Goal: Task Accomplishment & Management: Use online tool/utility

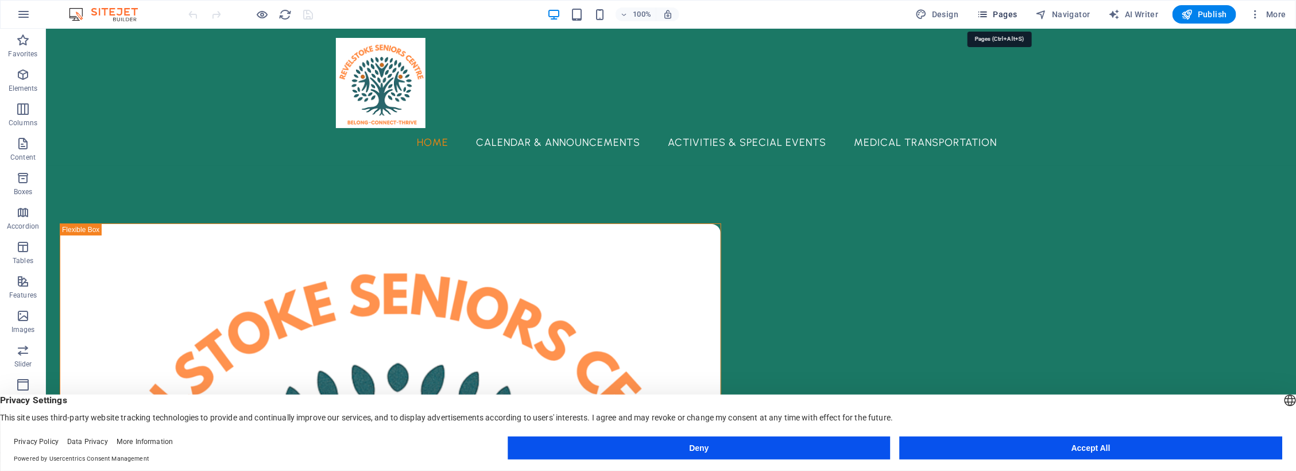
click at [1011, 14] on span "Pages" at bounding box center [997, 14] width 40 height 11
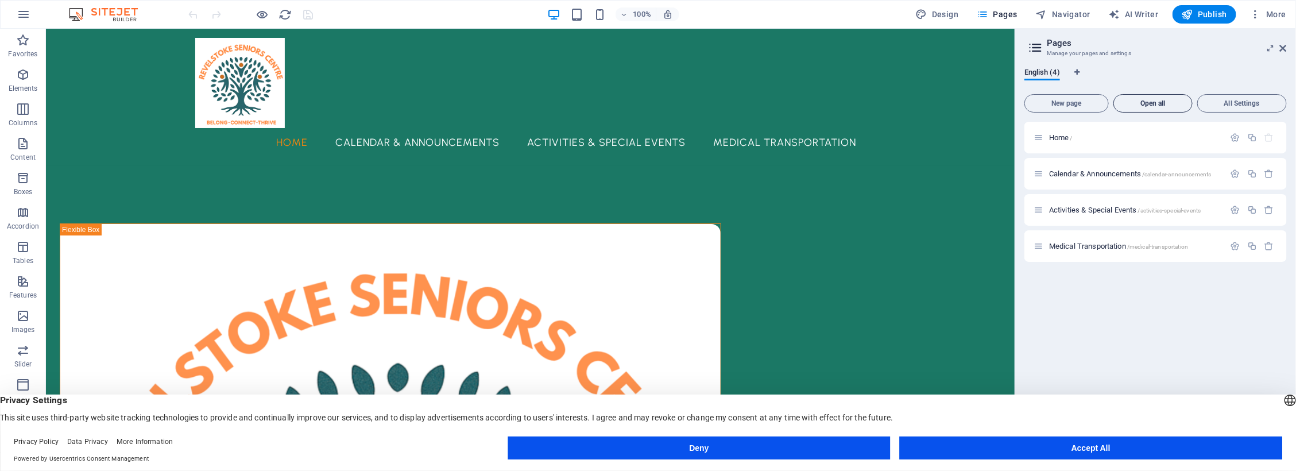
click at [1156, 101] on span "Open all" at bounding box center [1153, 103] width 69 height 7
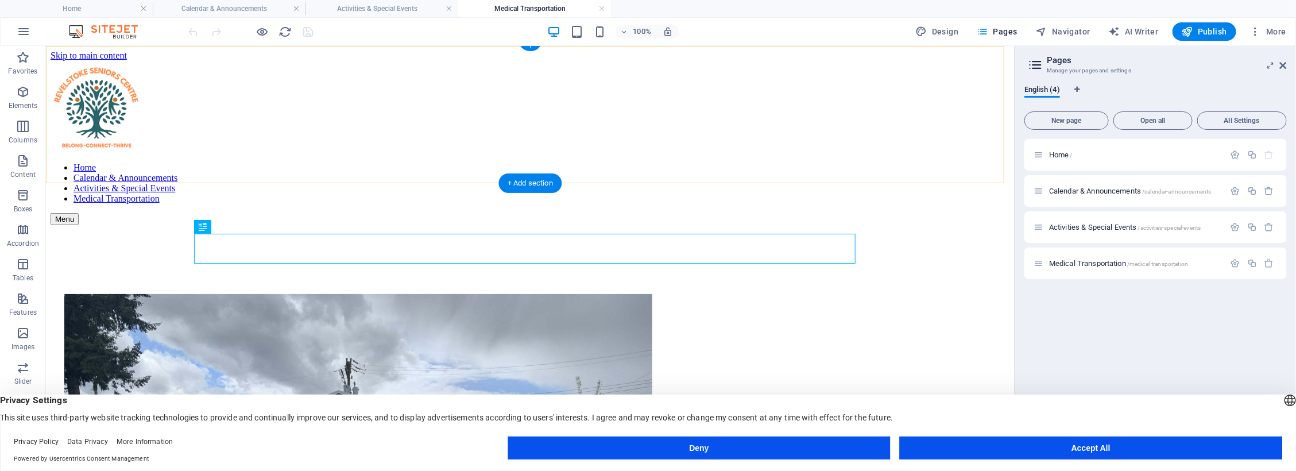
scroll to position [1210, 0]
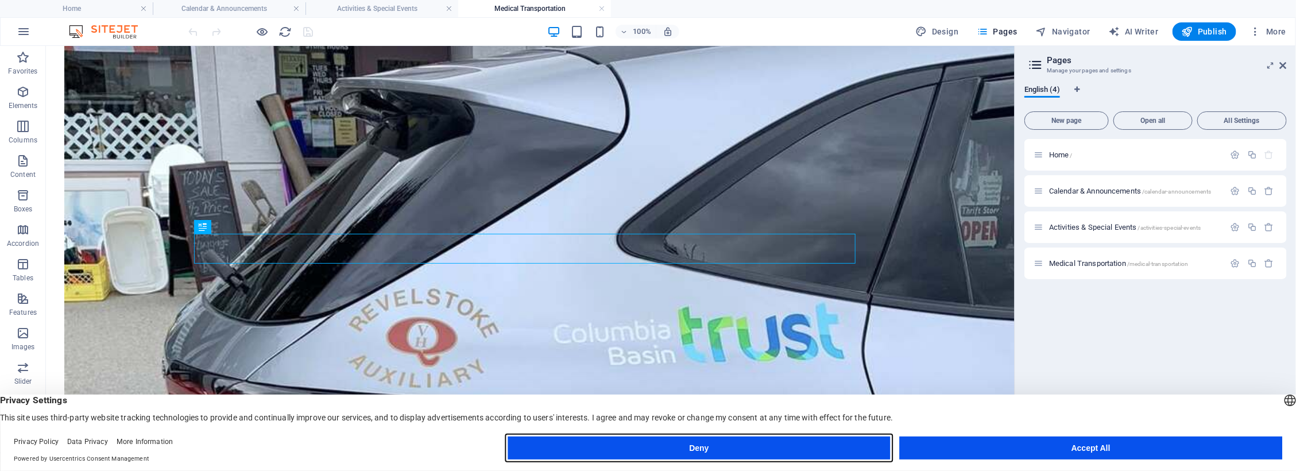
click at [682, 437] on button "Deny" at bounding box center [699, 448] width 383 height 23
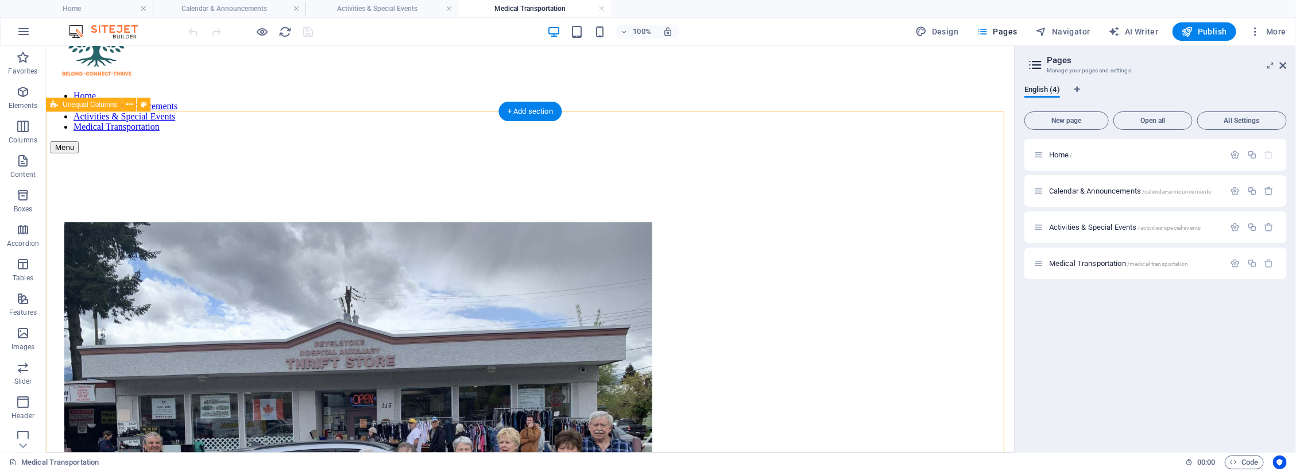
scroll to position [0, 0]
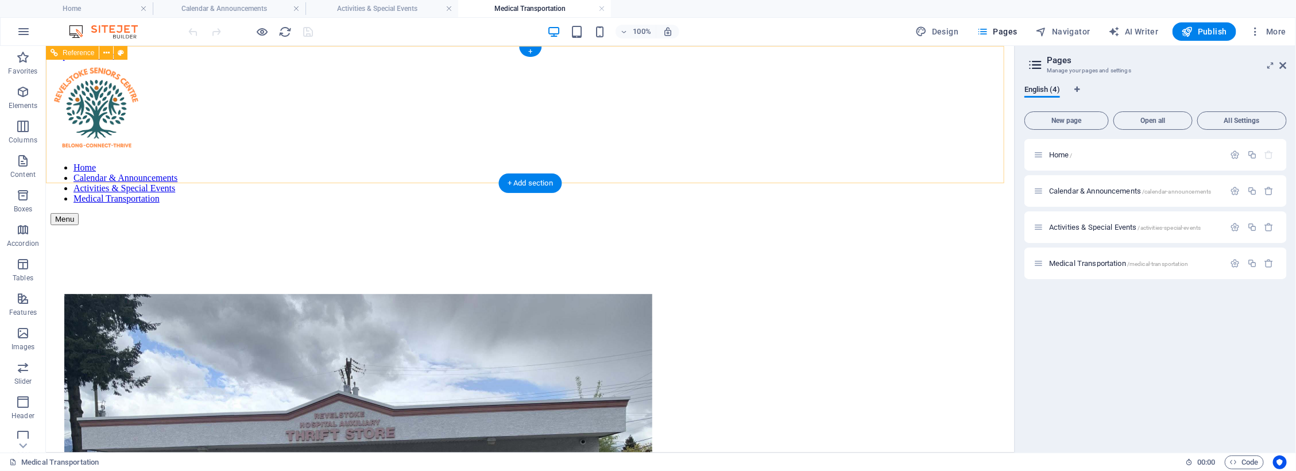
click at [460, 162] on nav "Home Calendar & Announcements Activities & Special Events Medical Transportation" at bounding box center [530, 182] width 960 height 41
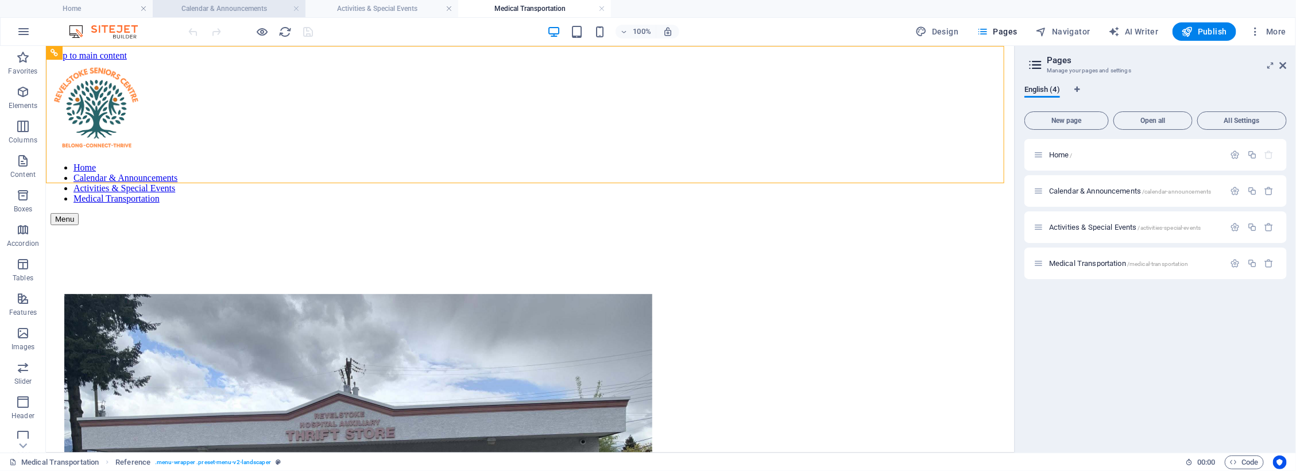
click at [243, 5] on h4 "Calendar & Announcements" at bounding box center [229, 8] width 153 height 13
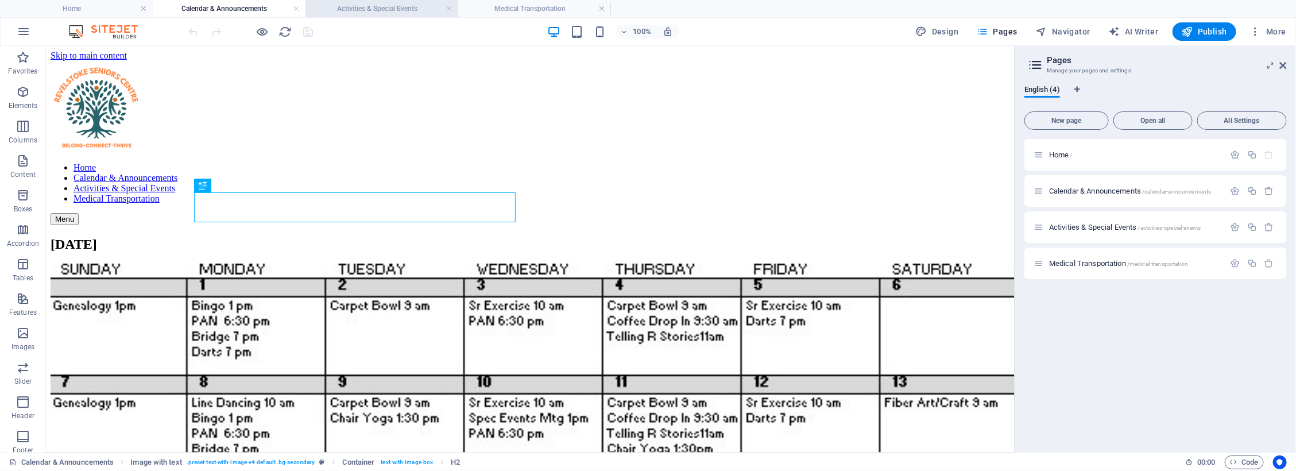
click at [366, 1] on li "Activities & Special Events" at bounding box center [382, 8] width 153 height 17
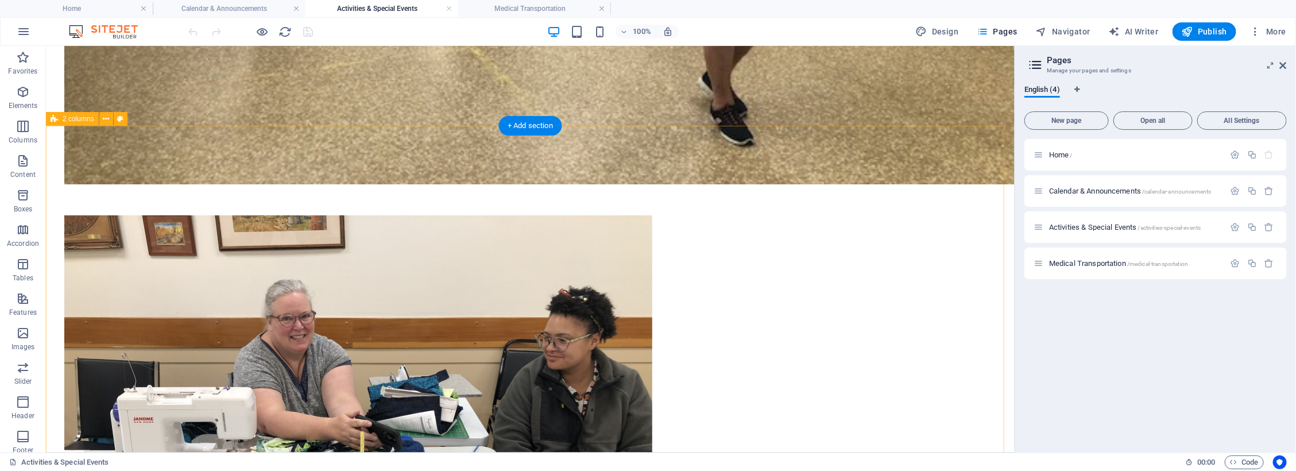
scroll to position [841, 0]
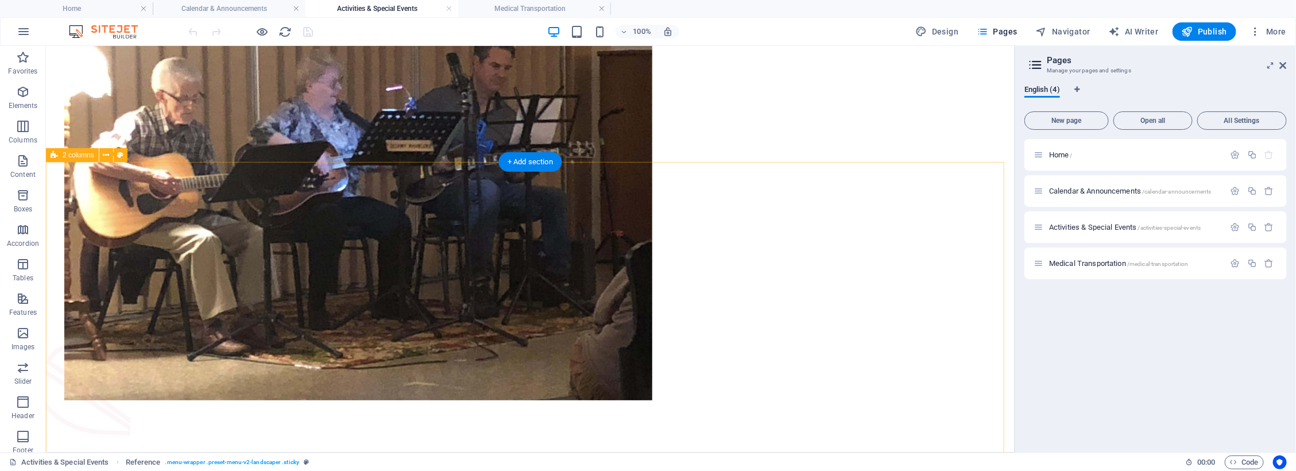
scroll to position [2206, 0]
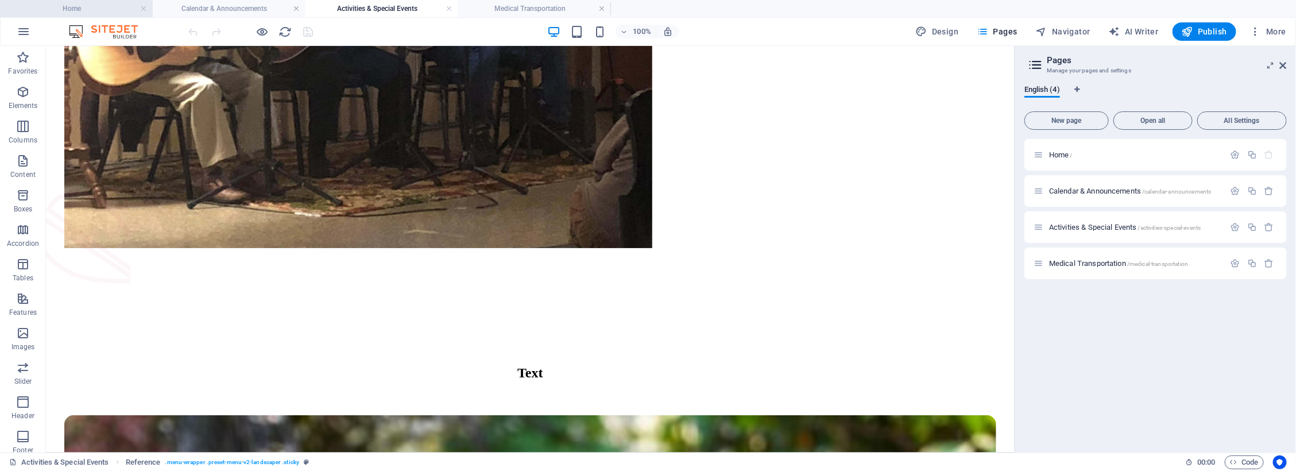
click at [76, 13] on h4 "Home" at bounding box center [76, 8] width 153 height 13
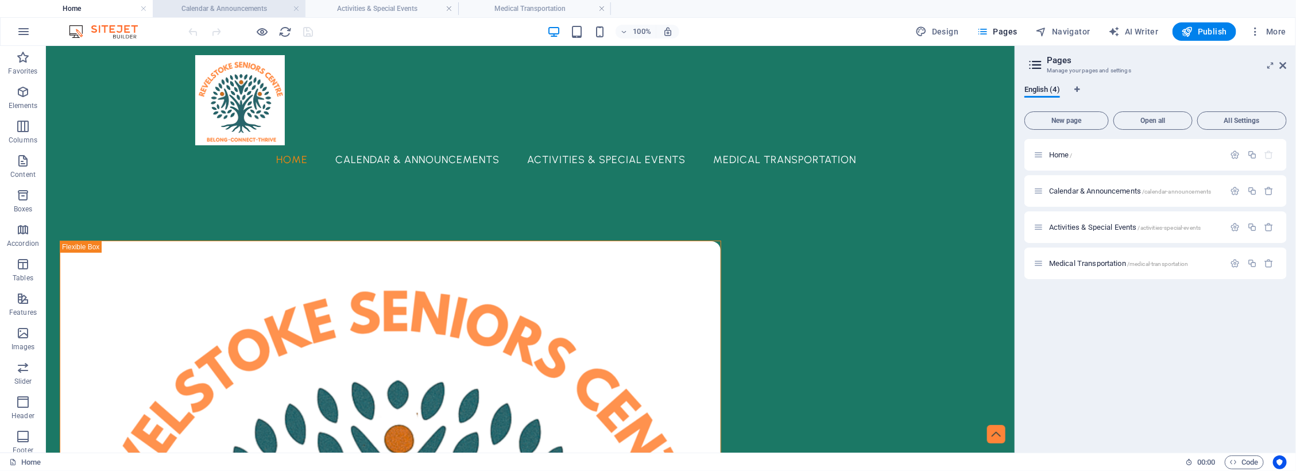
click at [223, 9] on h4 "Calendar & Announcements" at bounding box center [229, 8] width 153 height 13
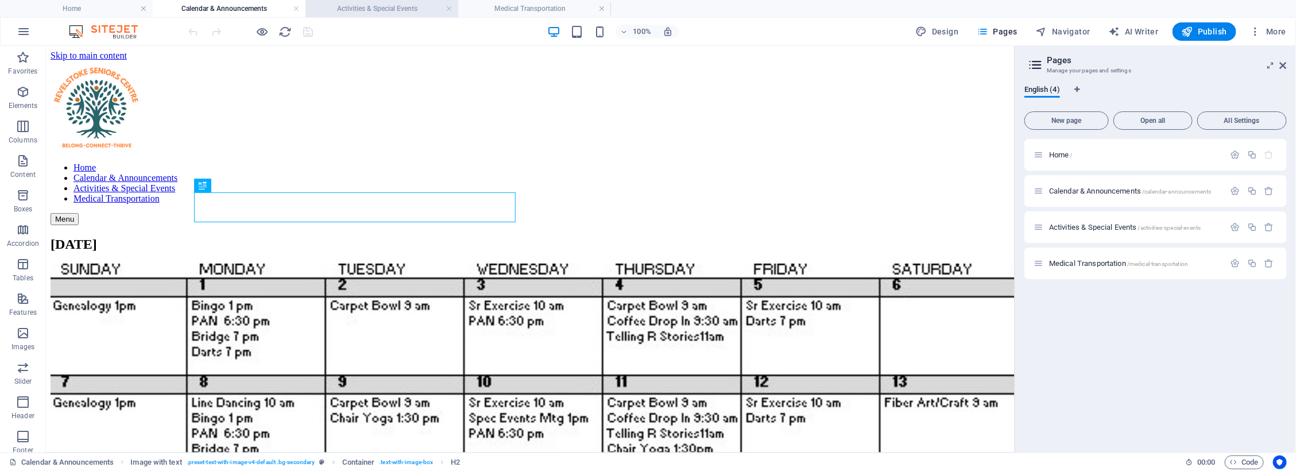
click at [379, 4] on h4 "Activities & Special Events" at bounding box center [382, 8] width 153 height 13
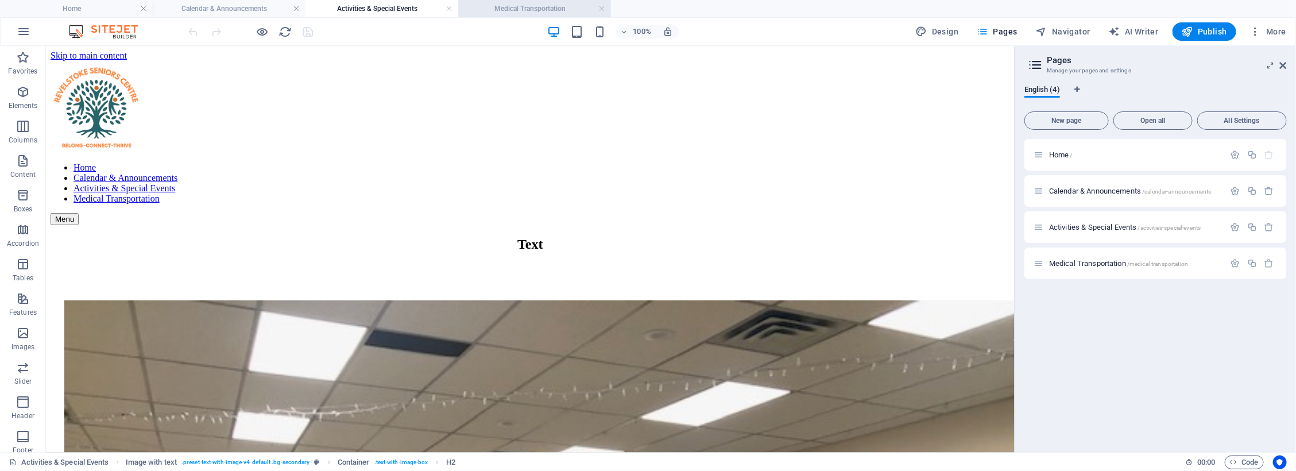
click at [538, 9] on h4 "Medical Transportation" at bounding box center [534, 8] width 153 height 13
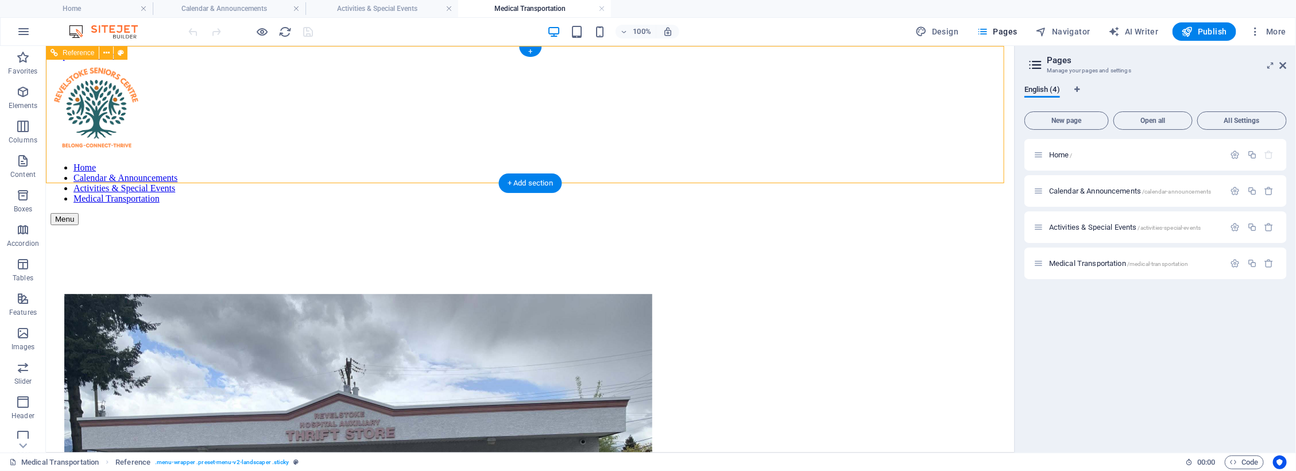
click at [279, 162] on nav "Home Calendar & Announcements Activities & Special Events Medical Transportation" at bounding box center [530, 182] width 960 height 41
click at [84, 3] on h4 "Home" at bounding box center [76, 8] width 153 height 13
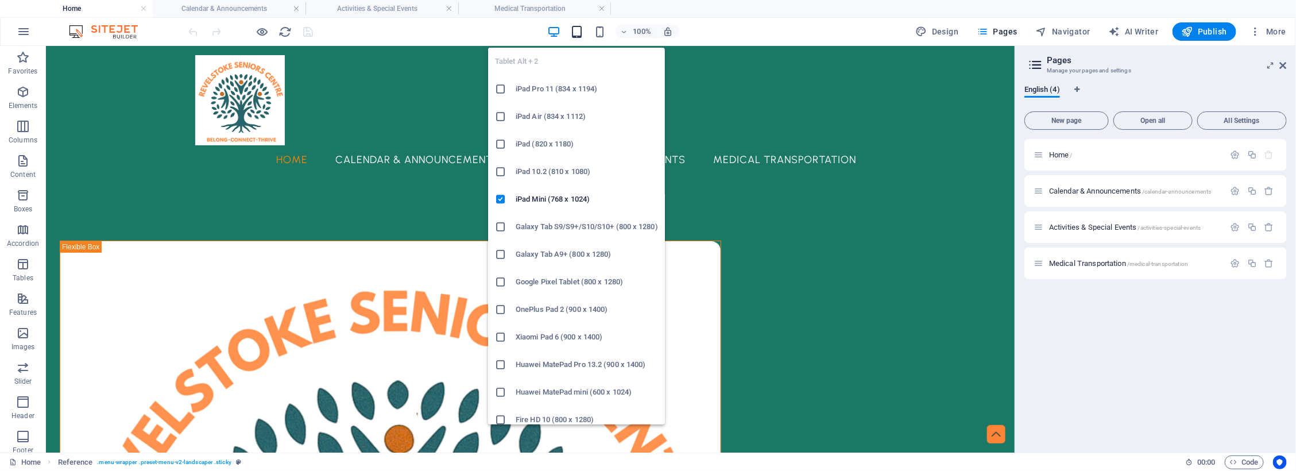
click at [578, 27] on icon "button" at bounding box center [576, 31] width 13 height 13
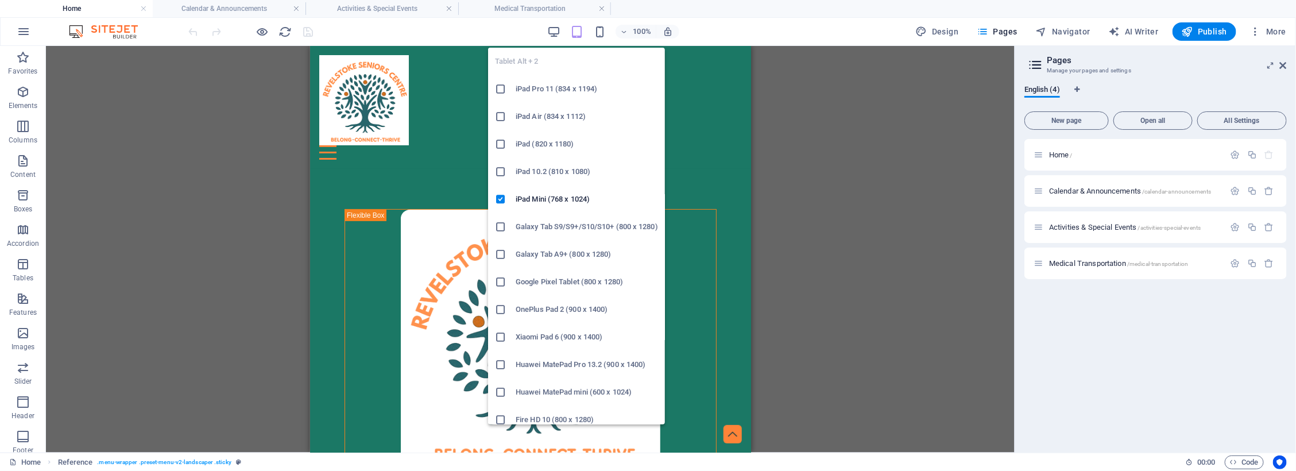
click at [581, 32] on icon "button" at bounding box center [576, 31] width 13 height 13
click at [578, 30] on icon "button" at bounding box center [576, 31] width 13 height 13
click at [550, 196] on h6 "iPad Mini (768 x 1024)" at bounding box center [587, 199] width 142 height 14
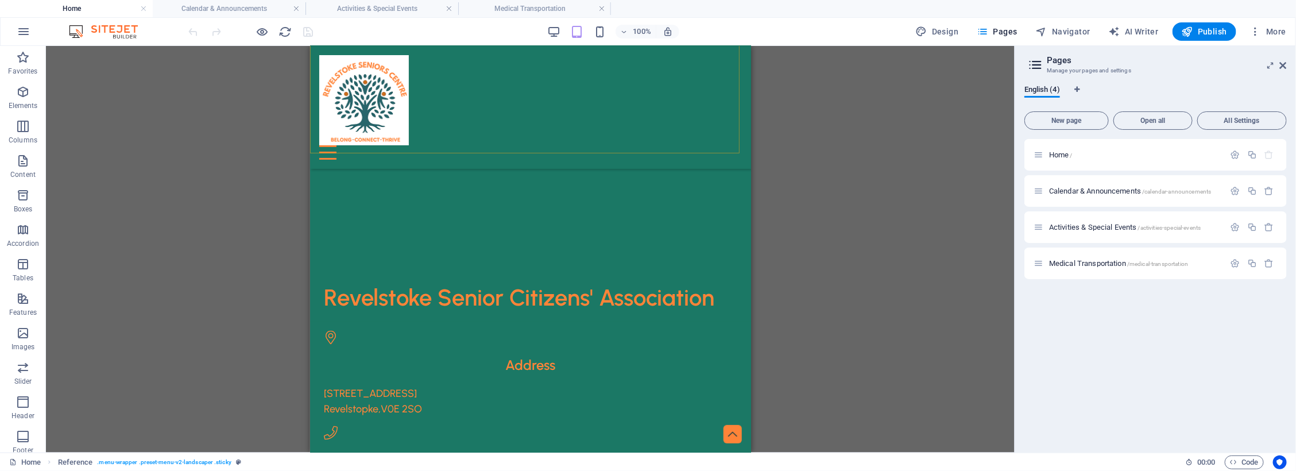
scroll to position [988, 0]
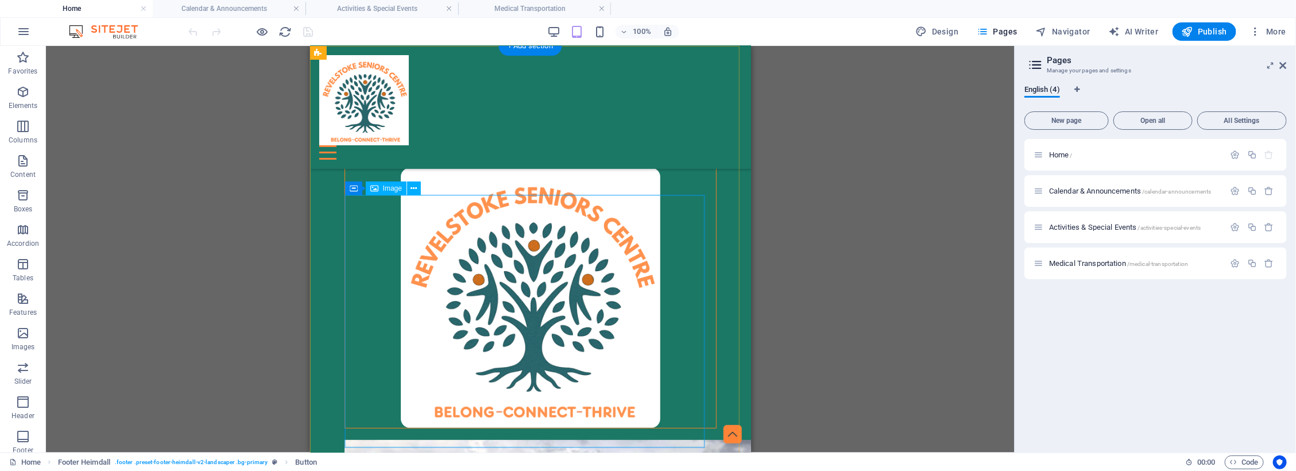
scroll to position [0, 0]
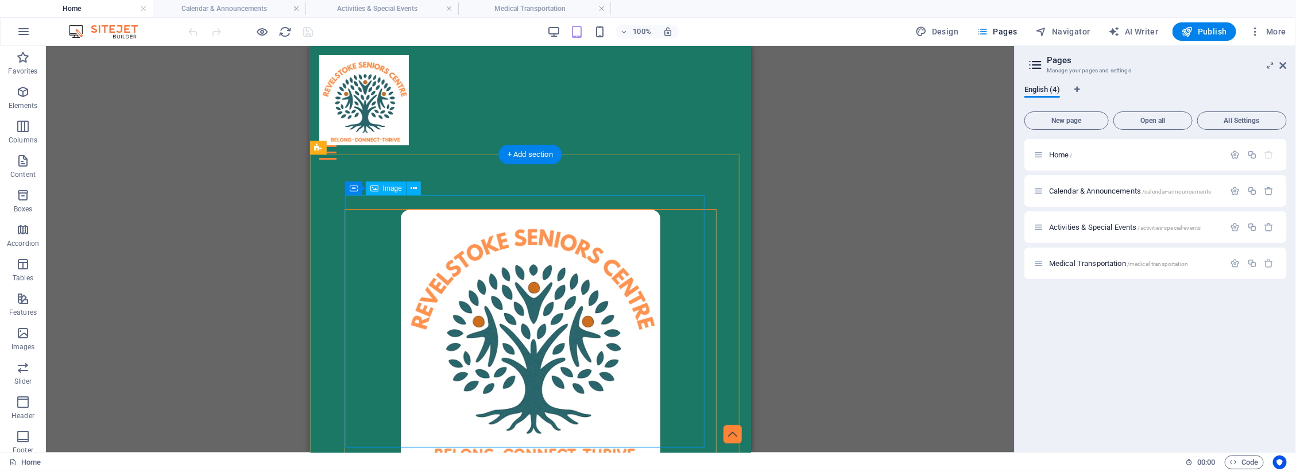
click at [473, 241] on figure at bounding box center [530, 339] width 371 height 260
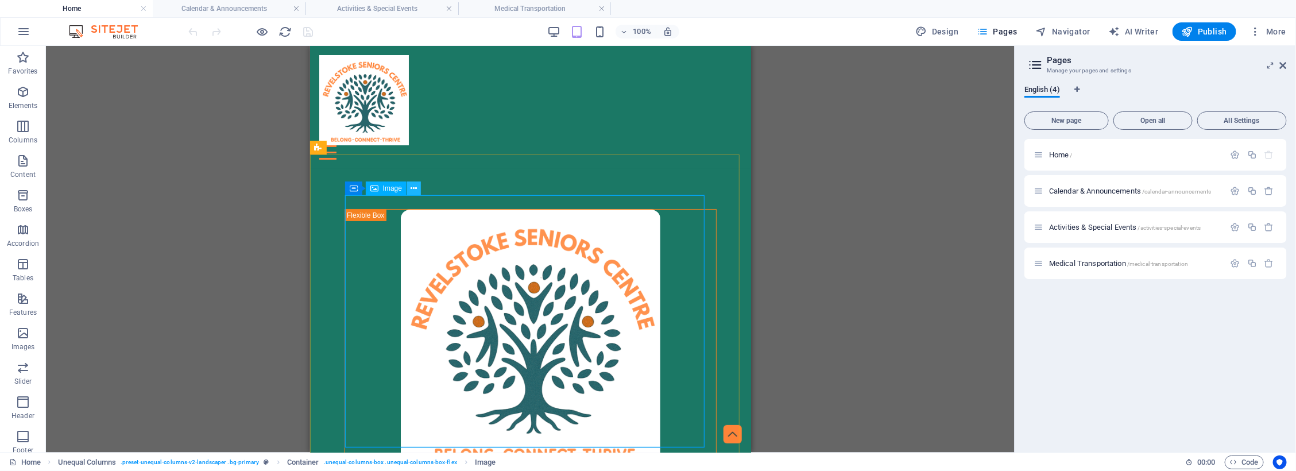
click at [414, 184] on icon at bounding box center [414, 189] width 6 height 12
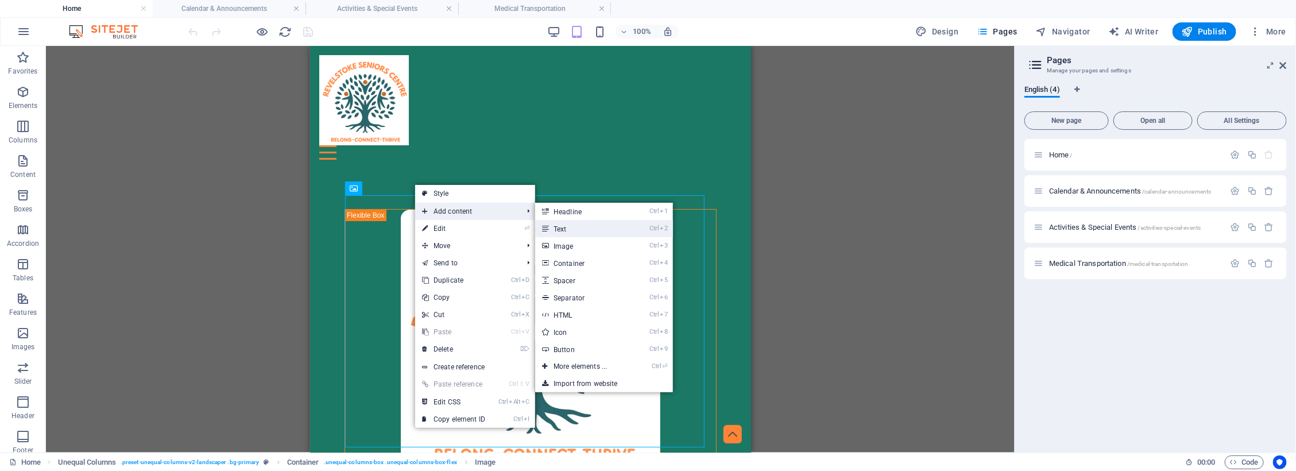
click at [573, 233] on link "Ctrl 2 Text" at bounding box center [582, 228] width 95 height 17
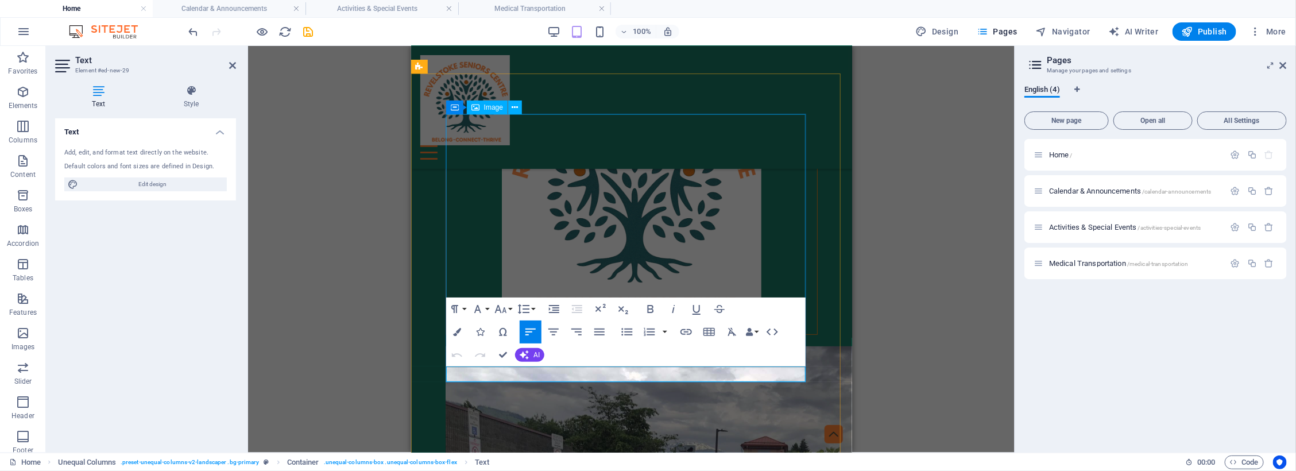
scroll to position [153, 0]
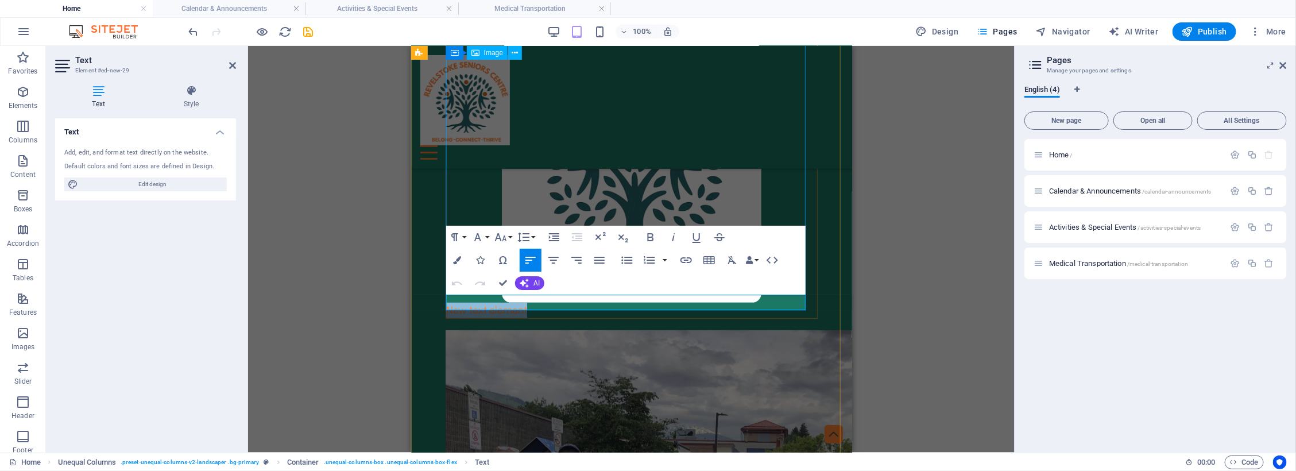
click at [769, 187] on figure at bounding box center [631, 172] width 371 height 260
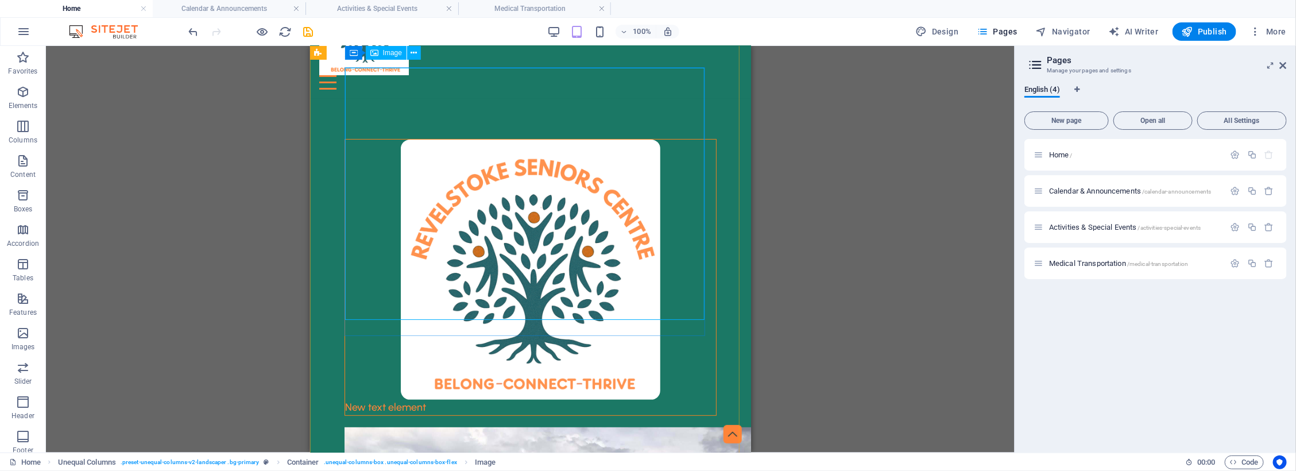
scroll to position [9, 0]
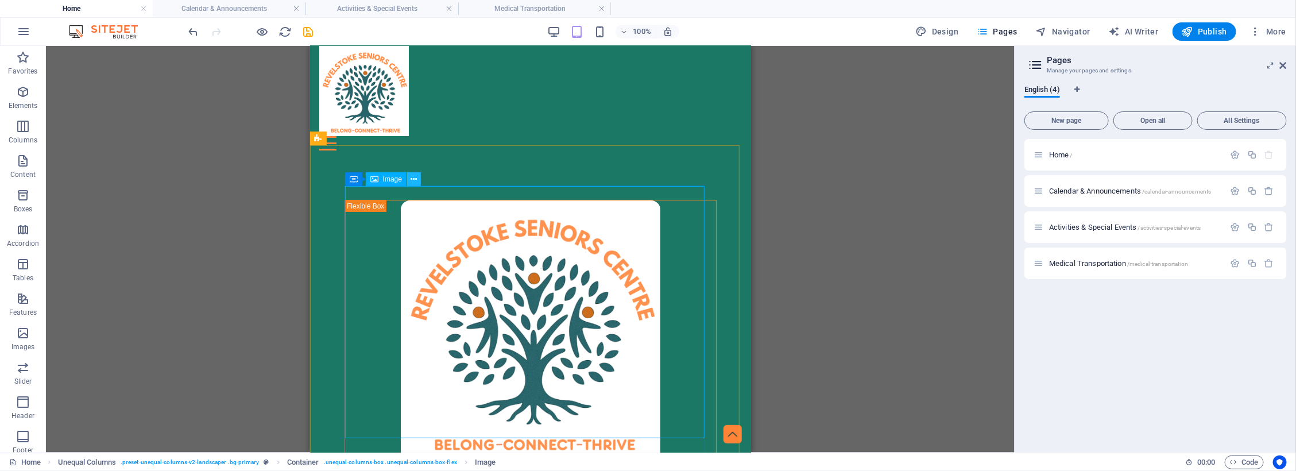
click at [411, 176] on icon at bounding box center [414, 179] width 6 height 12
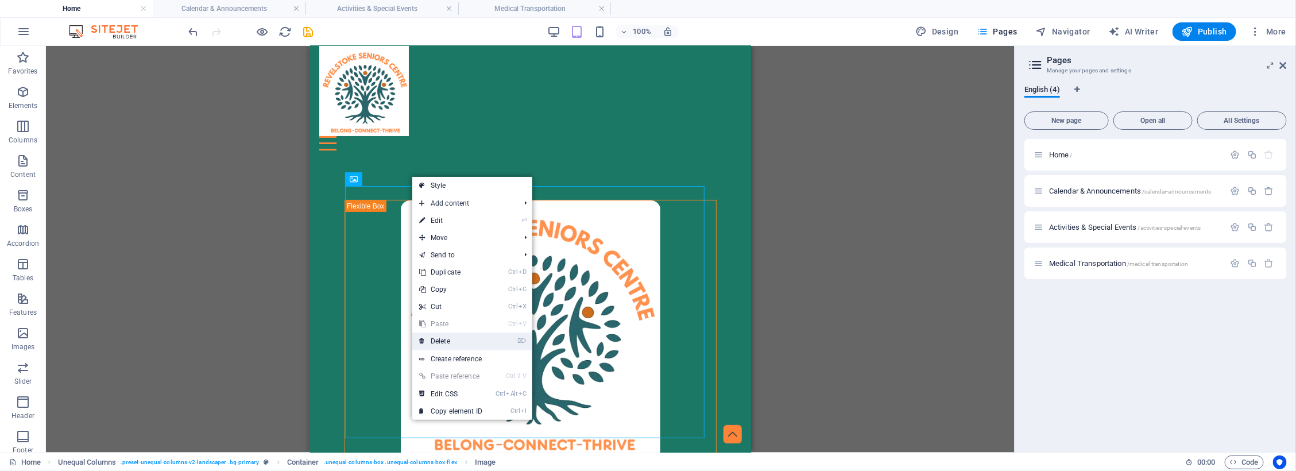
click at [435, 336] on link "⌦ Delete" at bounding box center [450, 341] width 77 height 17
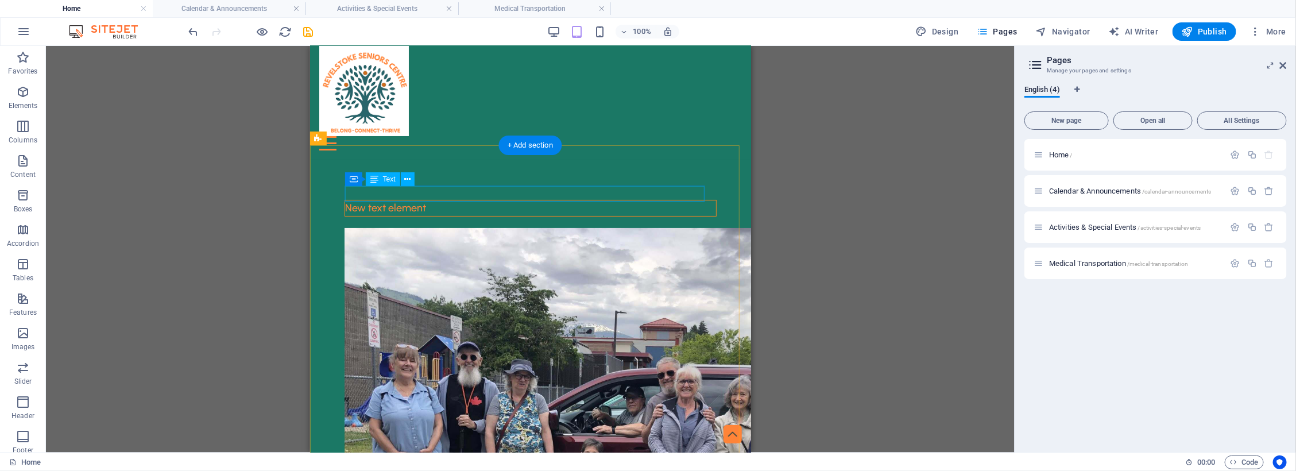
click at [474, 200] on div "New text element" at bounding box center [530, 208] width 371 height 16
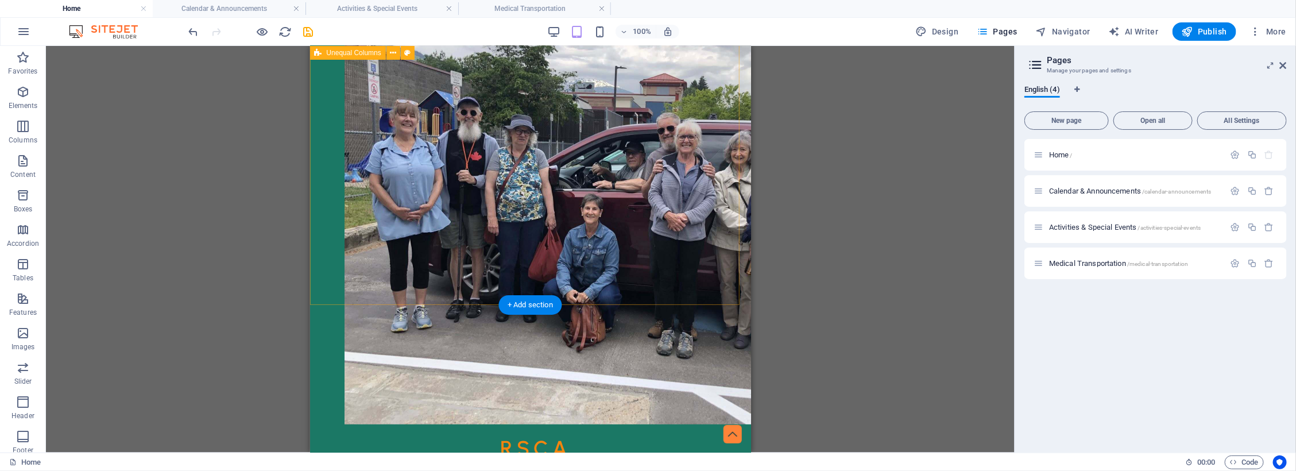
scroll to position [0, 0]
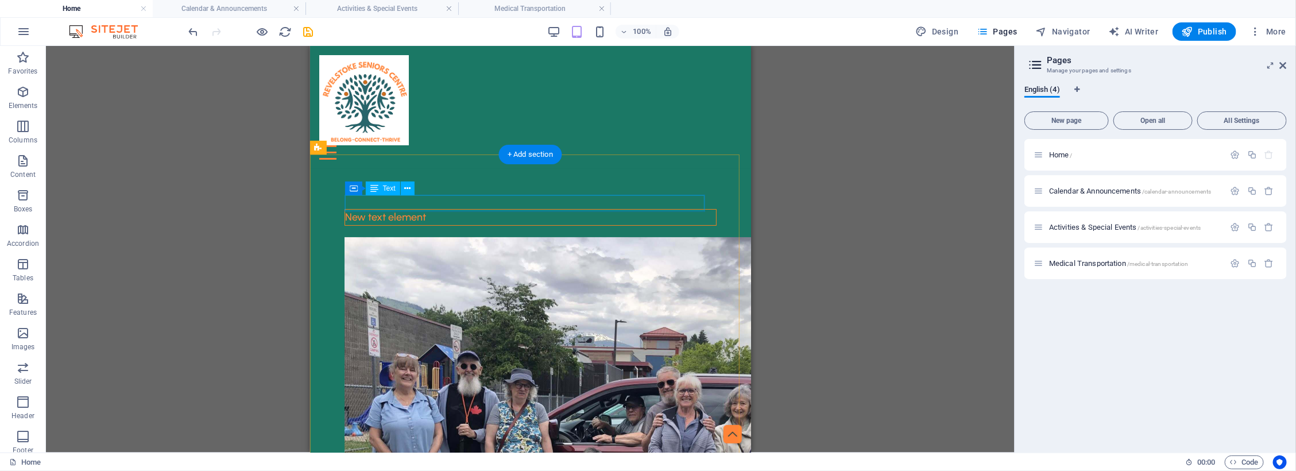
click at [406, 209] on div "New text element" at bounding box center [530, 217] width 371 height 16
click at [502, 209] on div "New text element" at bounding box center [530, 217] width 371 height 16
click at [442, 209] on div "New text element" at bounding box center [530, 217] width 371 height 16
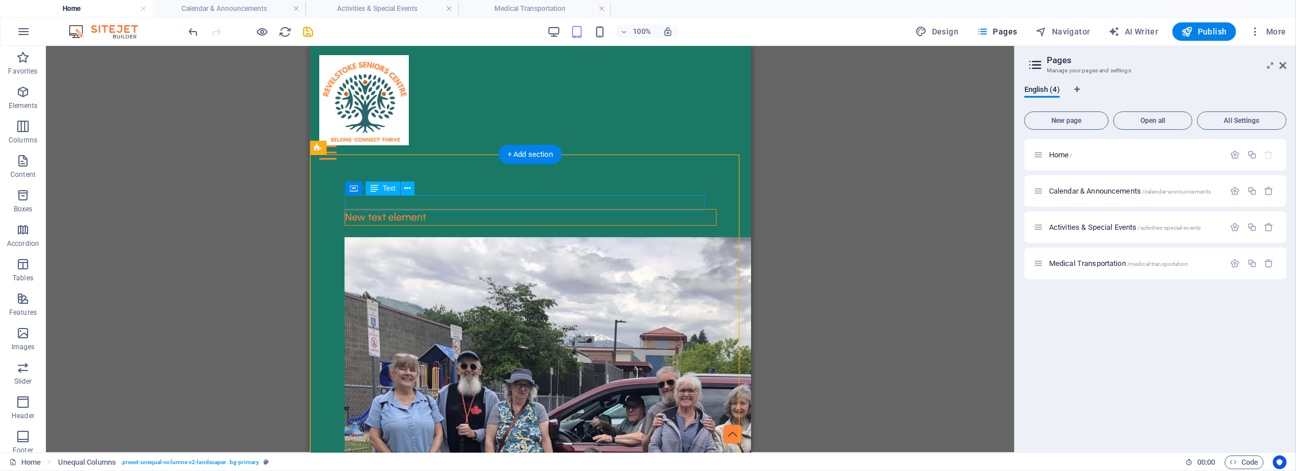
click at [445, 209] on div "New text element" at bounding box center [530, 217] width 371 height 16
click at [412, 191] on button at bounding box center [408, 189] width 14 height 14
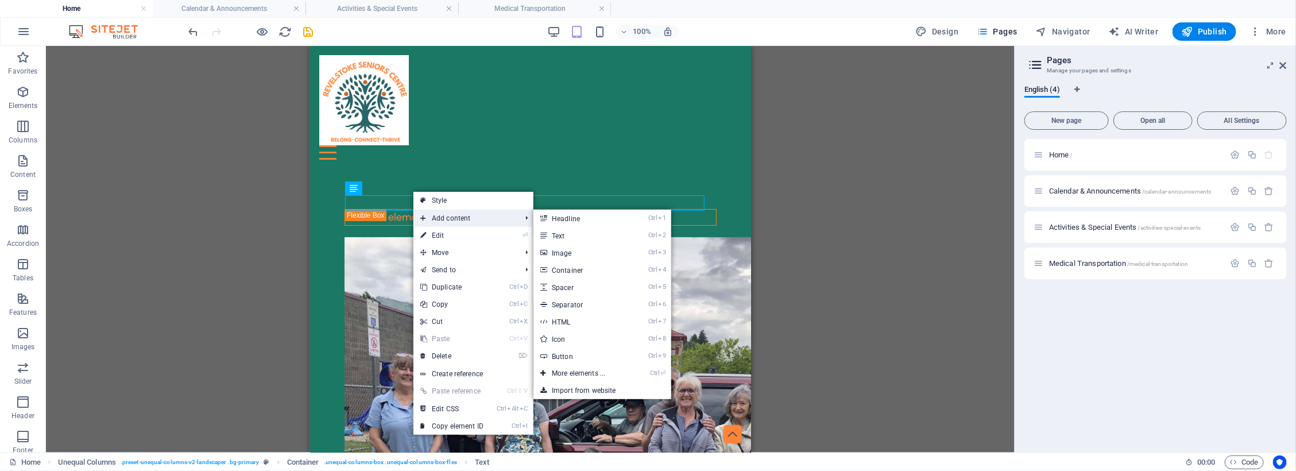
click at [439, 219] on span "Add content" at bounding box center [465, 218] width 103 height 17
click at [554, 237] on link "Ctrl 2 Text" at bounding box center [581, 235] width 95 height 17
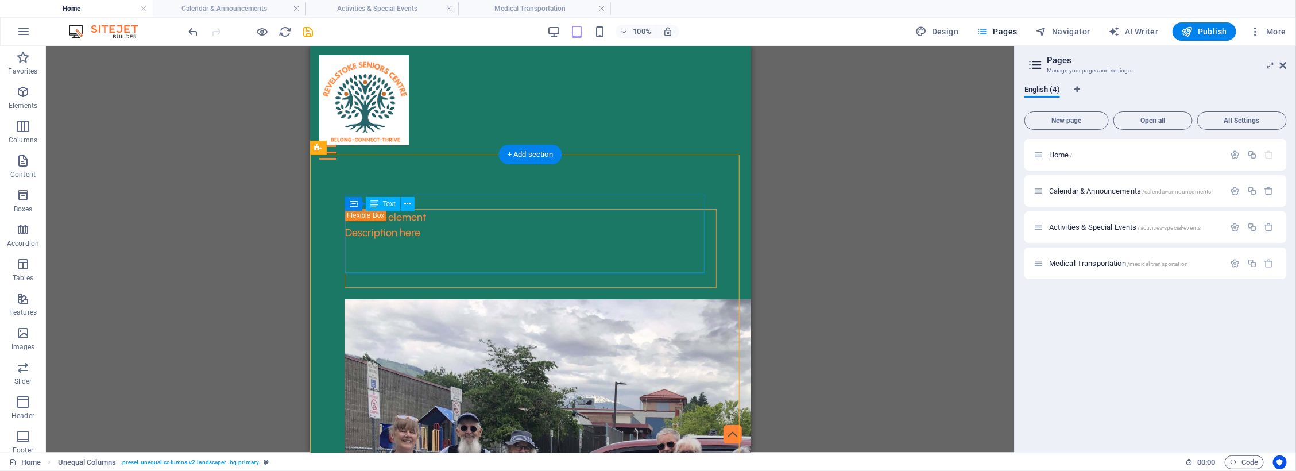
scroll to position [72, 0]
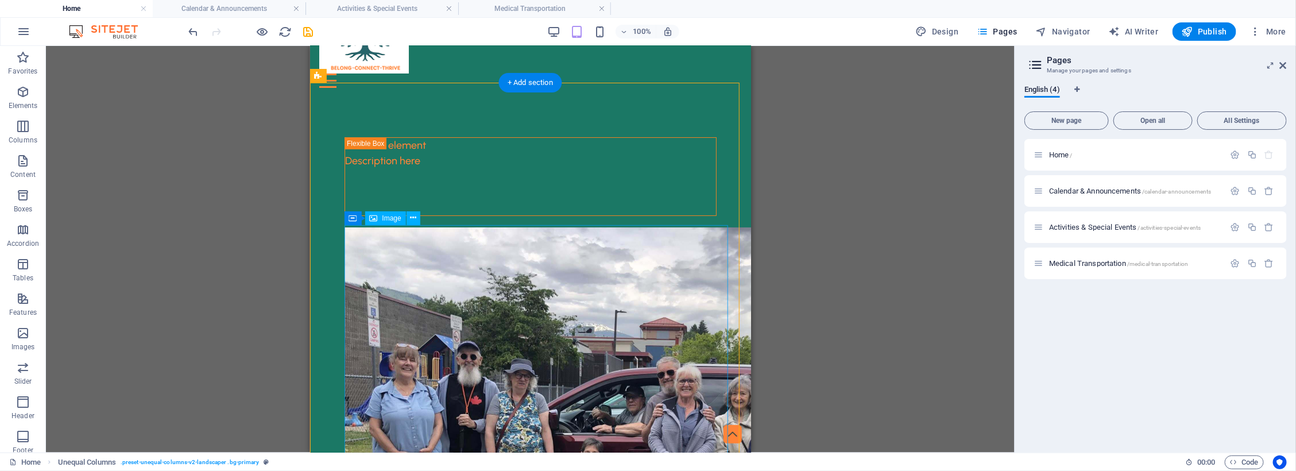
click at [569, 308] on figure at bounding box center [530, 447] width 372 height 441
click at [673, 171] on div "Description here" at bounding box center [530, 184] width 371 height 62
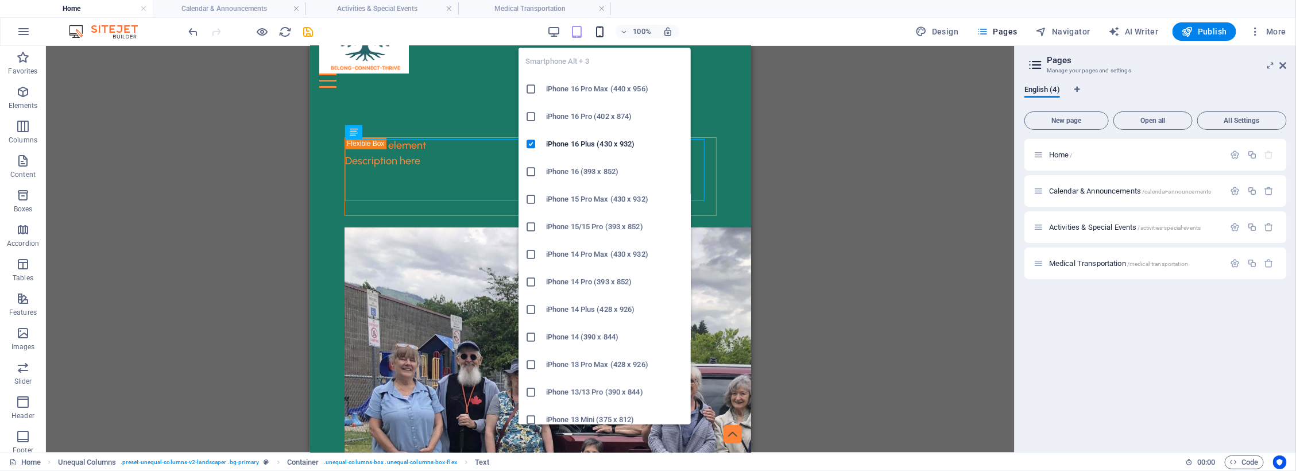
click at [601, 32] on icon "button" at bounding box center [599, 31] width 13 height 13
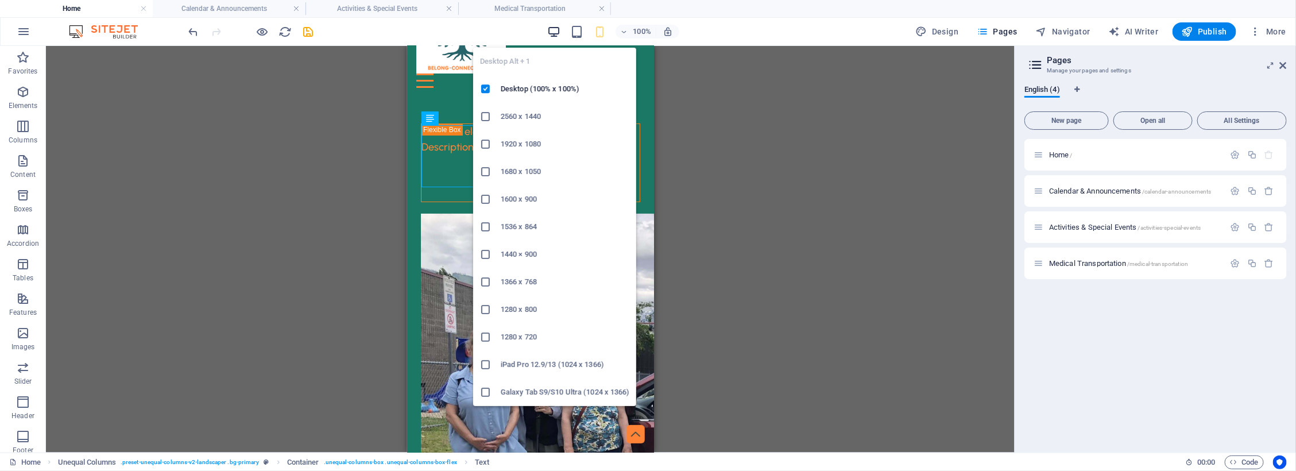
click at [555, 30] on icon "button" at bounding box center [553, 31] width 13 height 13
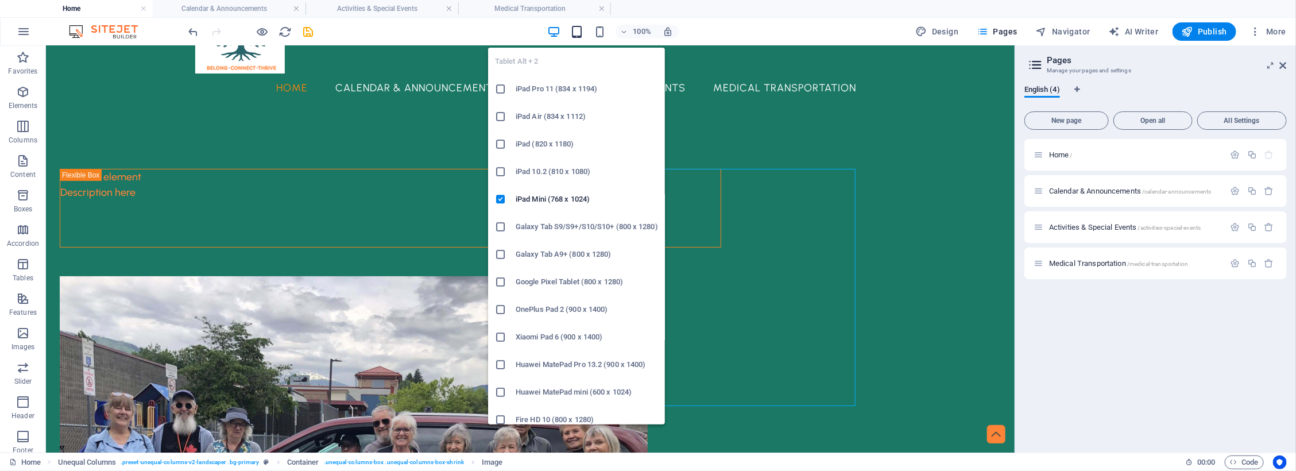
click at [578, 30] on icon "button" at bounding box center [576, 31] width 13 height 13
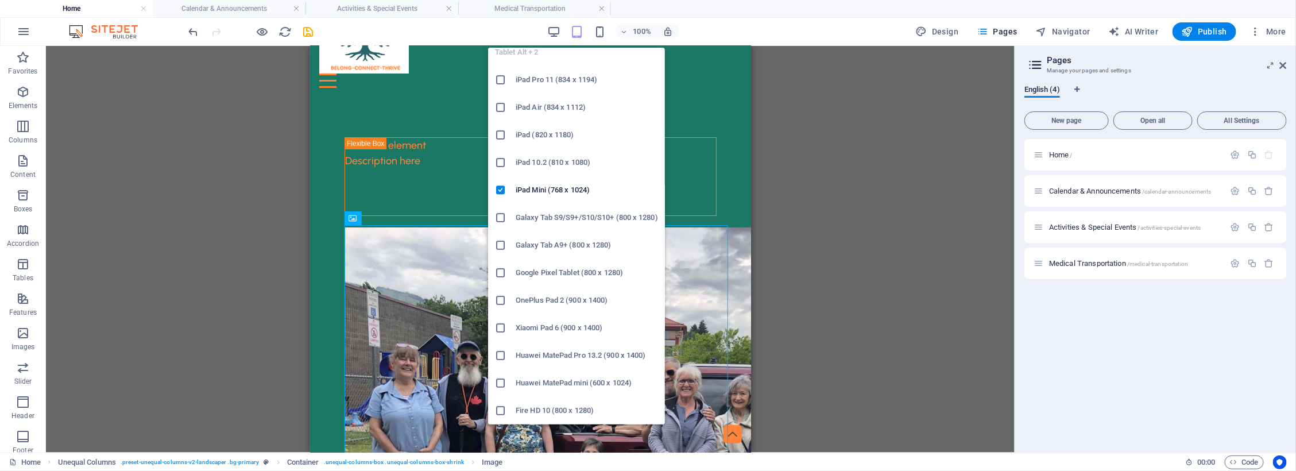
scroll to position [0, 0]
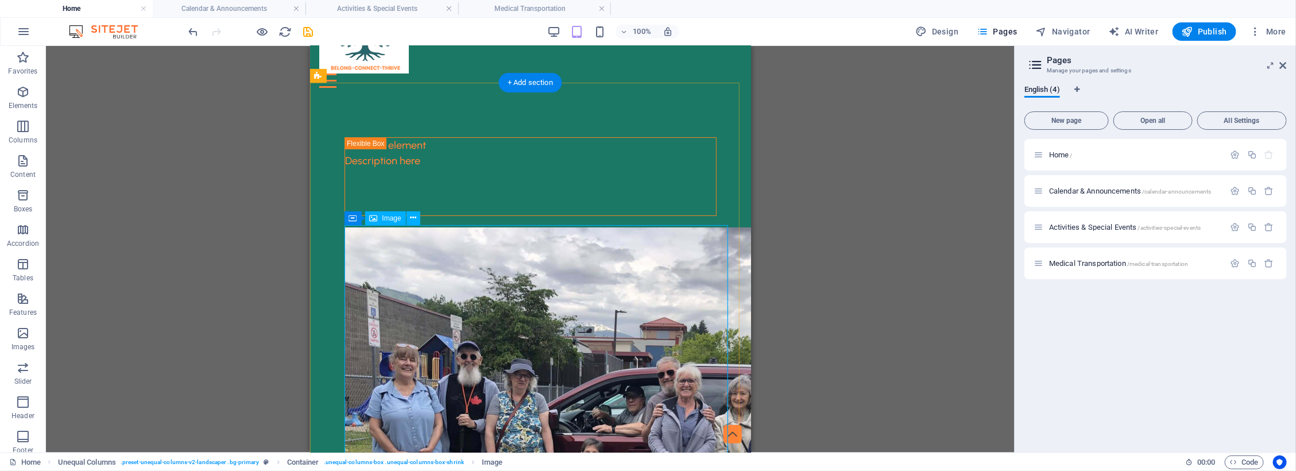
click at [440, 279] on figure at bounding box center [530, 447] width 372 height 441
click at [415, 217] on icon at bounding box center [413, 218] width 6 height 12
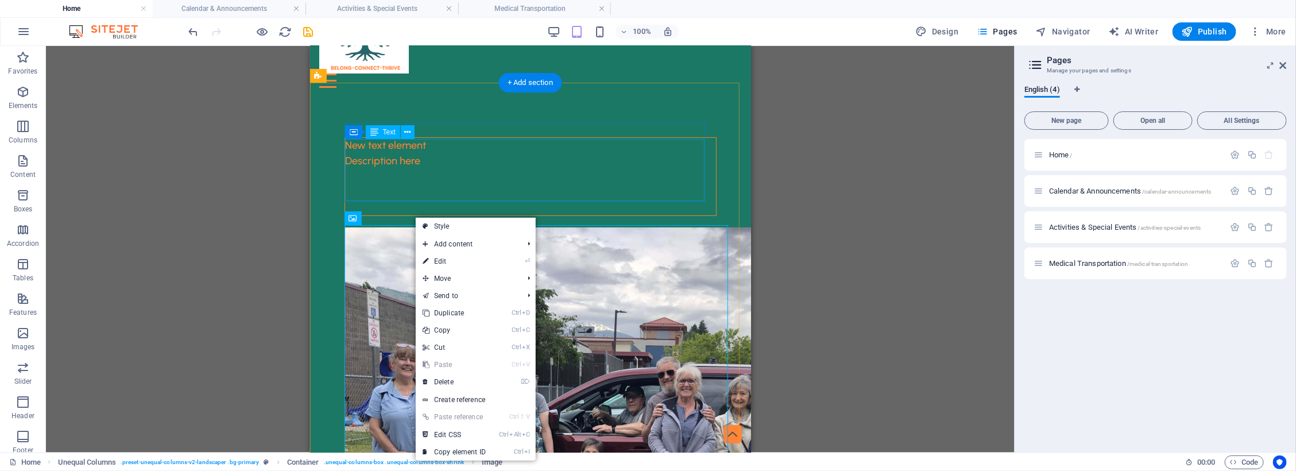
click at [441, 153] on div "Description here" at bounding box center [530, 184] width 371 height 62
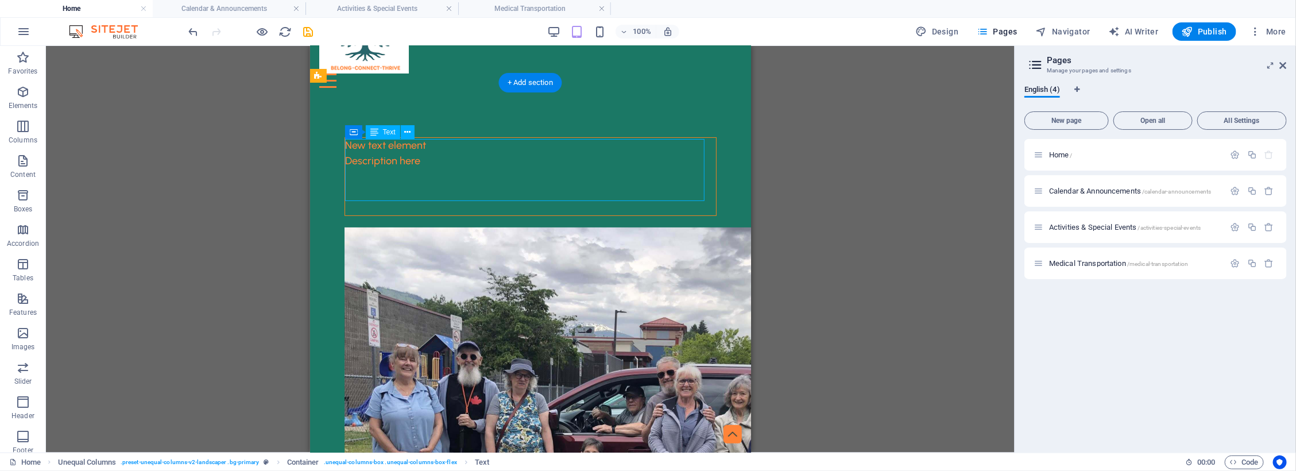
click at [434, 153] on div "Description here" at bounding box center [530, 184] width 371 height 62
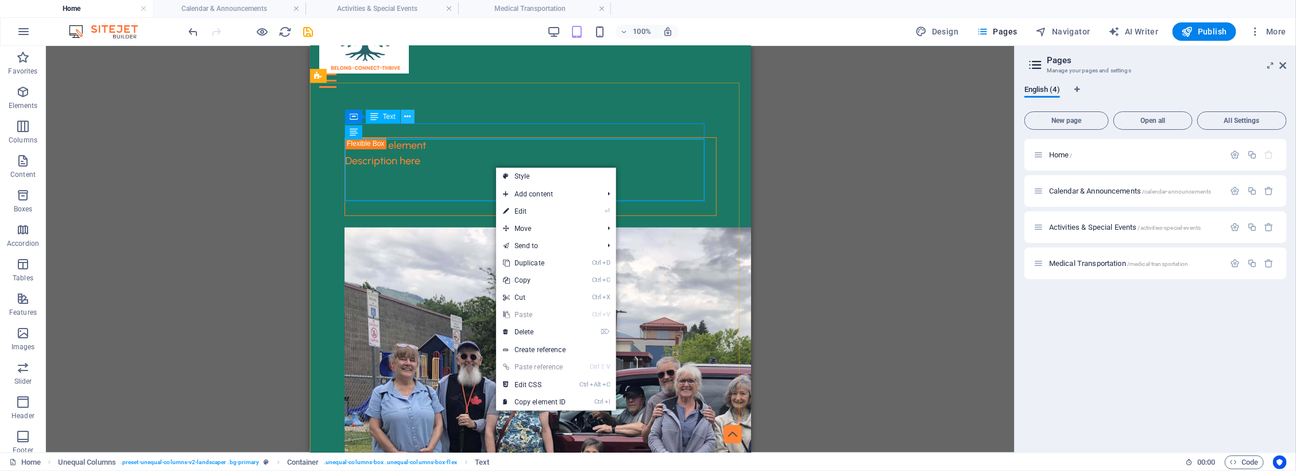
click at [411, 114] on icon at bounding box center [407, 117] width 6 height 12
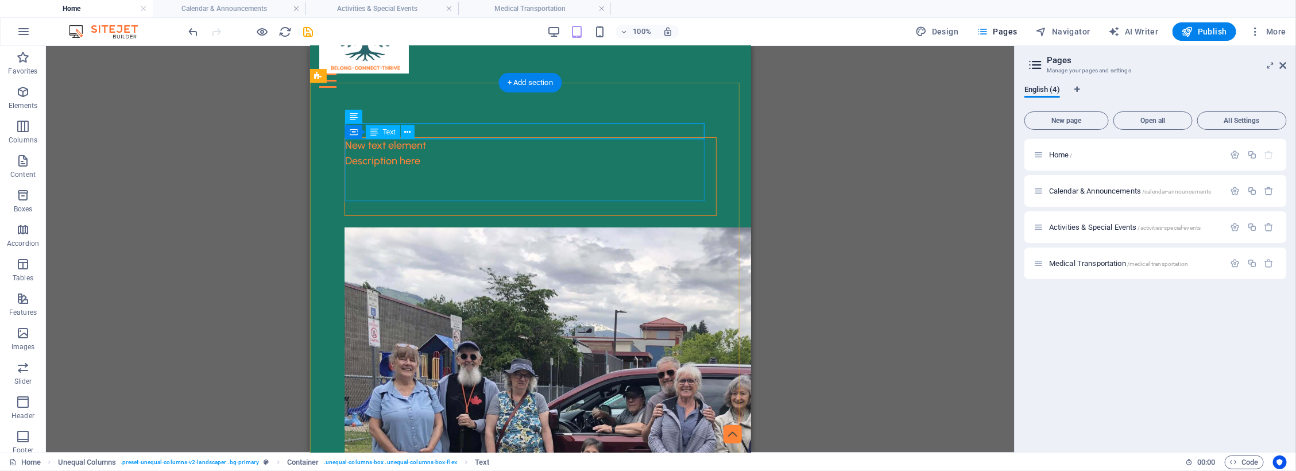
click at [388, 169] on div "Description here" at bounding box center [530, 184] width 371 height 62
click at [444, 137] on div "New text element" at bounding box center [530, 145] width 371 height 16
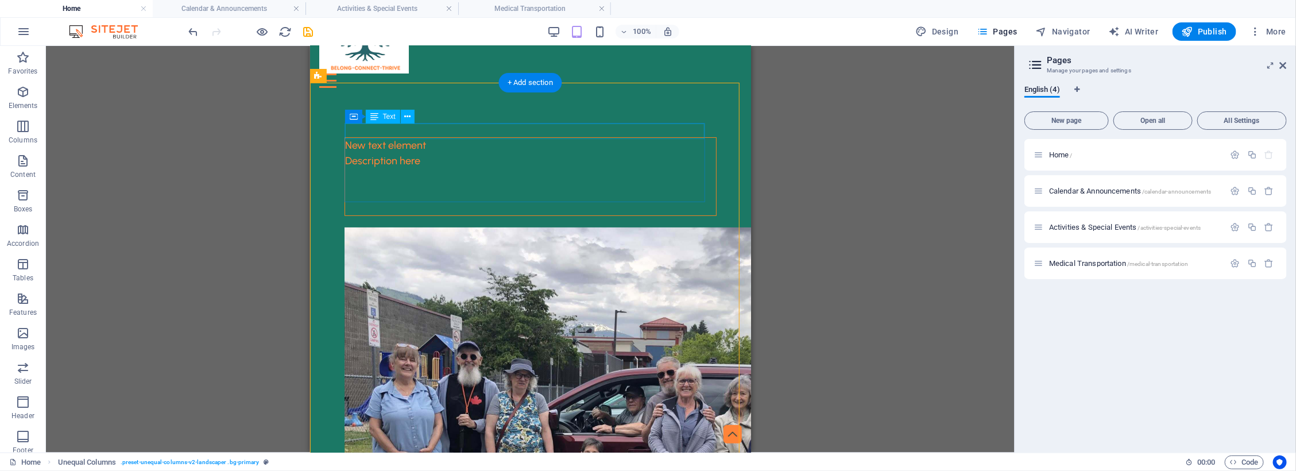
click at [430, 137] on div "New text element" at bounding box center [530, 145] width 371 height 16
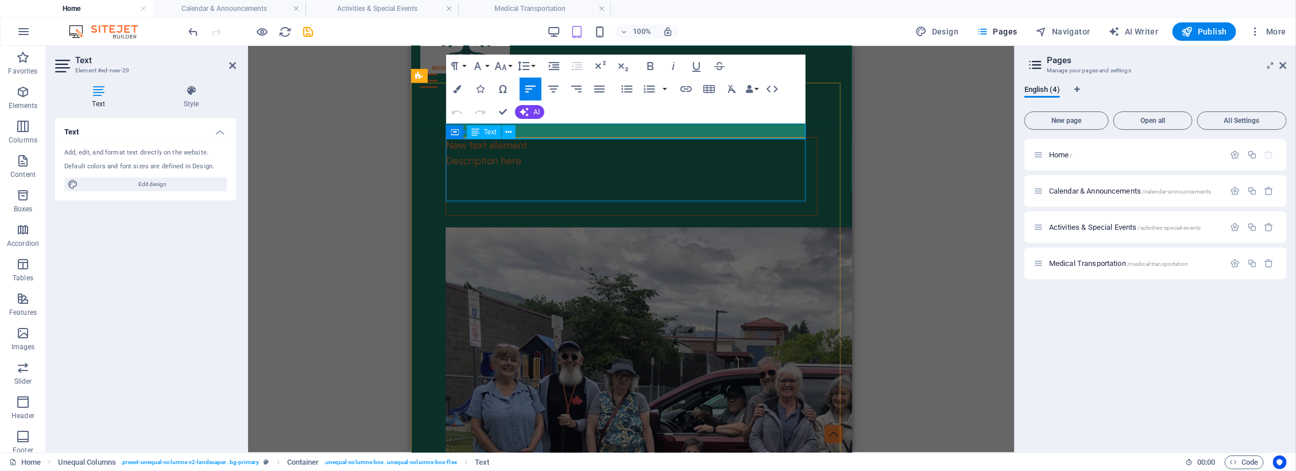
click at [578, 161] on div "Description here" at bounding box center [631, 184] width 371 height 62
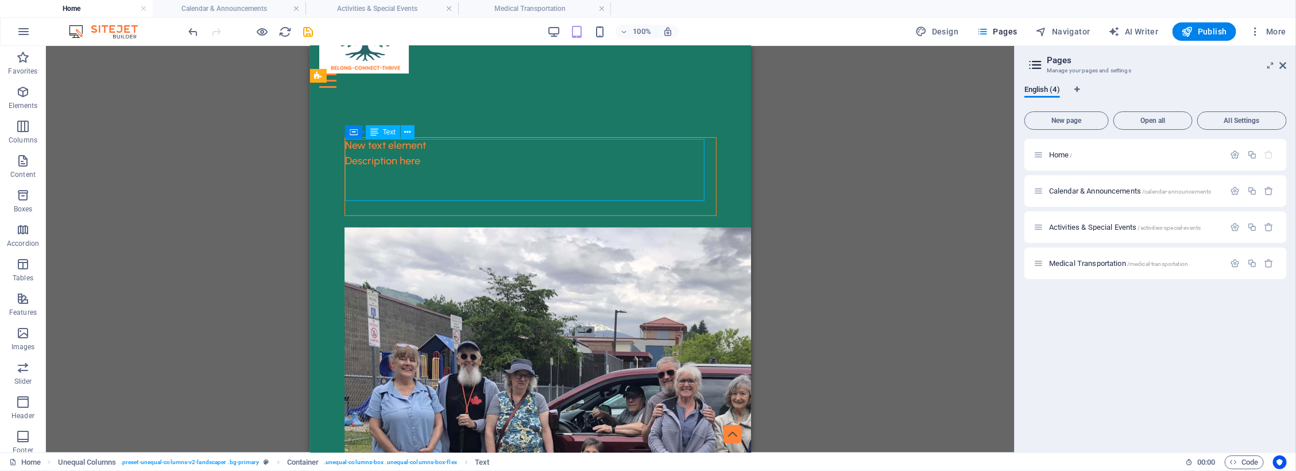
click at [426, 155] on div "Description here" at bounding box center [530, 184] width 371 height 62
click at [412, 132] on button at bounding box center [408, 132] width 14 height 14
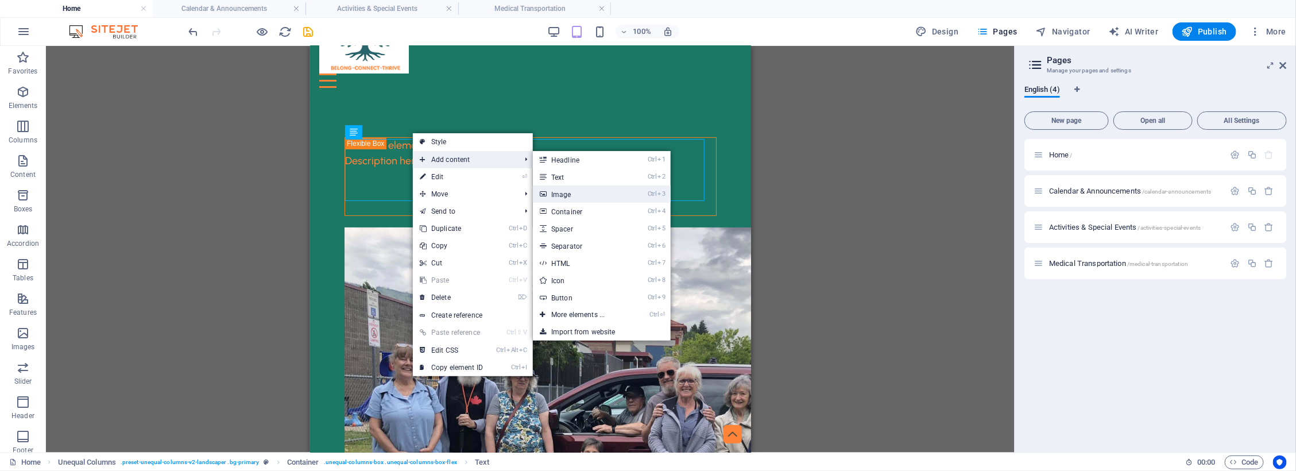
click at [554, 191] on link "Ctrl 3 Image" at bounding box center [580, 194] width 95 height 17
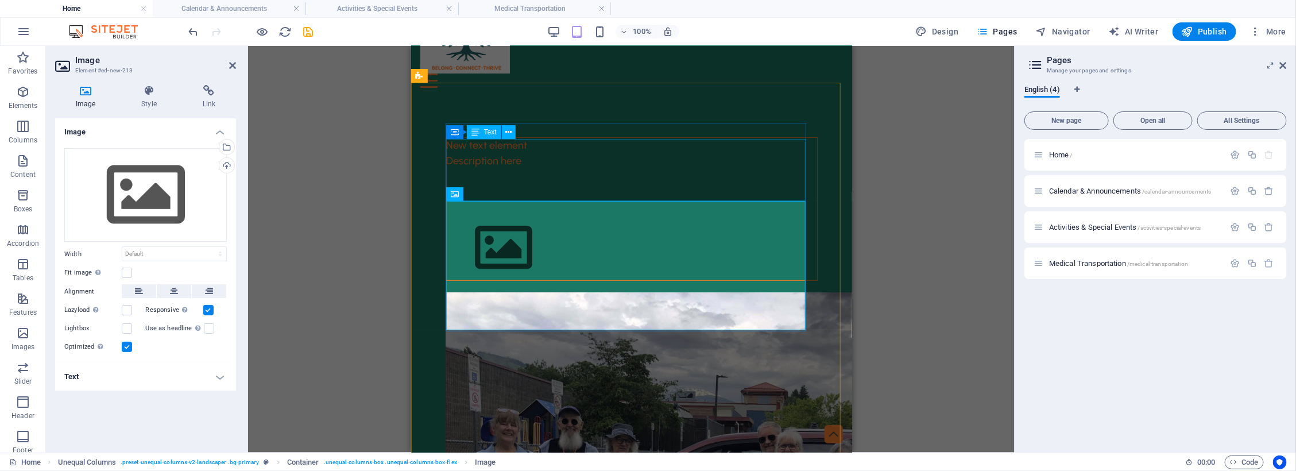
scroll to position [144, 0]
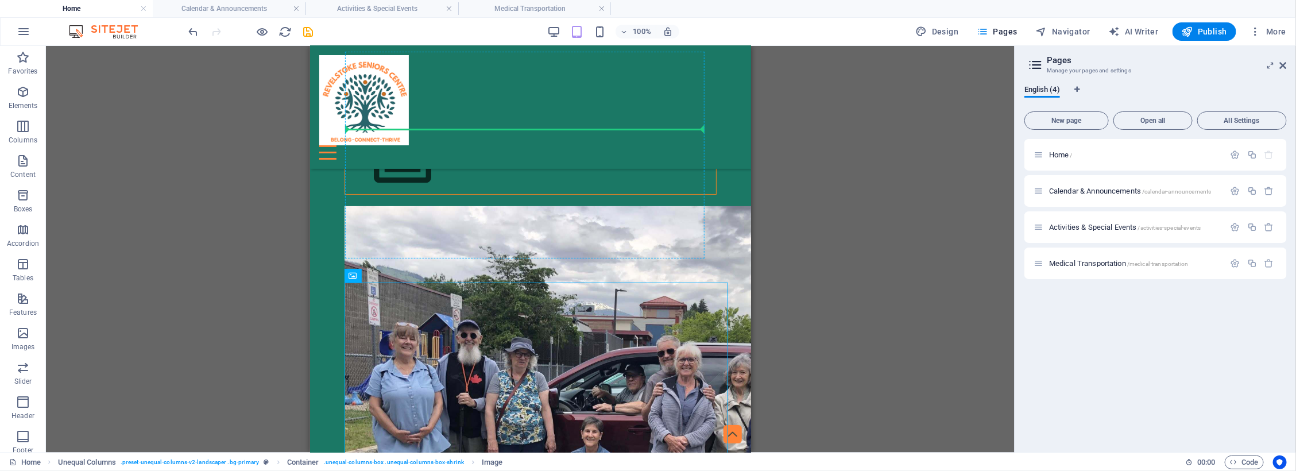
drag, startPoint x: 533, startPoint y: 362, endPoint x: 628, endPoint y: 192, distance: 194.6
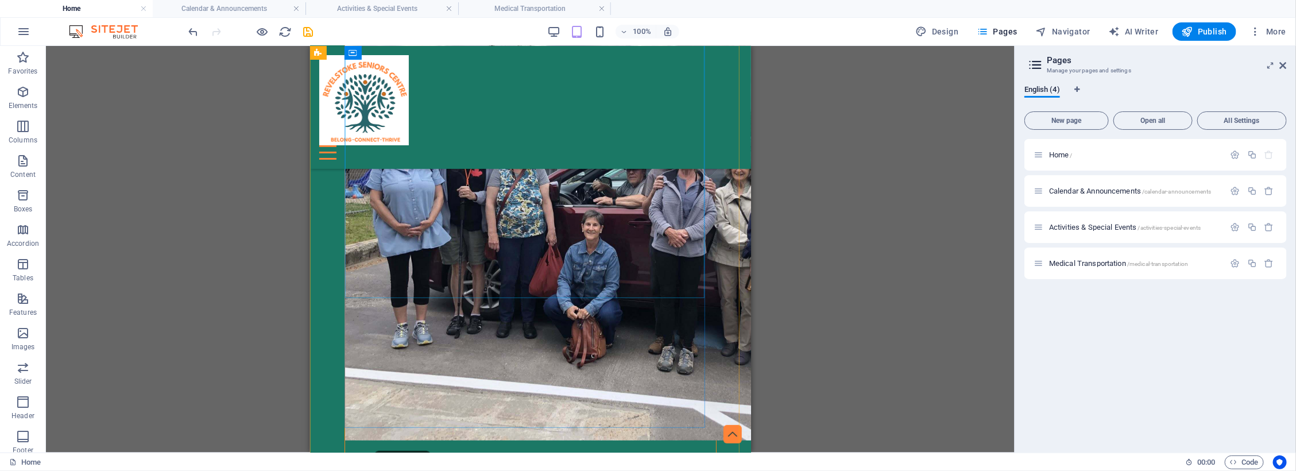
scroll to position [359, 0]
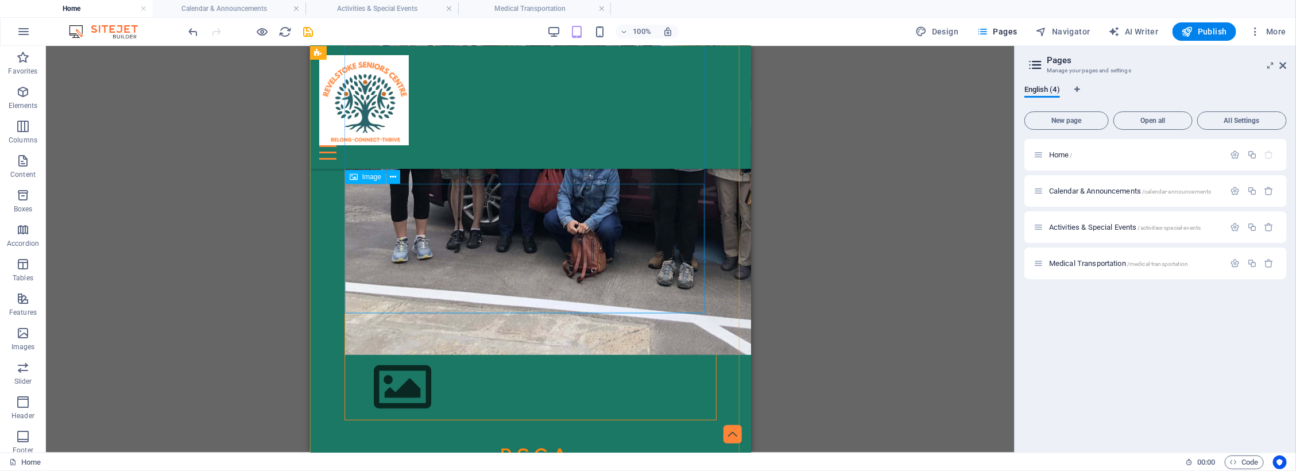
click at [600, 354] on figure at bounding box center [530, 386] width 371 height 65
click at [392, 179] on icon at bounding box center [394, 177] width 6 height 12
click at [394, 177] on icon at bounding box center [394, 177] width 6 height 12
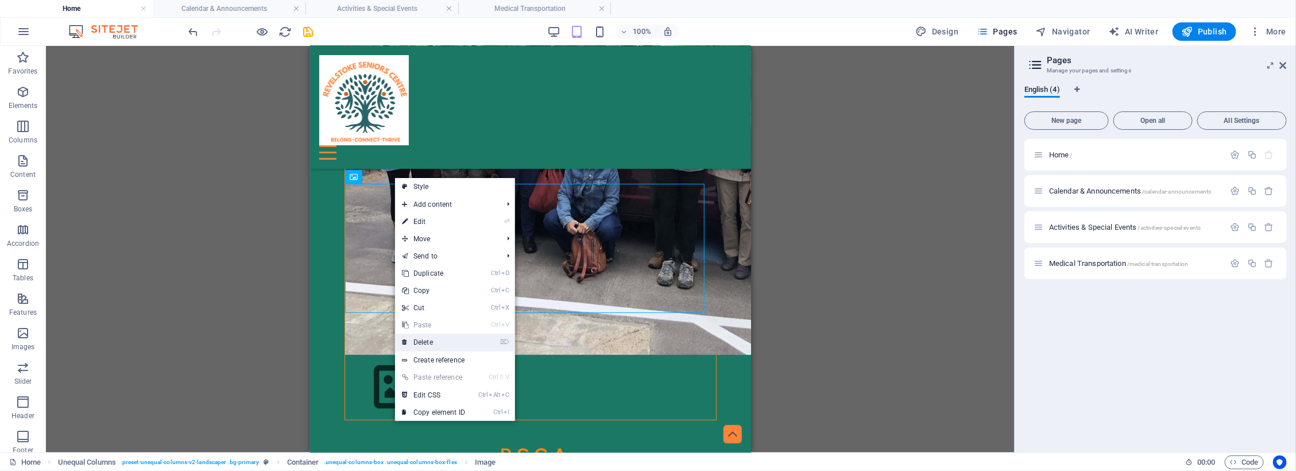
click at [414, 339] on link "⌦ Delete" at bounding box center [433, 342] width 77 height 17
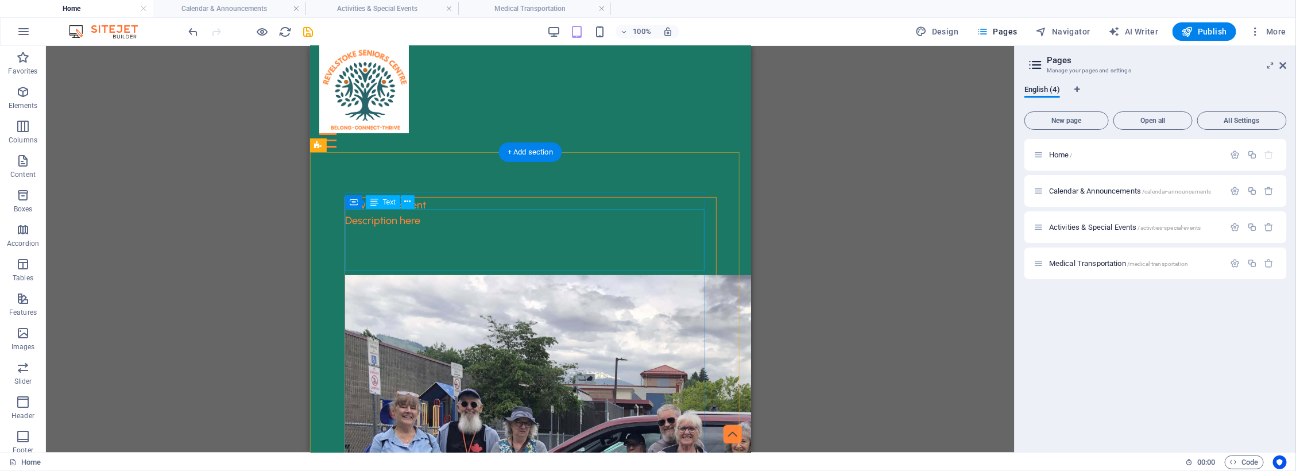
scroll to position [0, 0]
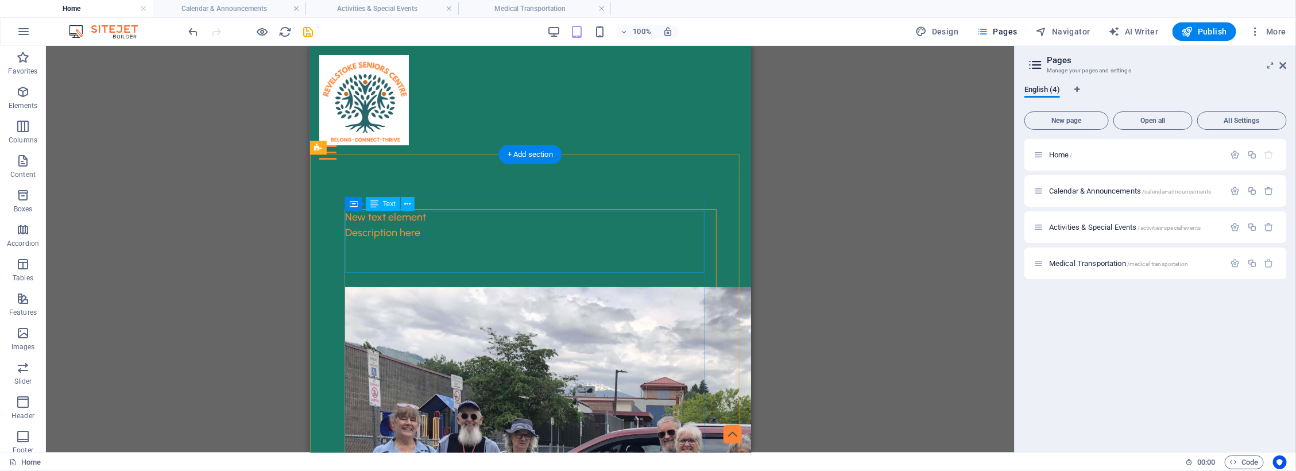
click at [514, 229] on div "Description here" at bounding box center [530, 256] width 371 height 62
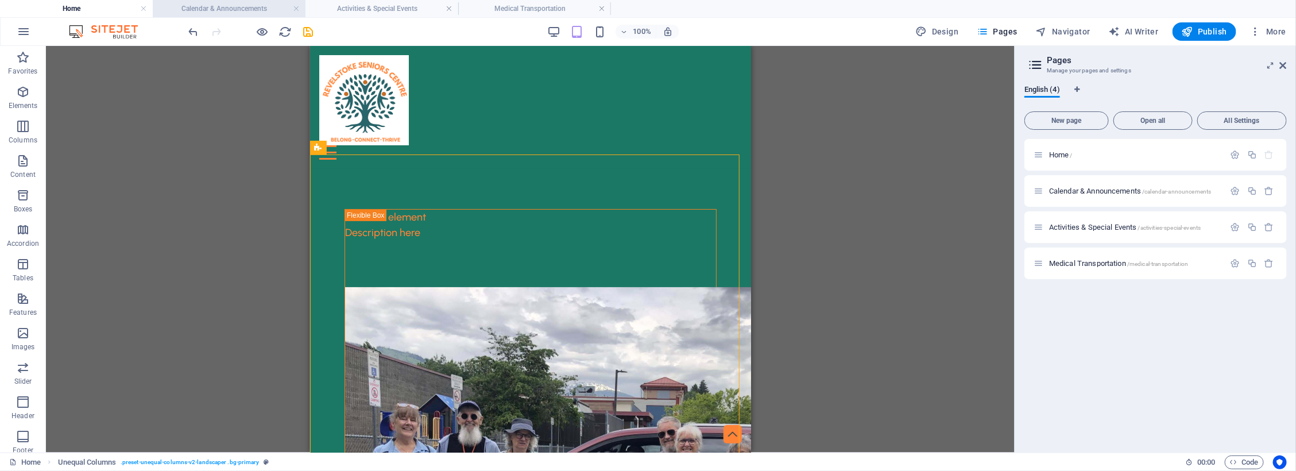
click at [250, 7] on h4 "Calendar & Announcements" at bounding box center [229, 8] width 153 height 13
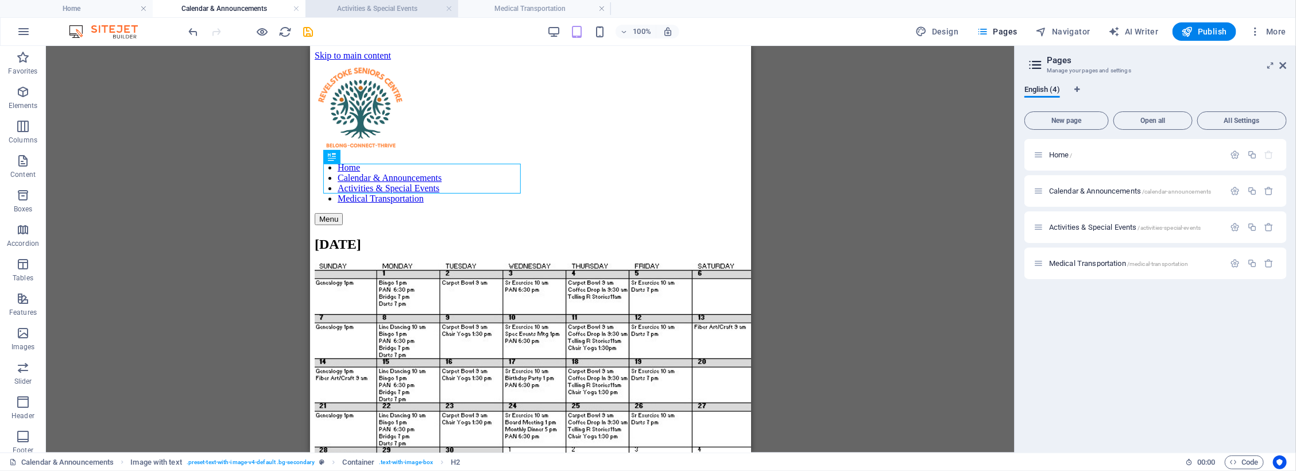
click at [371, 7] on h4 "Activities & Special Events" at bounding box center [382, 8] width 153 height 13
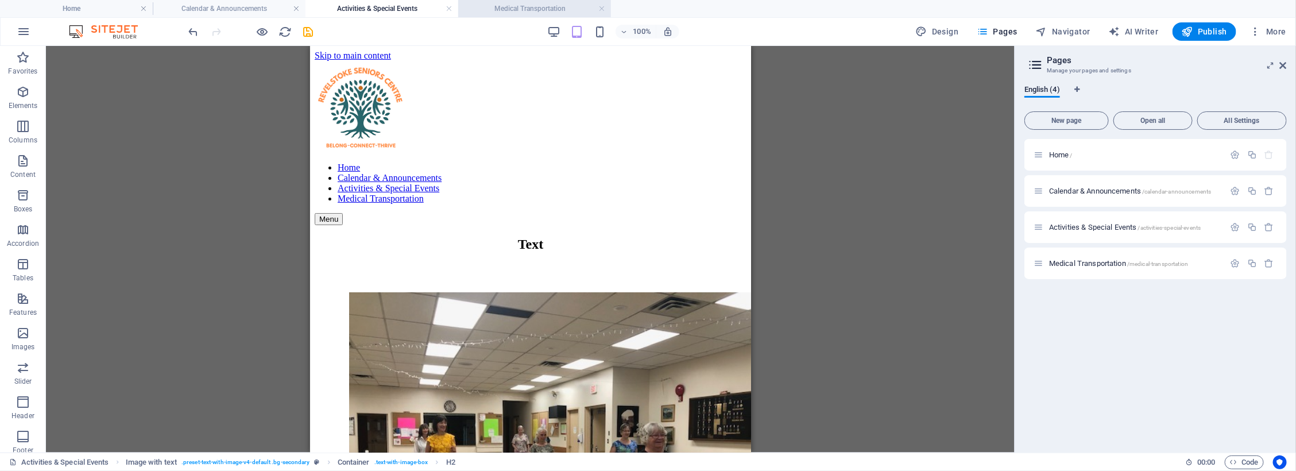
click at [521, 10] on h4 "Medical Transportation" at bounding box center [534, 8] width 153 height 13
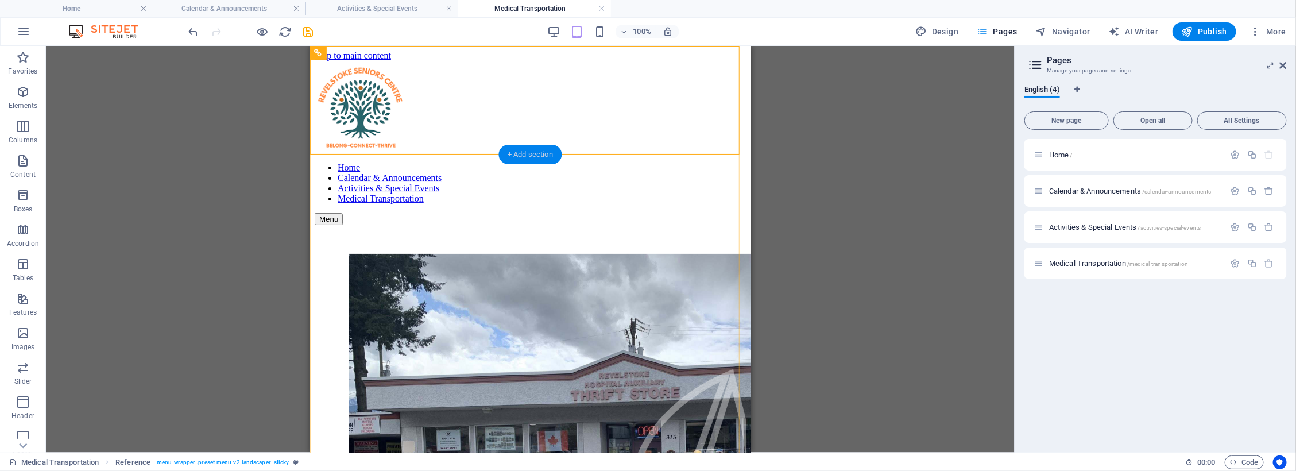
click at [532, 156] on div "+ Add section" at bounding box center [531, 155] width 64 height 20
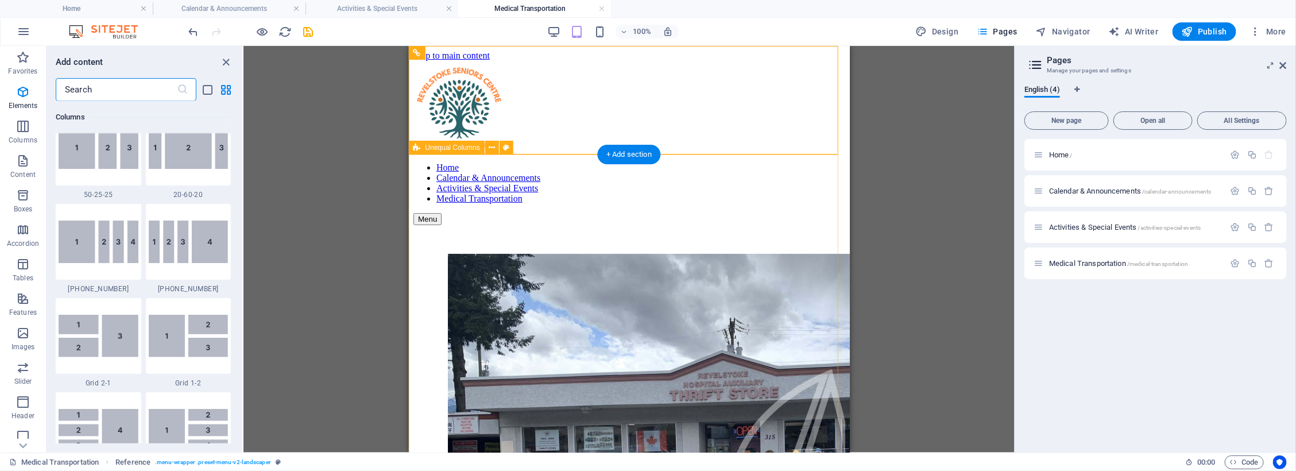
scroll to position [2009, 0]
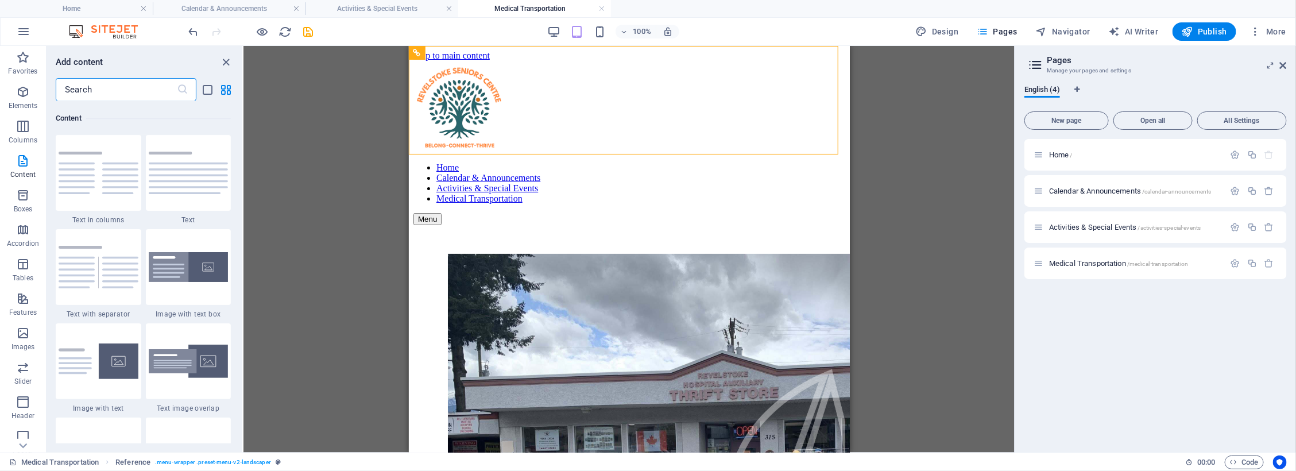
click at [98, 86] on input "text" at bounding box center [116, 89] width 121 height 23
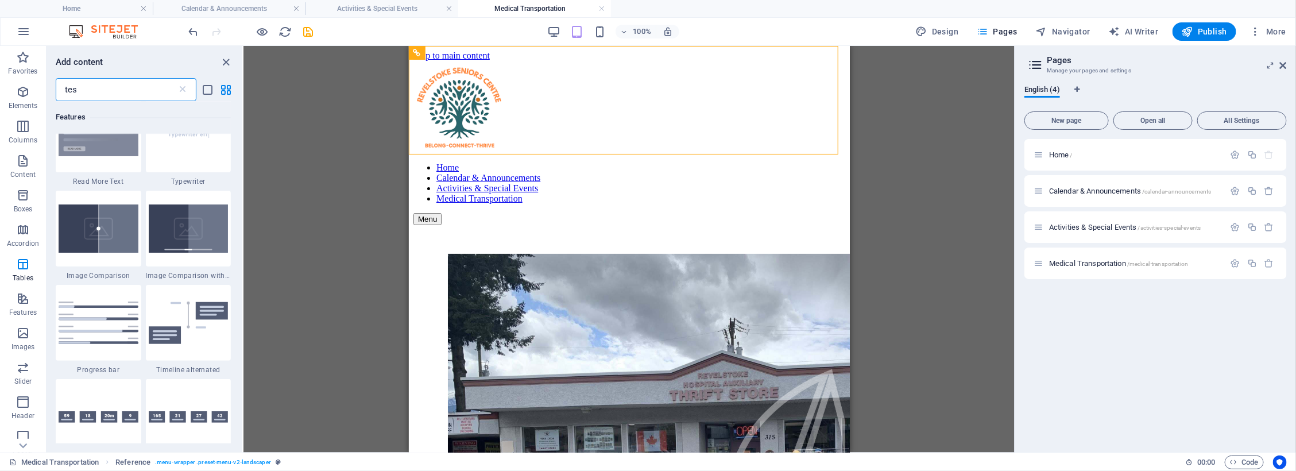
scroll to position [0, 0]
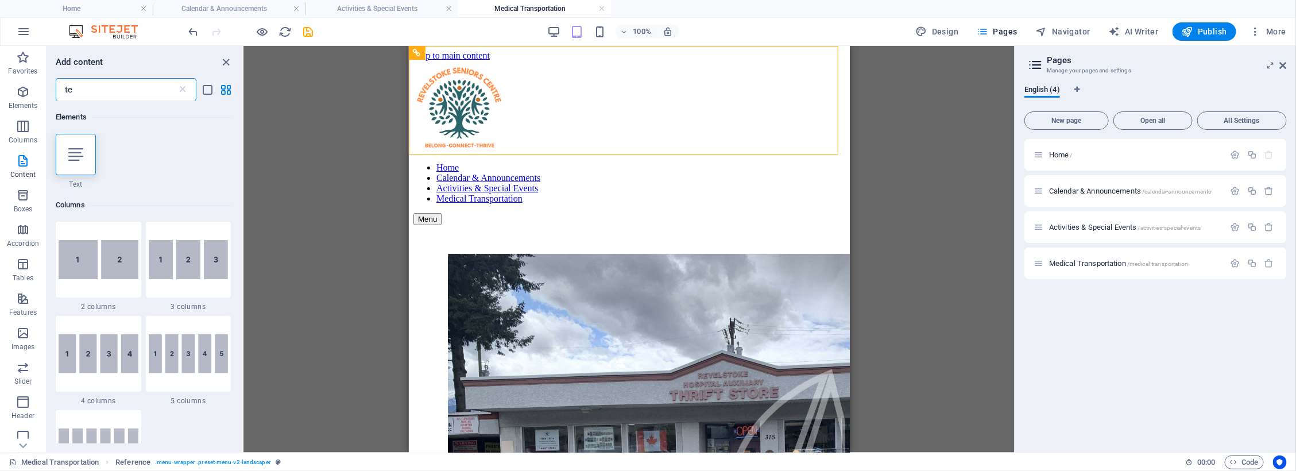
type input "t"
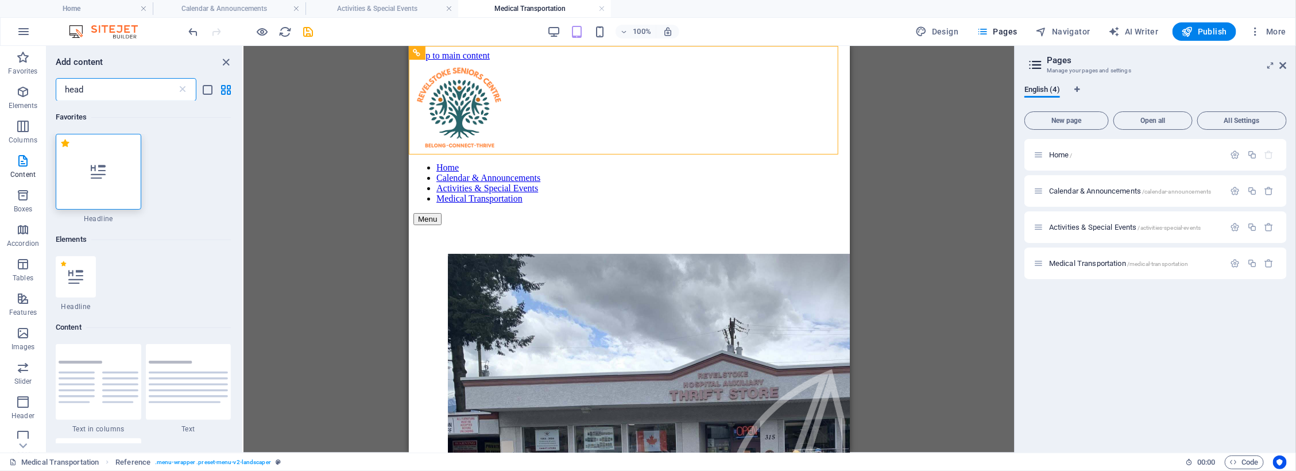
type input "head"
click at [111, 170] on div at bounding box center [99, 172] width 86 height 76
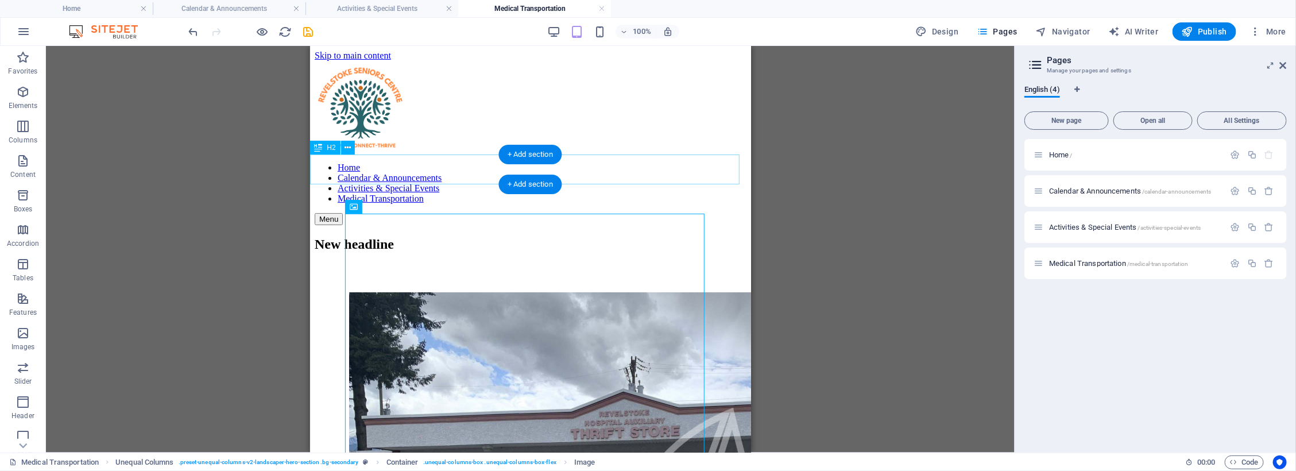
click at [516, 236] on div "New headline" at bounding box center [530, 244] width 432 height 16
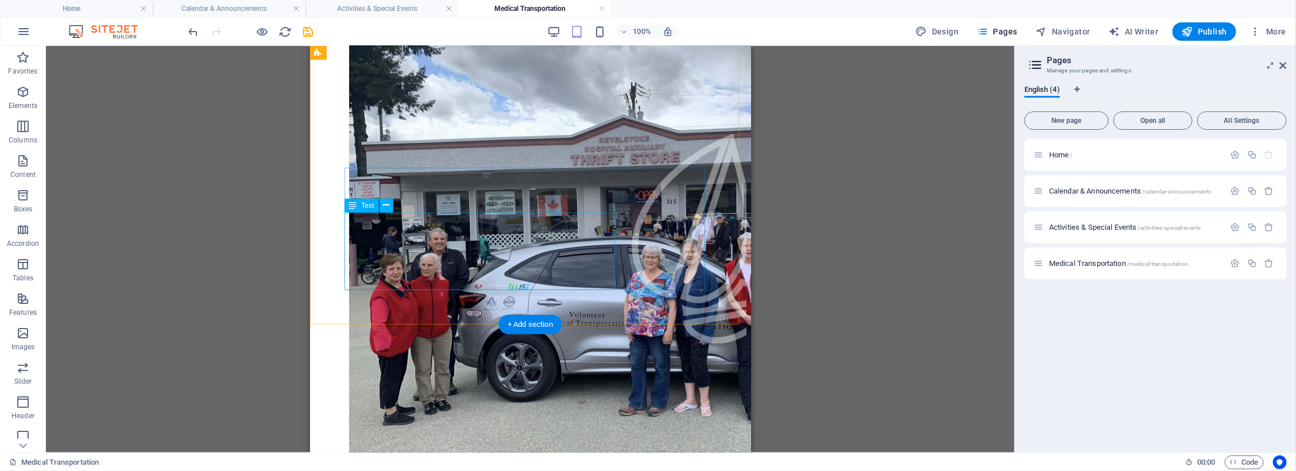
scroll to position [215, 0]
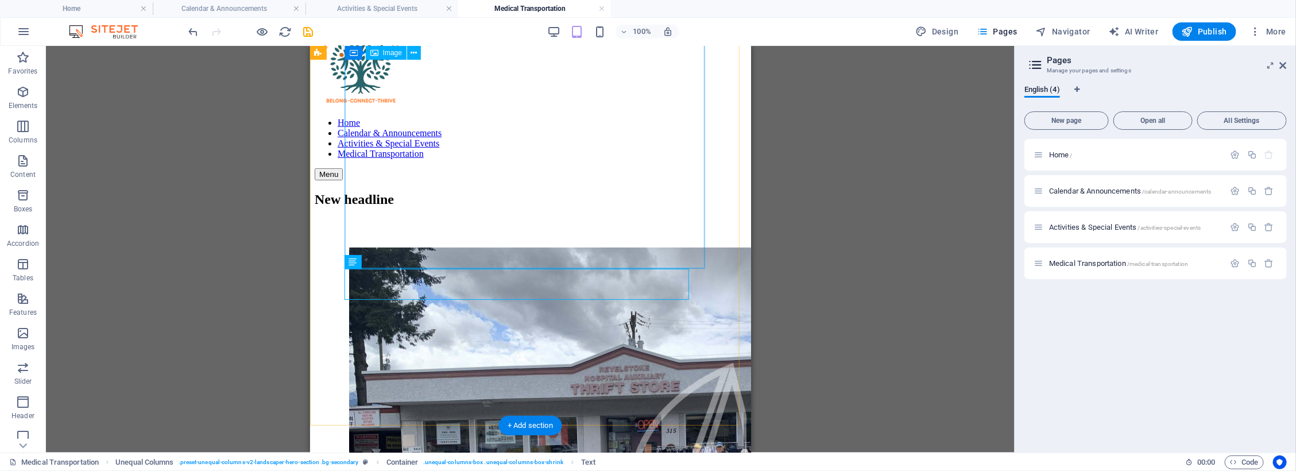
scroll to position [0, 0]
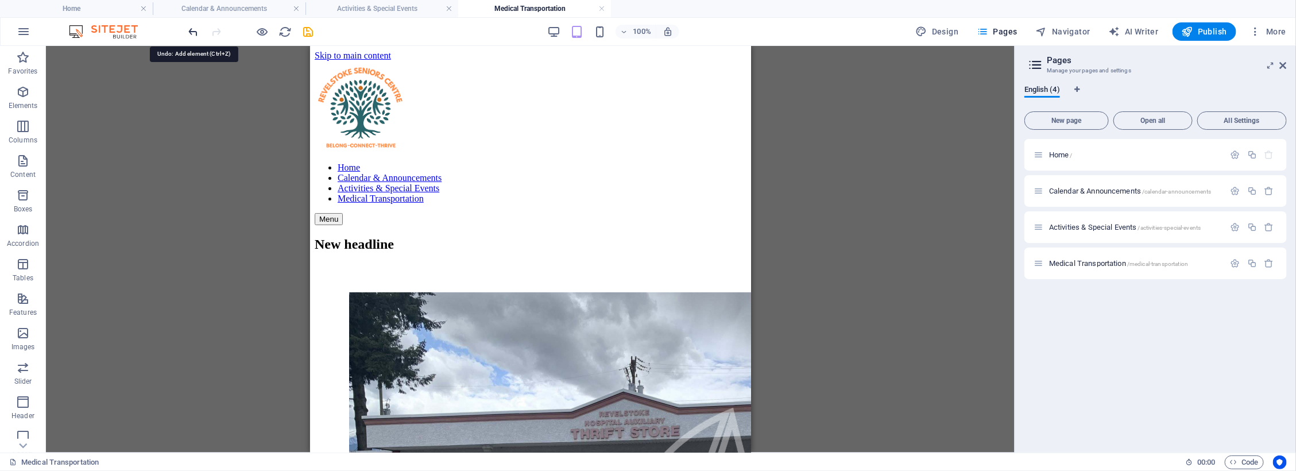
click at [188, 30] on icon "undo" at bounding box center [193, 31] width 13 height 13
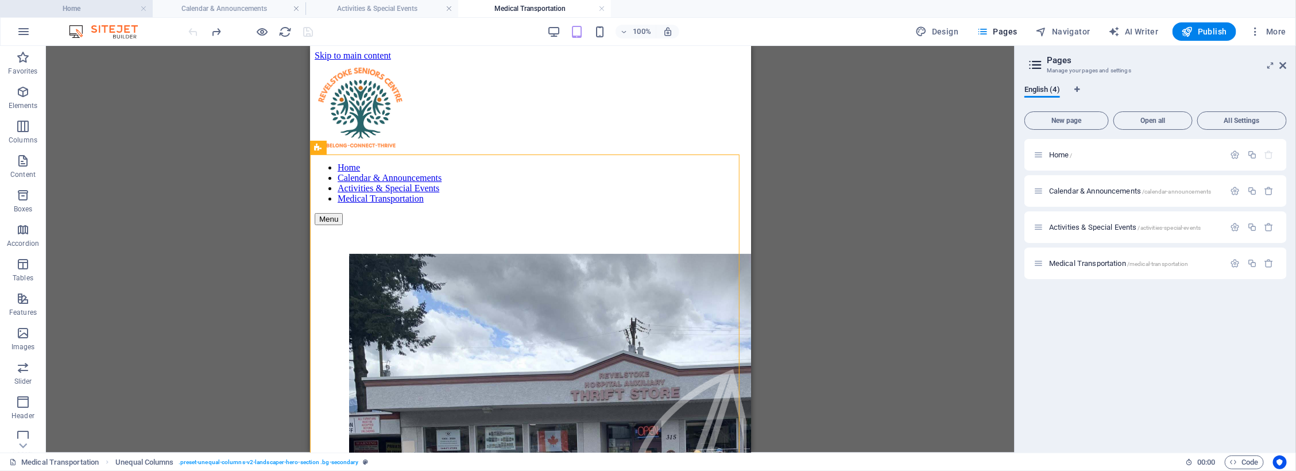
click at [95, 9] on h4 "Home" at bounding box center [76, 8] width 153 height 13
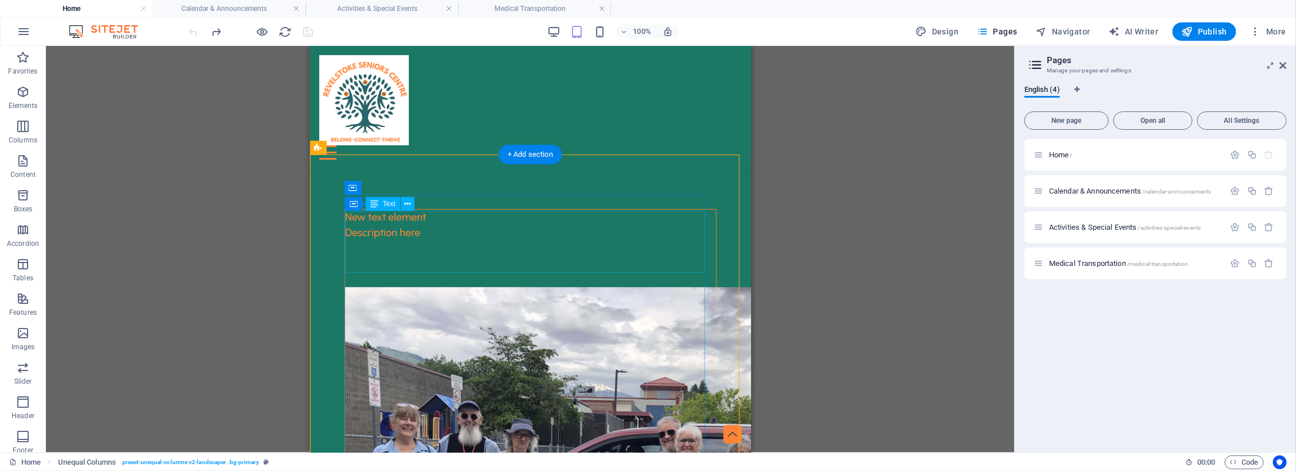
click at [543, 238] on div "Description here" at bounding box center [530, 256] width 371 height 62
click at [505, 240] on div "Description here" at bounding box center [530, 256] width 371 height 62
click at [459, 209] on div "New text element" at bounding box center [530, 217] width 371 height 16
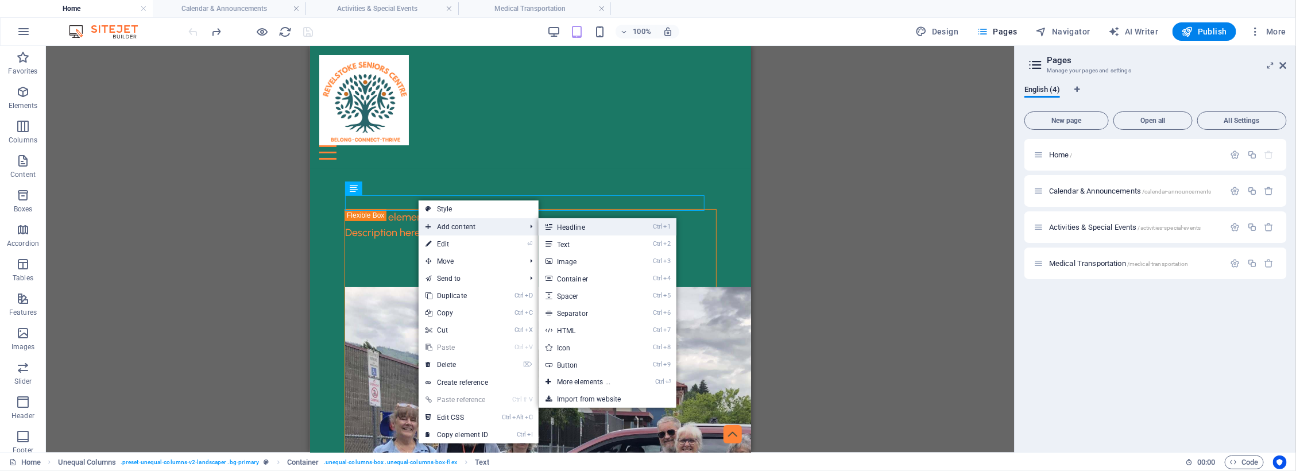
click at [569, 226] on link "Ctrl 1 Headline" at bounding box center [586, 226] width 95 height 17
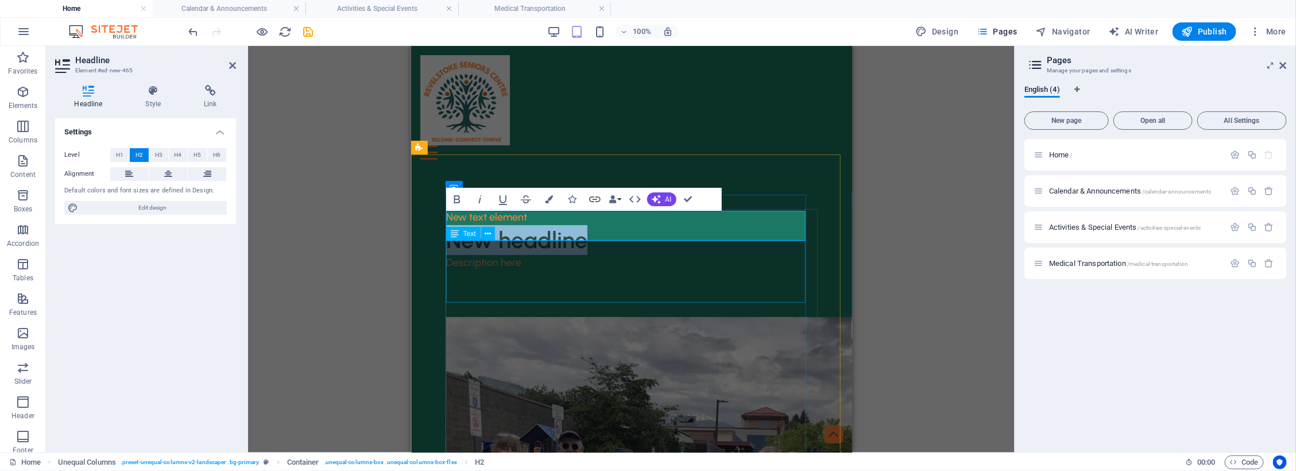
click at [613, 256] on div "Description here" at bounding box center [631, 285] width 371 height 62
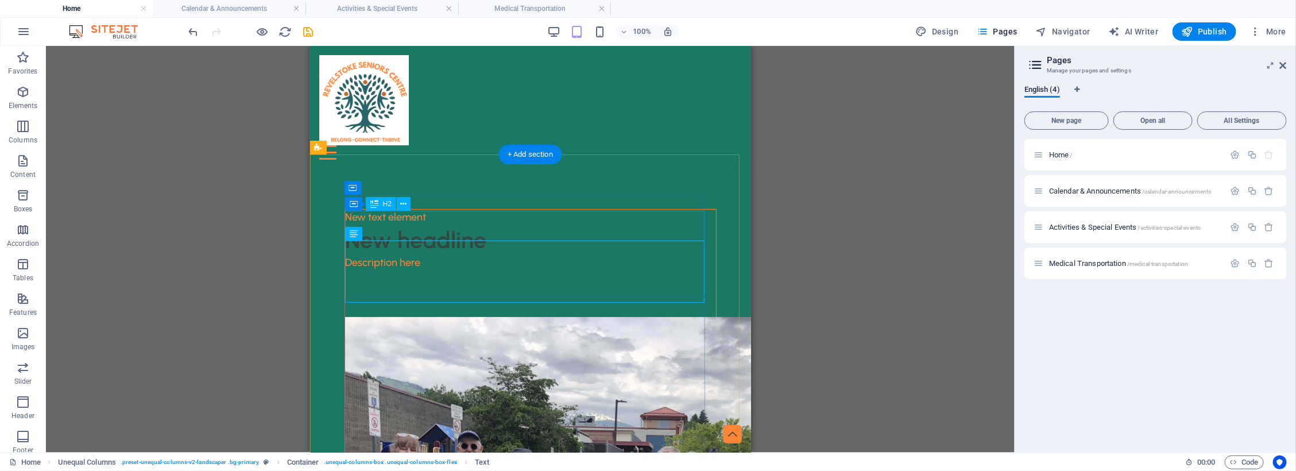
click at [493, 225] on div "New headline" at bounding box center [530, 240] width 371 height 30
click at [501, 228] on div "New headline" at bounding box center [530, 240] width 371 height 30
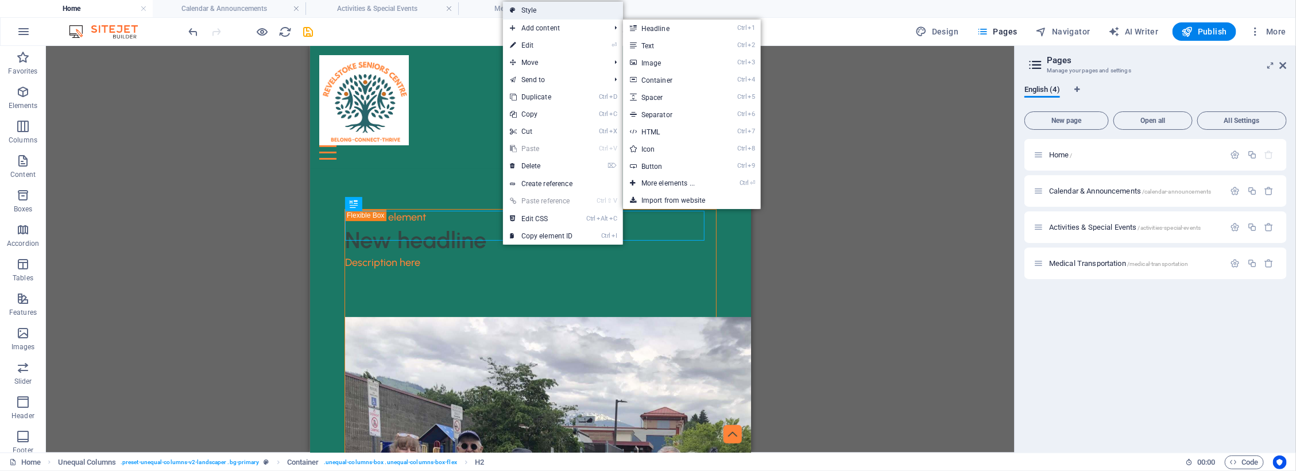
click at [539, 10] on link "Style" at bounding box center [563, 10] width 120 height 17
select select "%"
select select "px"
select select "preset-unequal-columns-v2-landscaper"
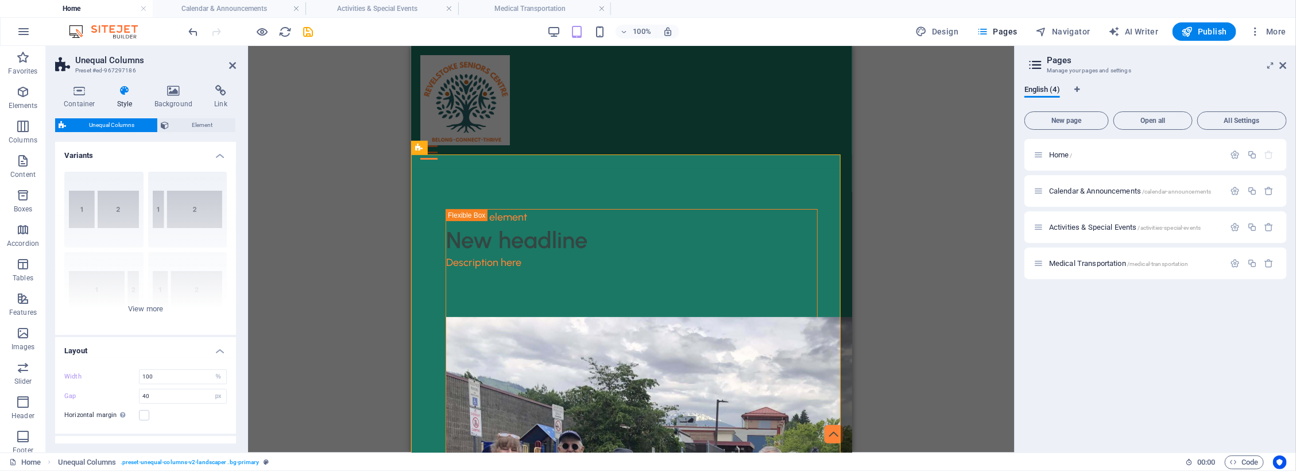
click at [125, 98] on h4 "Style" at bounding box center [127, 97] width 37 height 24
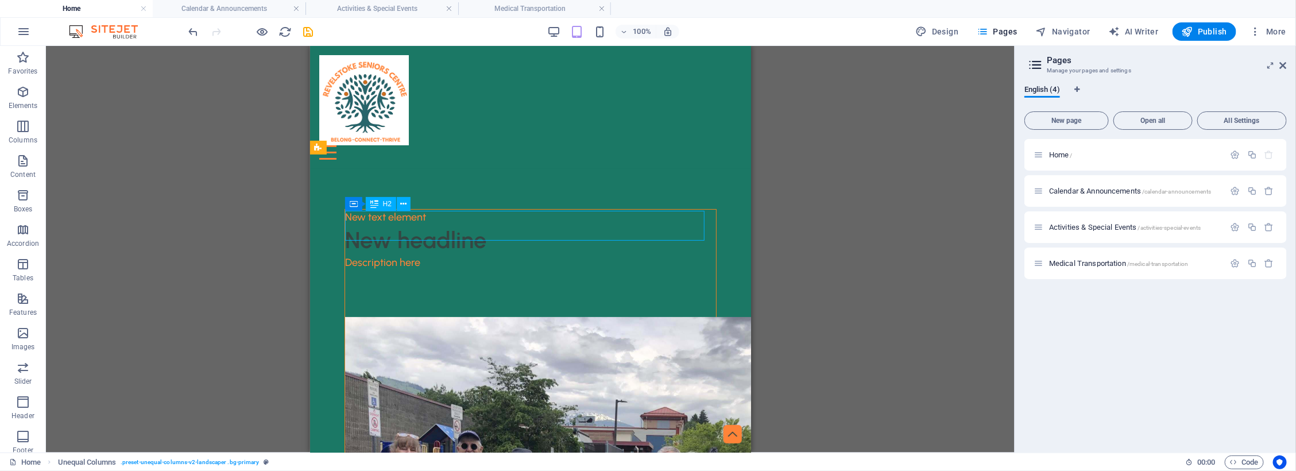
drag, startPoint x: 427, startPoint y: 221, endPoint x: 528, endPoint y: 219, distance: 101.7
click at [528, 225] on div "New headline" at bounding box center [530, 240] width 371 height 30
click at [401, 204] on icon at bounding box center [404, 204] width 6 height 12
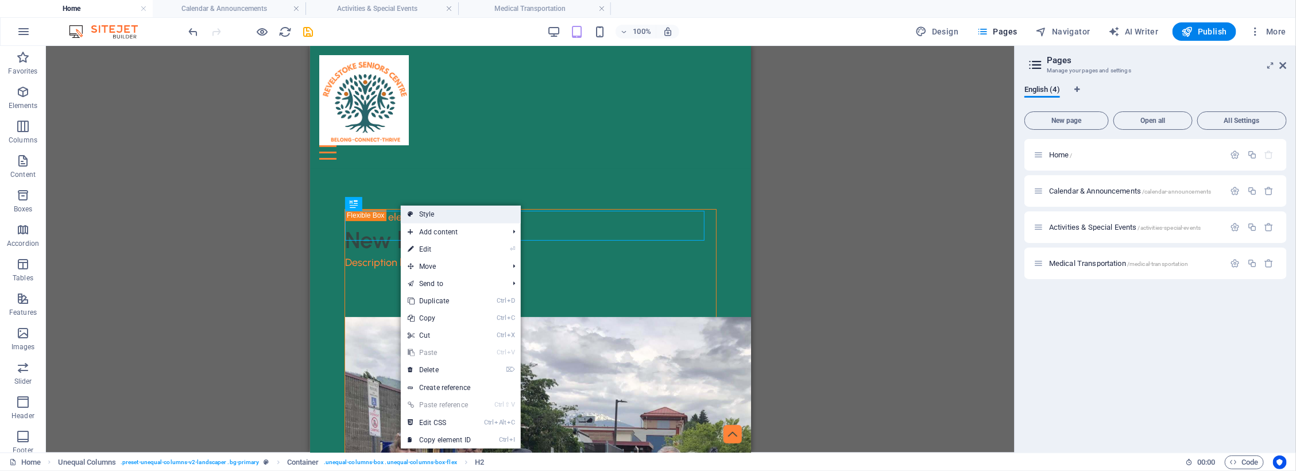
click at [428, 216] on link "Style" at bounding box center [461, 214] width 120 height 17
select select "%"
select select "px"
select select "preset-unequal-columns-v2-landscaper"
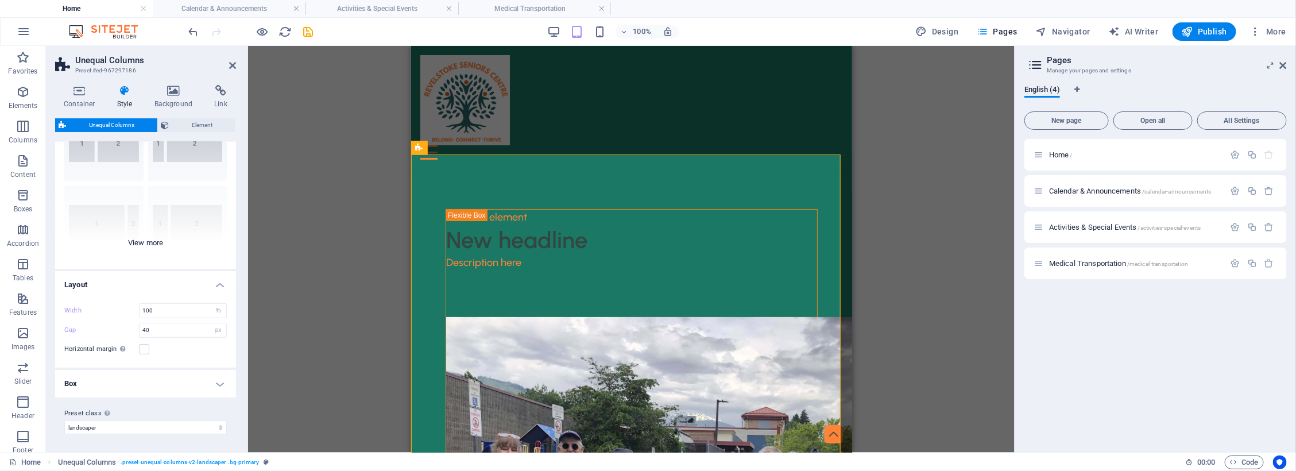
scroll to position [0, 0]
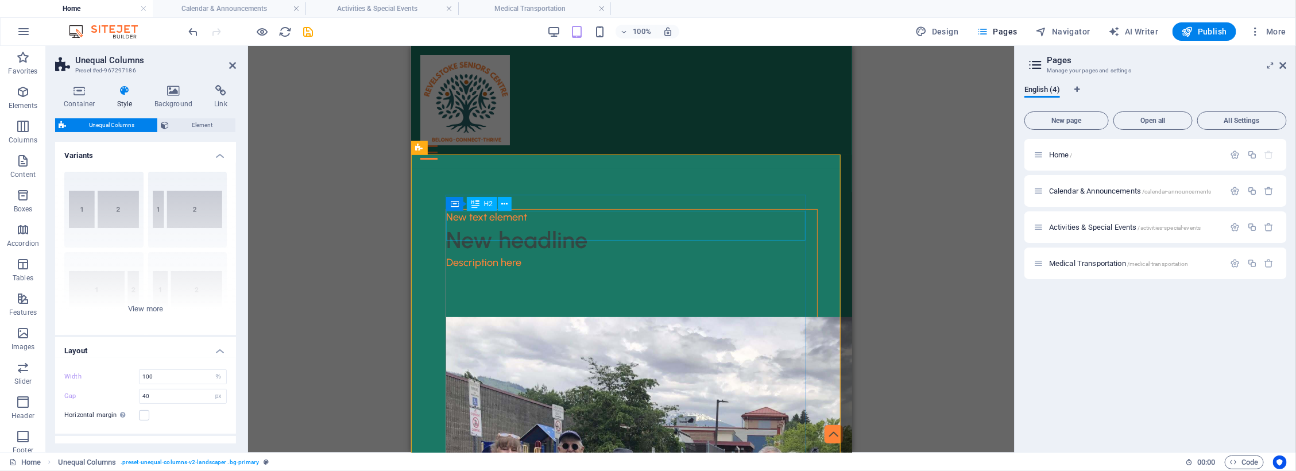
click at [578, 227] on div "New headline" at bounding box center [631, 240] width 371 height 30
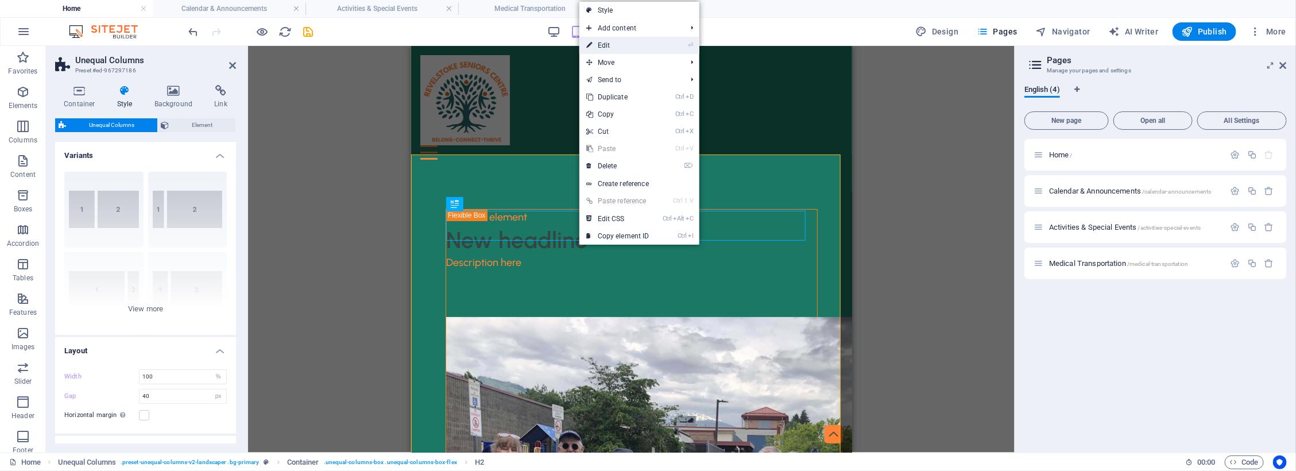
click at [642, 46] on link "⏎ Edit" at bounding box center [618, 45] width 77 height 17
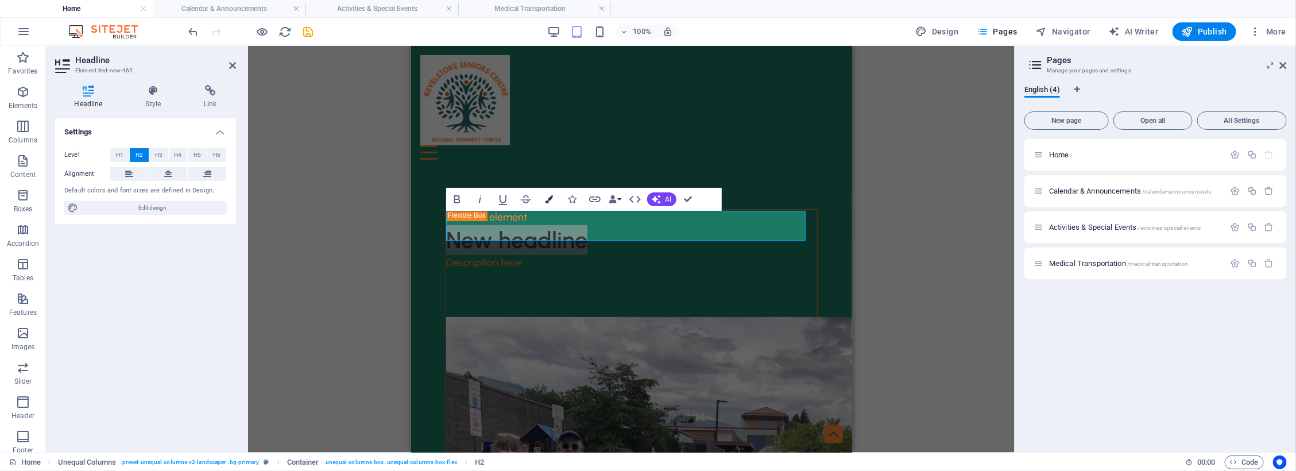
click at [549, 201] on icon "button" at bounding box center [549, 199] width 8 height 8
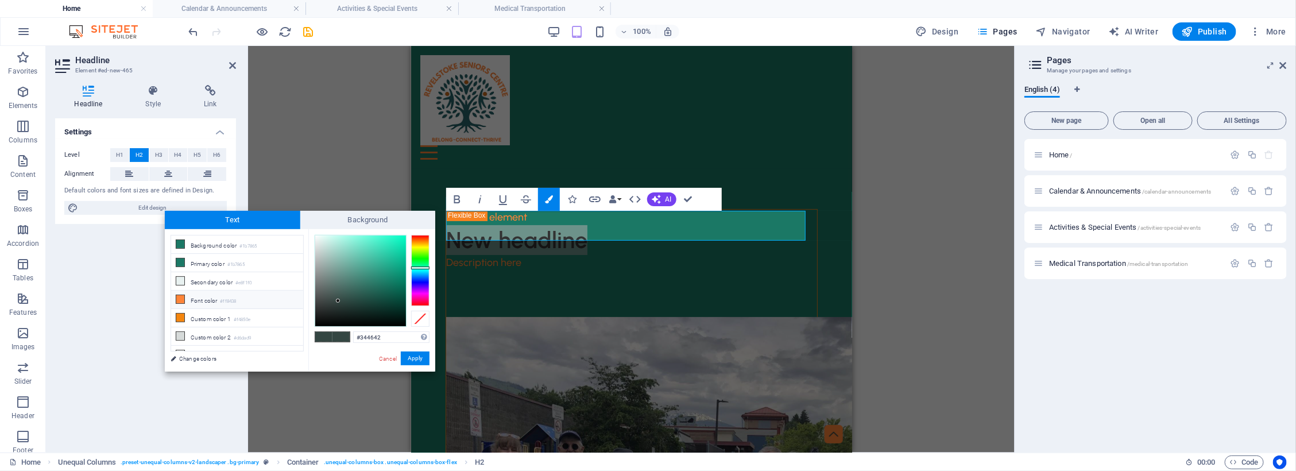
click at [187, 295] on li "Font color #ff8438" at bounding box center [237, 300] width 132 height 18
type input "#ff8438"
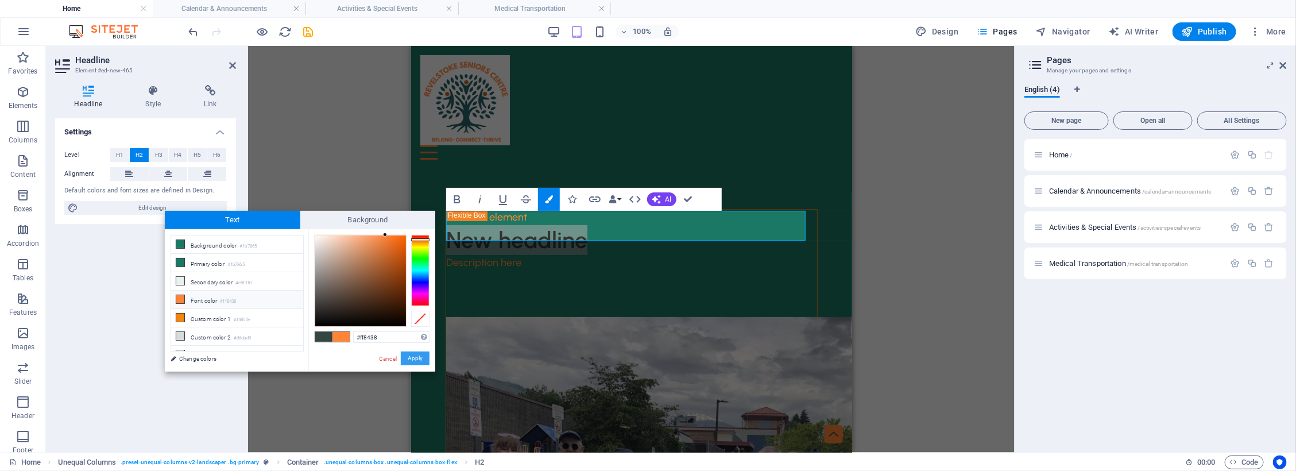
click at [406, 357] on button "Apply" at bounding box center [415, 359] width 29 height 14
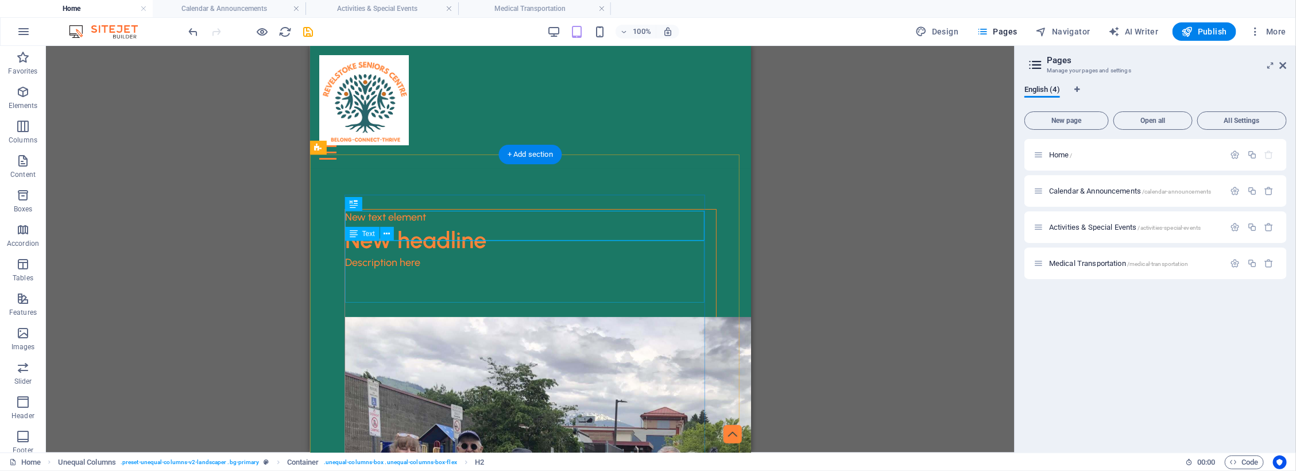
click at [576, 269] on div "Description here" at bounding box center [530, 285] width 371 height 62
click at [423, 209] on div "New text element" at bounding box center [530, 217] width 371 height 16
drag, startPoint x: 488, startPoint y: 221, endPoint x: 489, endPoint y: 199, distance: 21.8
click at [538, 254] on div "Description here" at bounding box center [530, 285] width 371 height 62
click at [448, 260] on div "Description here" at bounding box center [530, 285] width 371 height 62
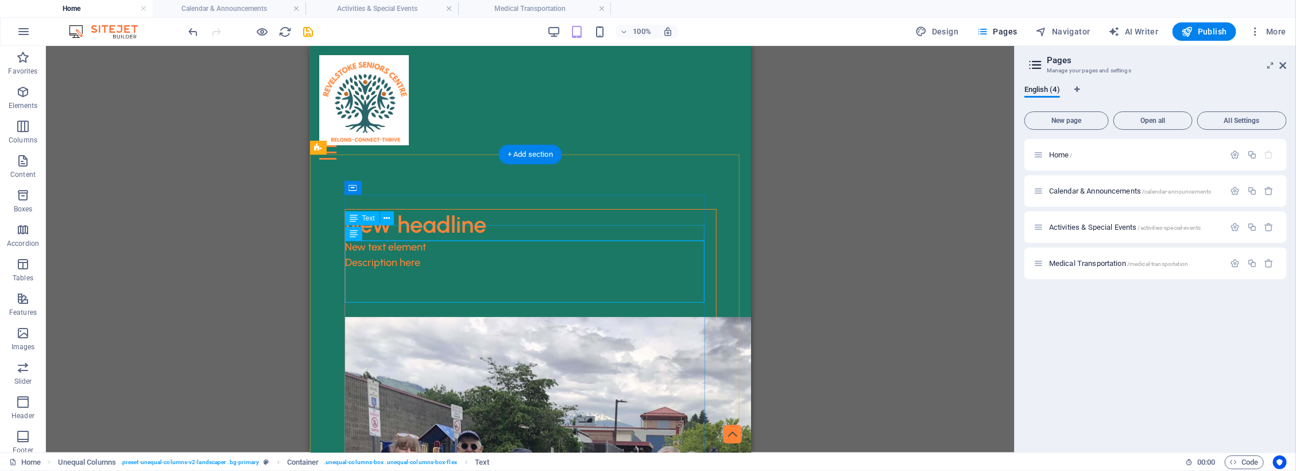
click at [422, 239] on div "New text element" at bounding box center [530, 247] width 371 height 16
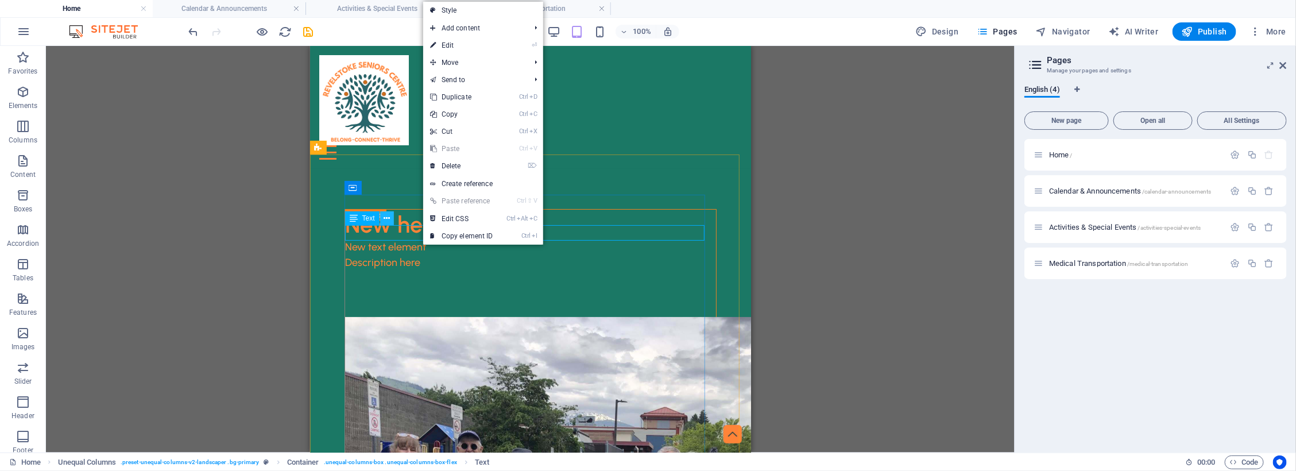
click at [385, 214] on icon at bounding box center [387, 219] width 6 height 12
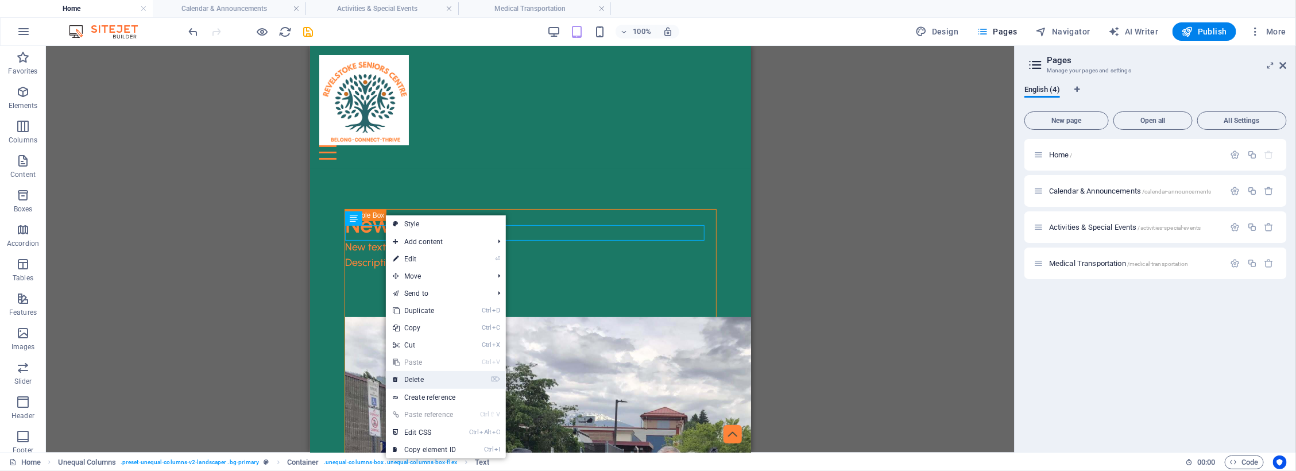
click at [417, 374] on link "⌦ Delete" at bounding box center [424, 379] width 77 height 17
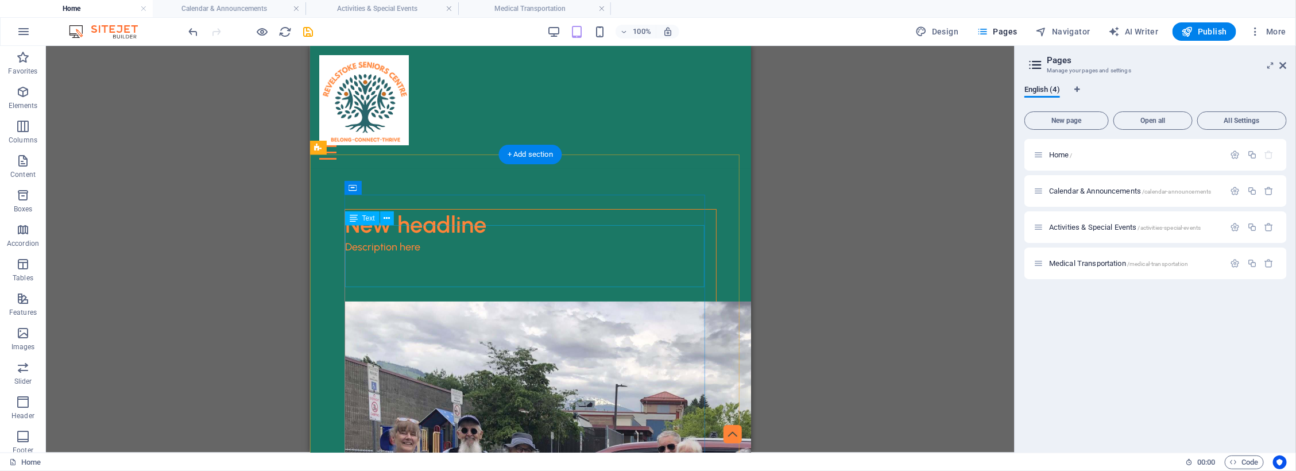
click at [519, 251] on div "Description here" at bounding box center [530, 270] width 371 height 62
click at [576, 239] on div "Description here" at bounding box center [530, 270] width 371 height 62
click at [508, 213] on div "New headline" at bounding box center [530, 224] width 371 height 30
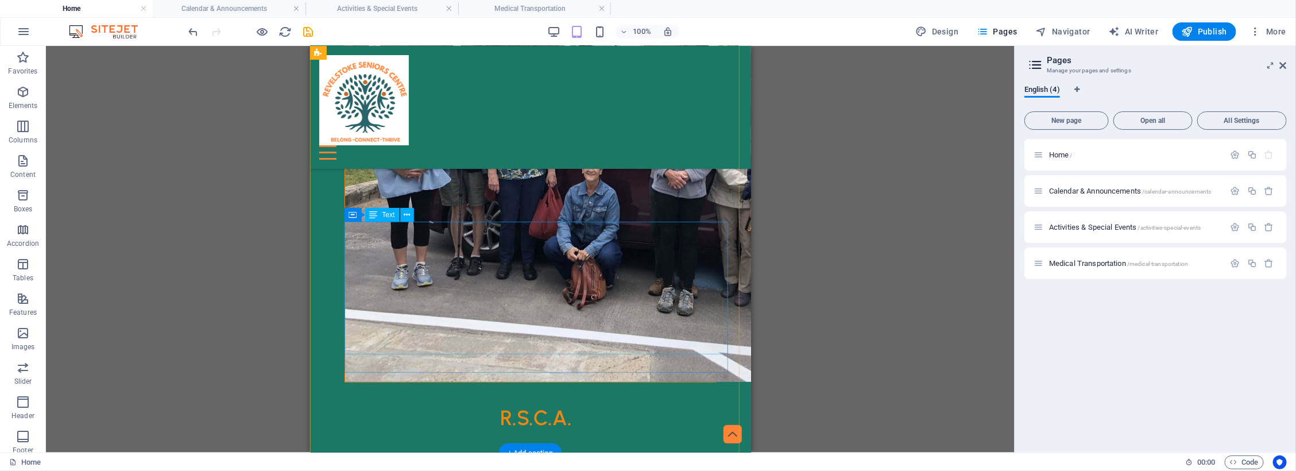
scroll to position [359, 0]
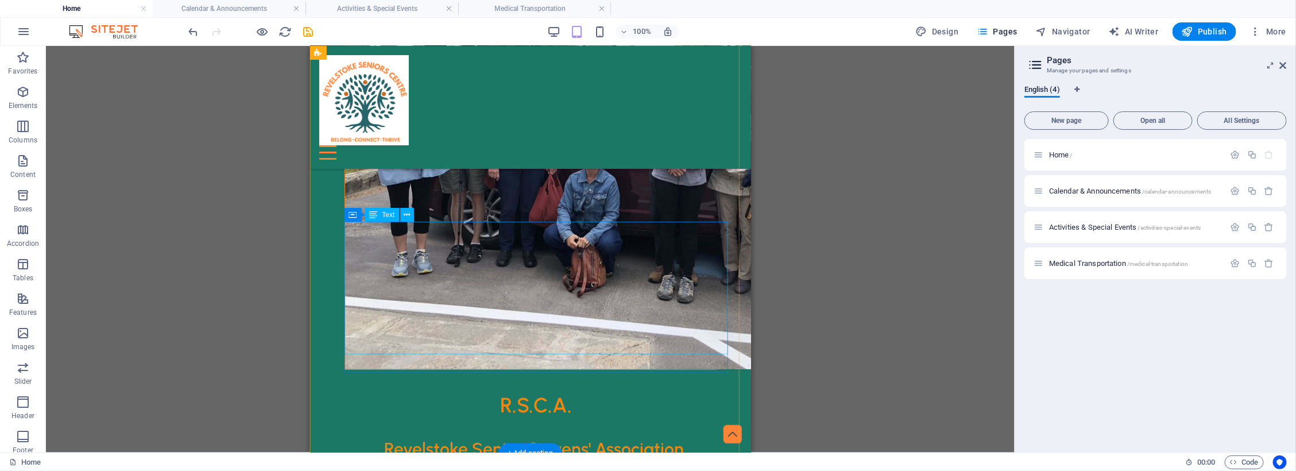
click at [586, 381] on div "R.S.C.A. Revelstoke Senior Citizens' Association" at bounding box center [530, 447] width 372 height 132
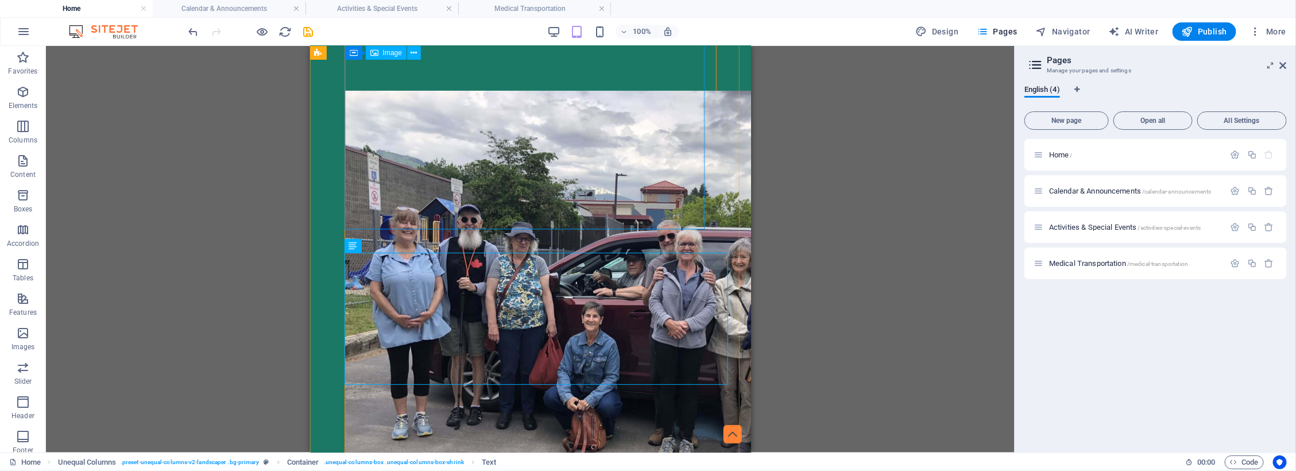
scroll to position [0, 0]
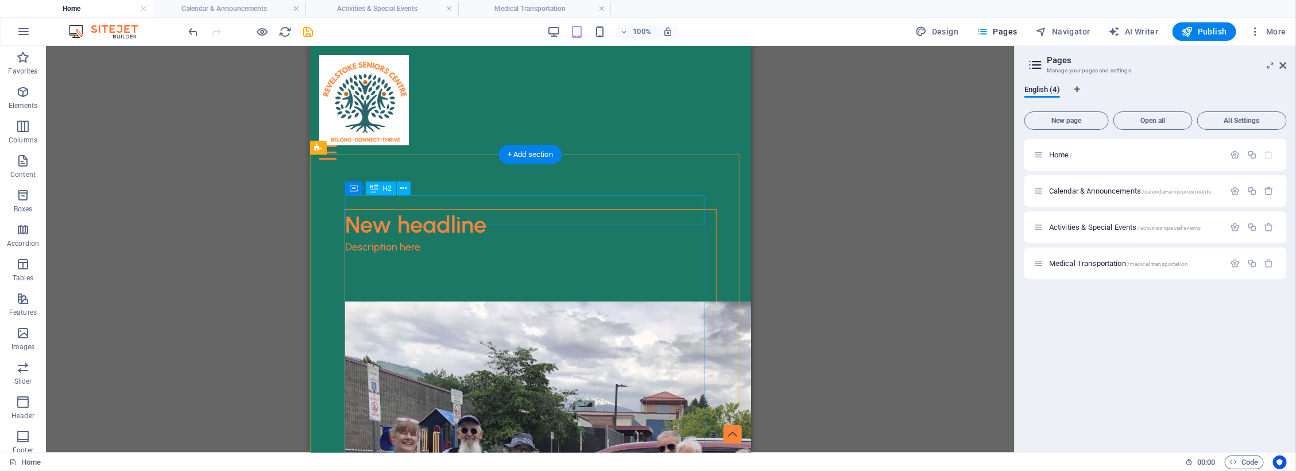
click at [493, 209] on div "New headline" at bounding box center [530, 224] width 371 height 30
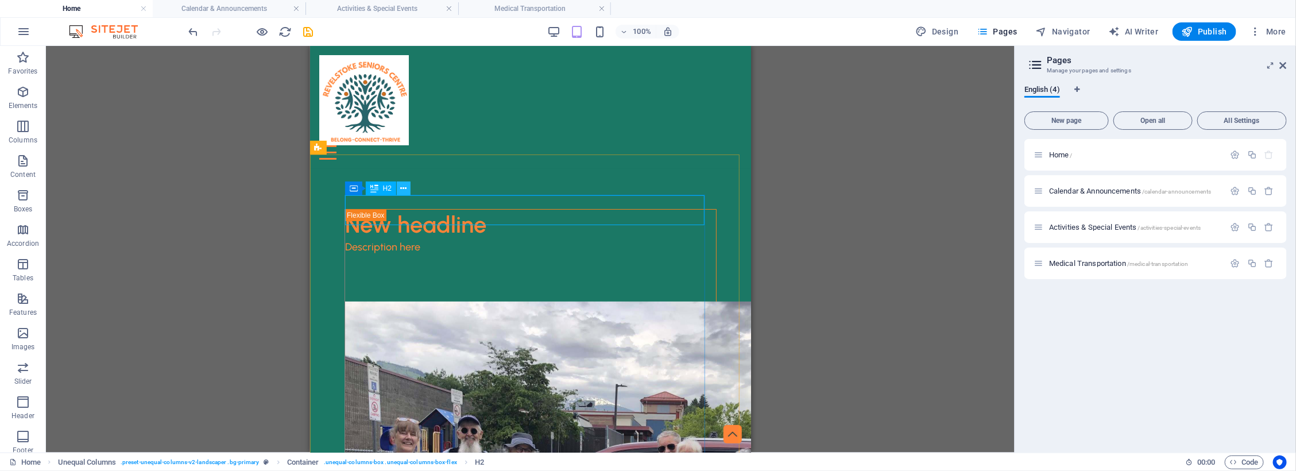
click at [403, 188] on icon at bounding box center [404, 189] width 6 height 12
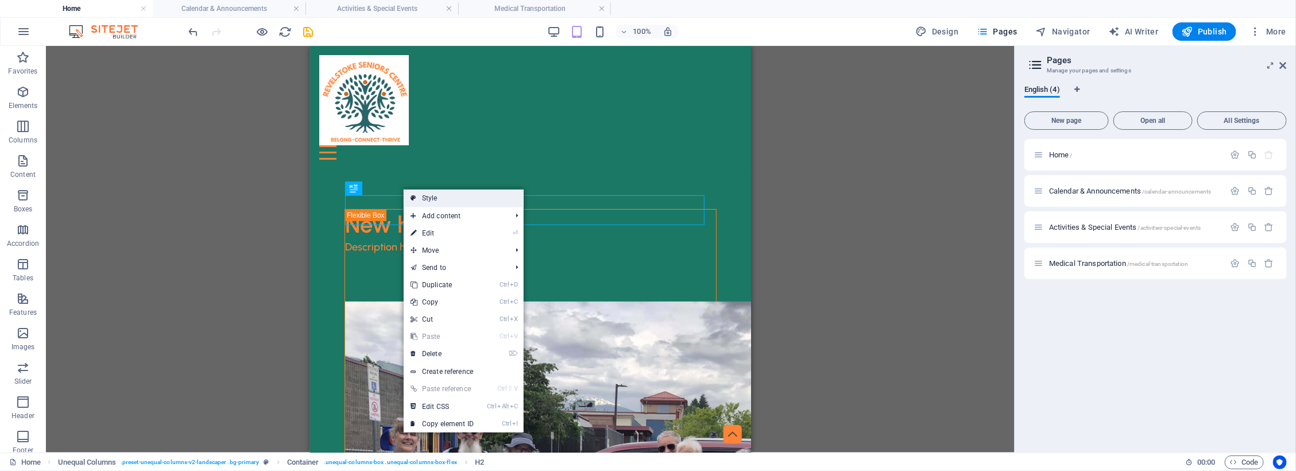
click at [437, 200] on link "Style" at bounding box center [464, 198] width 120 height 17
select select "%"
select select "px"
select select "preset-unequal-columns-v2-landscaper"
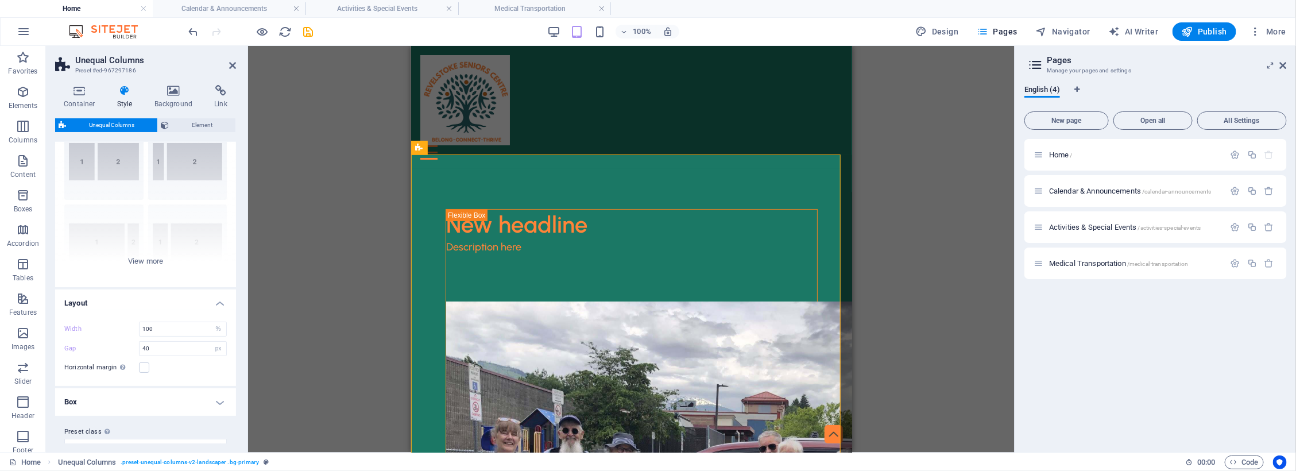
scroll to position [66, 0]
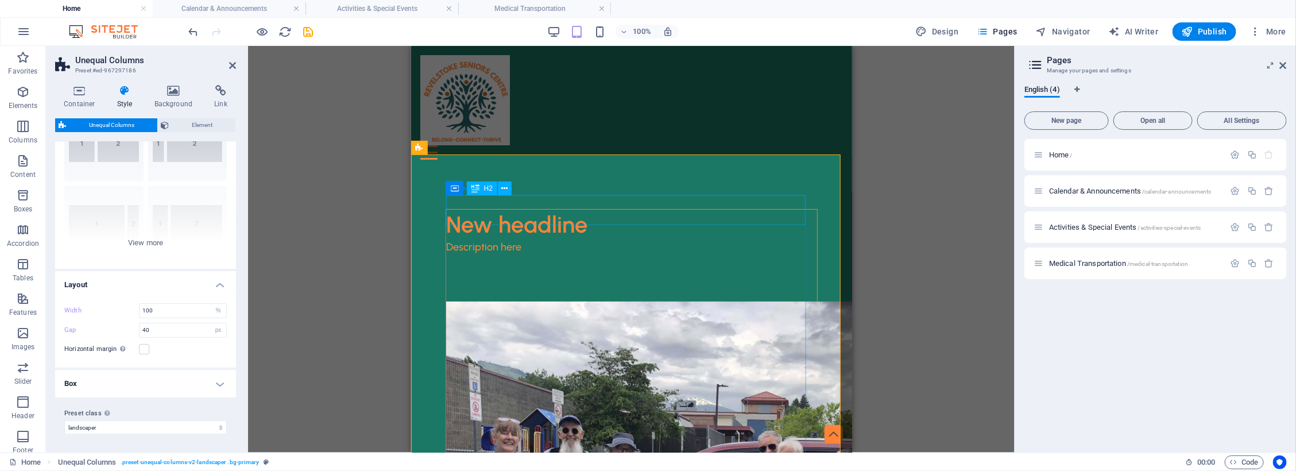
click at [557, 218] on div "New headline" at bounding box center [631, 224] width 371 height 30
click at [609, 209] on div "New headline" at bounding box center [631, 224] width 371 height 30
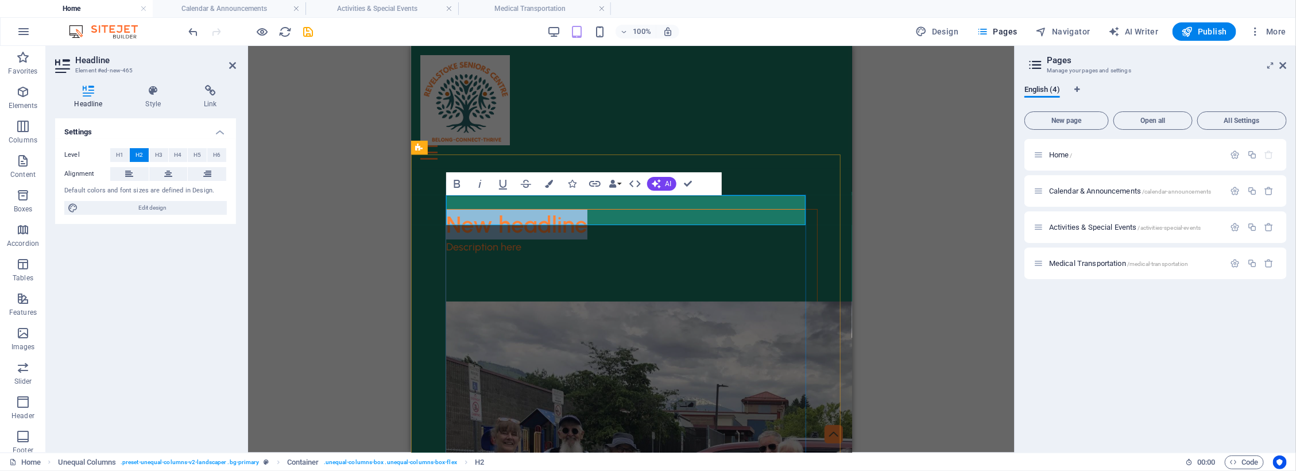
click at [609, 209] on h2 "New headline" at bounding box center [631, 224] width 371 height 30
click at [666, 255] on div "Description here" at bounding box center [631, 270] width 371 height 62
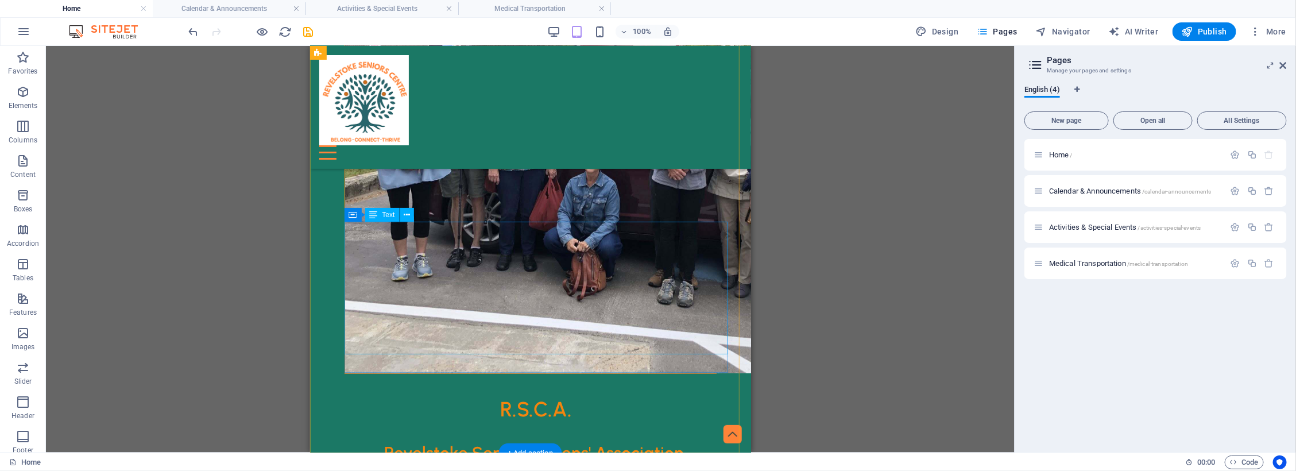
scroll to position [359, 0]
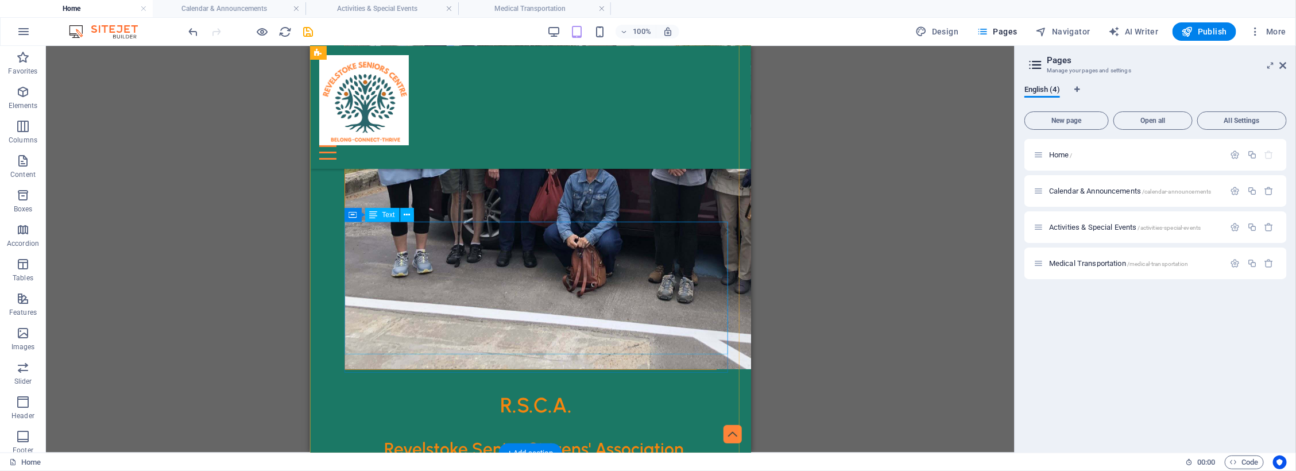
click at [488, 381] on div "R.S.C.A. Revelstoke Senior Citizens' Association" at bounding box center [530, 447] width 372 height 132
click at [405, 217] on icon at bounding box center [407, 215] width 6 height 12
drag, startPoint x: 669, startPoint y: 249, endPoint x: 664, endPoint y: 254, distance: 6.9
click at [669, 381] on div "R.S.C.A. Revelstoke Senior Citizens' Association" at bounding box center [530, 447] width 372 height 132
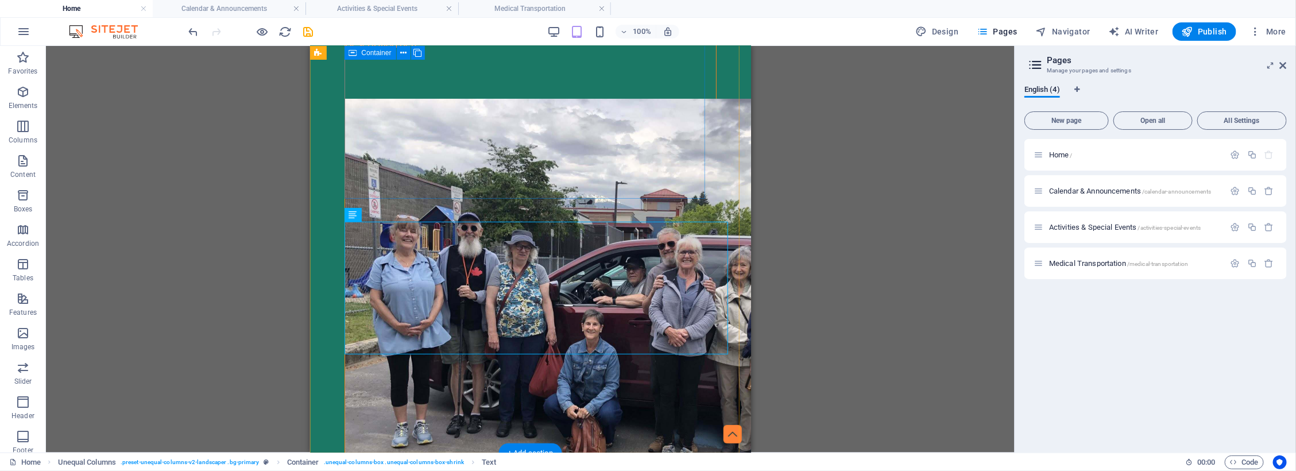
scroll to position [0, 0]
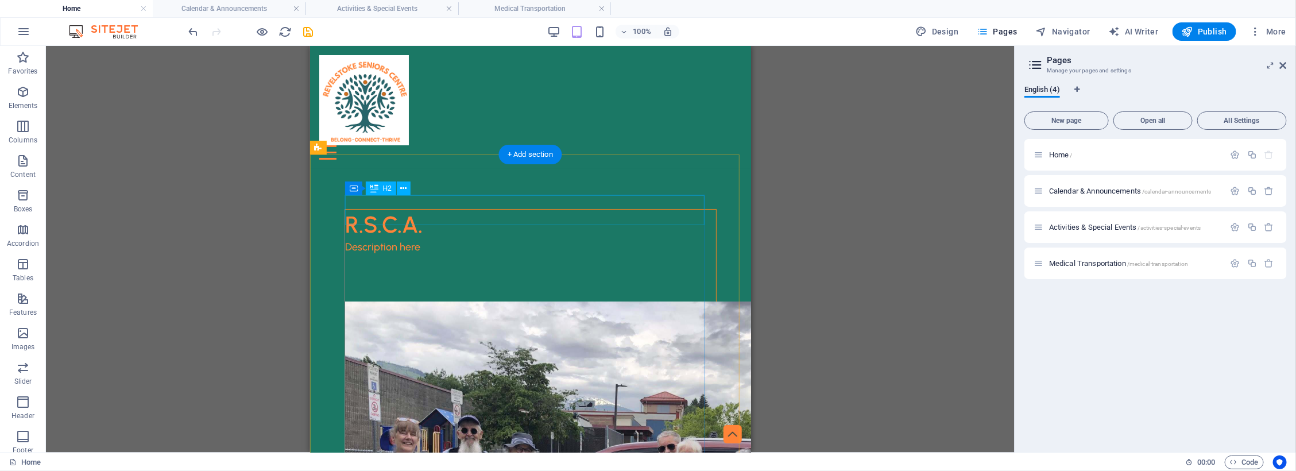
click at [426, 209] on div "R.S.C.A." at bounding box center [530, 224] width 371 height 30
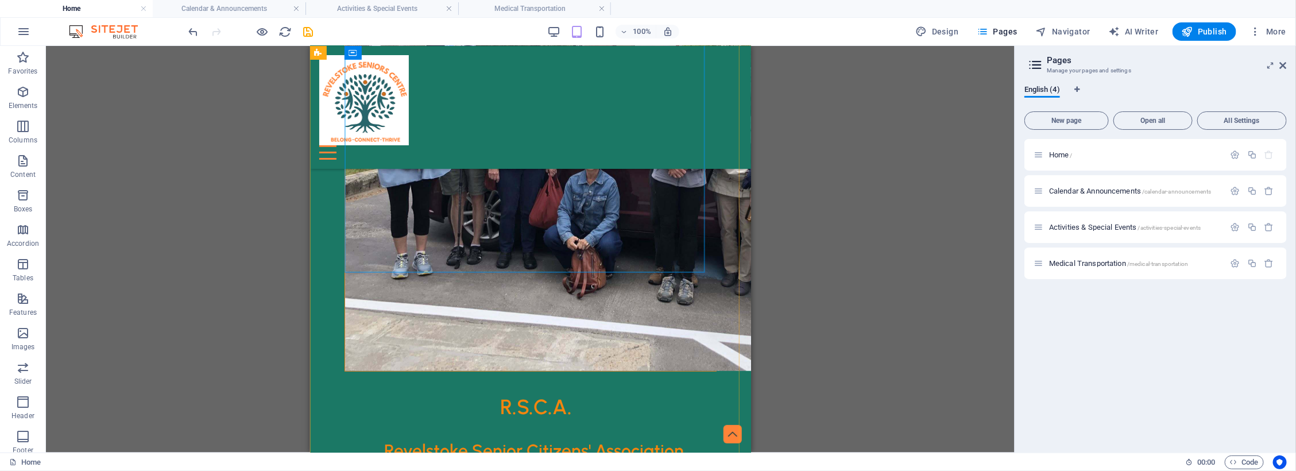
scroll to position [359, 0]
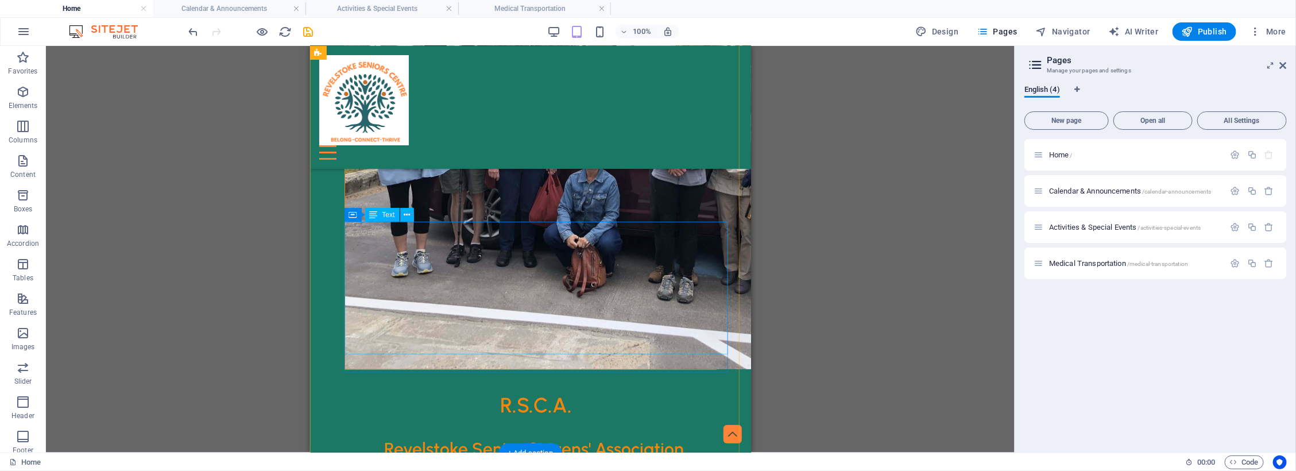
click at [688, 381] on div "R.S.C.A. Revelstoke Senior Citizens' Association" at bounding box center [530, 447] width 372 height 132
click at [562, 381] on div "R.S.C.A. Revelstoke Senior Citizens' Association" at bounding box center [530, 447] width 372 height 132
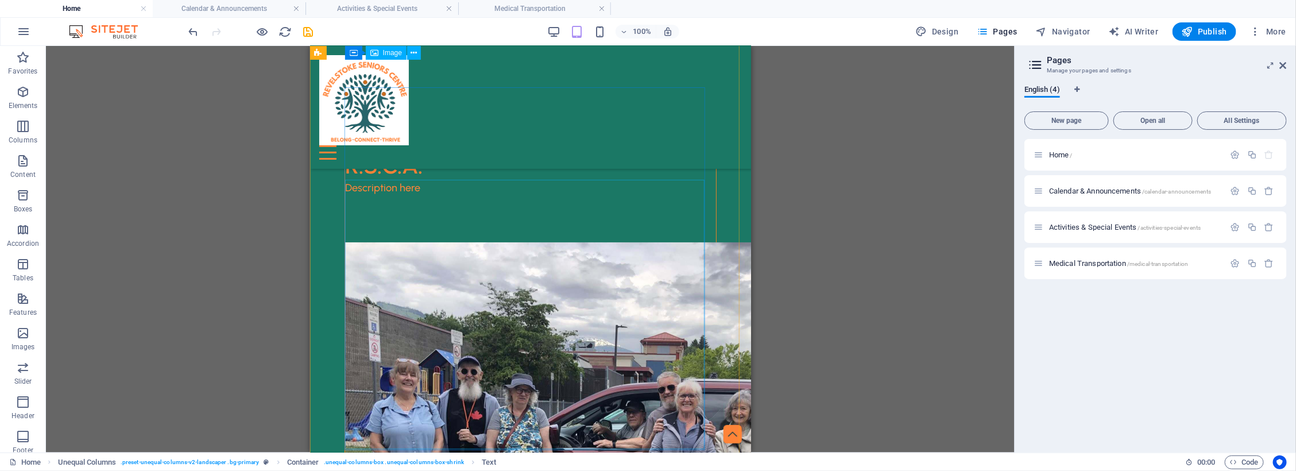
scroll to position [0, 0]
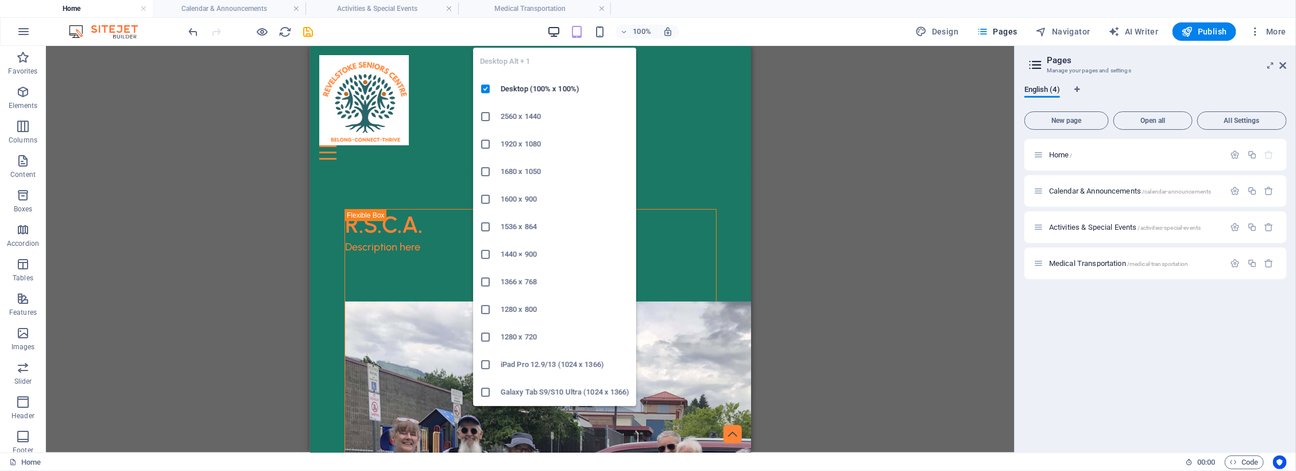
click at [552, 28] on icon "button" at bounding box center [553, 31] width 13 height 13
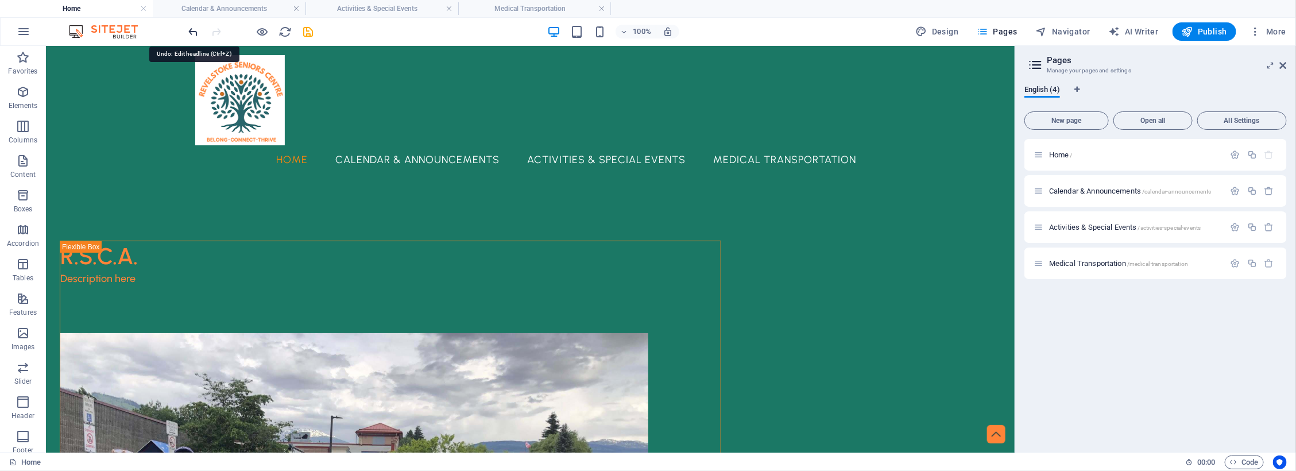
click at [194, 30] on icon "undo" at bounding box center [193, 31] width 13 height 13
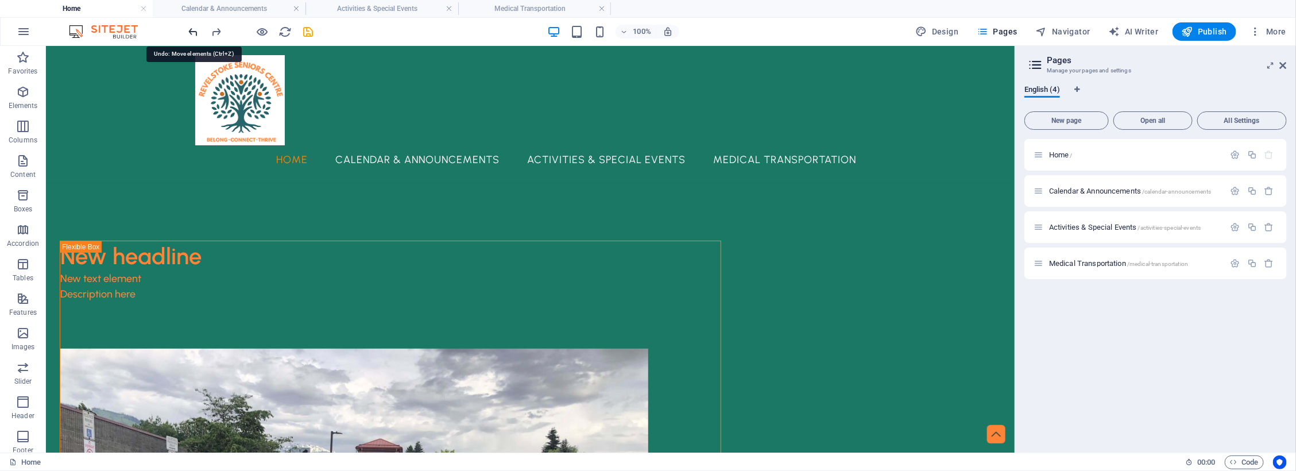
click at [194, 30] on icon "undo" at bounding box center [193, 31] width 13 height 13
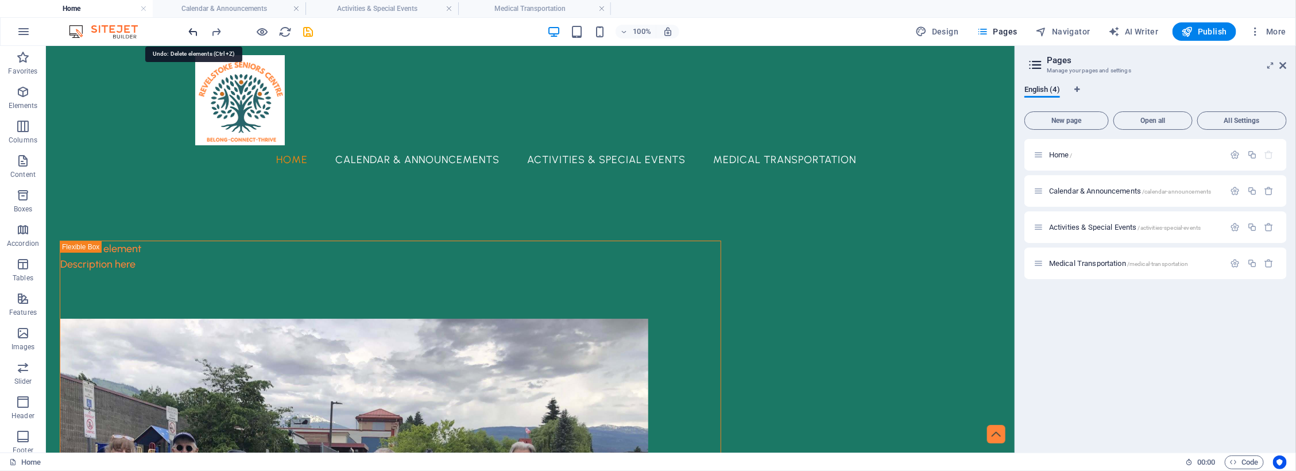
click at [194, 30] on icon "undo" at bounding box center [193, 31] width 13 height 13
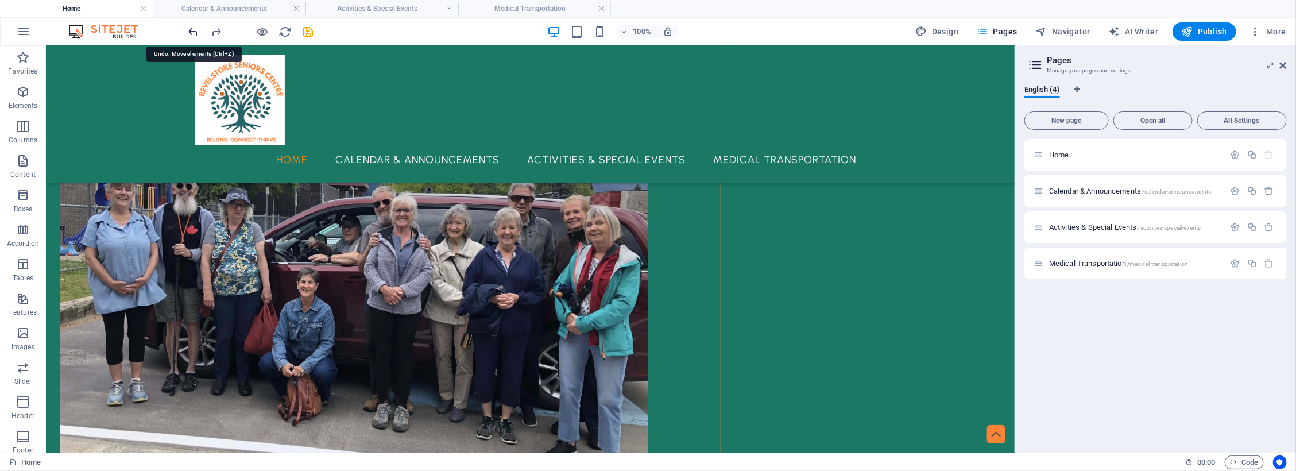
scroll to position [349, 0]
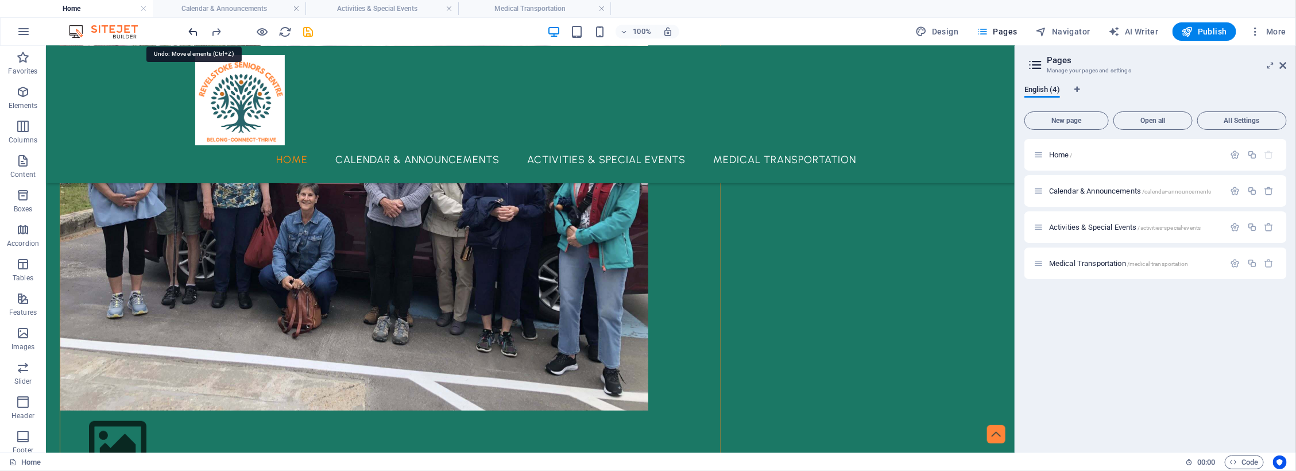
click at [194, 30] on icon "undo" at bounding box center [193, 31] width 13 height 13
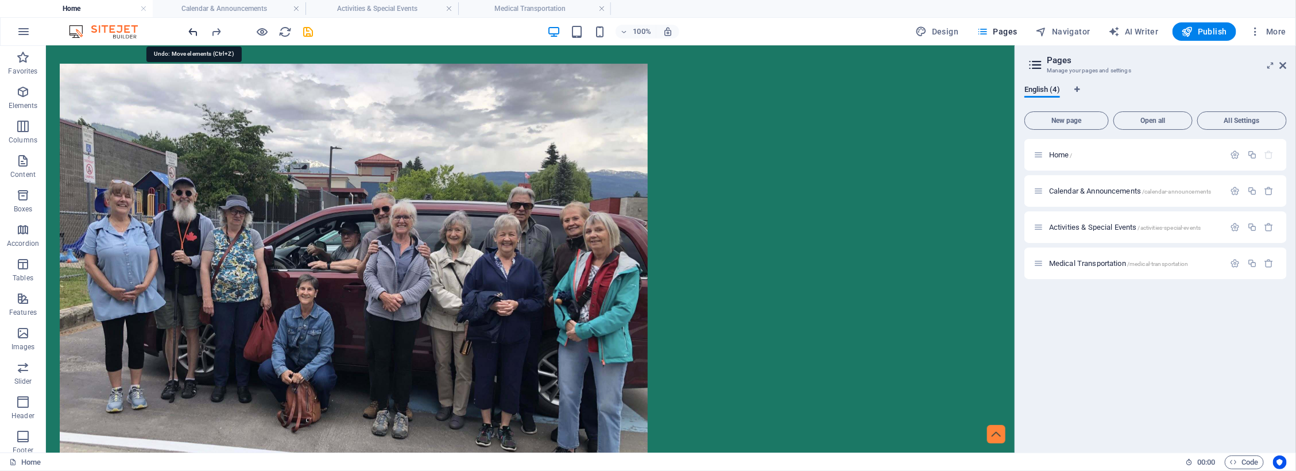
scroll to position [135, 0]
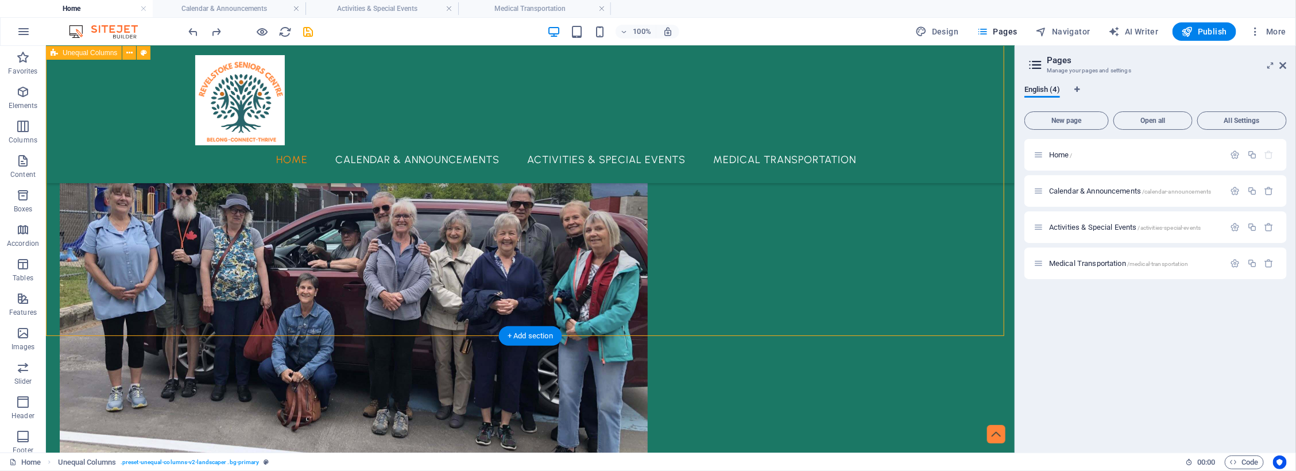
scroll to position [0, 0]
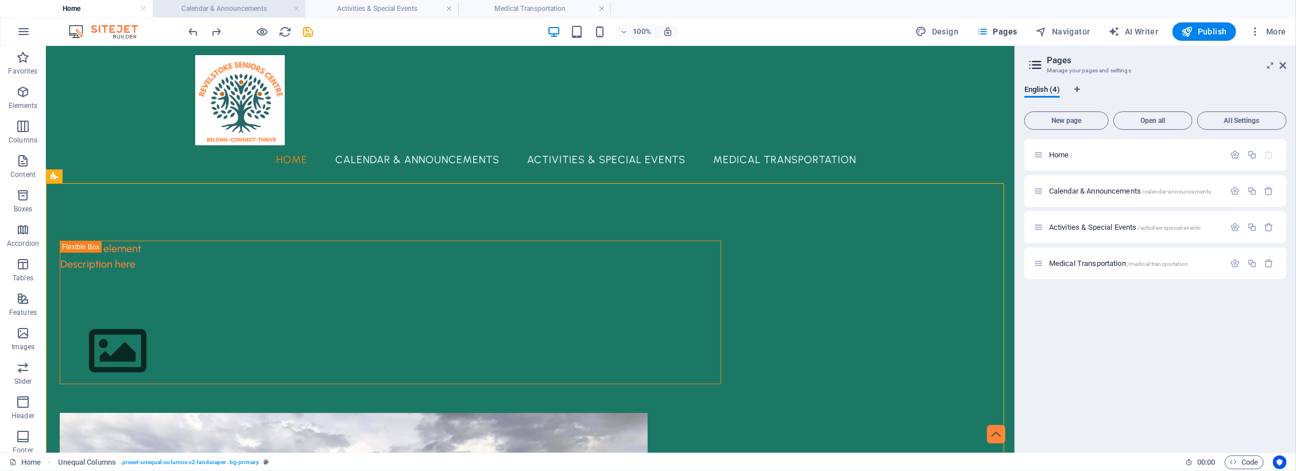
click at [240, 5] on h4 "Calendar & Announcements" at bounding box center [229, 8] width 153 height 13
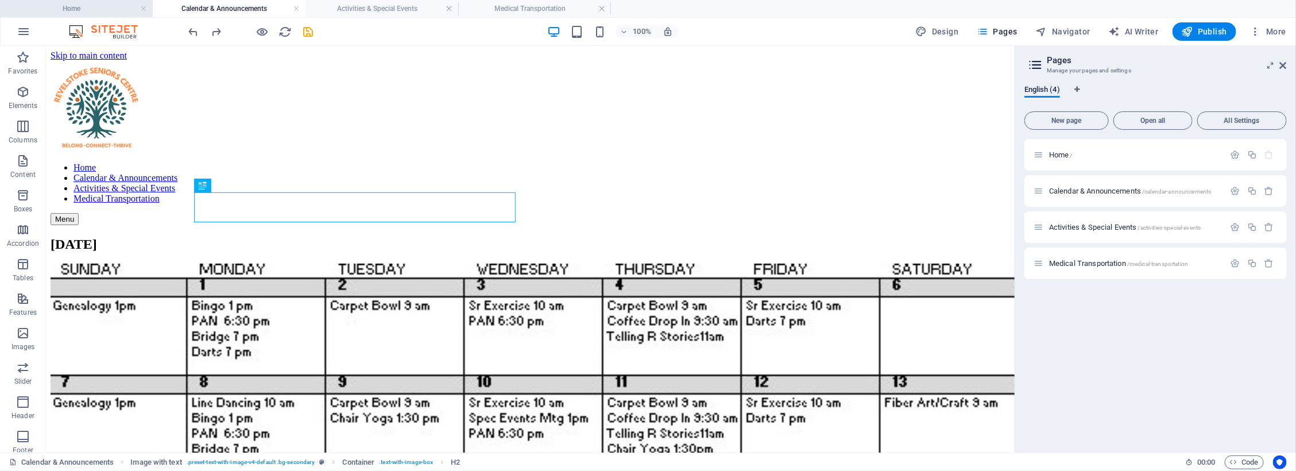
click at [90, 9] on h4 "Home" at bounding box center [76, 8] width 153 height 13
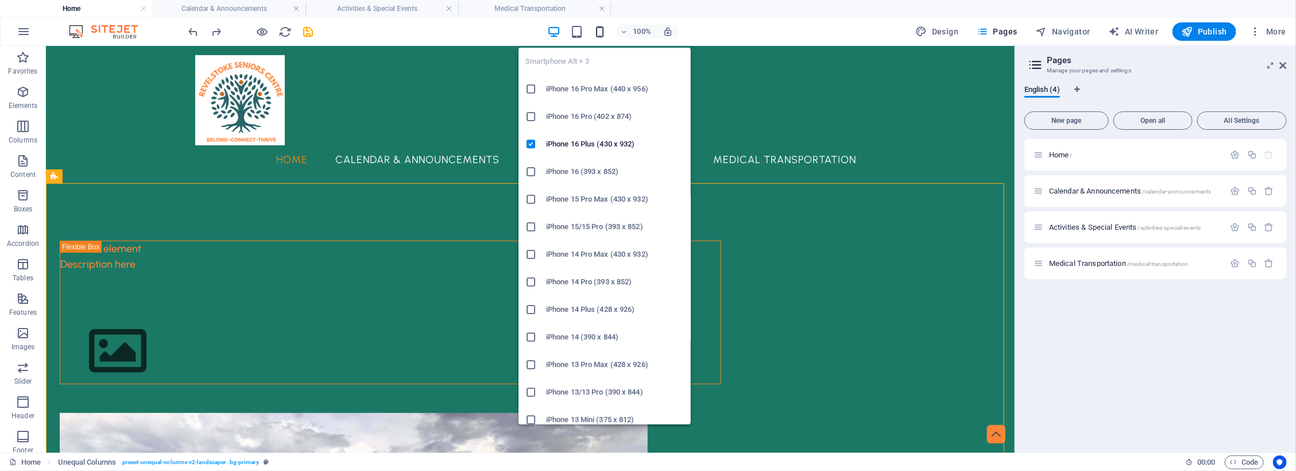
click at [601, 29] on icon "button" at bounding box center [599, 31] width 13 height 13
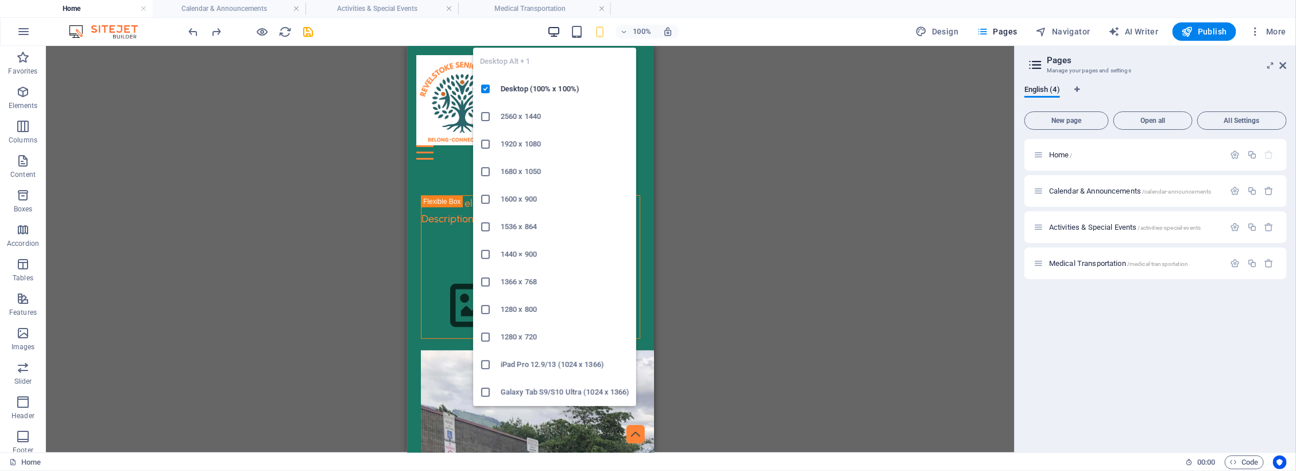
click at [551, 32] on icon "button" at bounding box center [553, 31] width 13 height 13
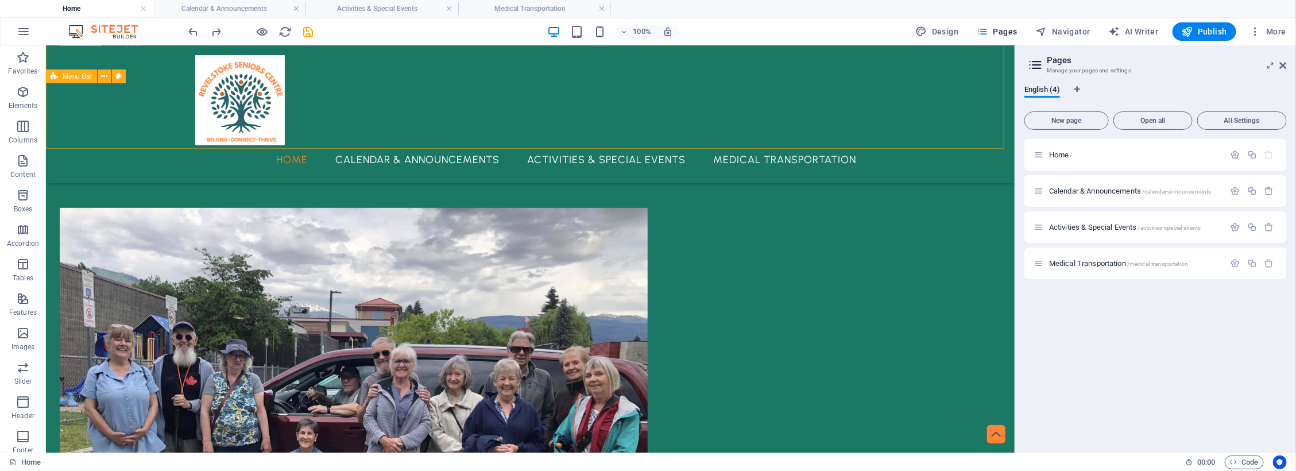
scroll to position [144, 0]
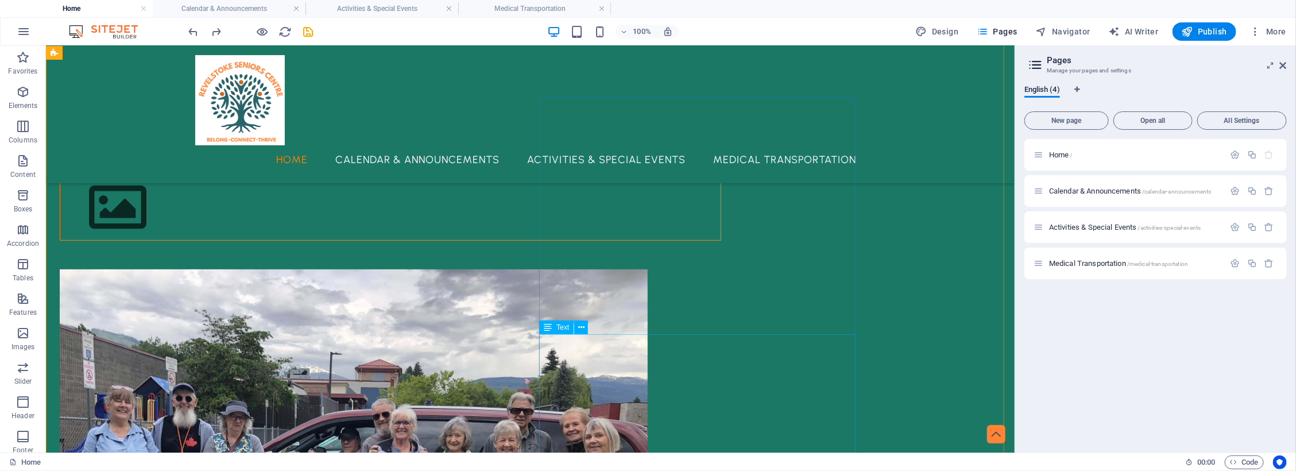
click at [580, 329] on icon at bounding box center [581, 328] width 6 height 12
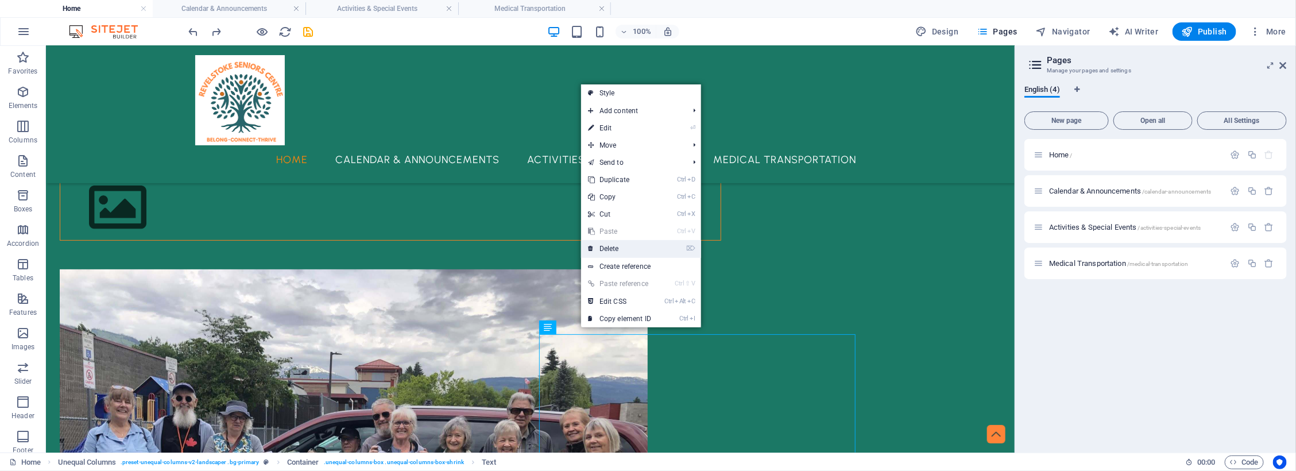
click at [618, 251] on link "⌦ Delete" at bounding box center [619, 248] width 77 height 17
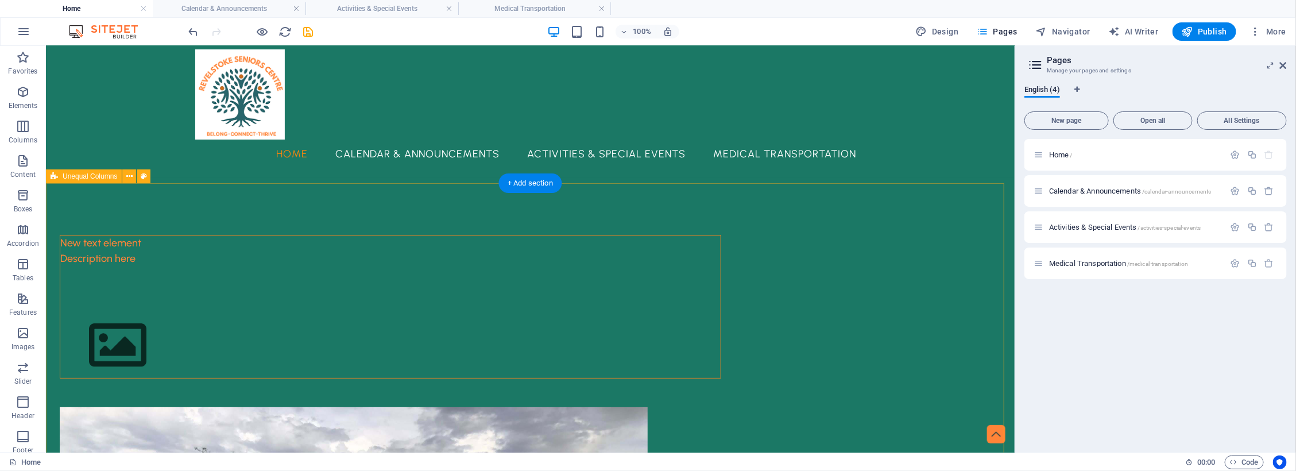
scroll to position [0, 0]
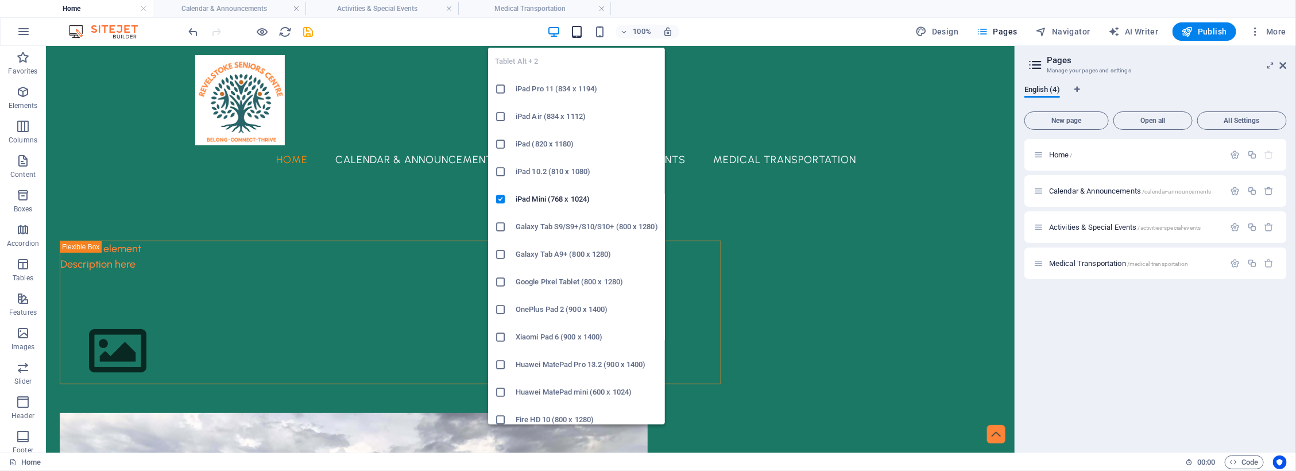
click at [578, 29] on icon "button" at bounding box center [576, 31] width 13 height 13
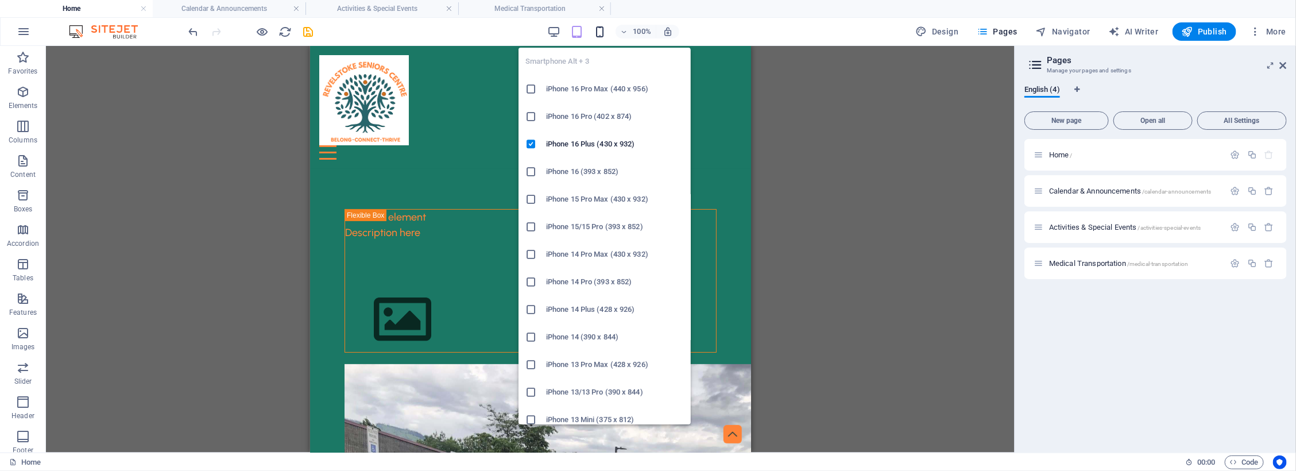
click at [601, 33] on icon "button" at bounding box center [599, 31] width 13 height 13
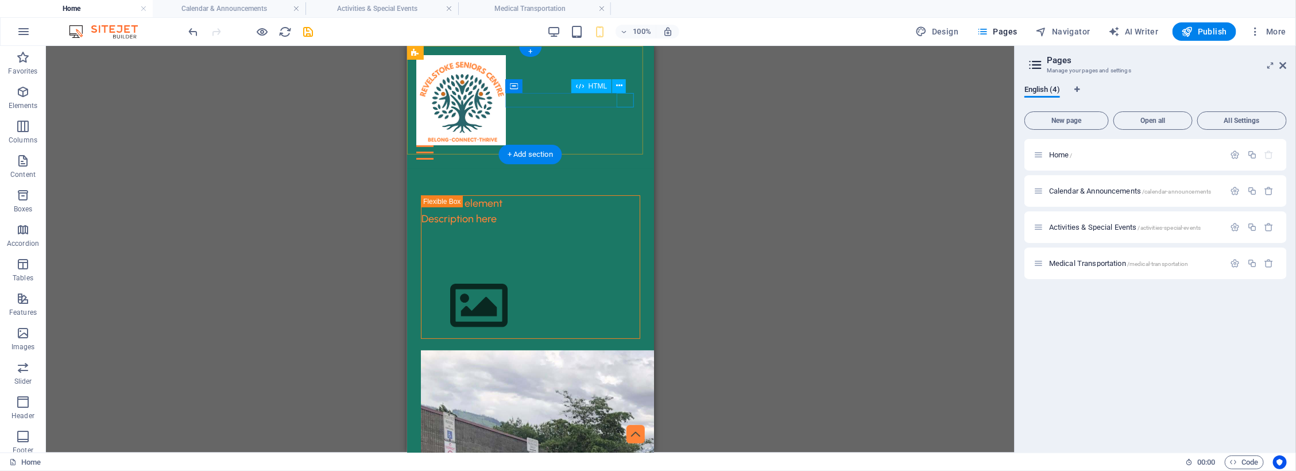
click at [629, 145] on div "Menu" at bounding box center [530, 152] width 229 height 14
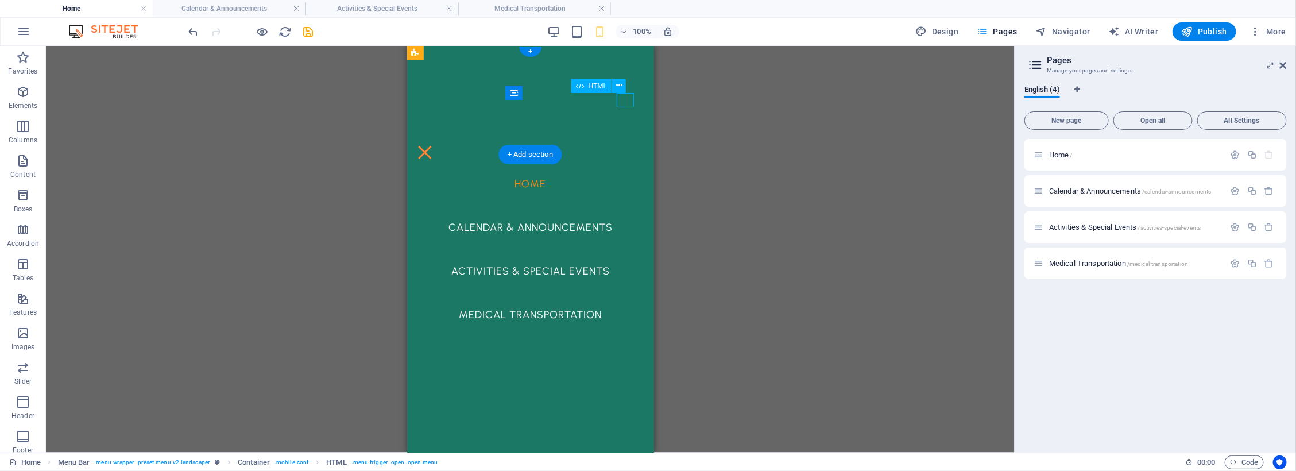
click at [433, 145] on div "Menu" at bounding box center [424, 152] width 17 height 14
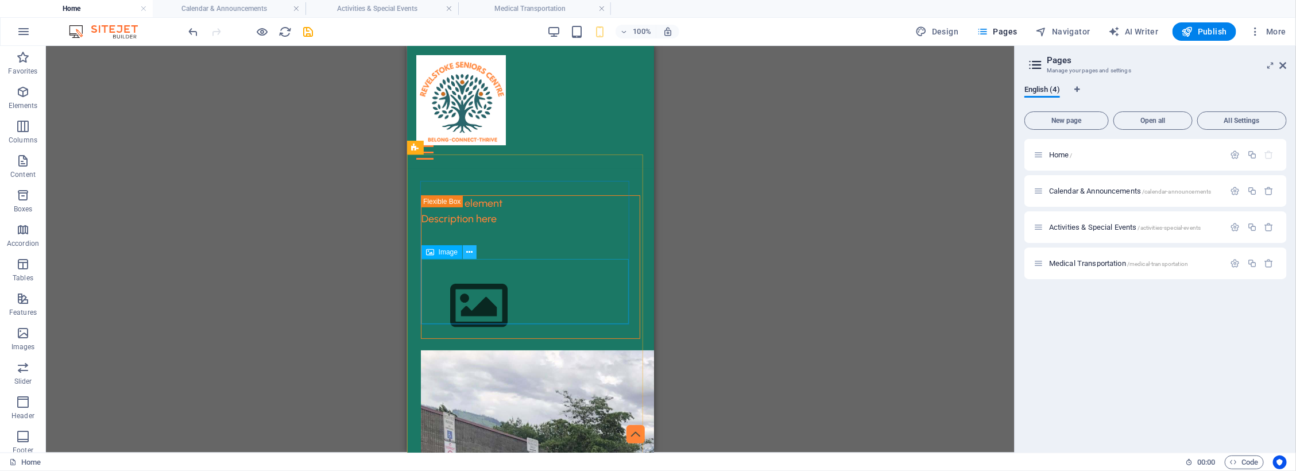
click at [472, 254] on icon at bounding box center [470, 252] width 6 height 12
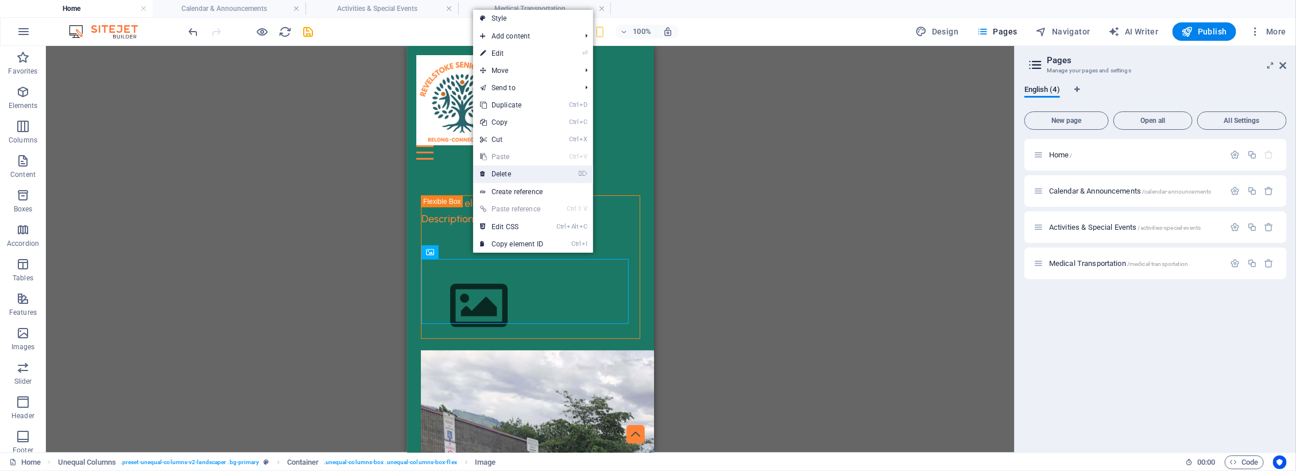
click at [509, 175] on link "⌦ Delete" at bounding box center [511, 173] width 77 height 17
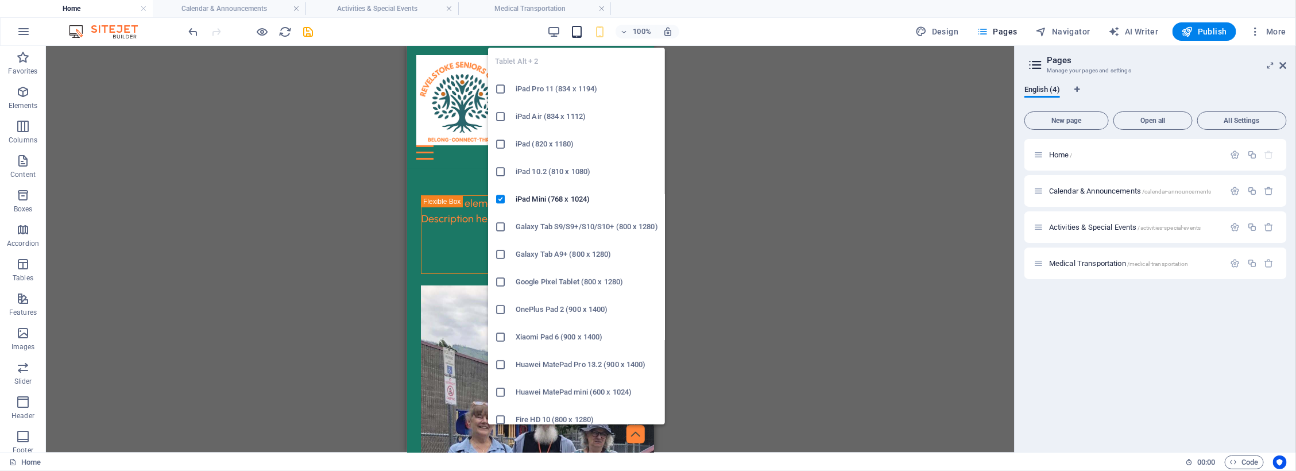
click at [578, 33] on icon "button" at bounding box center [576, 31] width 13 height 13
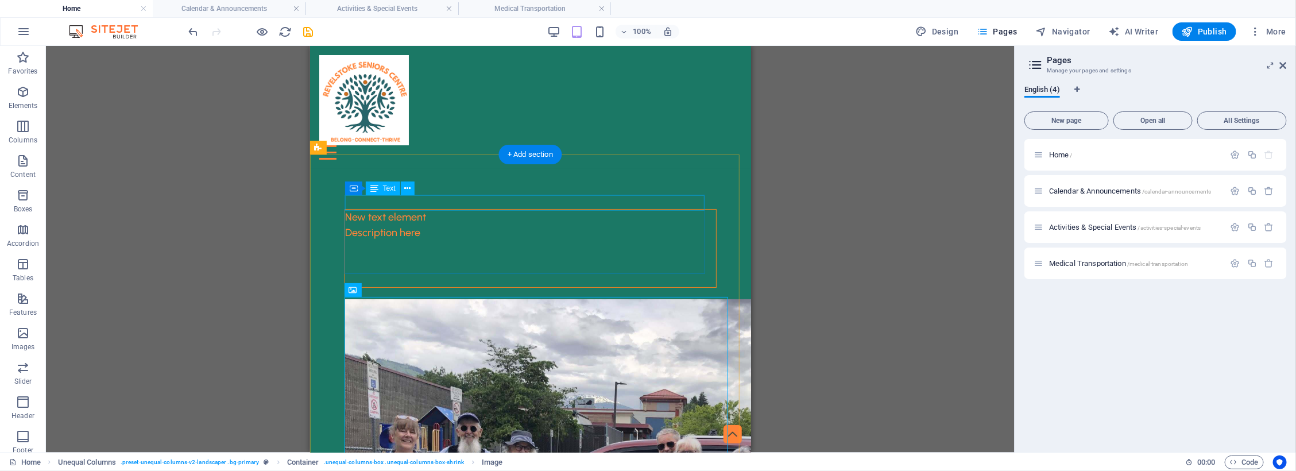
click at [418, 209] on div "New text element" at bounding box center [530, 217] width 371 height 16
click at [406, 188] on icon at bounding box center [407, 189] width 6 height 12
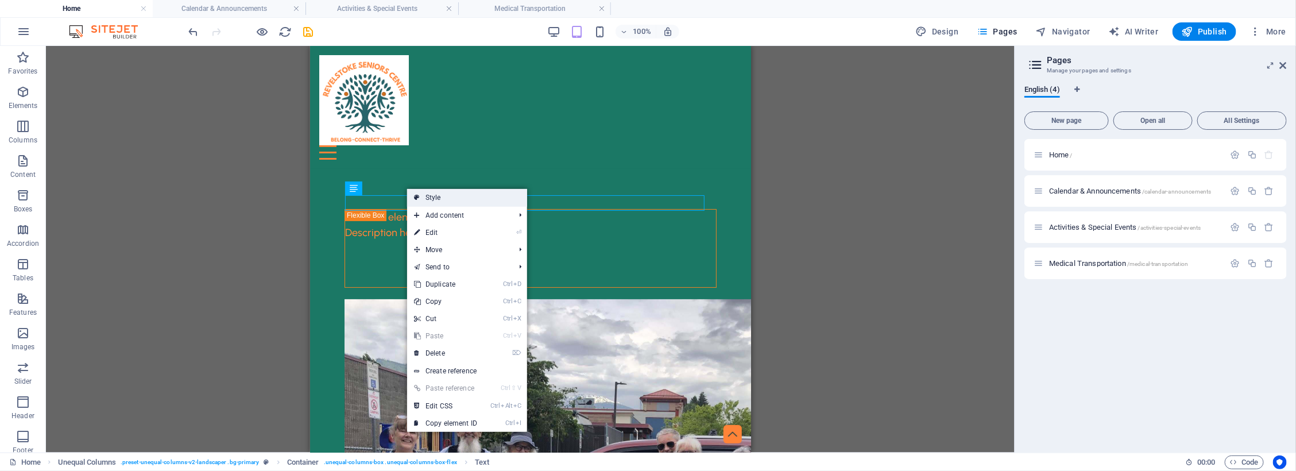
click at [428, 194] on link "Style" at bounding box center [467, 197] width 120 height 17
select select "%"
select select "px"
select select "preset-unequal-columns-v2-landscaper"
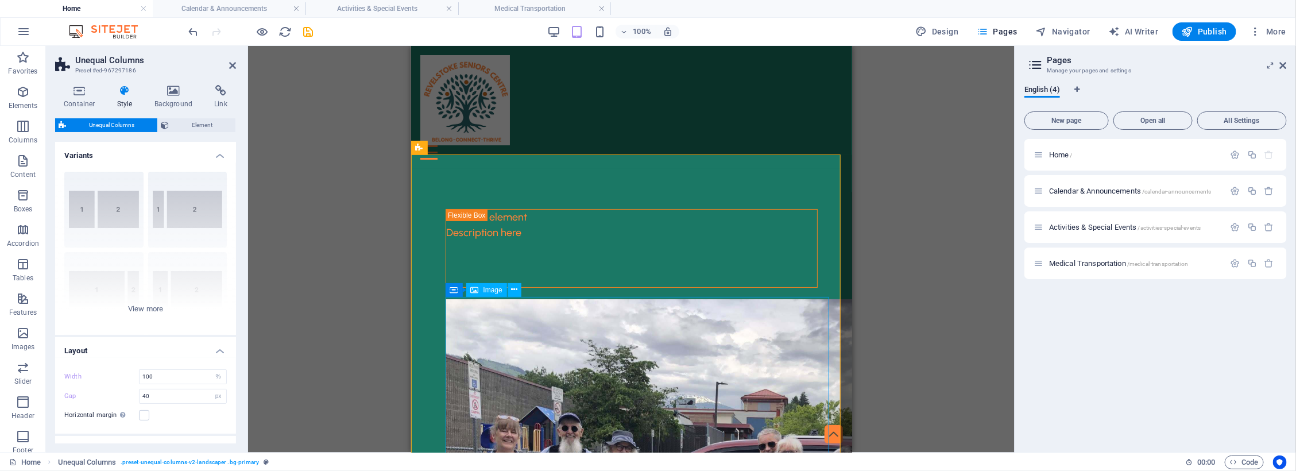
click at [888, 211] on div "Drag here to replace the existing content. Press “Ctrl” if you want to create a…" at bounding box center [631, 249] width 767 height 407
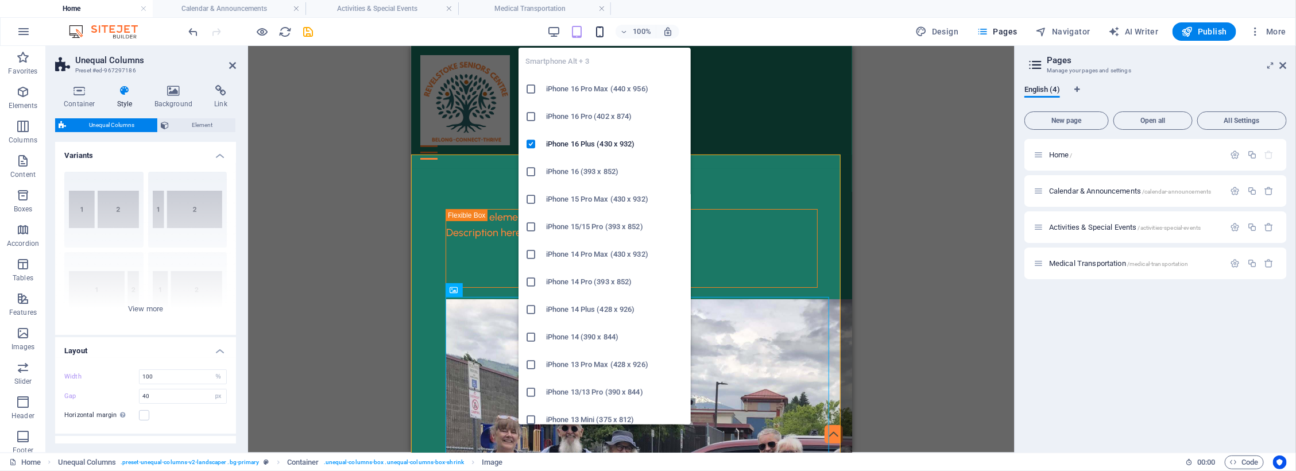
click at [604, 28] on icon "button" at bounding box center [599, 31] width 13 height 13
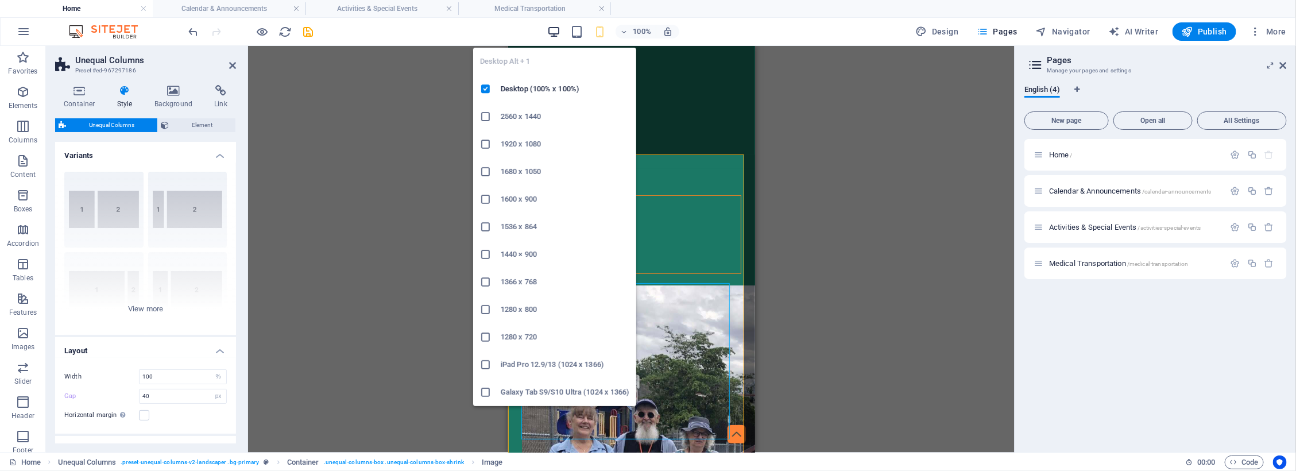
click at [553, 30] on icon "button" at bounding box center [553, 31] width 13 height 13
type input "48"
type input "100"
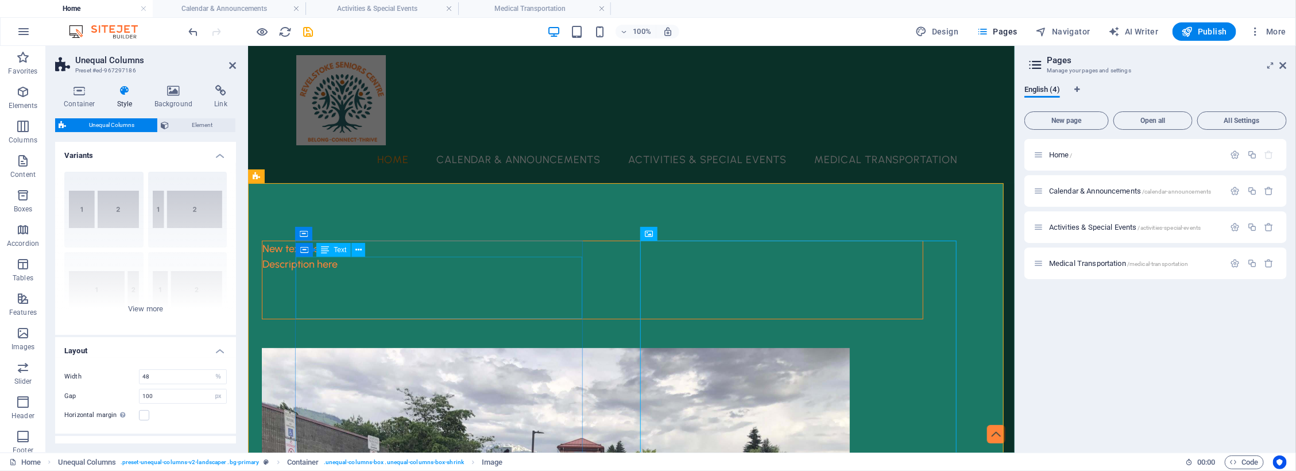
click at [446, 288] on div "Description here" at bounding box center [592, 287] width 661 height 62
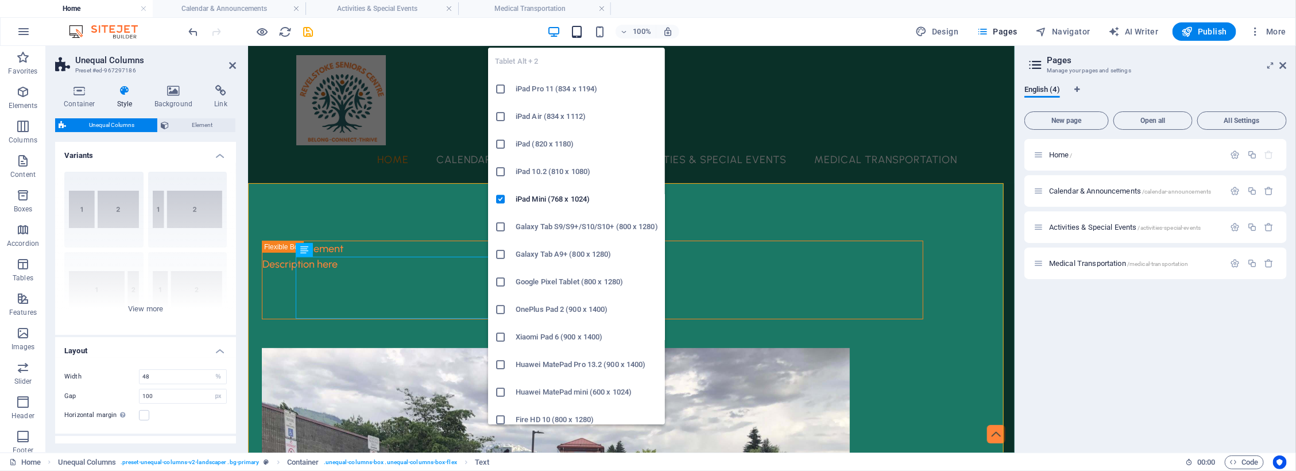
click at [573, 29] on icon "button" at bounding box center [576, 31] width 13 height 13
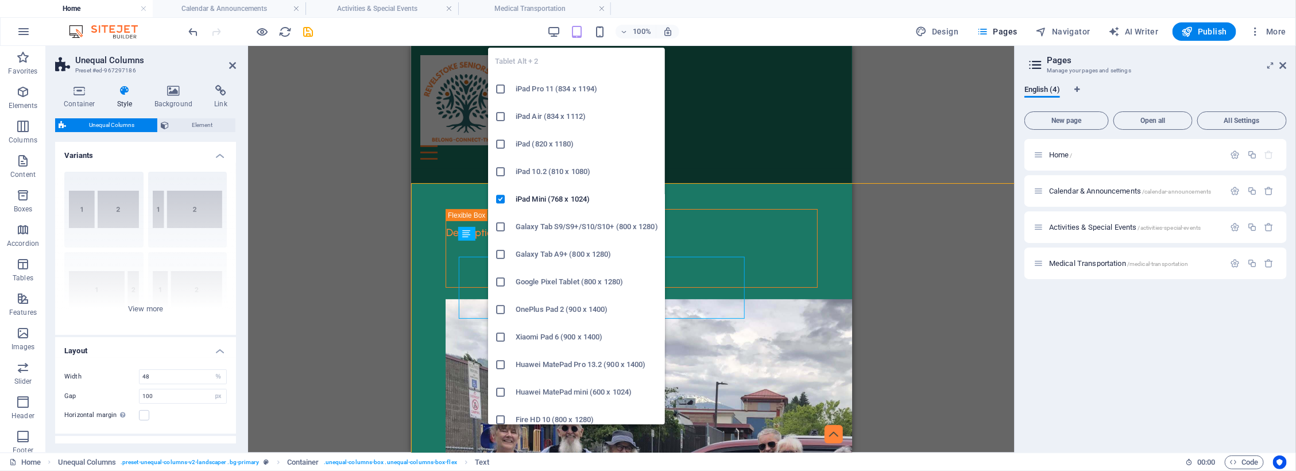
type input "100"
type input "40"
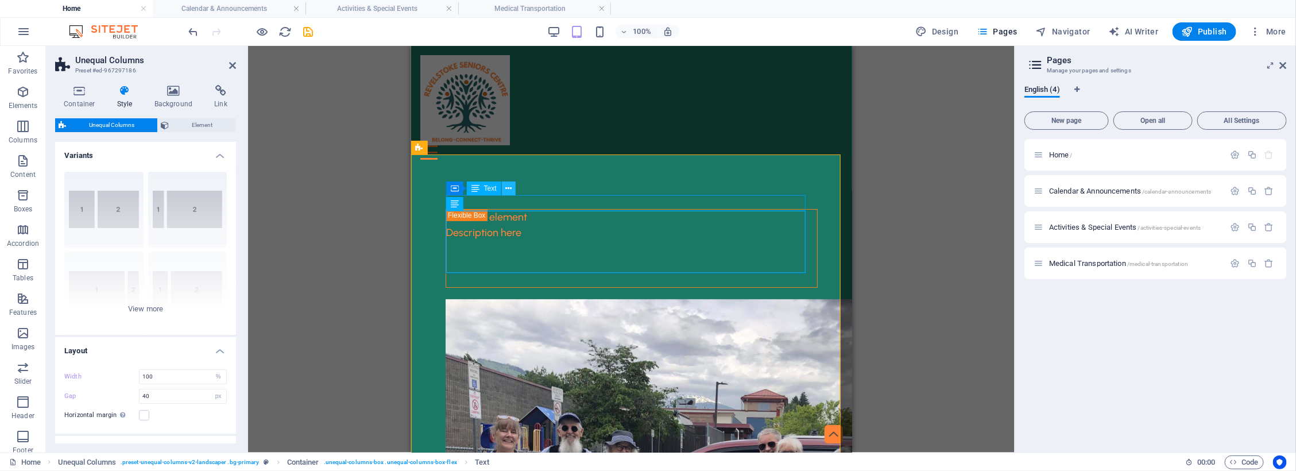
click at [511, 187] on icon at bounding box center [508, 189] width 6 height 12
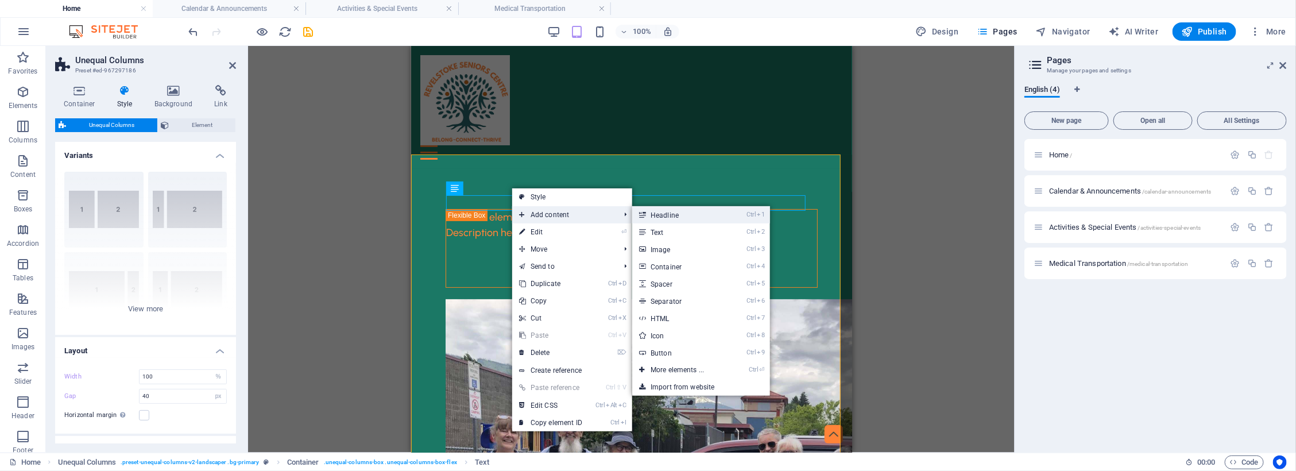
click at [665, 215] on link "Ctrl 1 Headline" at bounding box center [679, 214] width 95 height 17
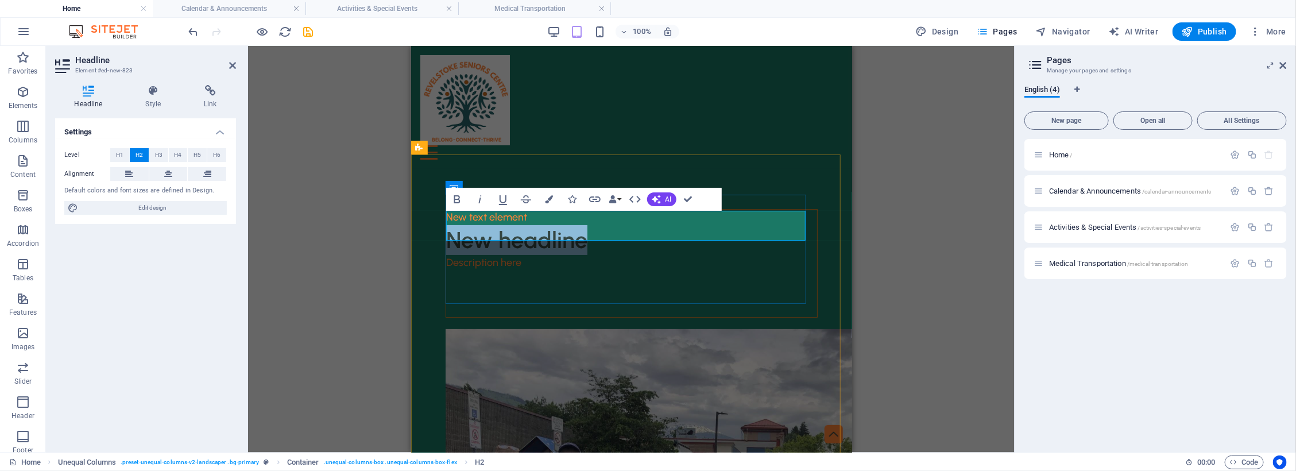
click at [640, 236] on h2 "New headline" at bounding box center [631, 240] width 371 height 30
click at [623, 273] on div "Description here" at bounding box center [631, 285] width 371 height 62
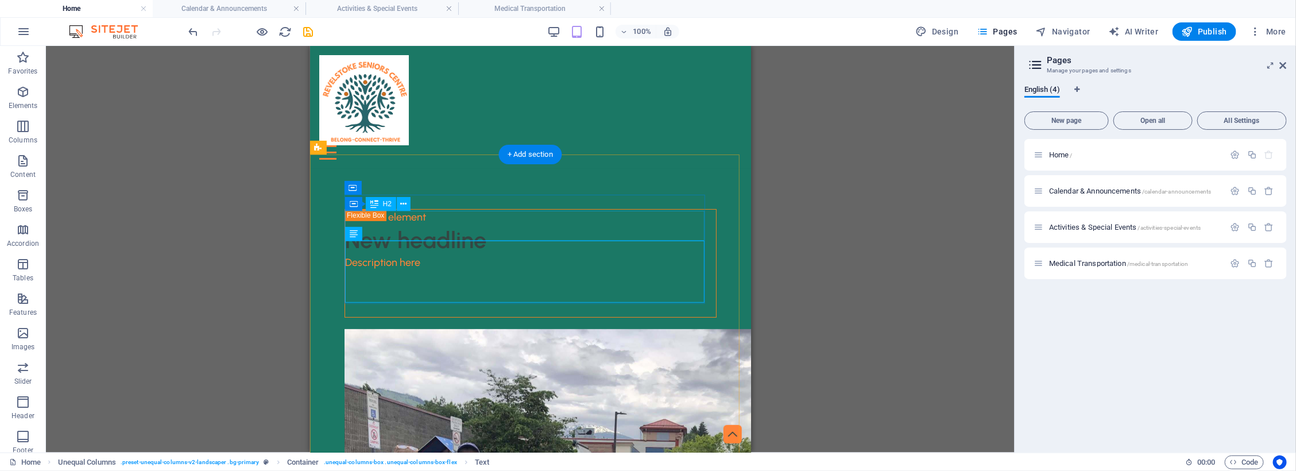
scroll to position [72, 0]
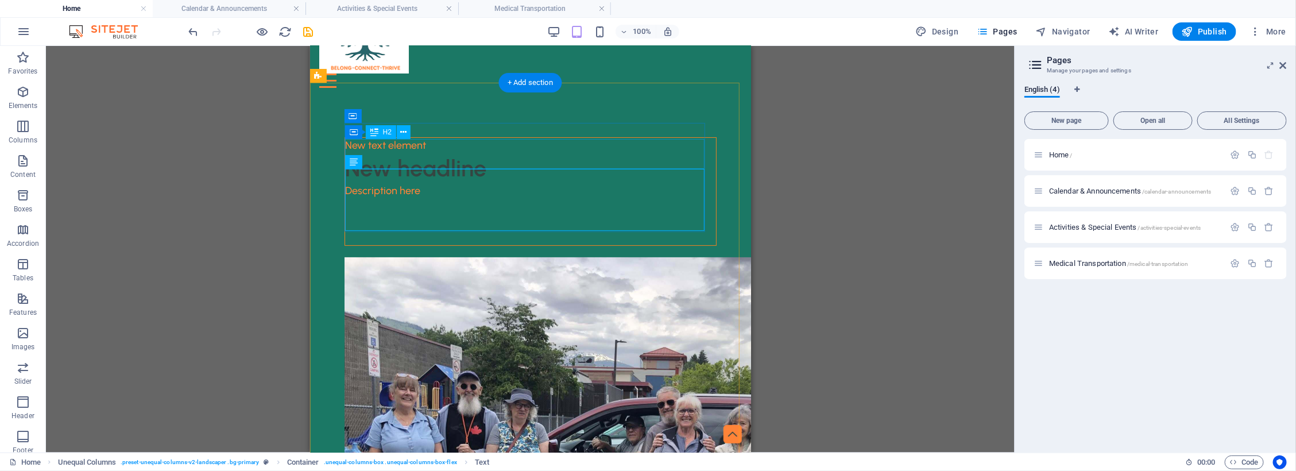
click at [417, 153] on div "New headline" at bounding box center [530, 168] width 371 height 30
click at [400, 158] on div "New headline" at bounding box center [530, 168] width 371 height 30
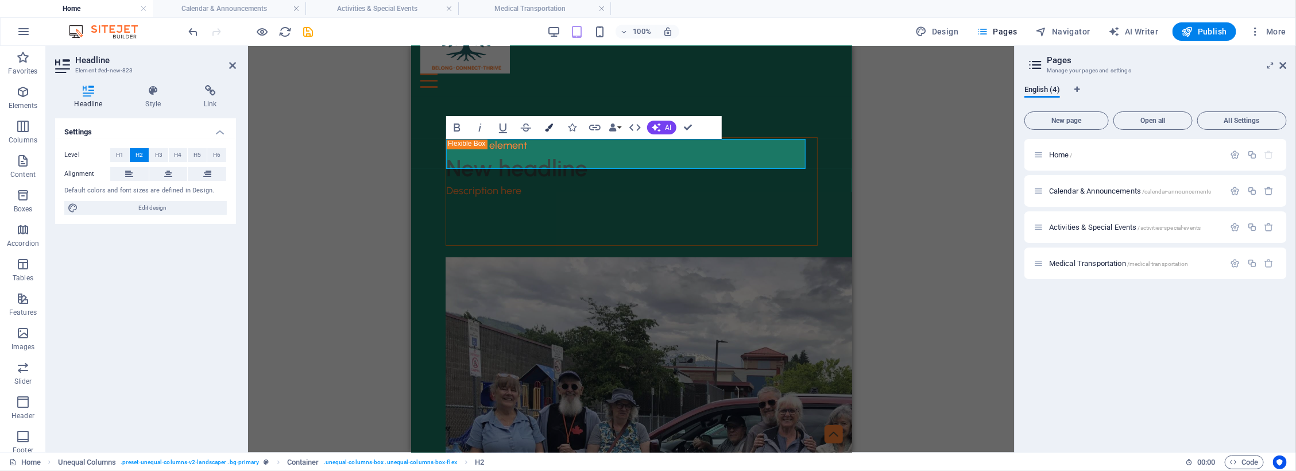
click at [547, 125] on icon "button" at bounding box center [549, 127] width 8 height 8
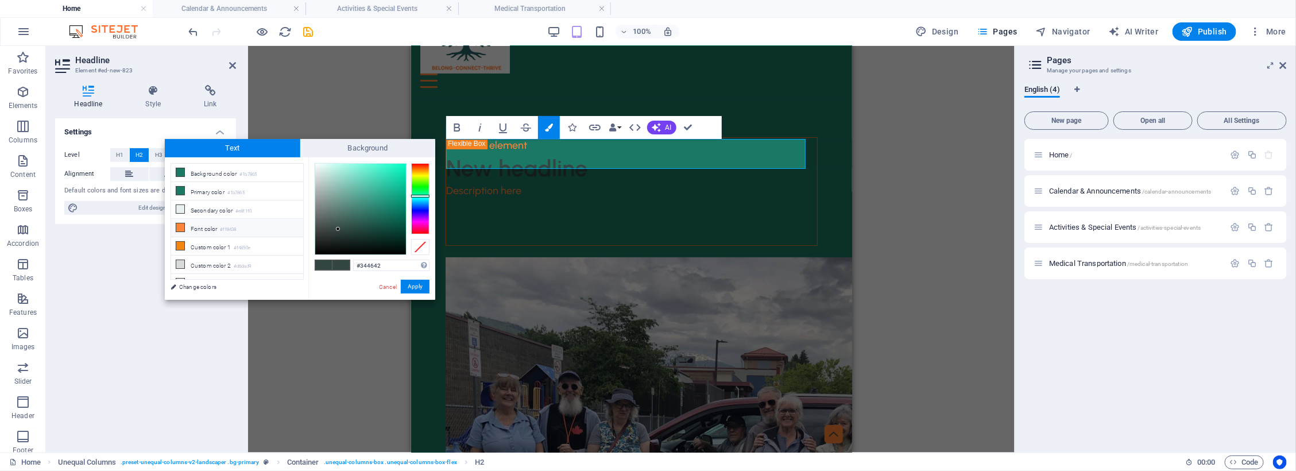
click at [213, 229] on li "Font color #ff8438" at bounding box center [237, 228] width 132 height 18
type input "#ff8438"
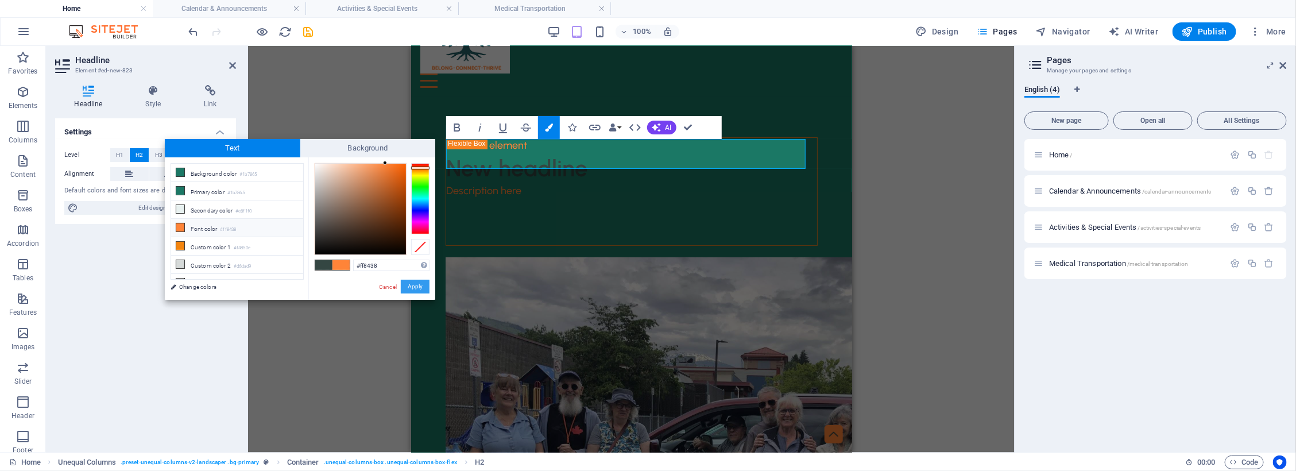
drag, startPoint x: 411, startPoint y: 283, endPoint x: 2, endPoint y: 234, distance: 411.4
click at [411, 283] on button "Apply" at bounding box center [415, 287] width 29 height 14
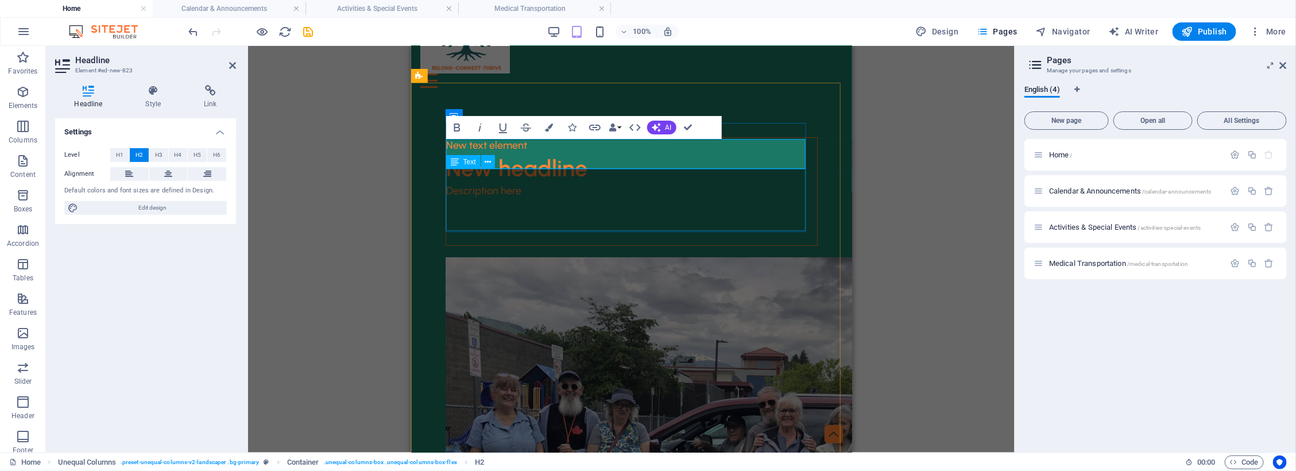
click at [681, 203] on div "Description here" at bounding box center [631, 214] width 371 height 62
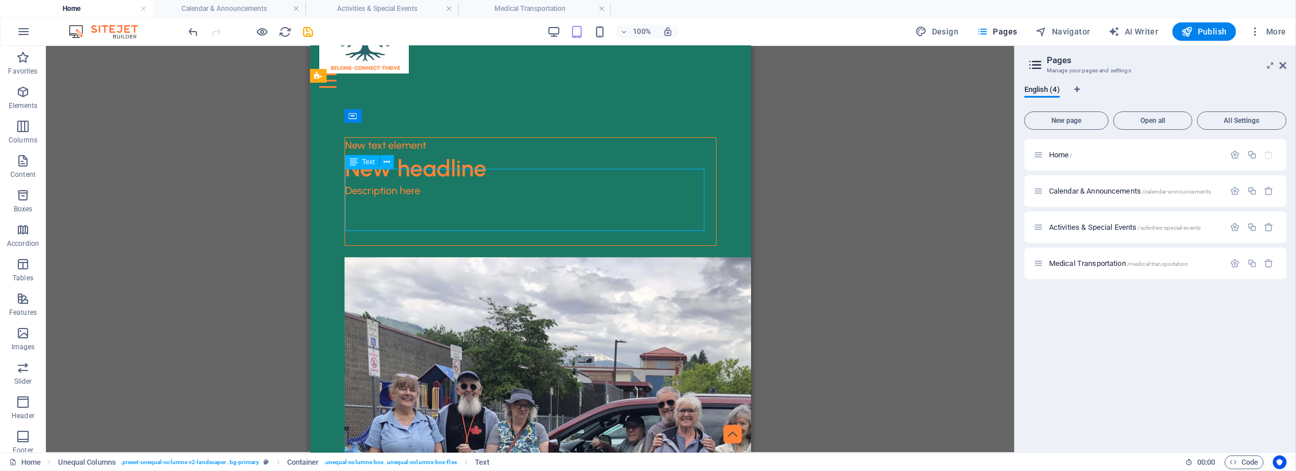
click at [584, 199] on div "Description here" at bounding box center [530, 214] width 371 height 62
click at [409, 113] on icon at bounding box center [407, 117] width 6 height 12
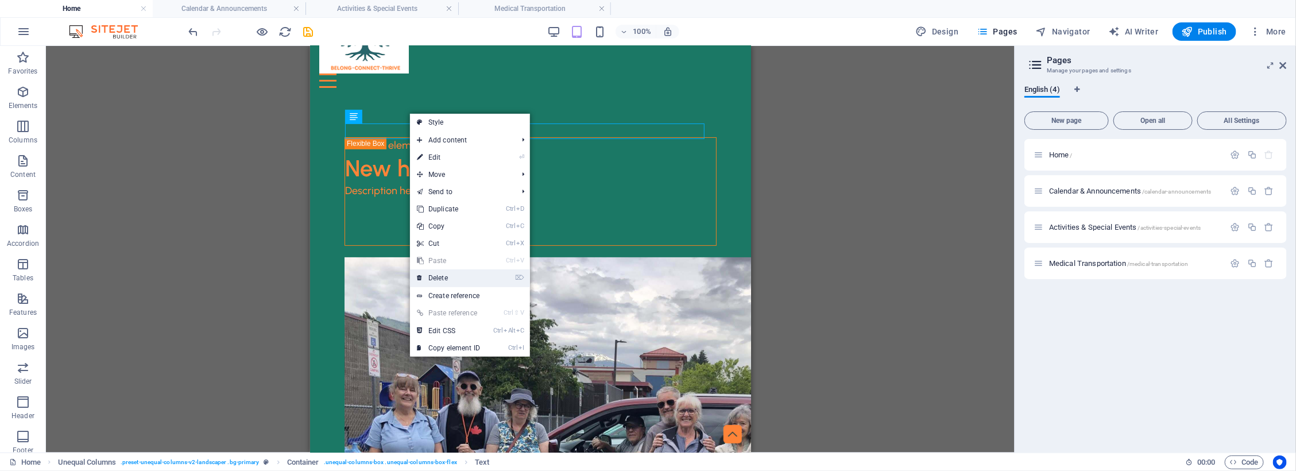
click at [437, 277] on link "⌦ Delete" at bounding box center [448, 277] width 77 height 17
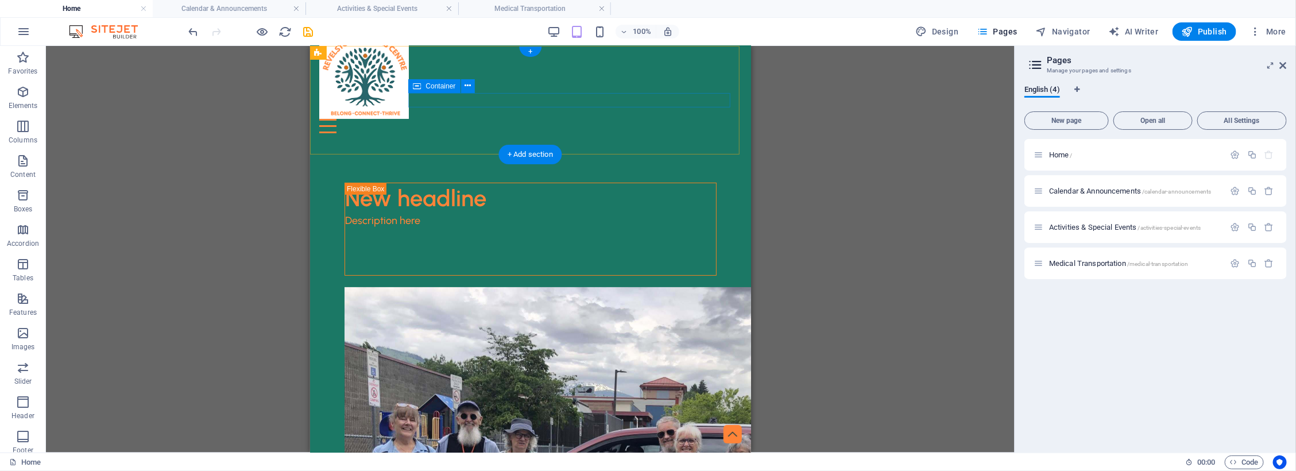
scroll to position [0, 0]
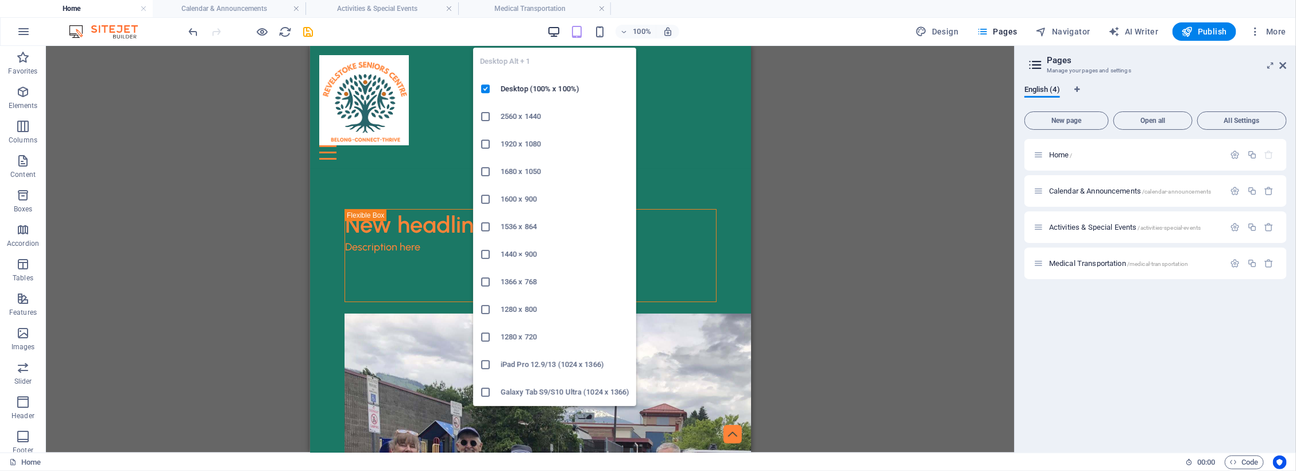
click at [553, 30] on icon "button" at bounding box center [553, 31] width 13 height 13
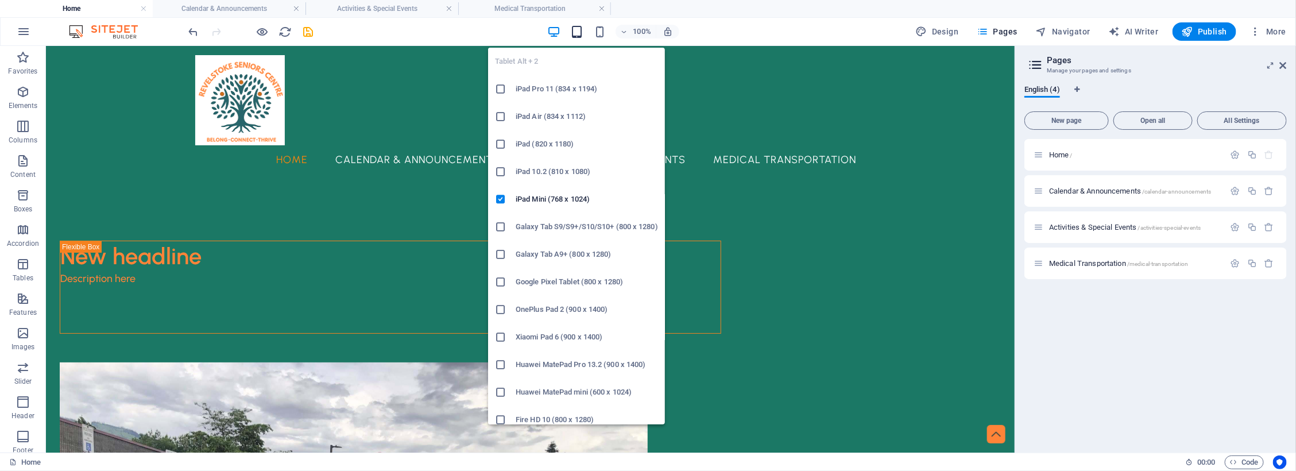
click at [581, 27] on icon "button" at bounding box center [576, 31] width 13 height 13
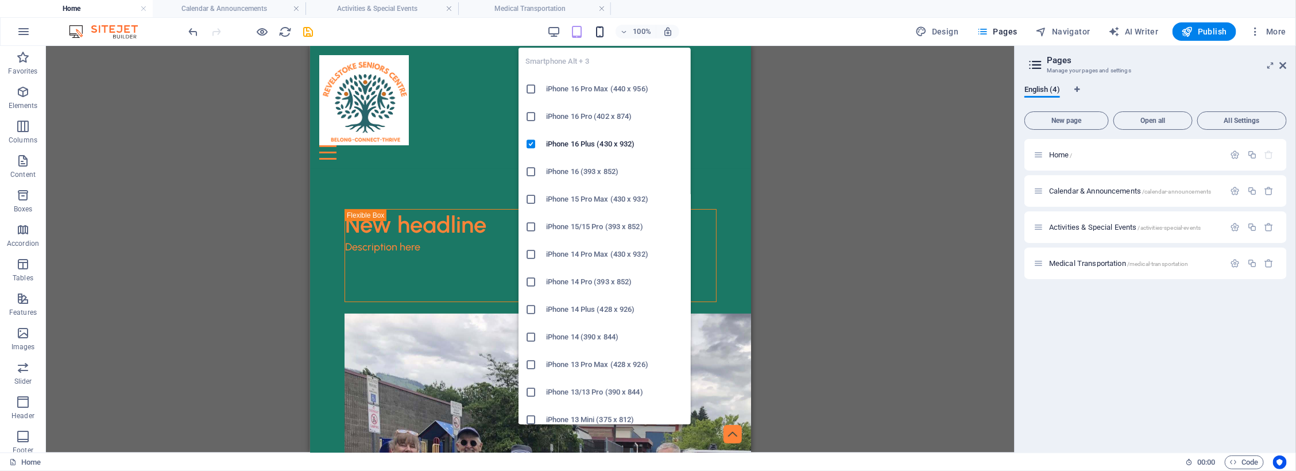
click at [600, 29] on icon "button" at bounding box center [599, 31] width 13 height 13
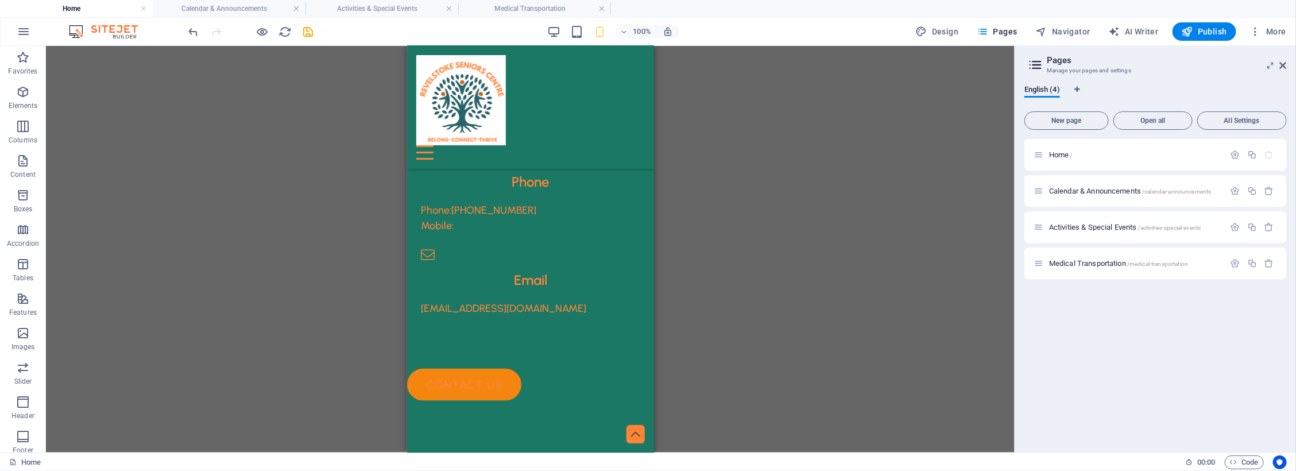
scroll to position [929, 0]
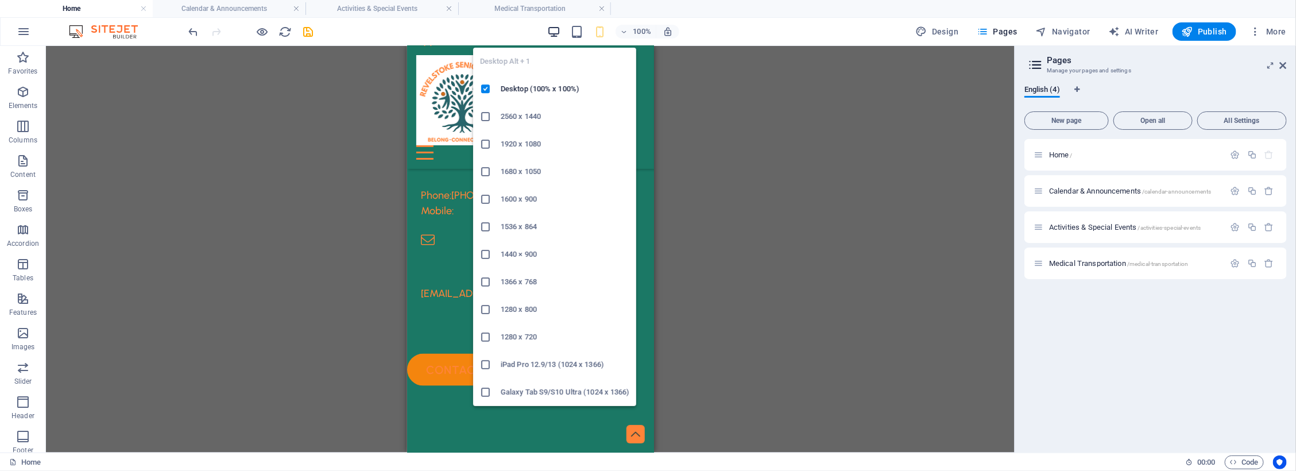
click at [557, 30] on icon "button" at bounding box center [553, 31] width 13 height 13
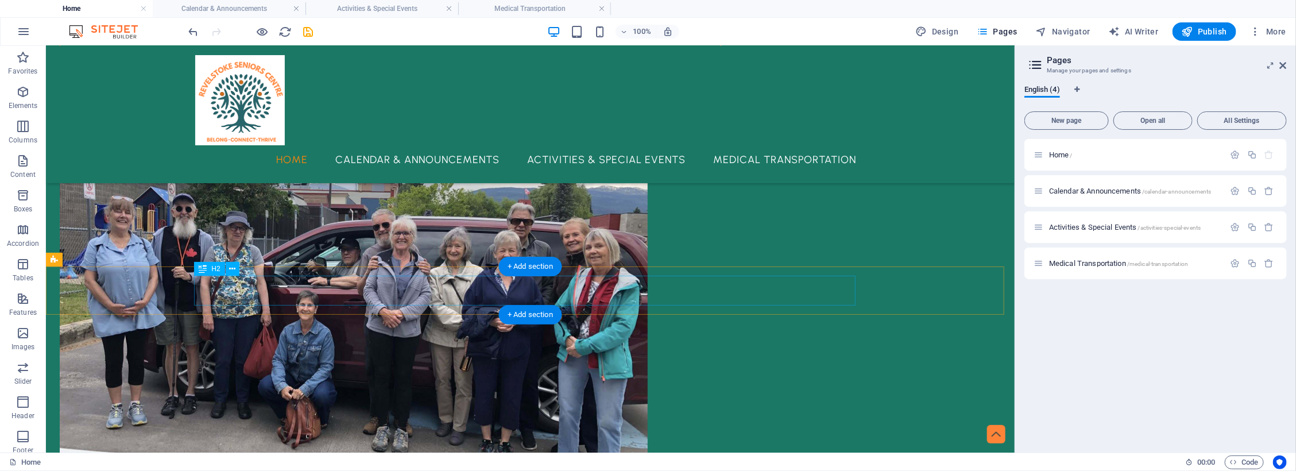
scroll to position [287, 0]
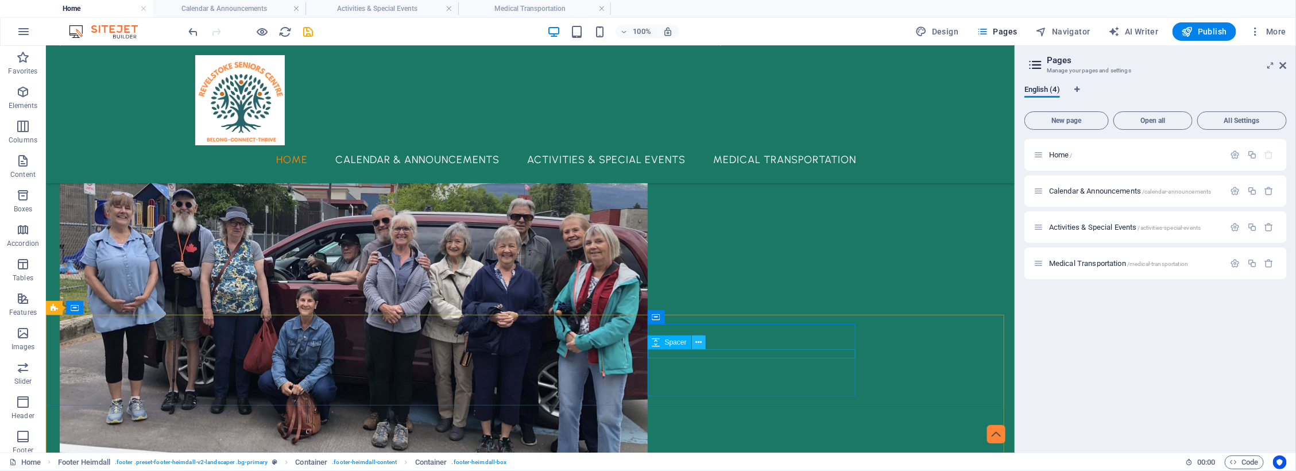
click at [698, 342] on icon at bounding box center [699, 343] width 6 height 12
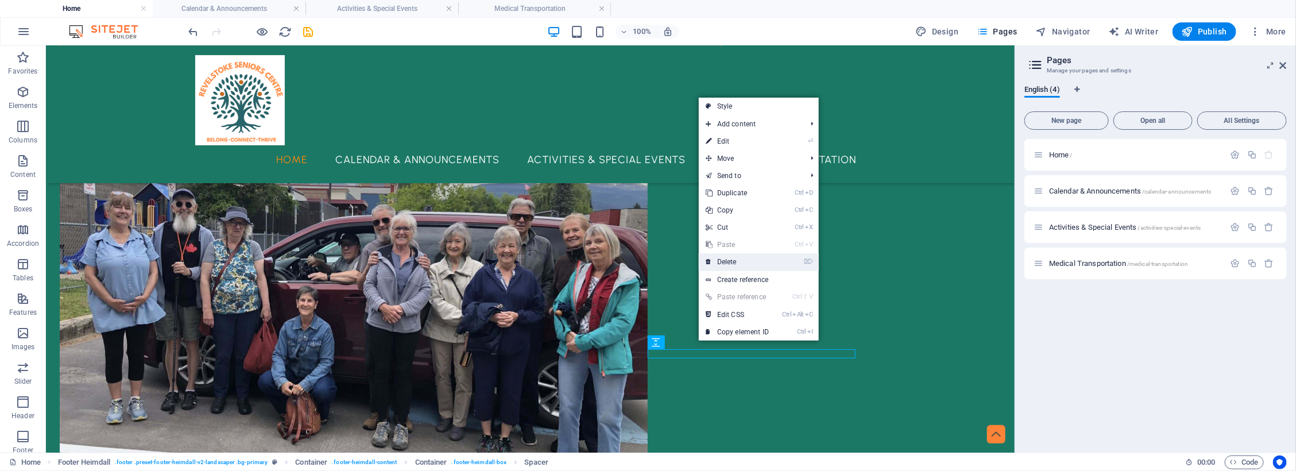
click at [725, 259] on link "⌦ Delete" at bounding box center [737, 261] width 77 height 17
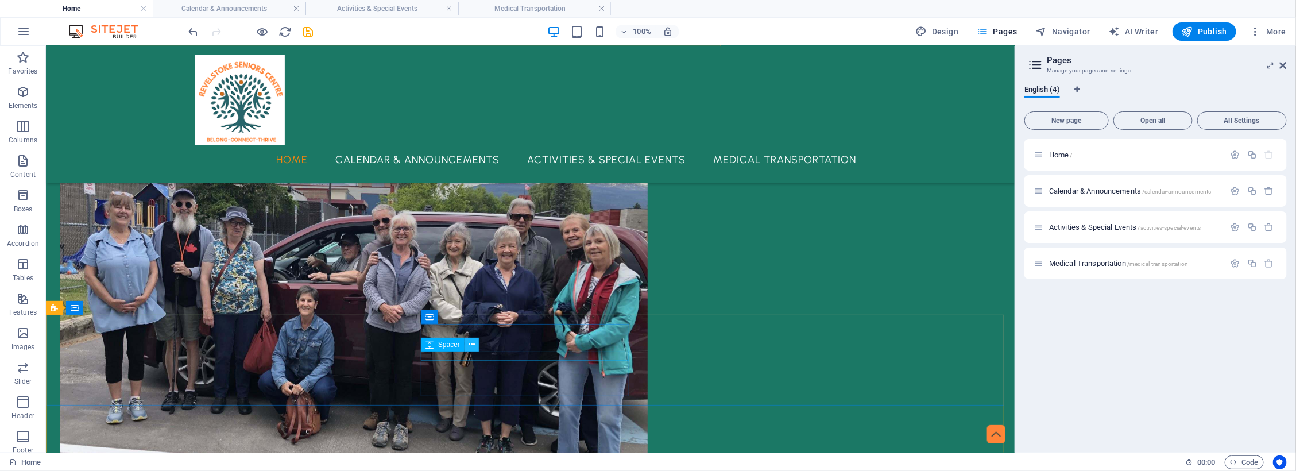
click at [470, 343] on icon at bounding box center [472, 345] width 6 height 12
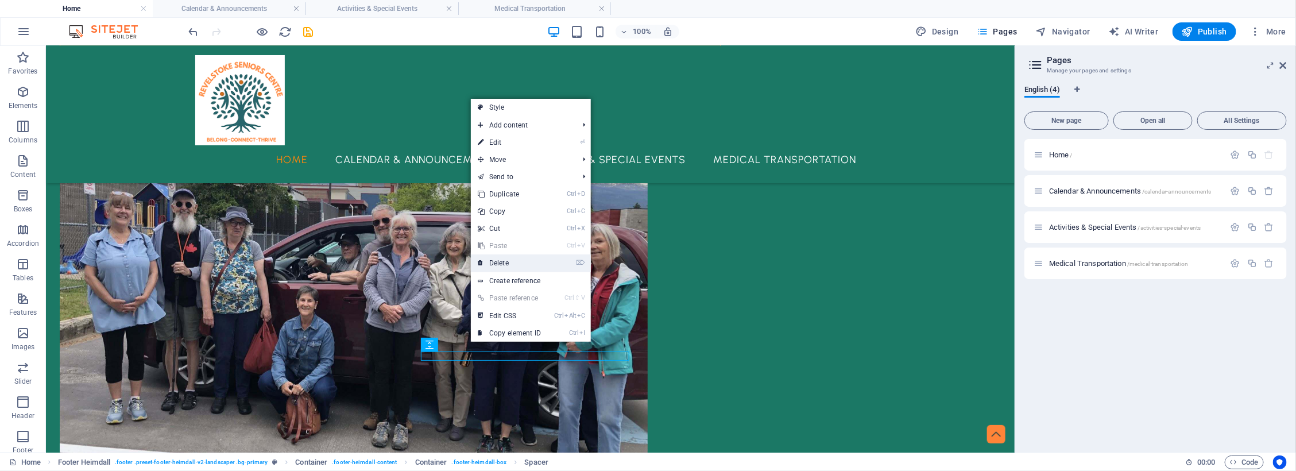
click at [505, 260] on link "⌦ Delete" at bounding box center [509, 262] width 77 height 17
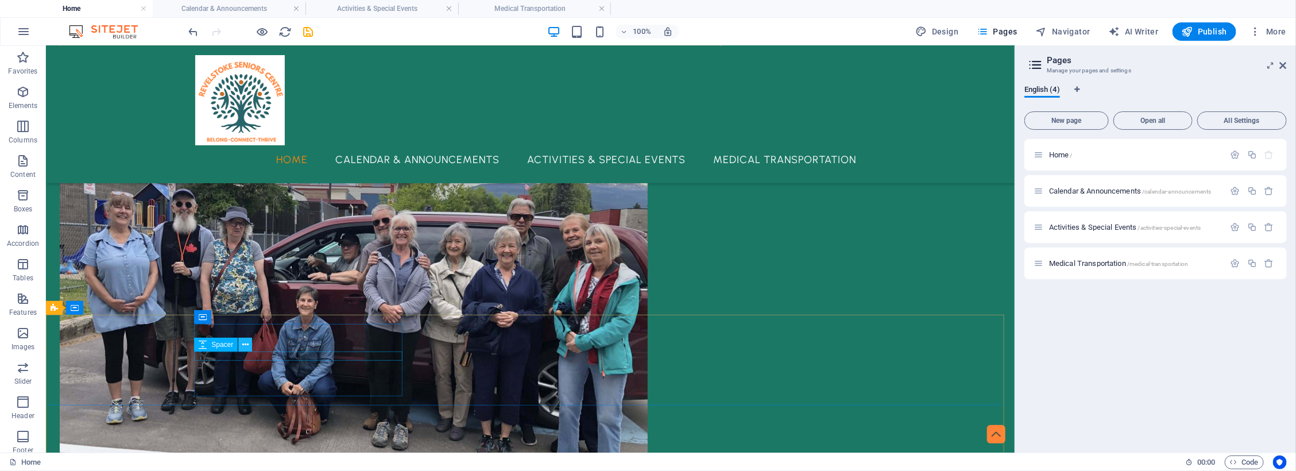
click at [242, 345] on icon at bounding box center [245, 345] width 6 height 12
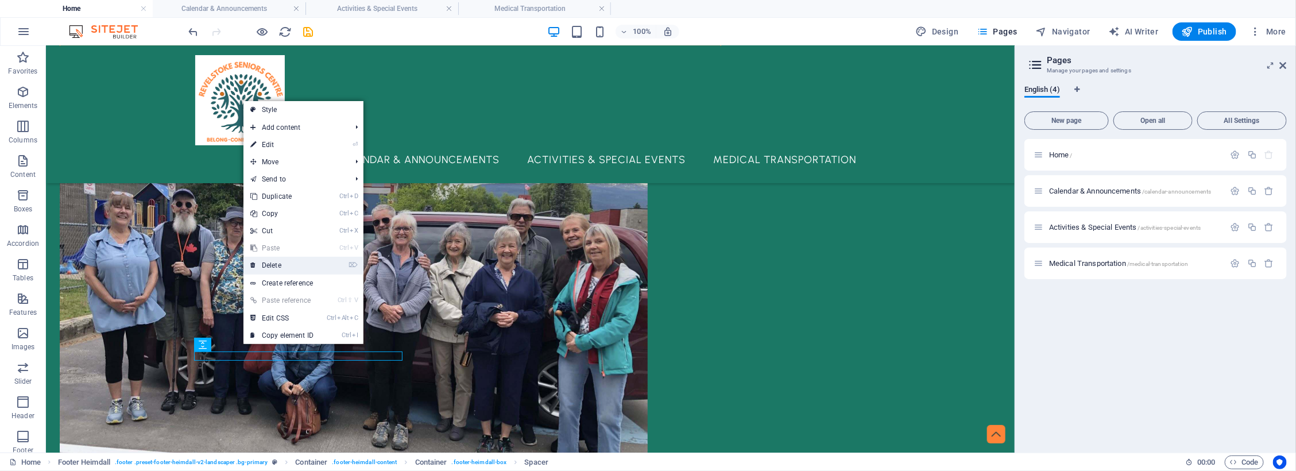
click at [277, 261] on link "⌦ Delete" at bounding box center [282, 265] width 77 height 17
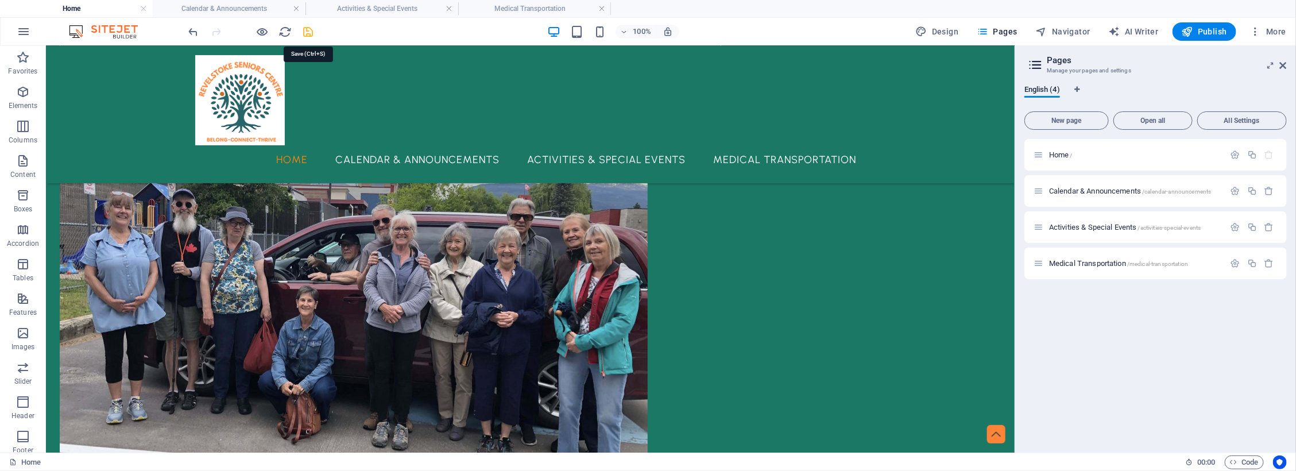
click at [311, 30] on icon "save" at bounding box center [308, 31] width 13 height 13
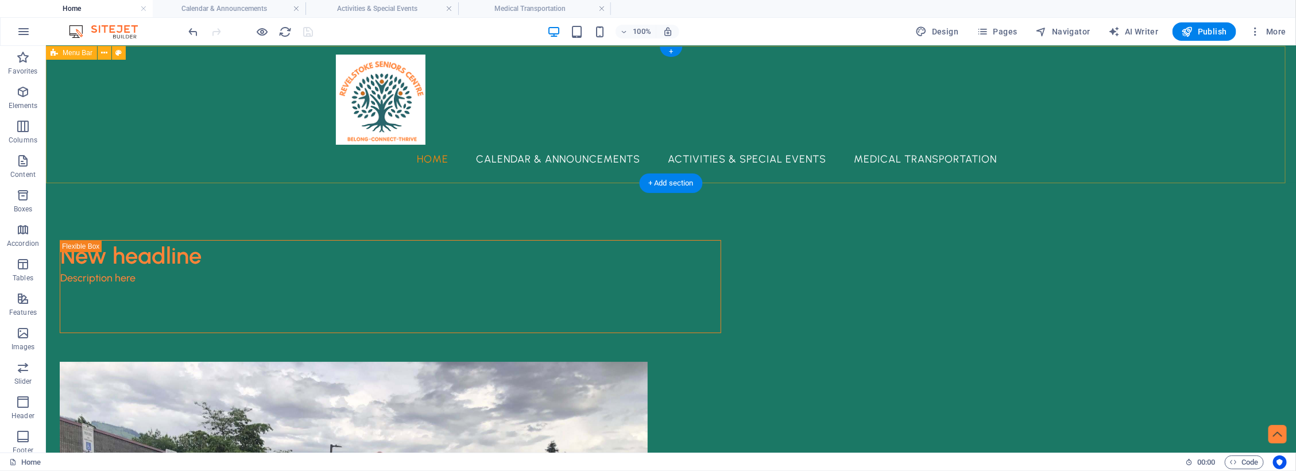
scroll to position [0, 0]
click at [217, 3] on h4 "Calendar & Announcements" at bounding box center [229, 8] width 153 height 13
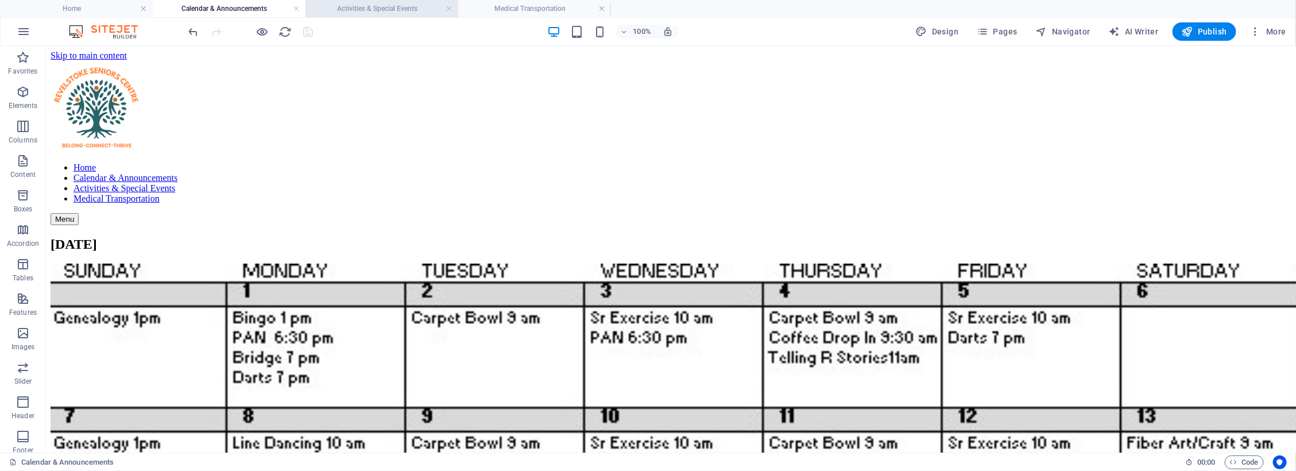
click at [365, 1] on li "Activities & Special Events" at bounding box center [382, 8] width 153 height 17
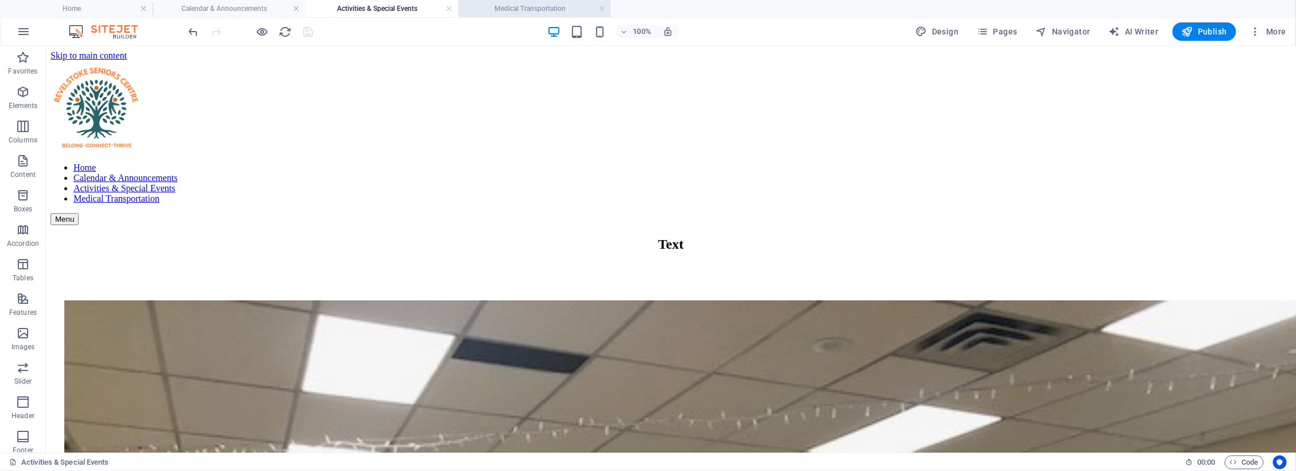
drag, startPoint x: 504, startPoint y: 5, endPoint x: 728, endPoint y: 29, distance: 225.9
click at [504, 5] on h4 "Medical Transportation" at bounding box center [534, 8] width 153 height 13
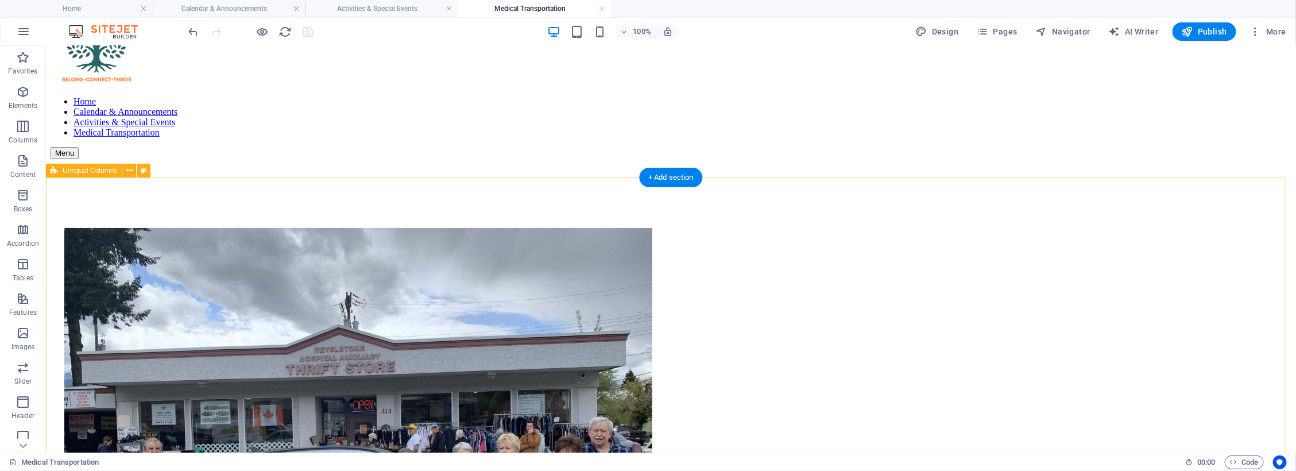
scroll to position [144, 0]
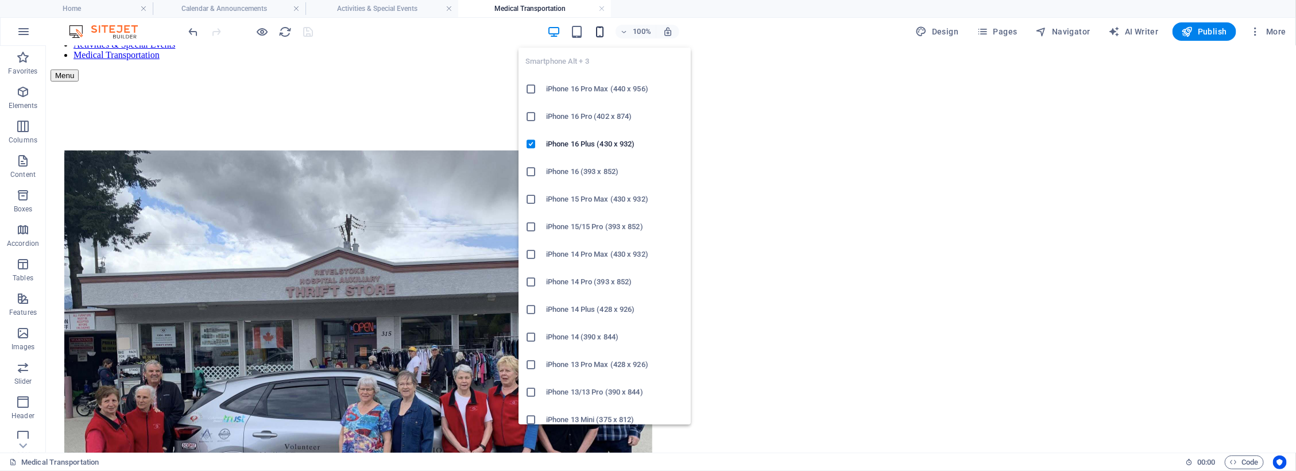
click at [599, 34] on icon "button" at bounding box center [599, 31] width 13 height 13
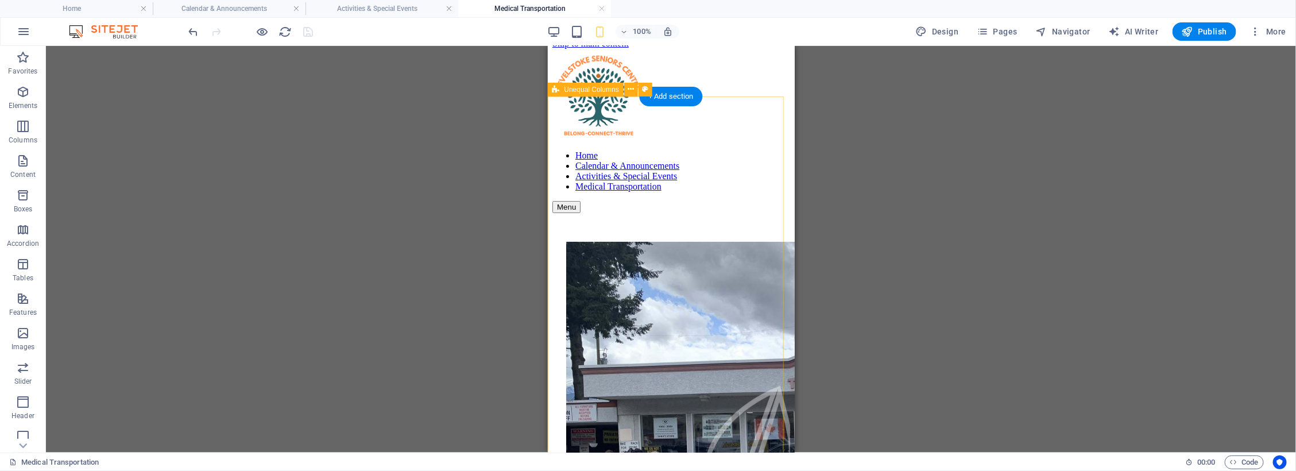
scroll to position [0, 0]
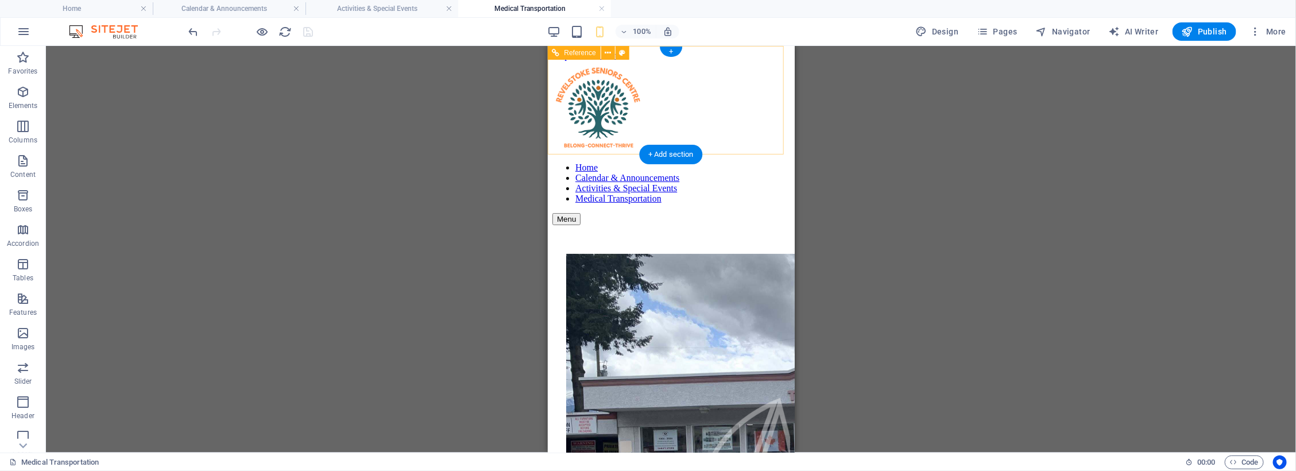
click at [758, 213] on div "Menu" at bounding box center [671, 219] width 238 height 12
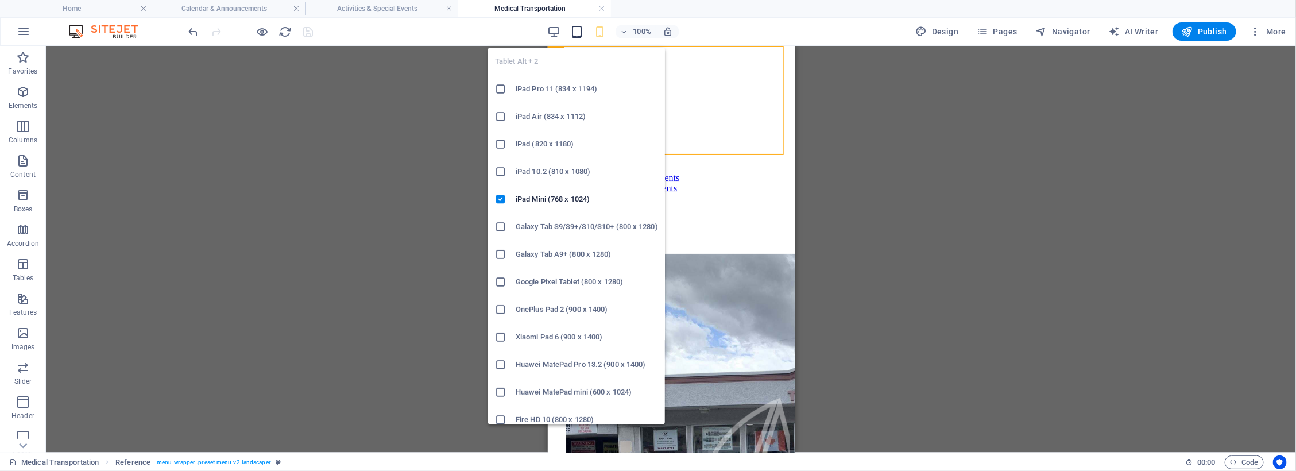
click at [575, 29] on icon "button" at bounding box center [576, 31] width 13 height 13
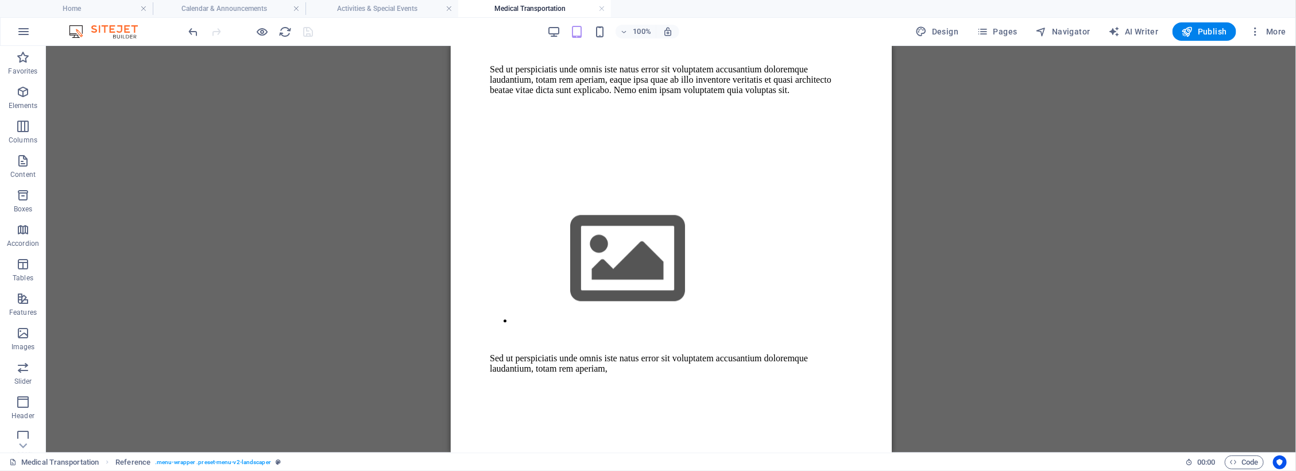
scroll to position [1364, 0]
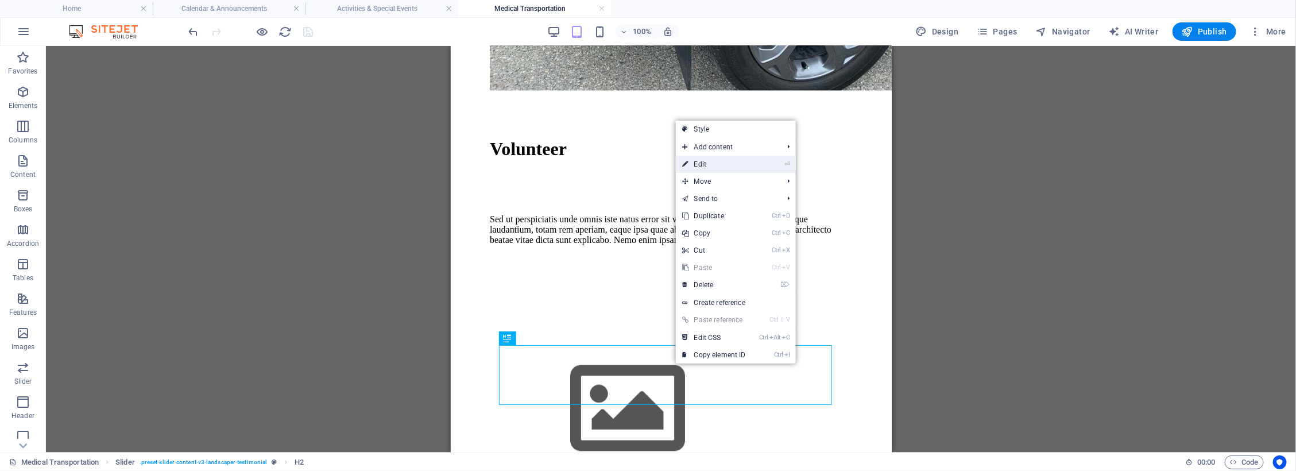
drag, startPoint x: 698, startPoint y: 167, endPoint x: 157, endPoint y: 182, distance: 541.2
click at [698, 167] on link "⏎ Edit" at bounding box center [714, 164] width 77 height 17
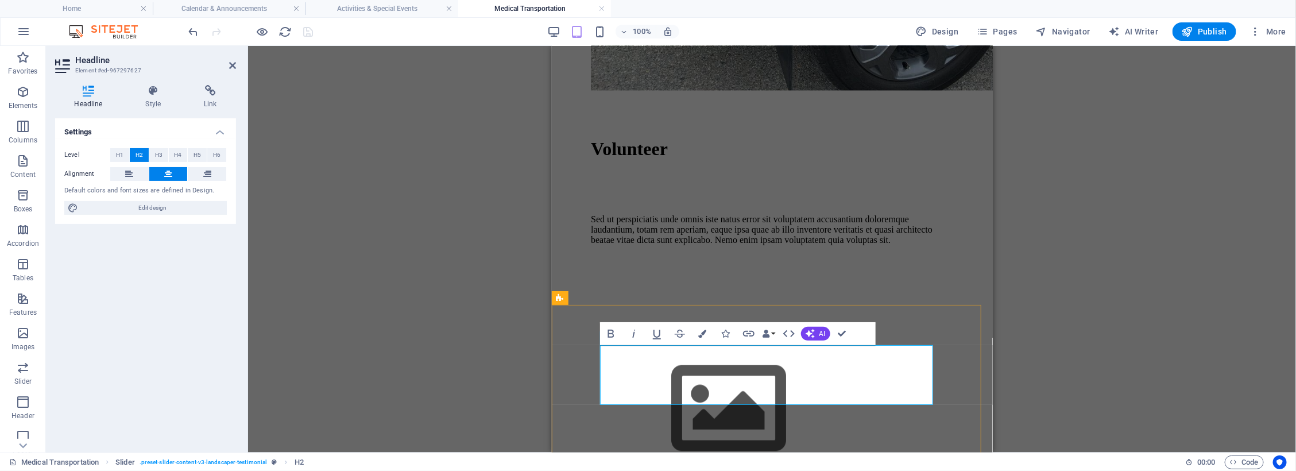
drag, startPoint x: 810, startPoint y: 362, endPoint x: 723, endPoint y: 367, distance: 86.9
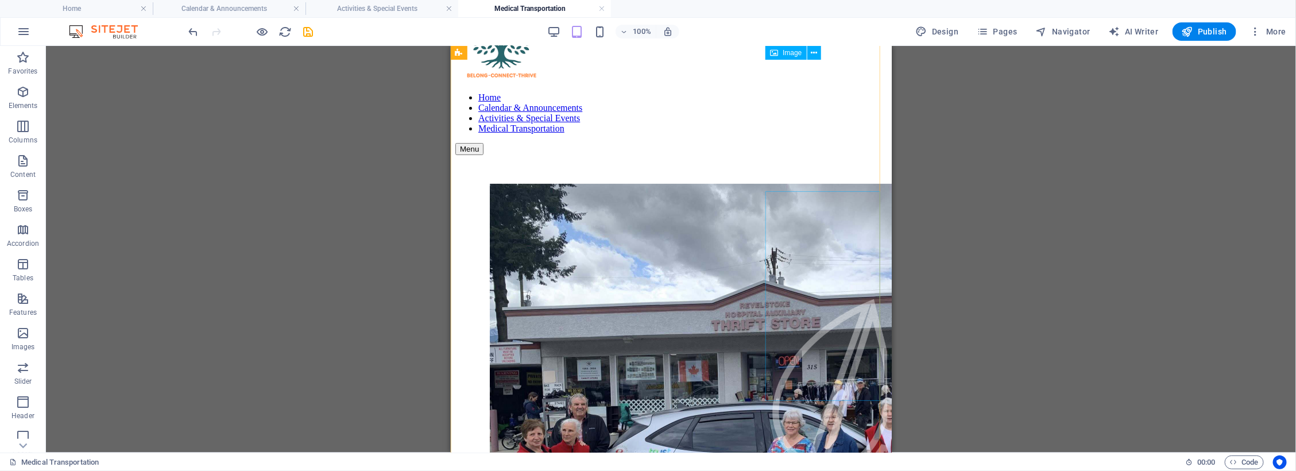
scroll to position [0, 0]
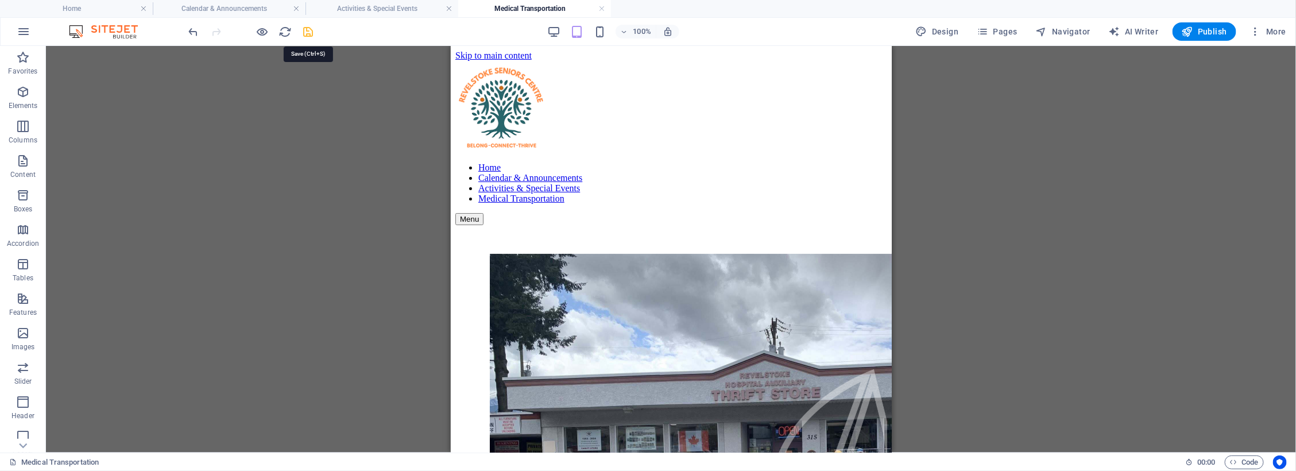
click at [304, 32] on icon "save" at bounding box center [308, 31] width 13 height 13
checkbox input "false"
click at [397, 7] on h4 "Activities & Special Events" at bounding box center [382, 8] width 153 height 13
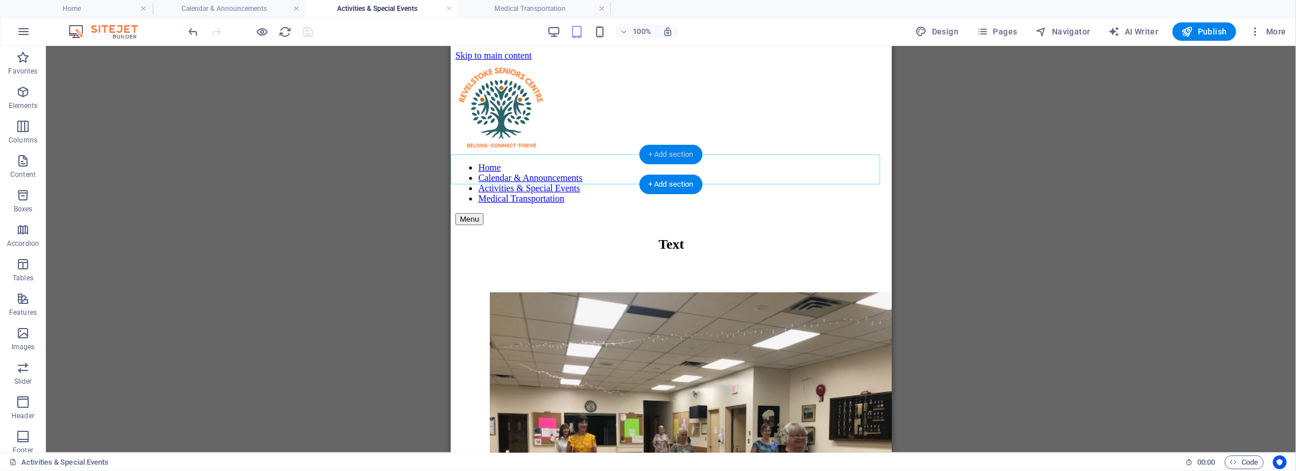
click at [675, 156] on div "+ Add section" at bounding box center [671, 155] width 64 height 20
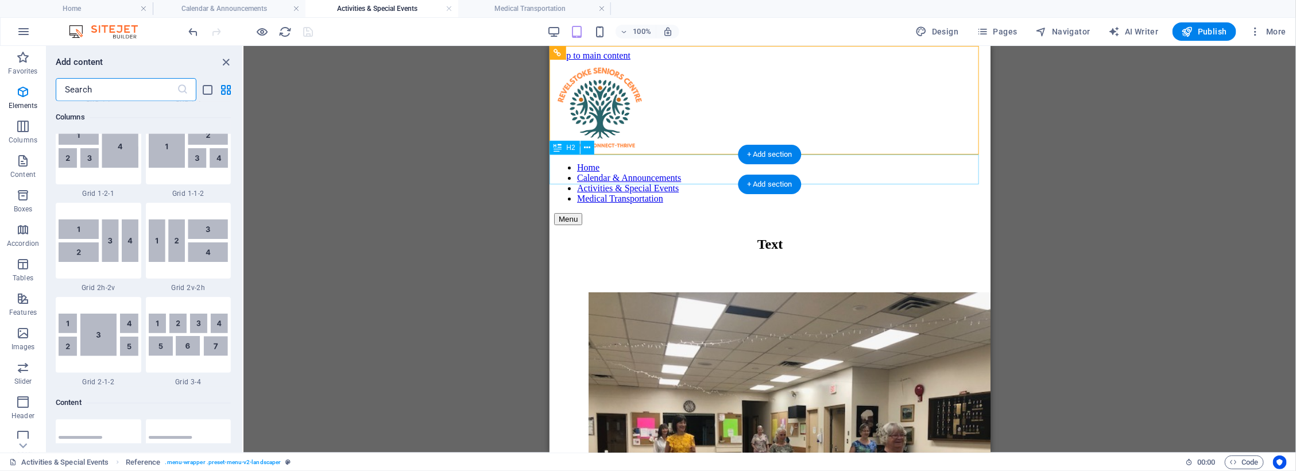
scroll to position [2009, 0]
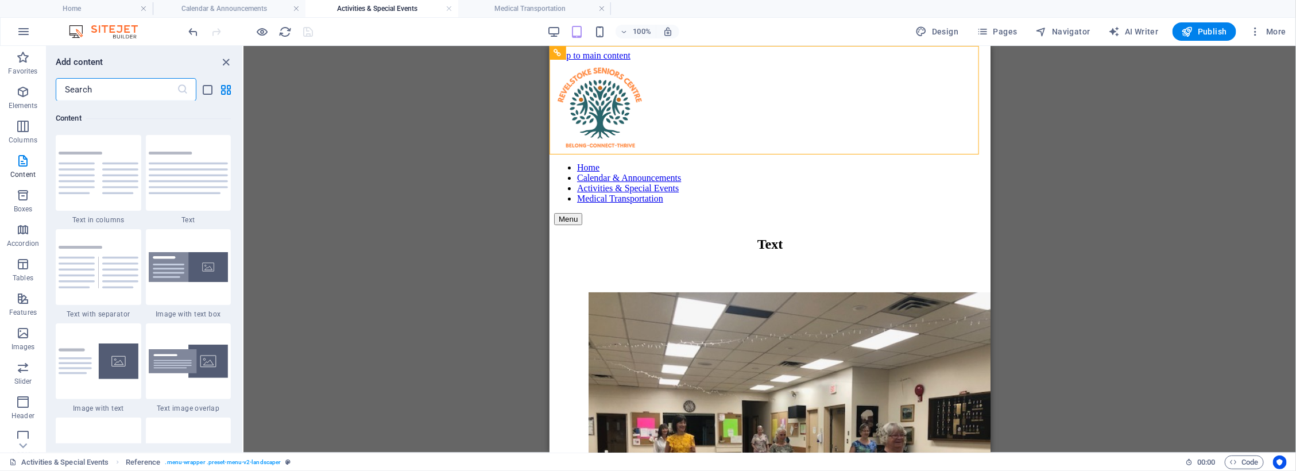
click at [112, 80] on input "text" at bounding box center [116, 89] width 121 height 23
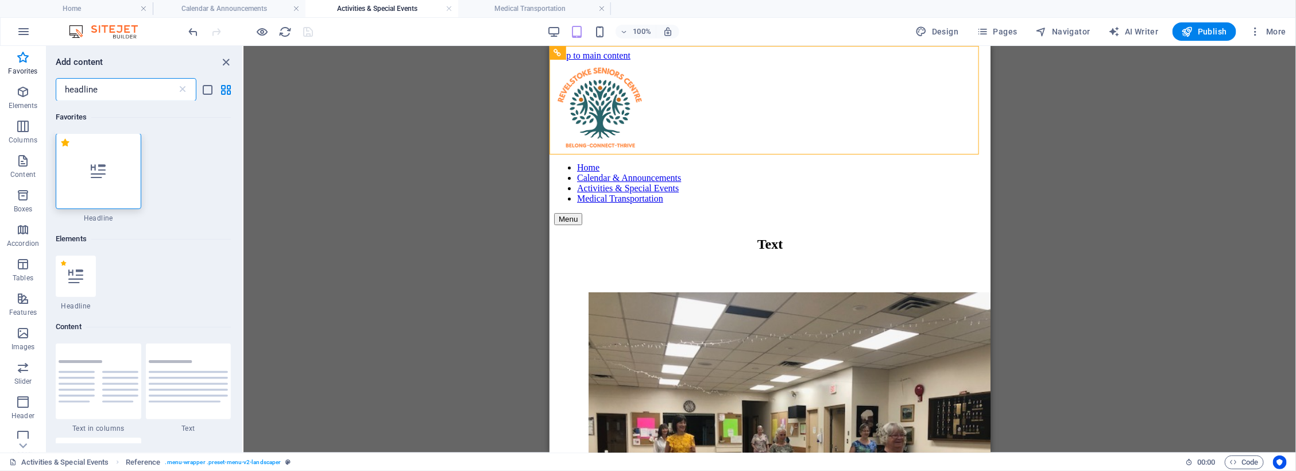
scroll to position [0, 0]
type input "headline"
click at [109, 203] on div at bounding box center [99, 172] width 86 height 76
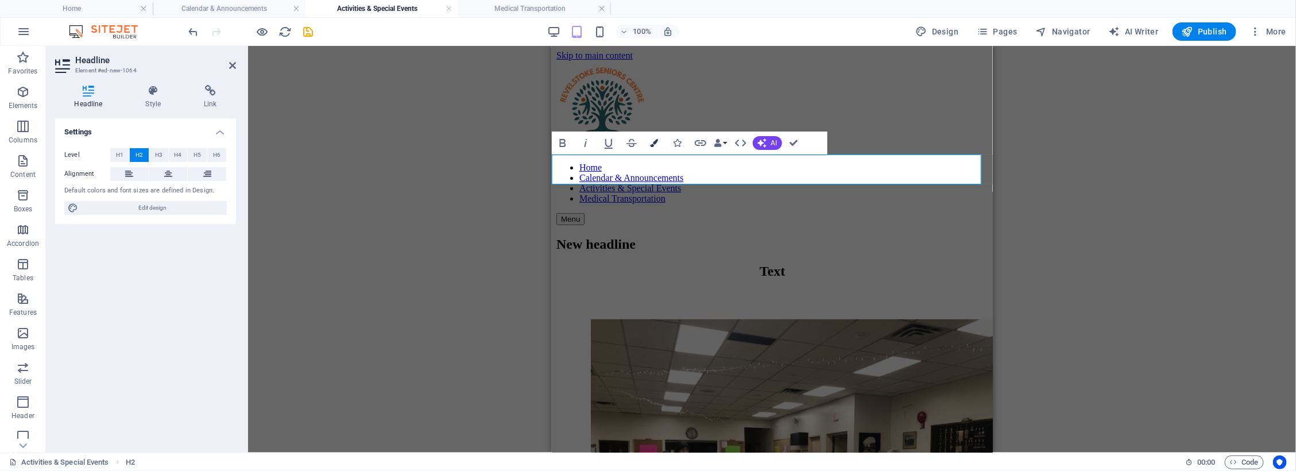
click at [650, 141] on button "Colors" at bounding box center [655, 143] width 22 height 23
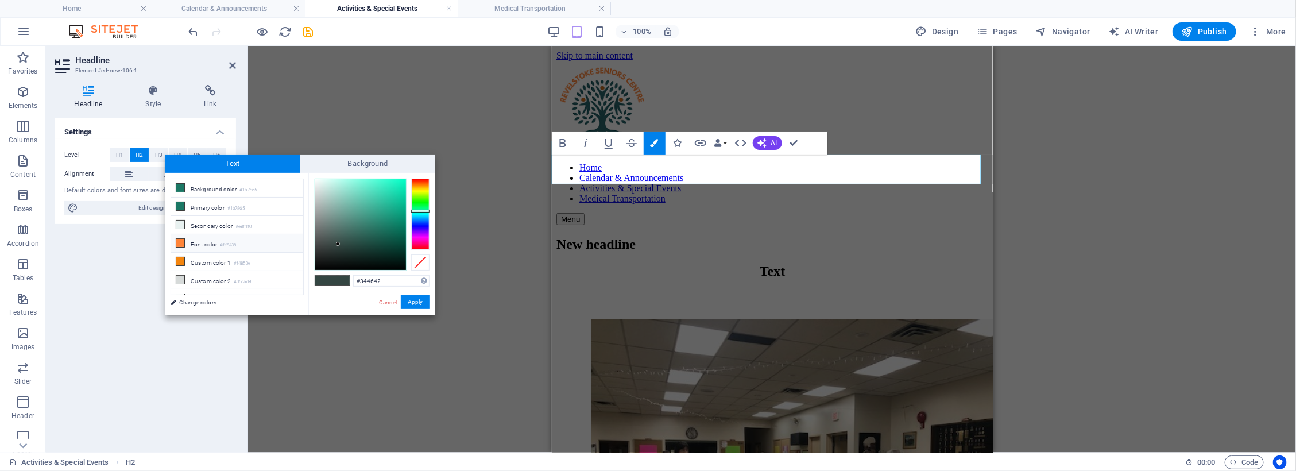
click at [174, 245] on li "Font color #ff8438" at bounding box center [237, 243] width 132 height 18
type input "#ff8438"
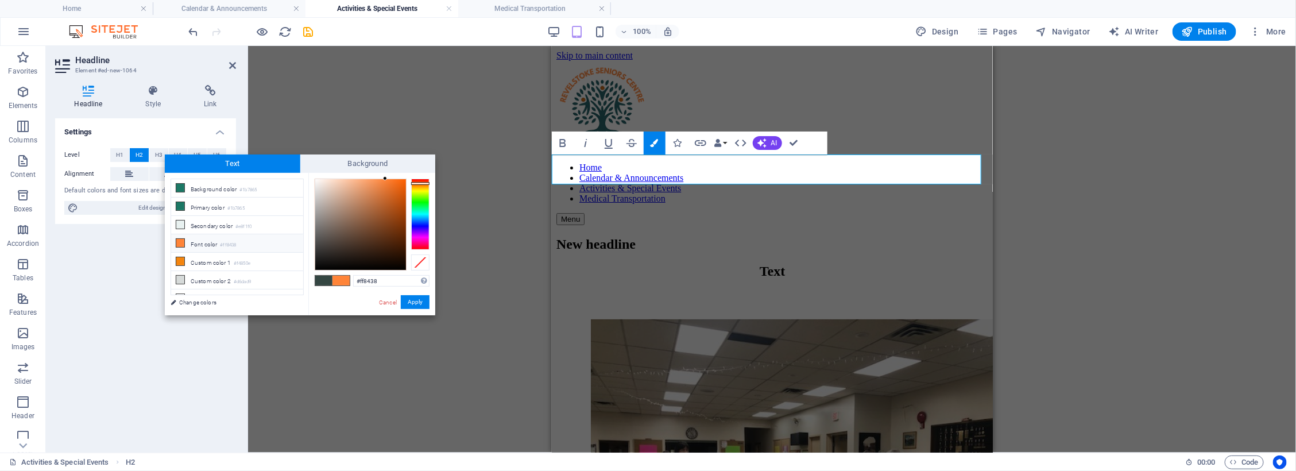
click at [183, 248] on span at bounding box center [180, 242] width 9 height 9
click at [410, 302] on button "Apply" at bounding box center [415, 302] width 29 height 14
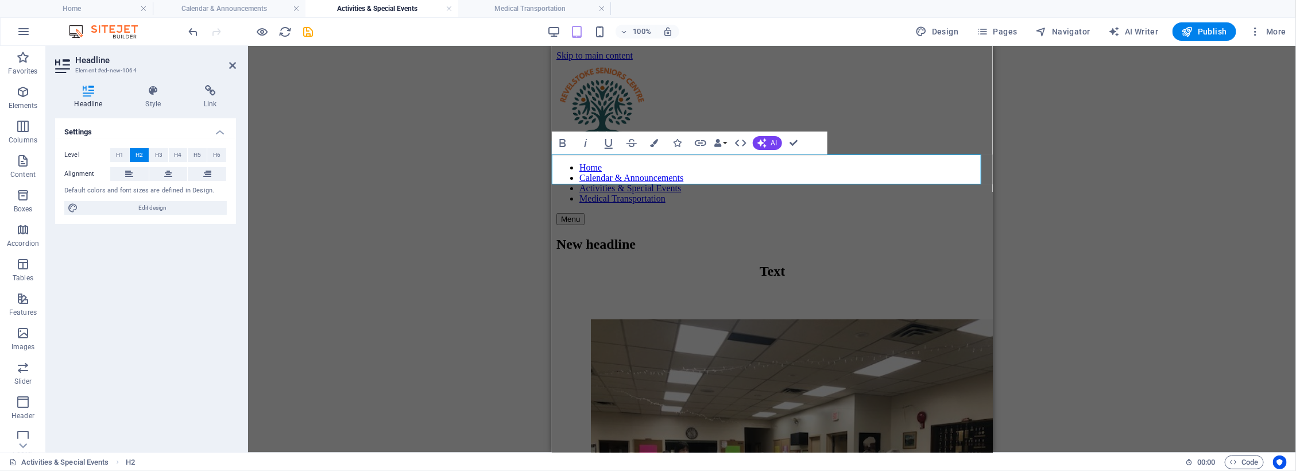
click at [737, 236] on h2 "New headline" at bounding box center [772, 244] width 432 height 16
click at [171, 167] on icon at bounding box center [168, 174] width 8 height 14
click at [814, 263] on div "Text" at bounding box center [772, 271] width 432 height 16
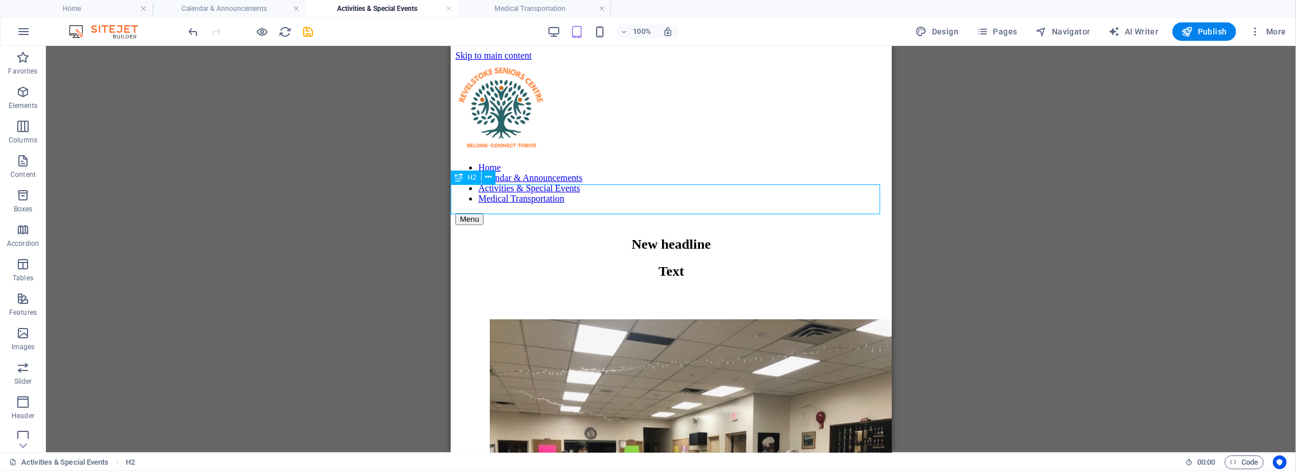
click at [681, 263] on div "Text" at bounding box center [671, 271] width 432 height 16
click at [647, 208] on div "+ Add section" at bounding box center [671, 214] width 64 height 20
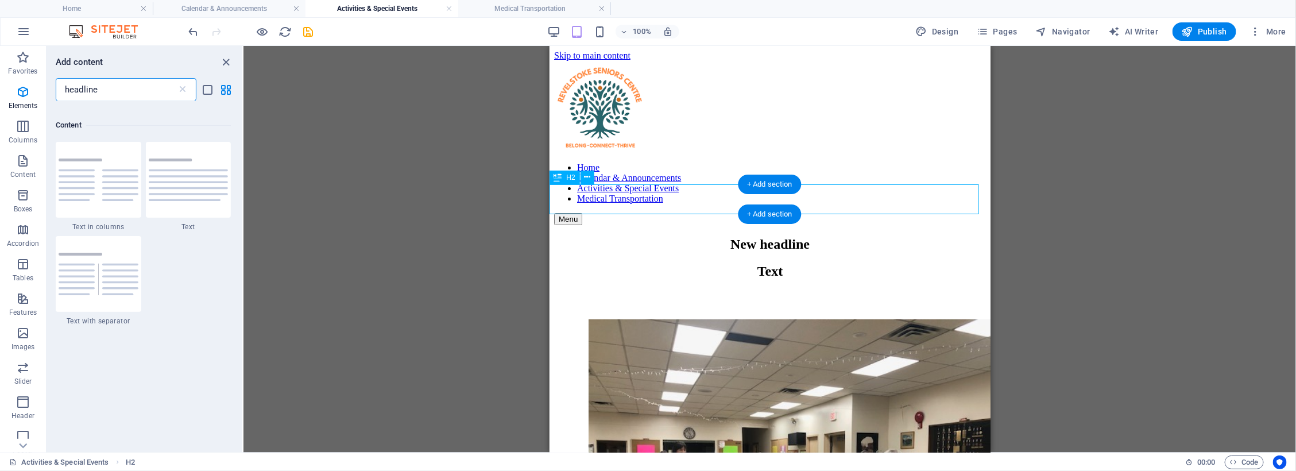
scroll to position [210, 0]
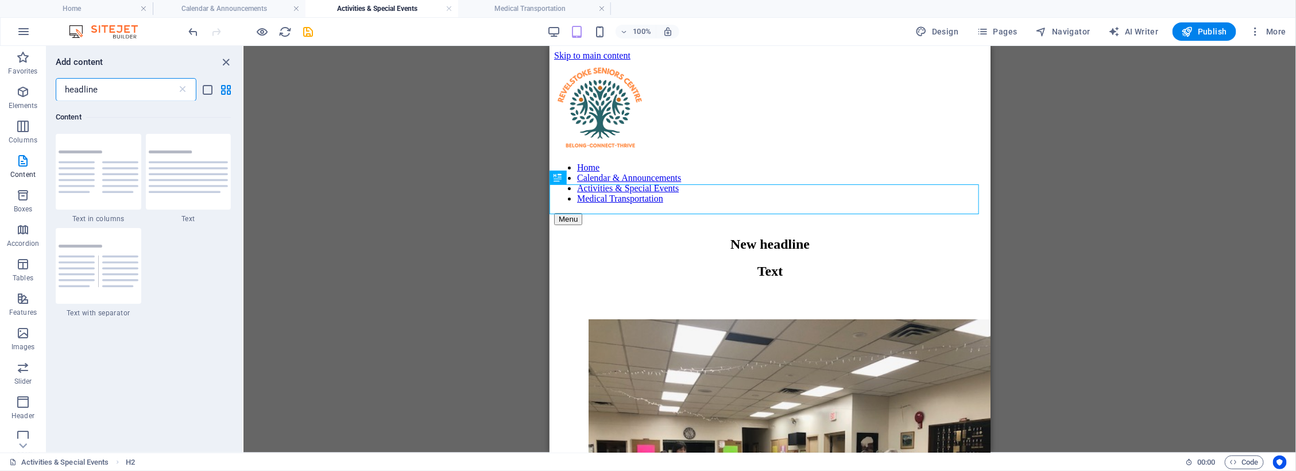
drag, startPoint x: 140, startPoint y: 90, endPoint x: 59, endPoint y: 83, distance: 80.7
click at [59, 83] on input "headline" at bounding box center [116, 89] width 121 height 23
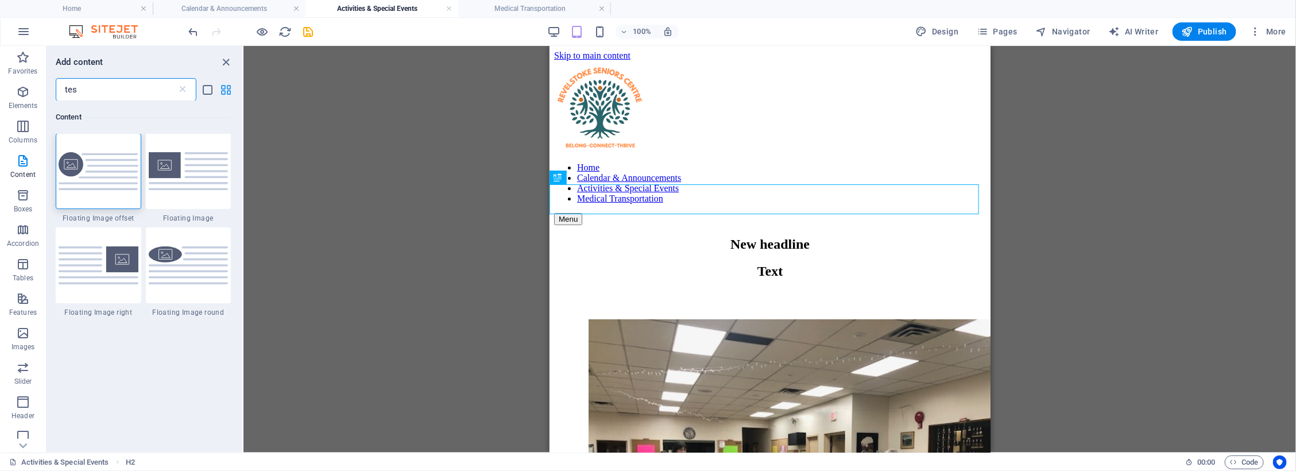
scroll to position [0, 0]
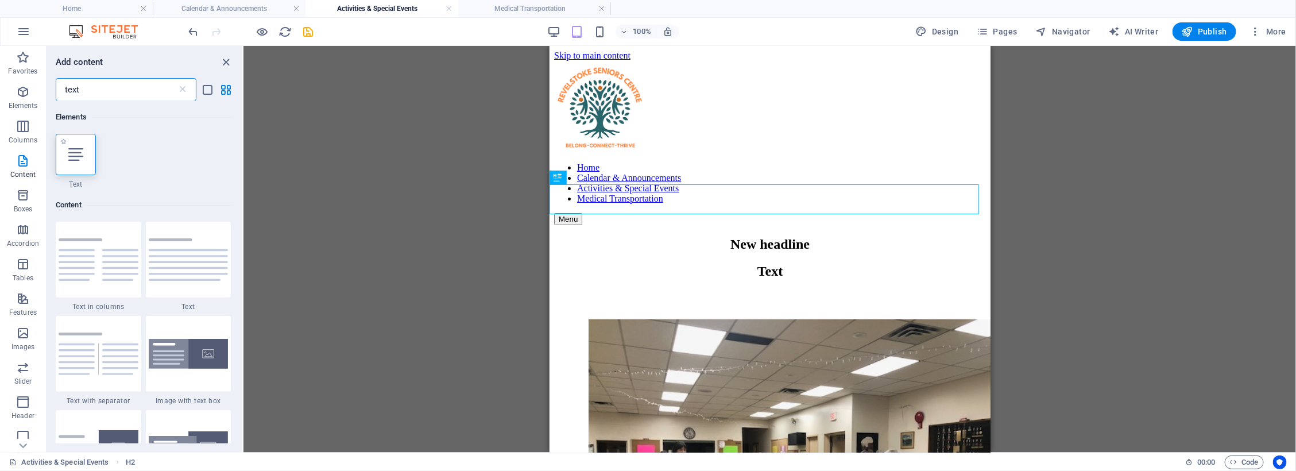
type input "text"
click at [81, 154] on icon at bounding box center [75, 154] width 15 height 15
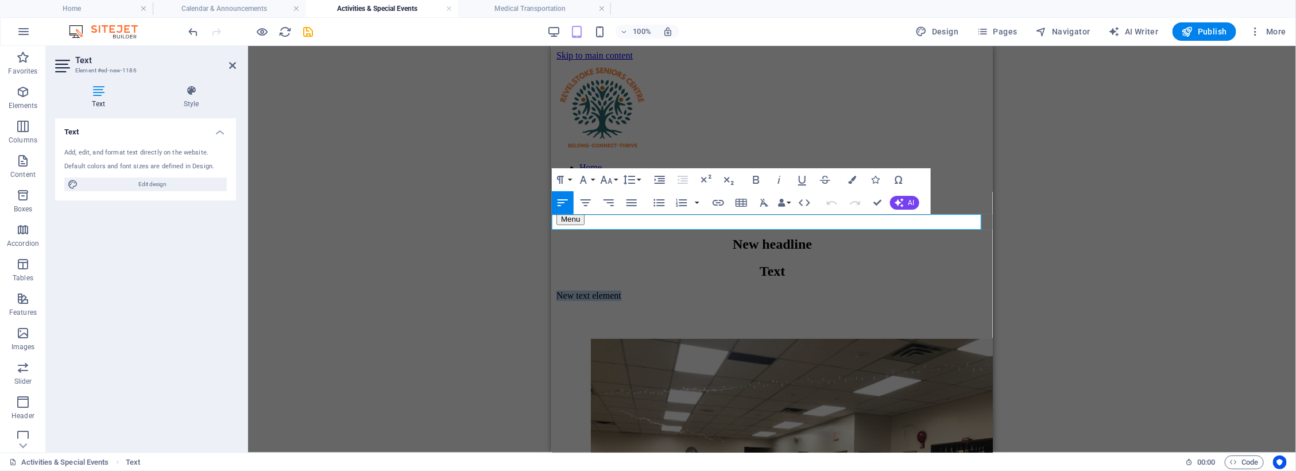
click at [691, 290] on p "New text element" at bounding box center [772, 295] width 432 height 10
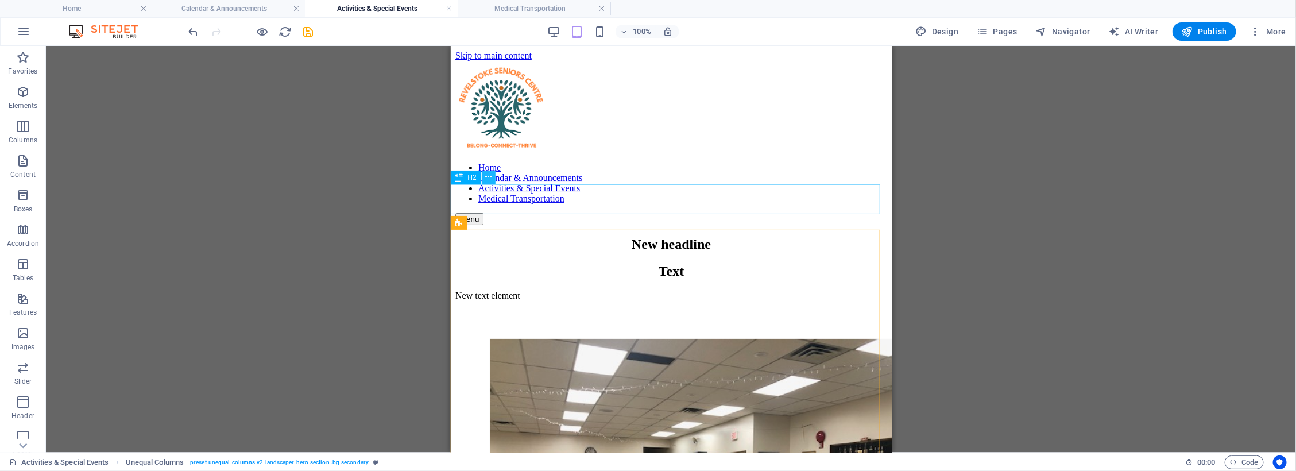
click at [484, 177] on button at bounding box center [489, 178] width 14 height 14
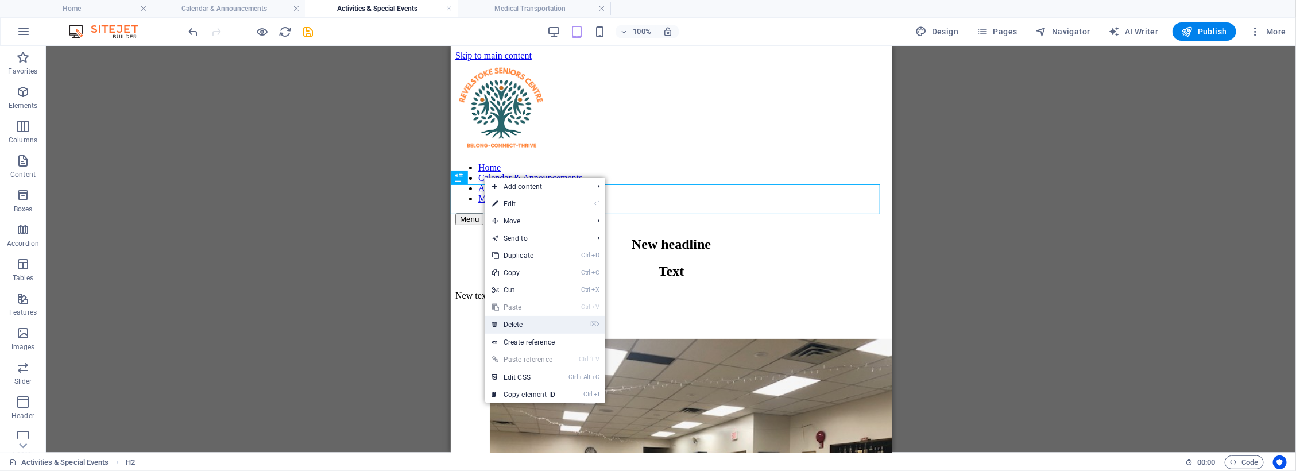
click at [523, 320] on link "⌦ Delete" at bounding box center [523, 324] width 77 height 17
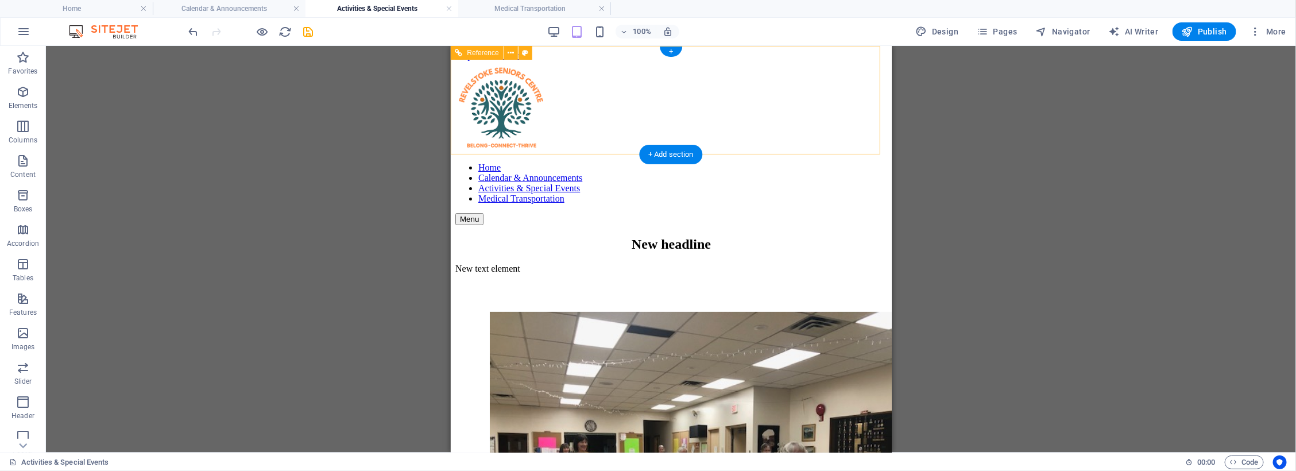
click at [810, 143] on div "Home Calendar & Announcements Activities & Special Events Medical Transportatio…" at bounding box center [671, 142] width 432 height 164
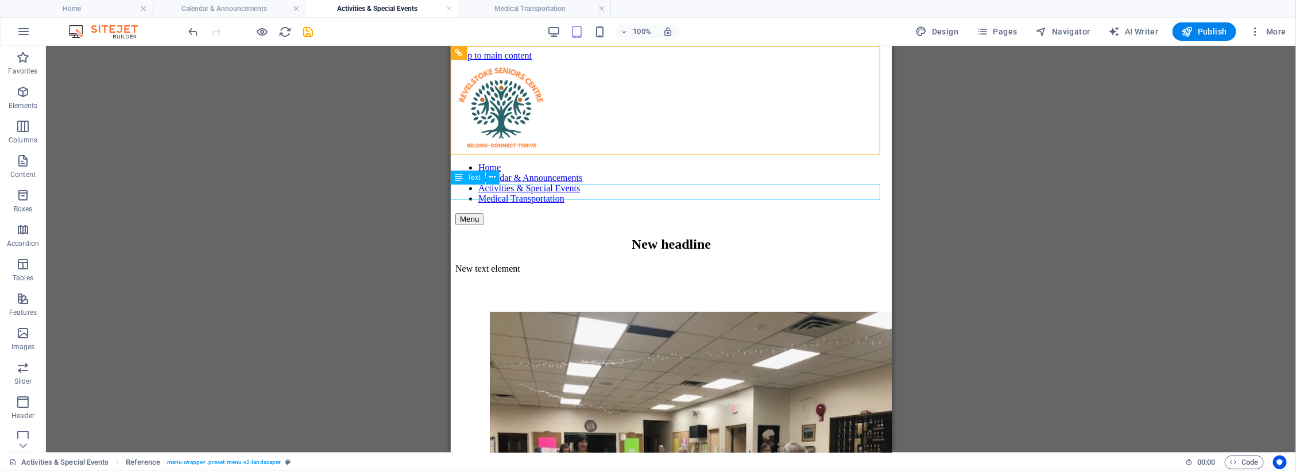
click at [527, 263] on div "New text element" at bounding box center [671, 268] width 432 height 10
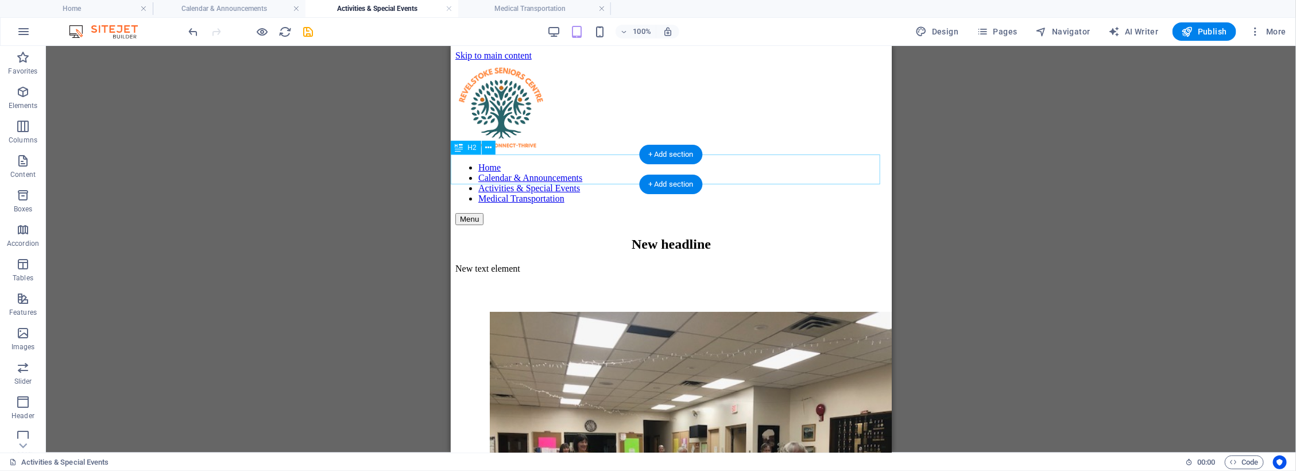
click at [729, 236] on div "New headline" at bounding box center [671, 244] width 432 height 16
click at [856, 213] on div "Menu" at bounding box center [671, 219] width 432 height 12
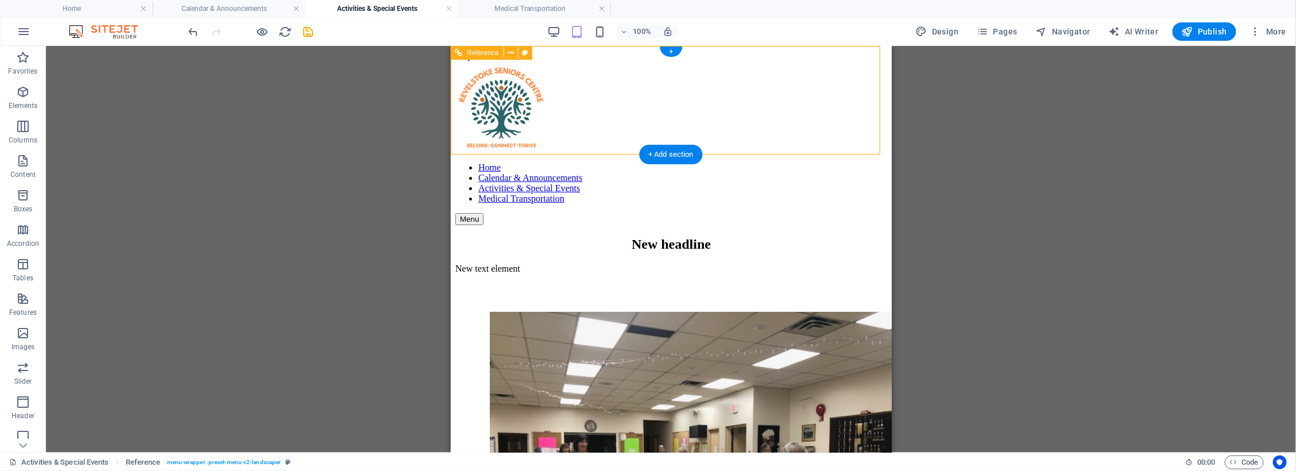
click at [801, 190] on nav "Home Calendar & Announcements Activities & Special Events Medical Transportation" at bounding box center [671, 182] width 432 height 41
click at [855, 213] on div "Menu" at bounding box center [671, 219] width 432 height 12
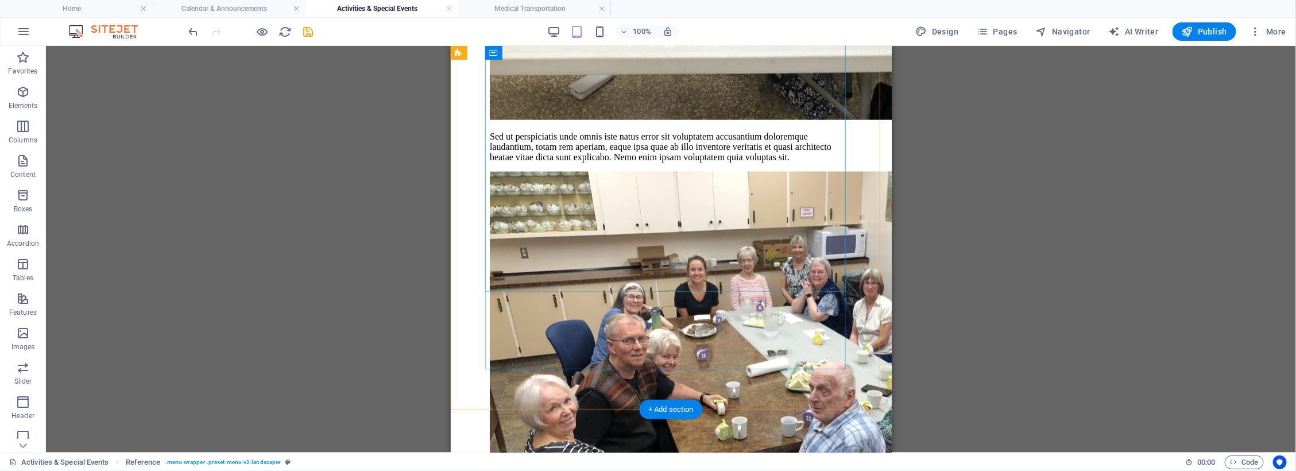
scroll to position [1077, 0]
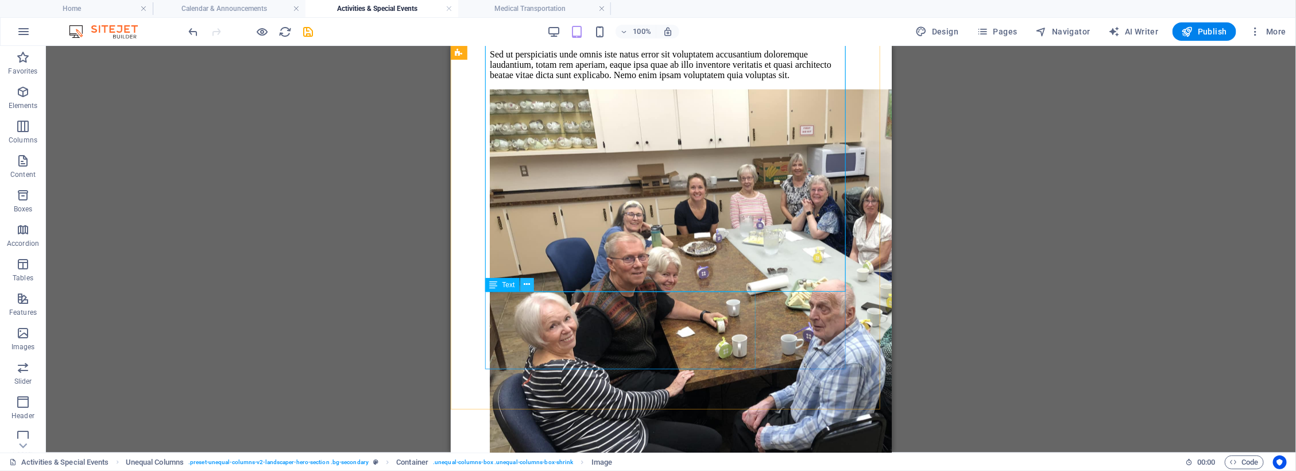
click at [524, 284] on icon at bounding box center [527, 285] width 6 height 12
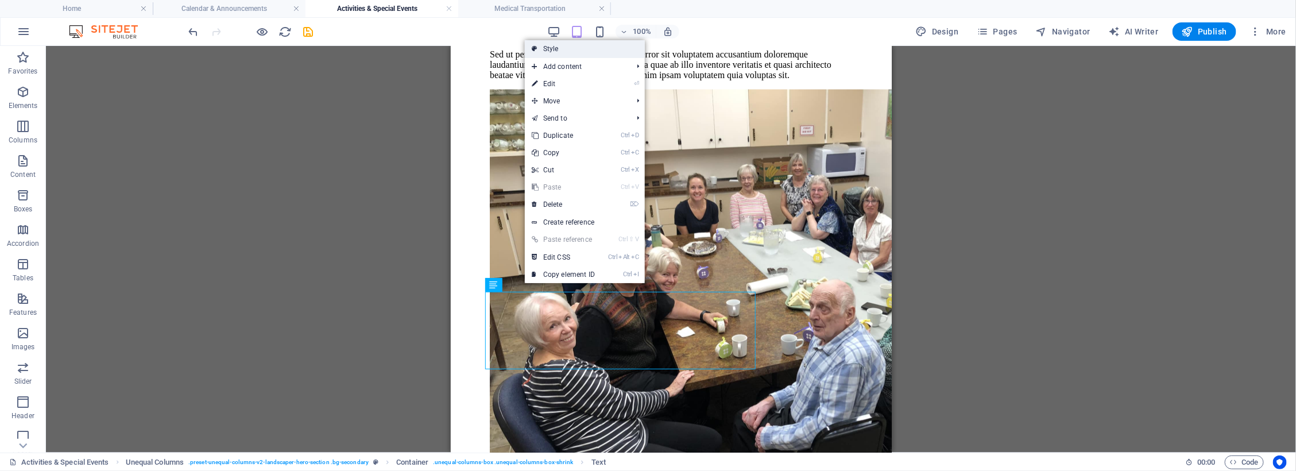
click at [573, 52] on link "Style" at bounding box center [585, 48] width 120 height 17
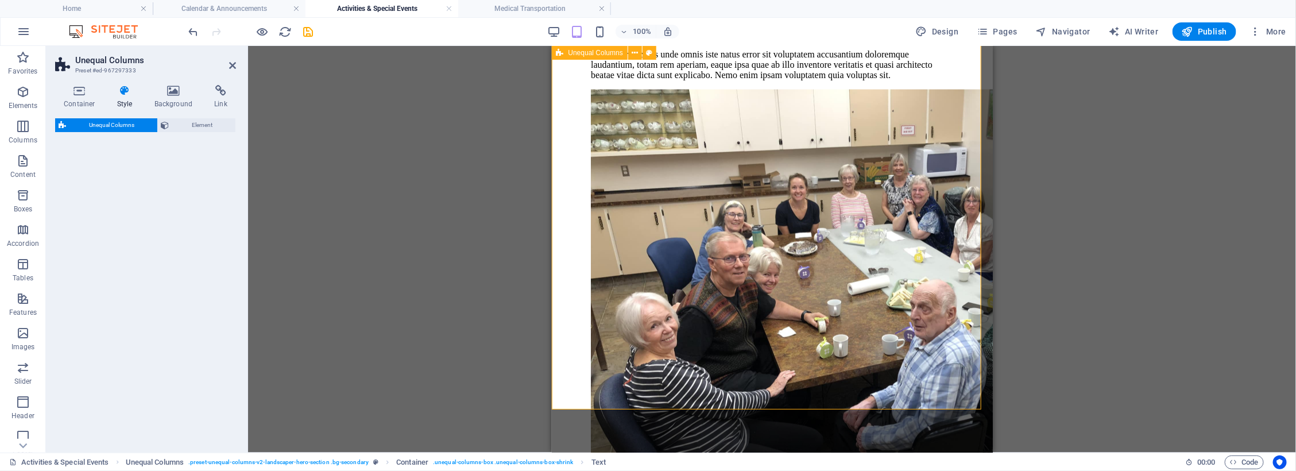
select select "%"
select select "px"
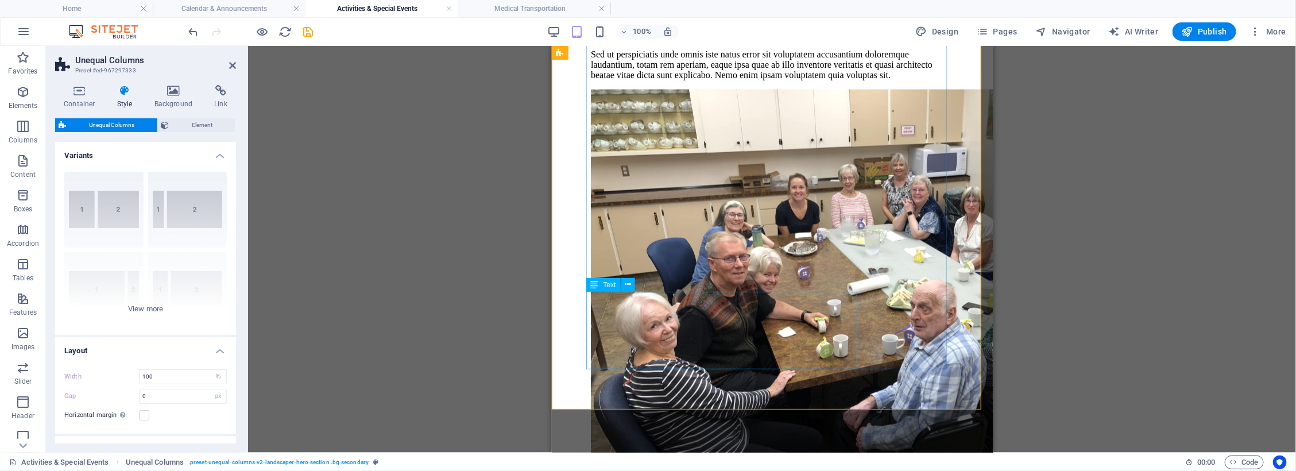
click at [731, 80] on div "Sed ut perspiciatis unde omnis iste natus error sit voluptatem accusantium dolo…" at bounding box center [771, 64] width 363 height 31
click at [630, 280] on icon at bounding box center [628, 285] width 6 height 12
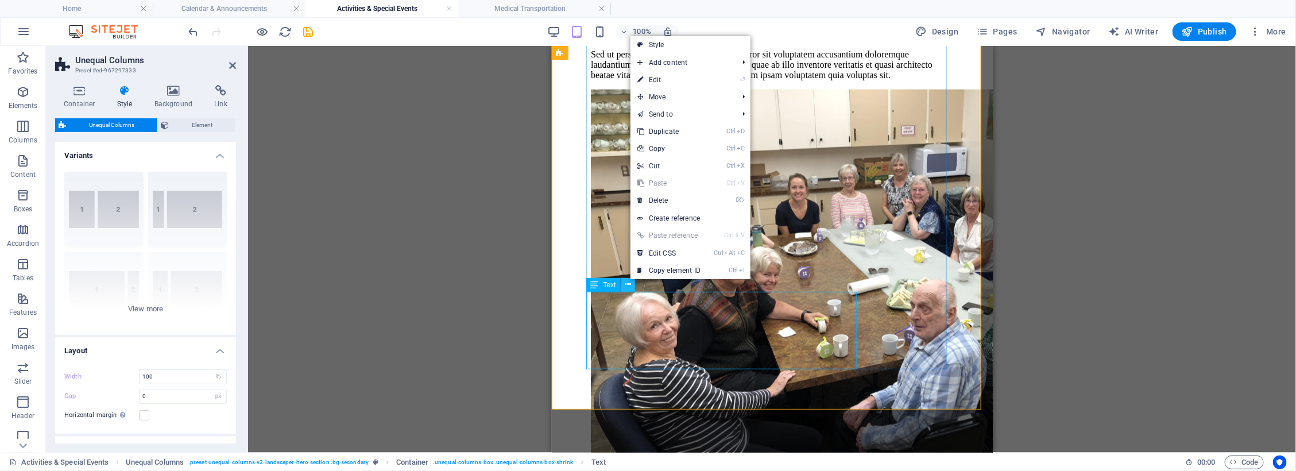
click at [626, 285] on icon at bounding box center [628, 285] width 6 height 12
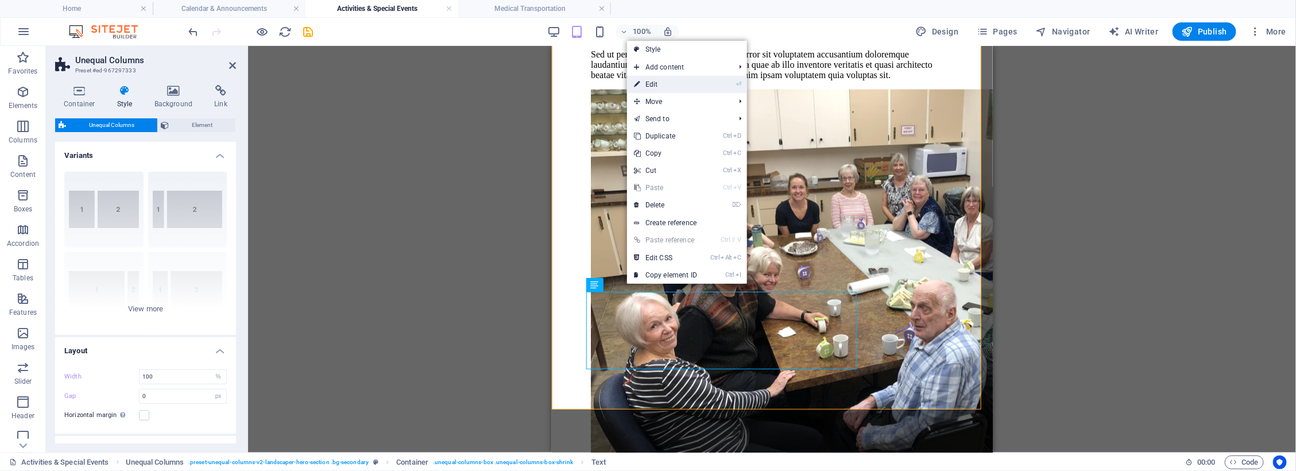
click at [674, 79] on link "⏎ Edit" at bounding box center [665, 84] width 77 height 17
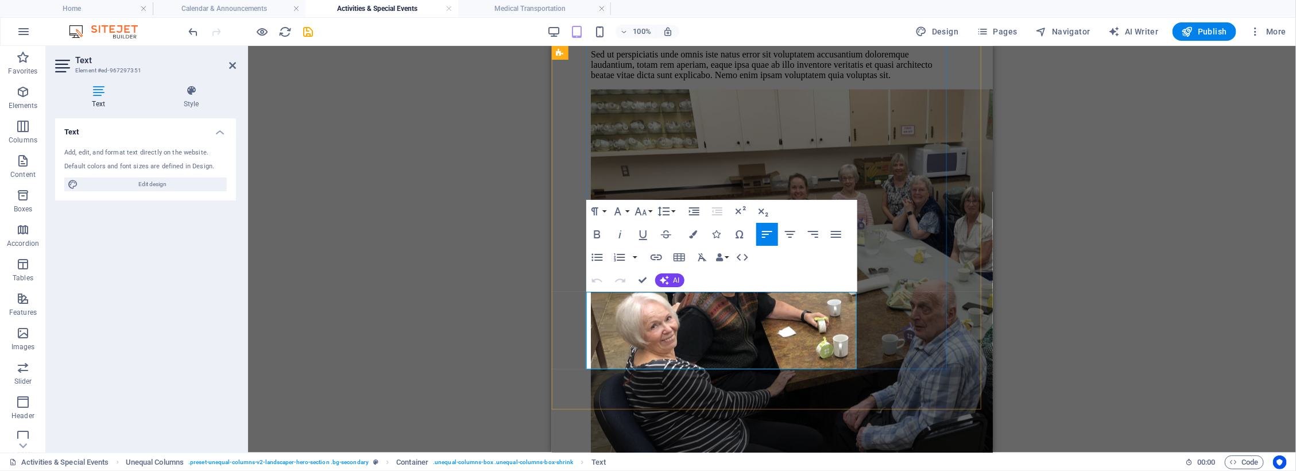
click at [712, 80] on p "Sed ut perspiciatis unde omnis iste natus error sit voluptatem accusantium dolo…" at bounding box center [771, 64] width 363 height 31
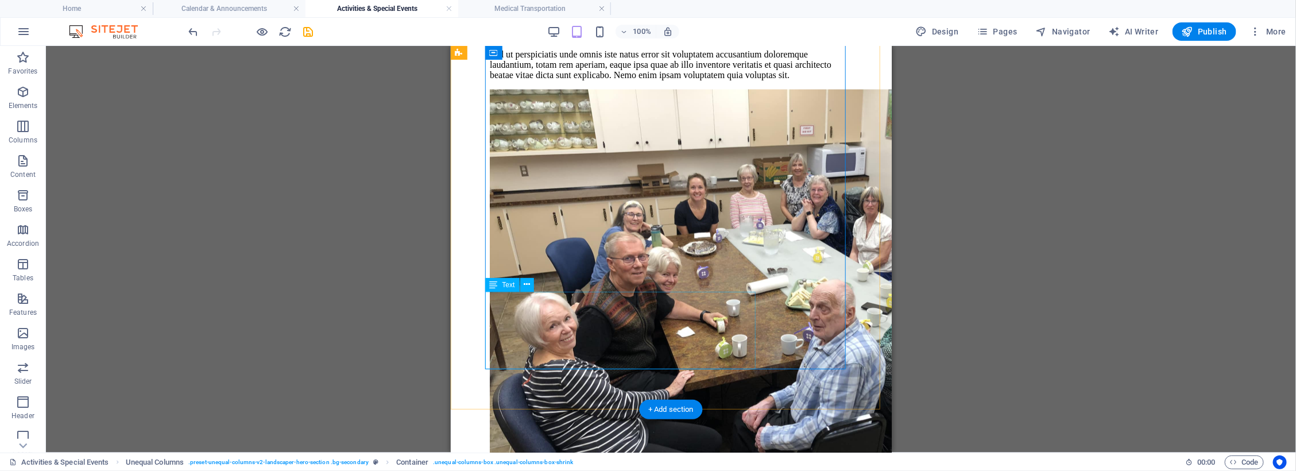
click at [717, 80] on div "Sed ut perspiciatis unde omnis iste natus error sit voluptatem accusantium dolo…" at bounding box center [670, 64] width 363 height 31
click at [525, 80] on div "Sed ut perspiciatis unde omnis iste natus error sit voluptatem accusantium dolo…" at bounding box center [670, 64] width 363 height 31
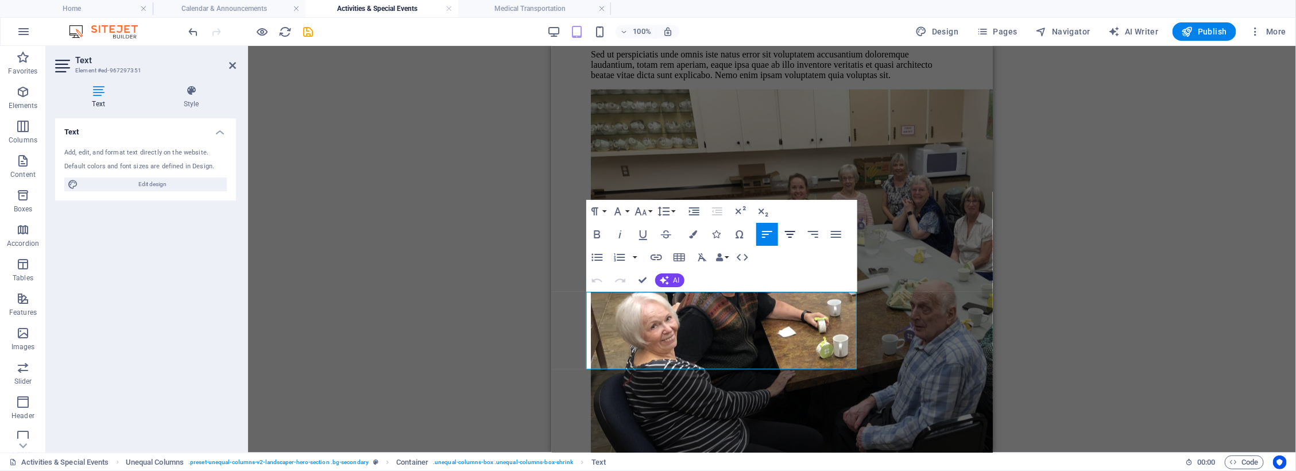
click at [788, 235] on icon "button" at bounding box center [790, 234] width 14 height 14
click at [831, 233] on icon "button" at bounding box center [836, 234] width 14 height 14
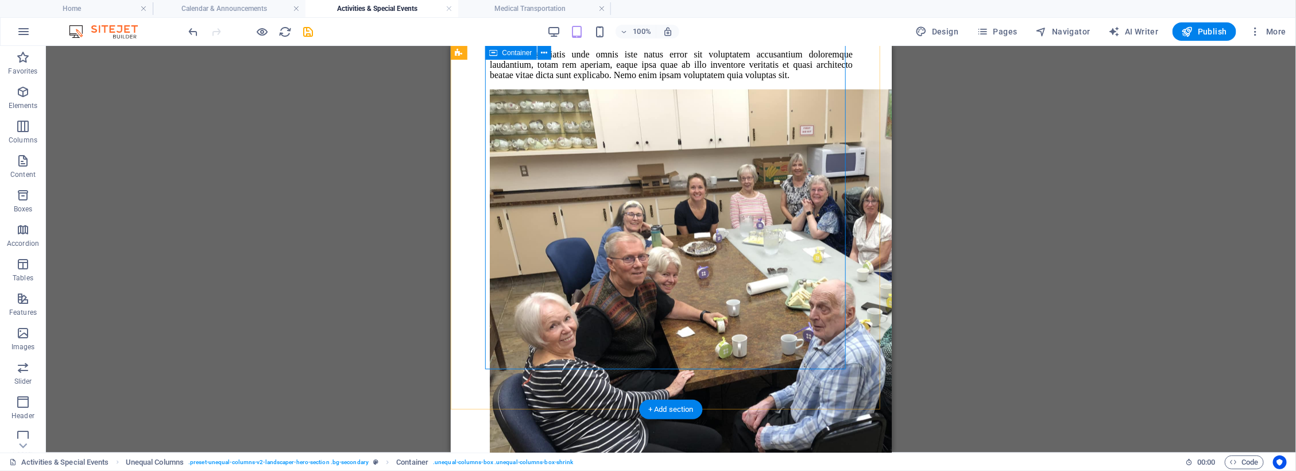
click at [637, 80] on div "Sed ut perspiciatis unde omnis iste natus error sit voluptatem accusantium dolo…" at bounding box center [670, 64] width 363 height 31
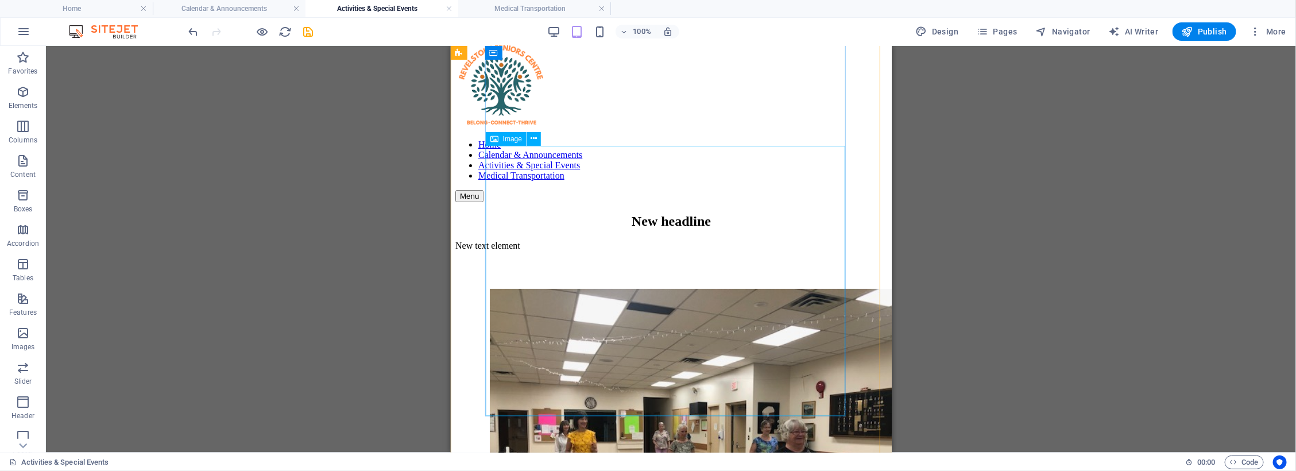
scroll to position [0, 0]
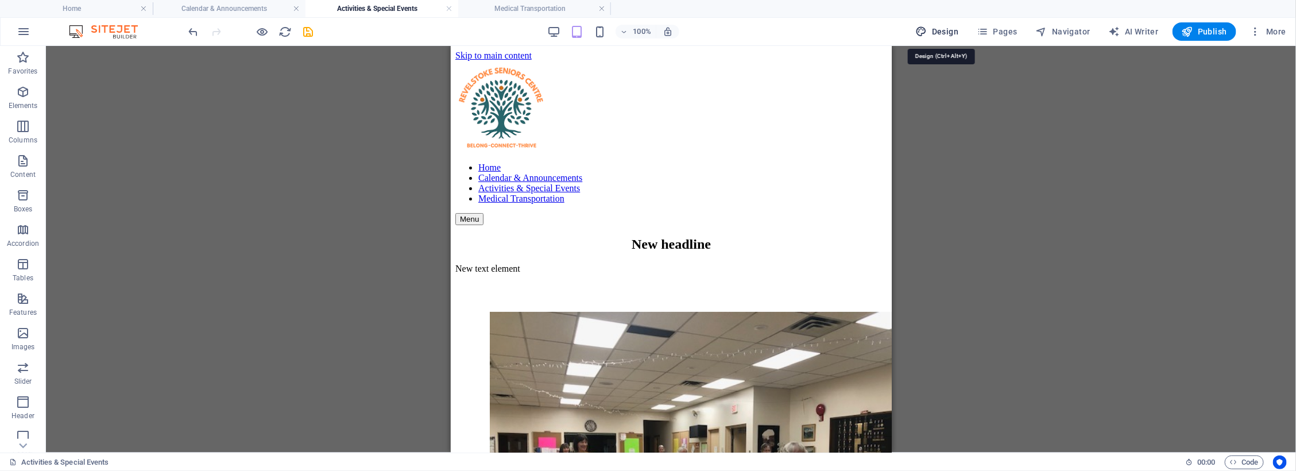
click at [944, 30] on span "Design" at bounding box center [937, 31] width 43 height 11
select select "px"
select select "500"
select select "px"
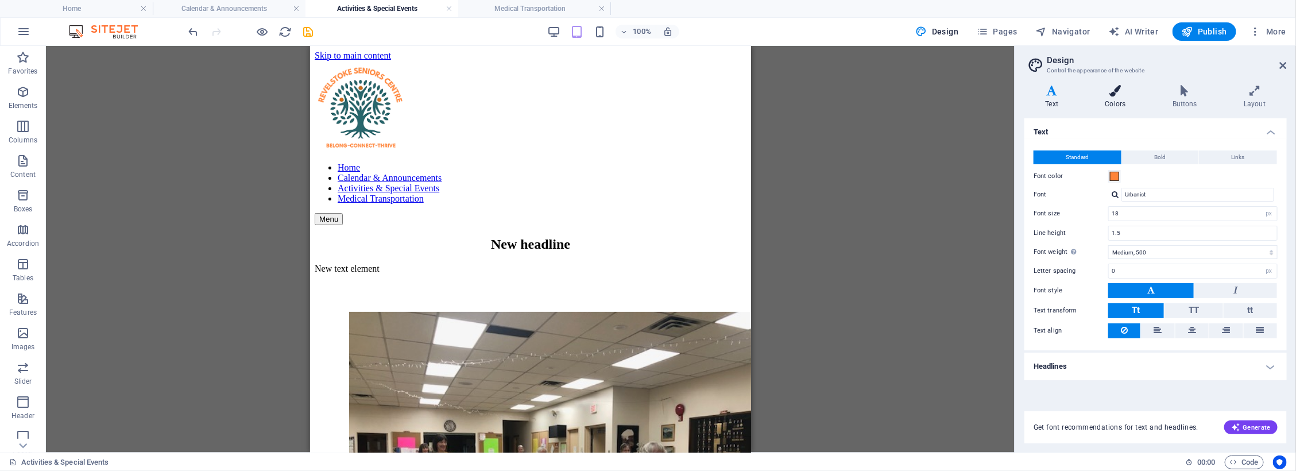
click at [1115, 87] on icon at bounding box center [1115, 90] width 63 height 11
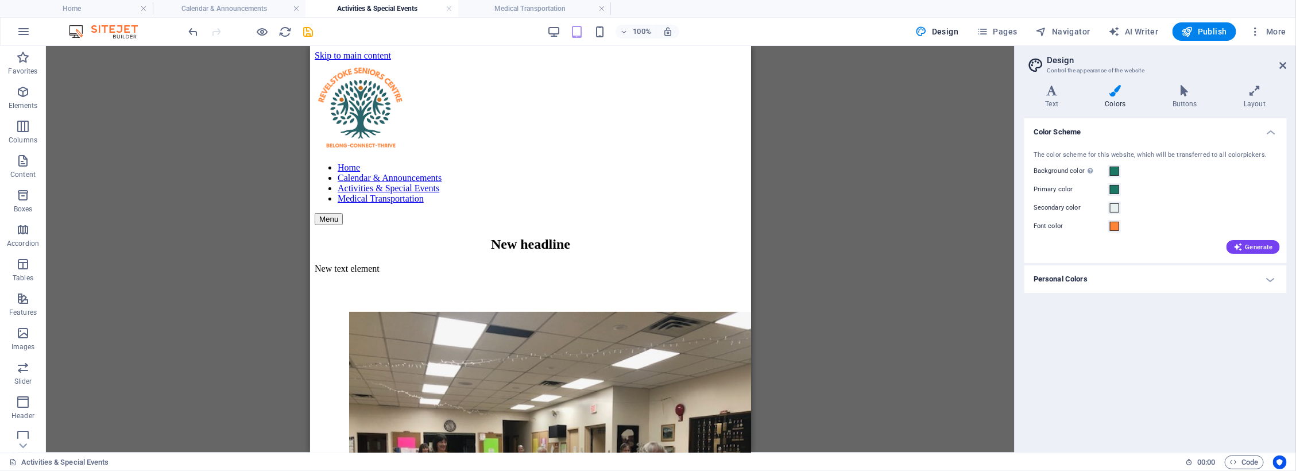
click at [1273, 272] on h4 "Personal Colors" at bounding box center [1156, 279] width 262 height 28
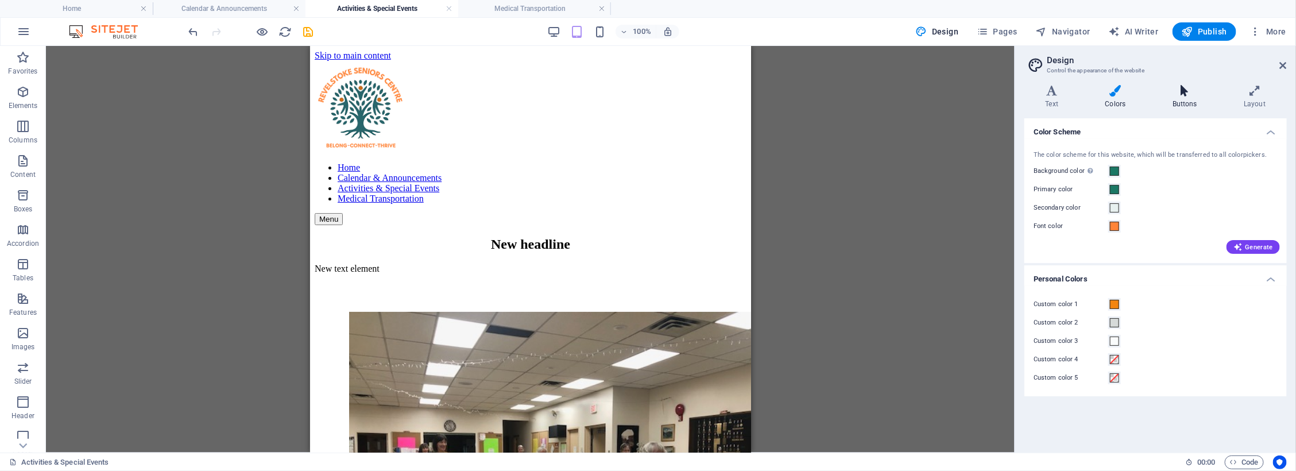
click at [1187, 92] on icon at bounding box center [1185, 90] width 67 height 11
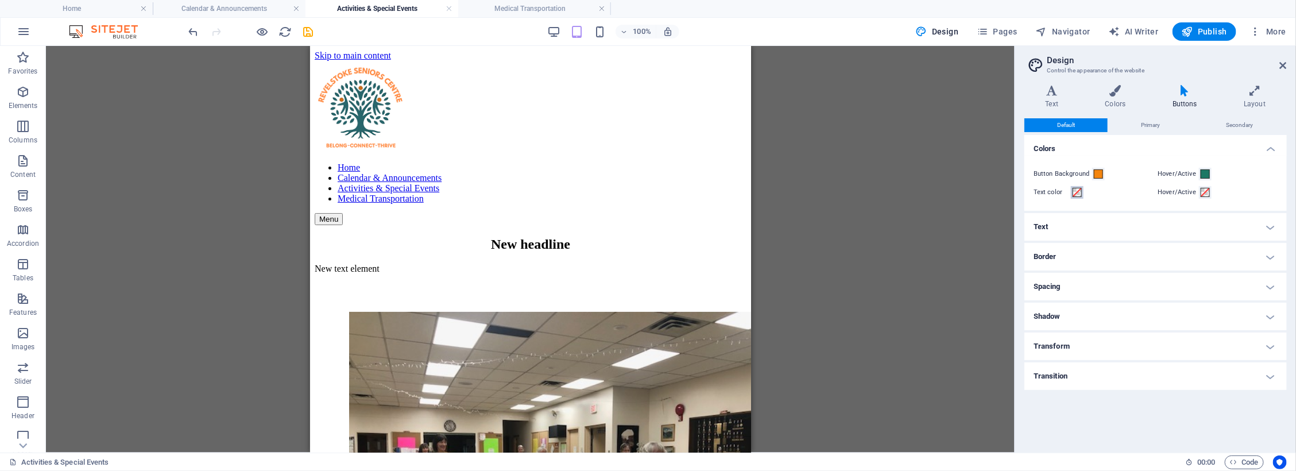
click at [1076, 193] on span at bounding box center [1077, 192] width 9 height 9
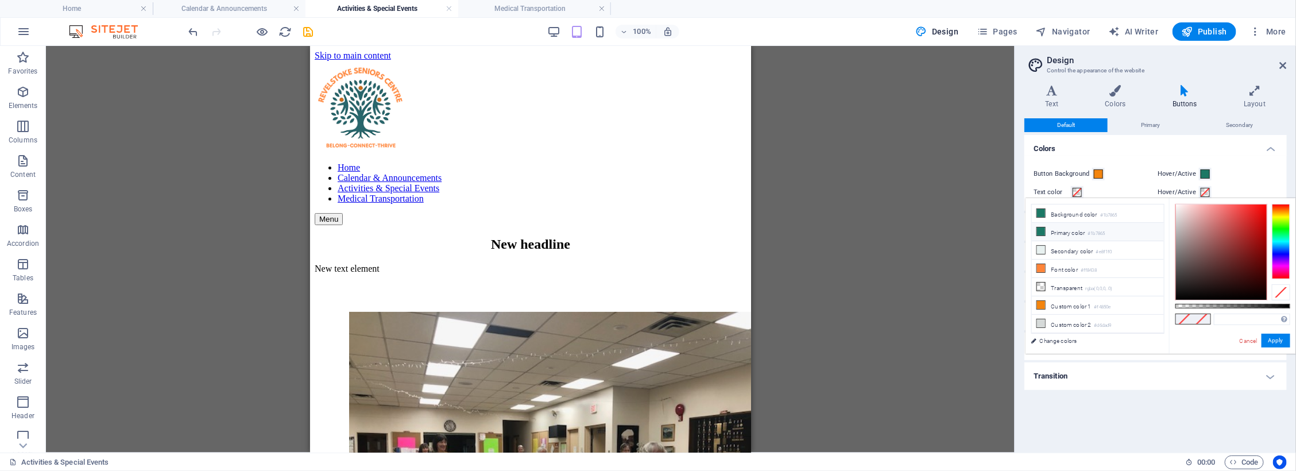
click at [1040, 234] on icon at bounding box center [1041, 231] width 8 height 8
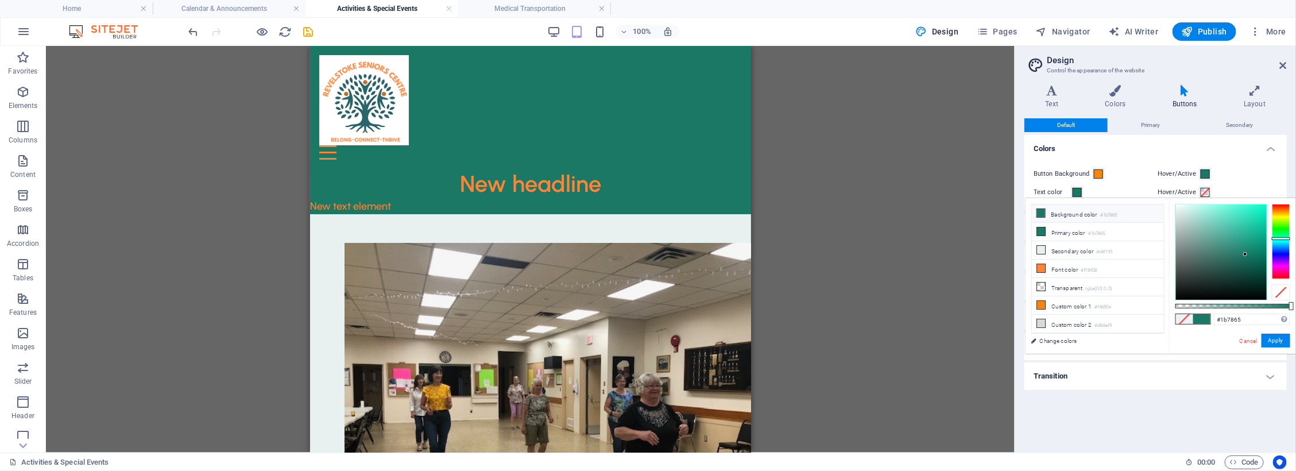
click at [1076, 193] on span at bounding box center [1077, 192] width 9 height 9
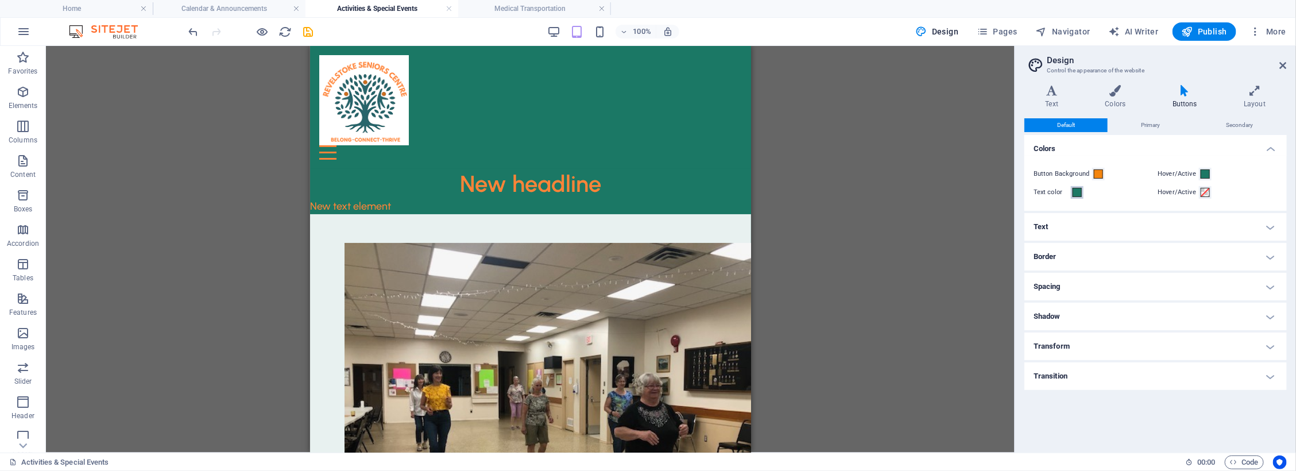
click at [1076, 193] on span at bounding box center [1077, 192] width 9 height 9
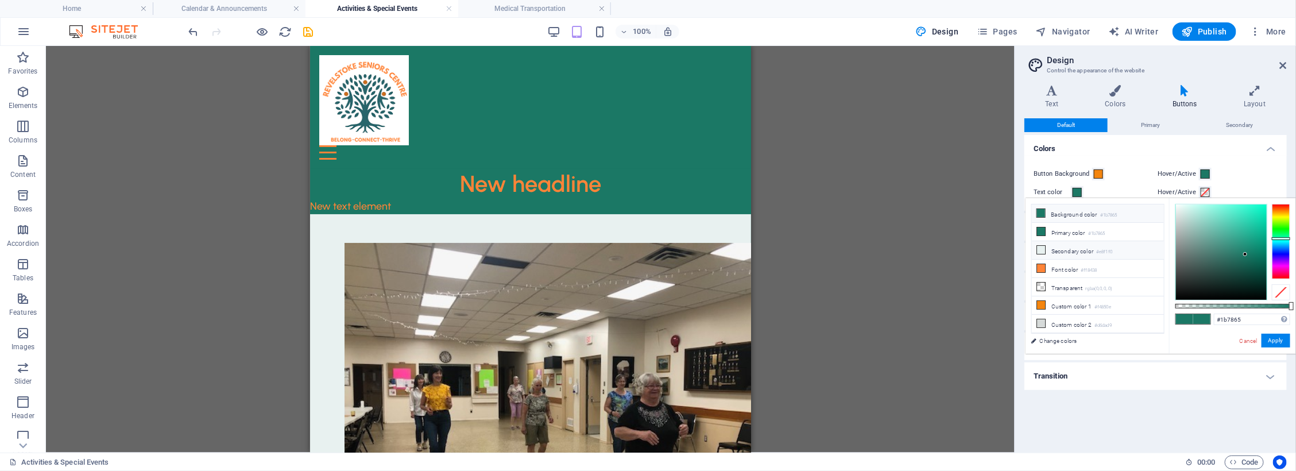
click at [1045, 252] on icon at bounding box center [1041, 250] width 8 height 8
type input "#e8f1f0"
click at [1207, 188] on span at bounding box center [1205, 192] width 9 height 9
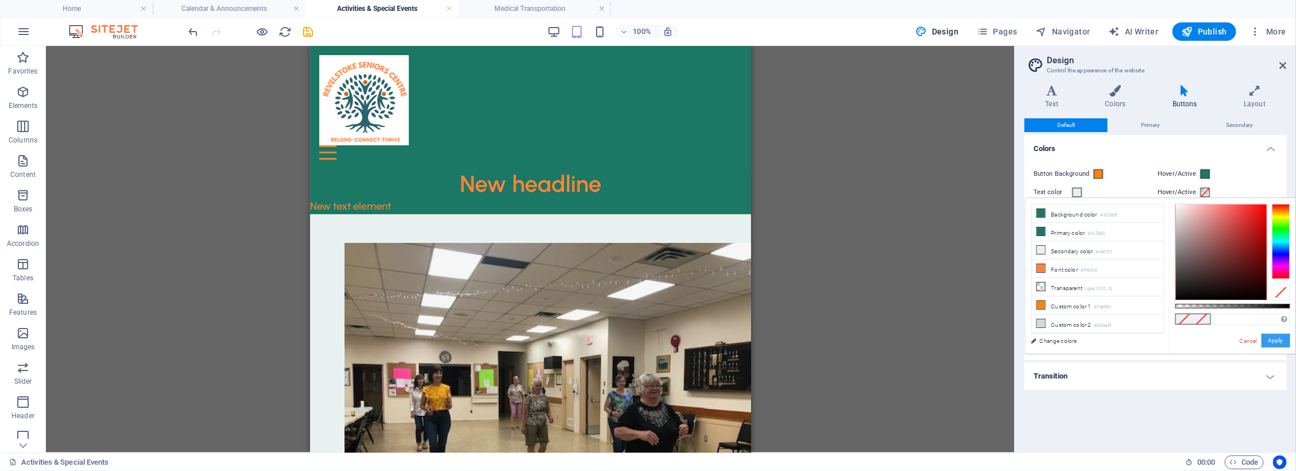
click at [1273, 339] on button "Apply" at bounding box center [1276, 341] width 29 height 14
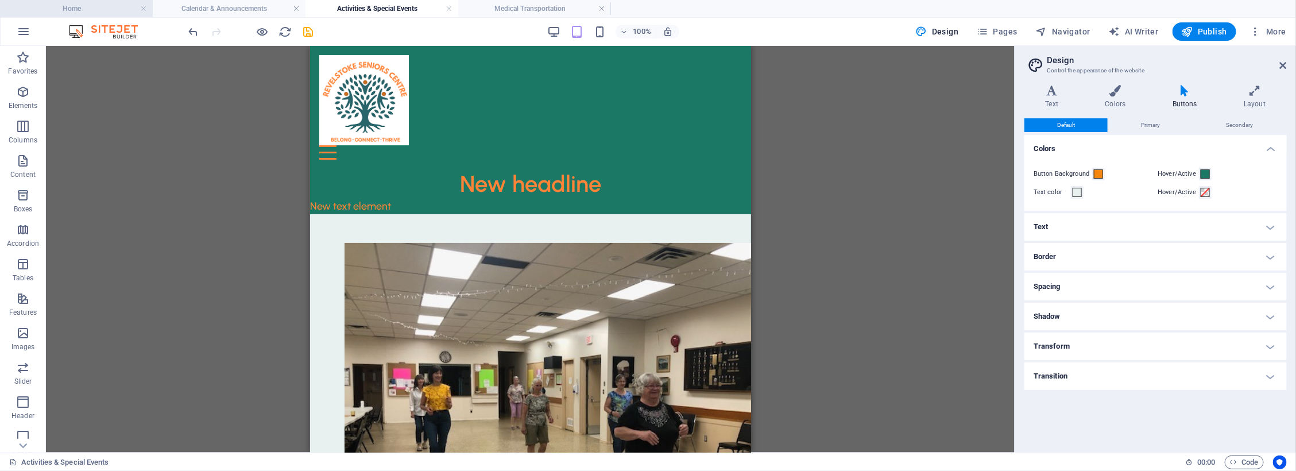
click at [85, 3] on h4 "Home" at bounding box center [76, 8] width 153 height 13
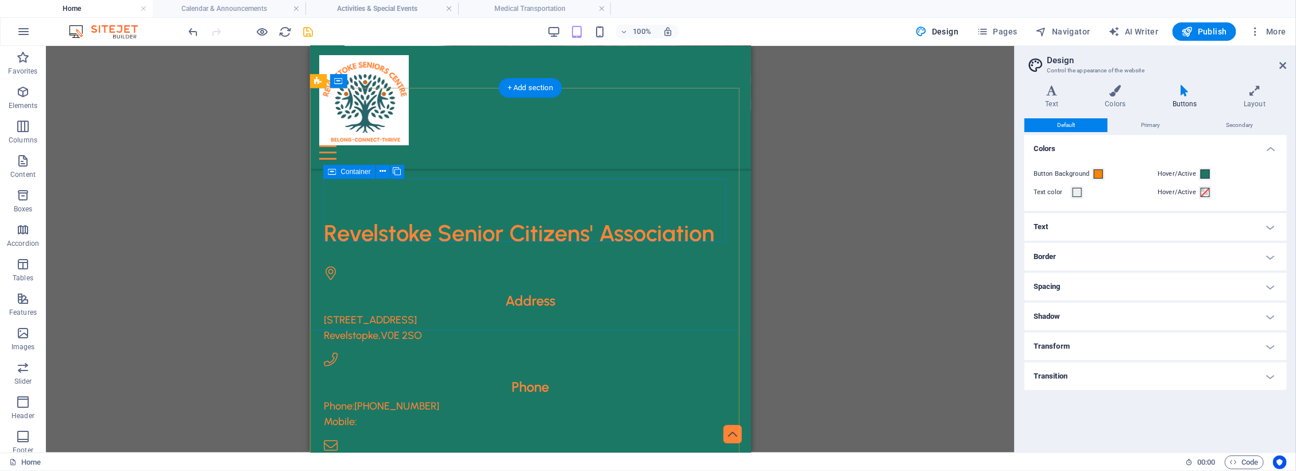
scroll to position [596, 0]
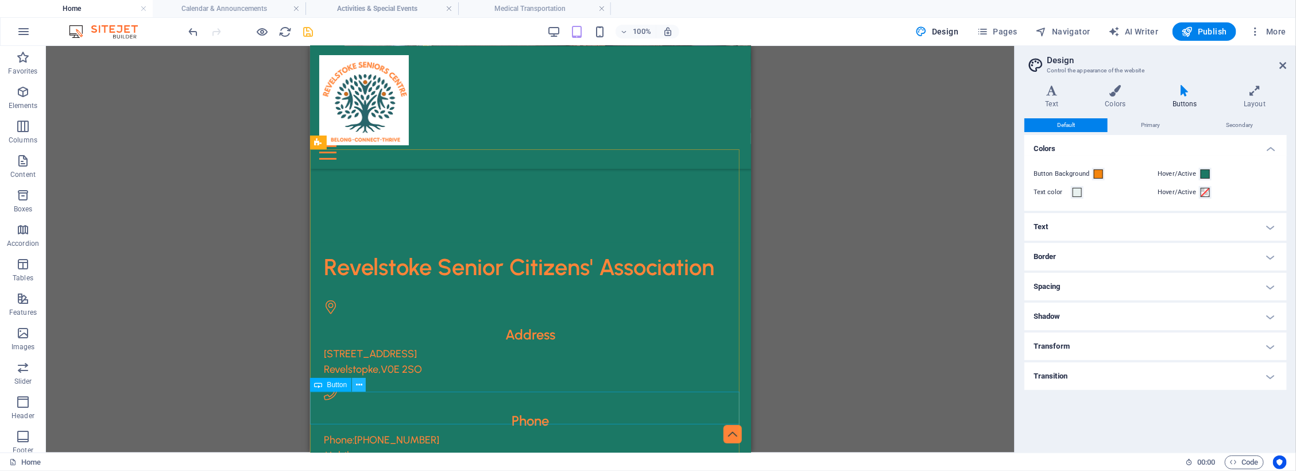
click at [362, 384] on button at bounding box center [359, 385] width 14 height 14
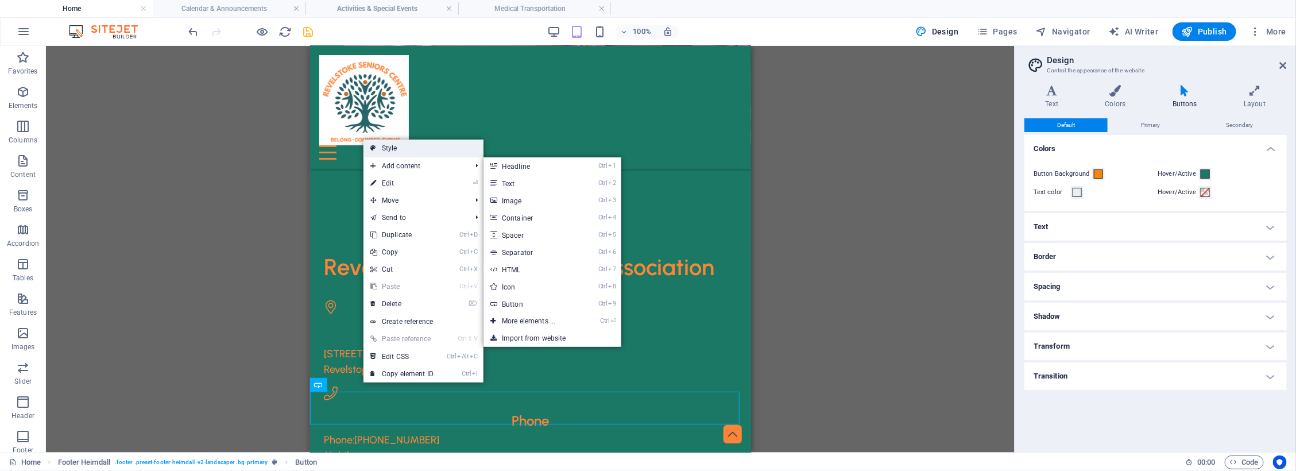
click at [441, 144] on link "Style" at bounding box center [424, 148] width 120 height 17
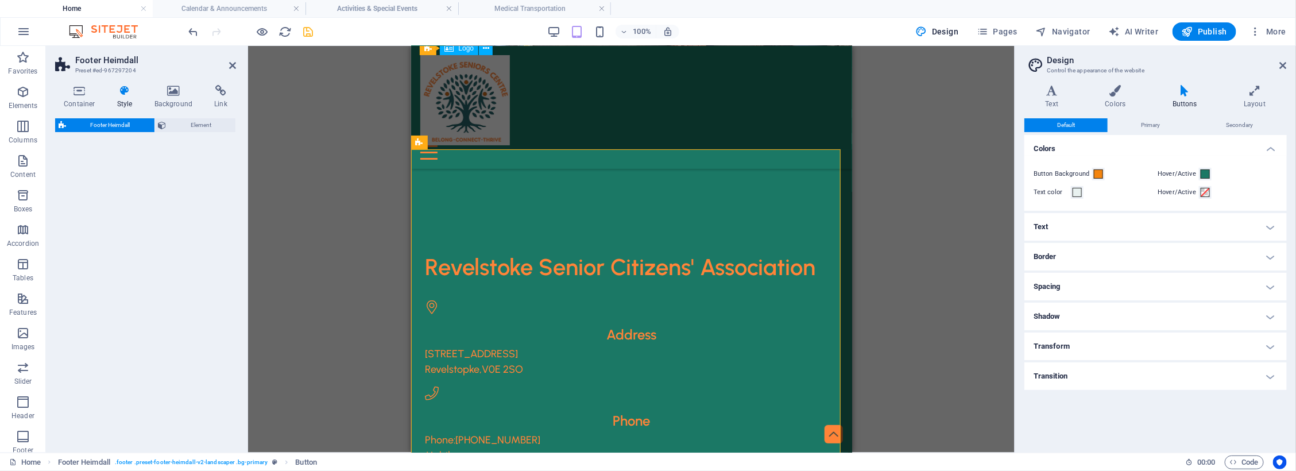
select select "rem"
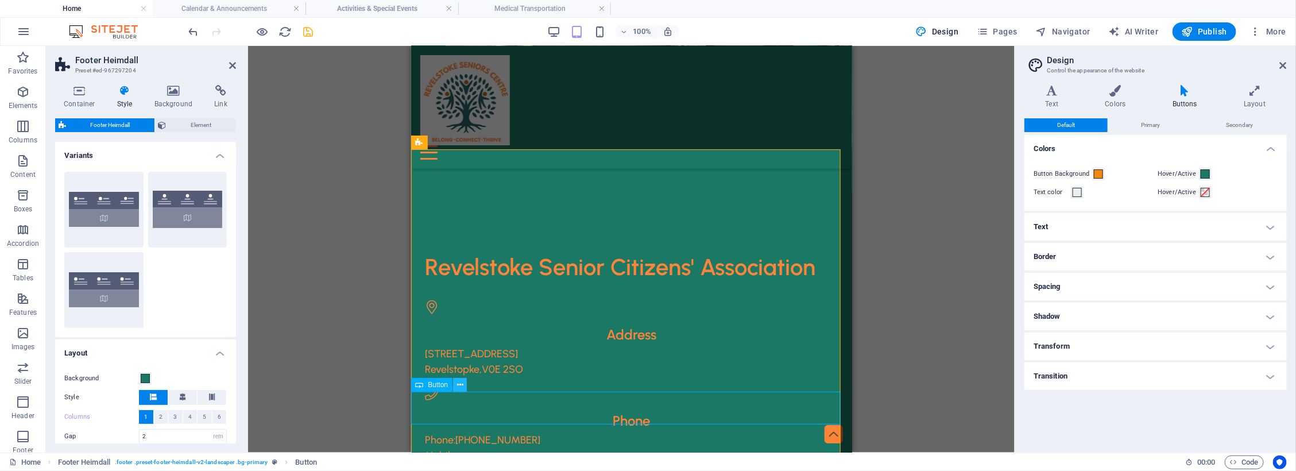
click at [459, 383] on icon at bounding box center [460, 385] width 6 height 12
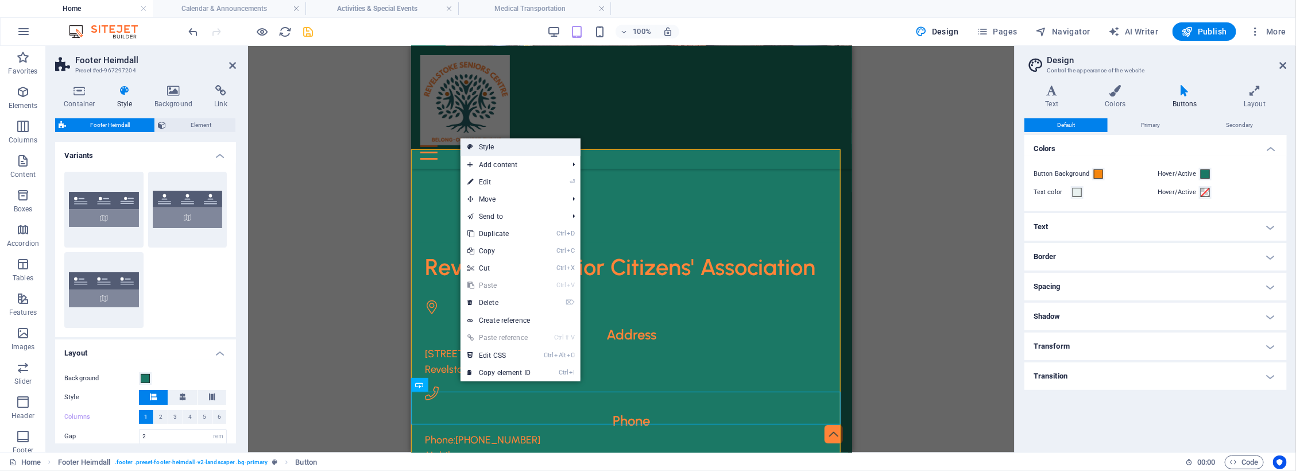
click at [520, 142] on link "Style" at bounding box center [521, 146] width 120 height 17
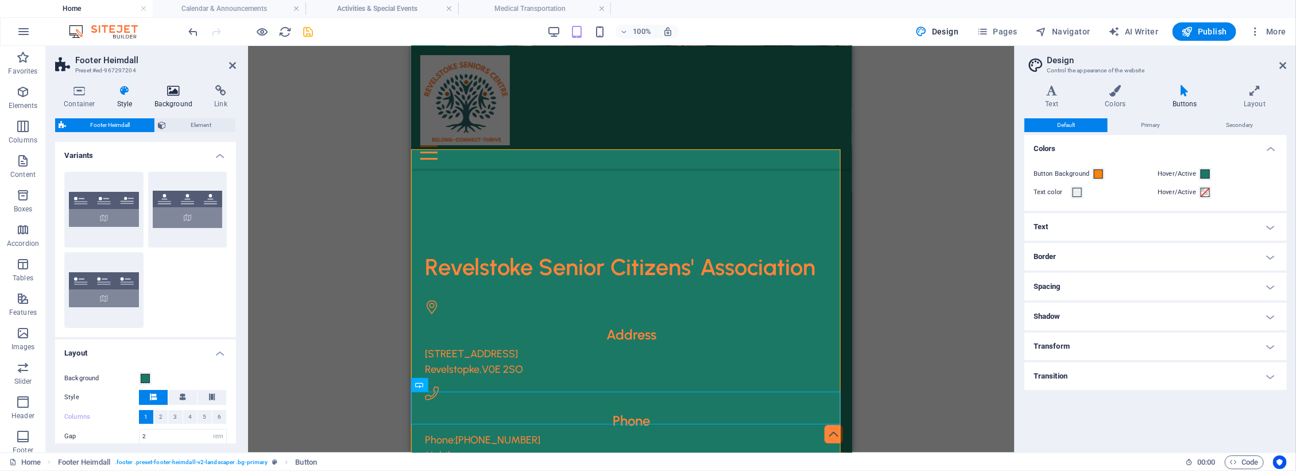
click at [173, 91] on icon at bounding box center [174, 90] width 56 height 11
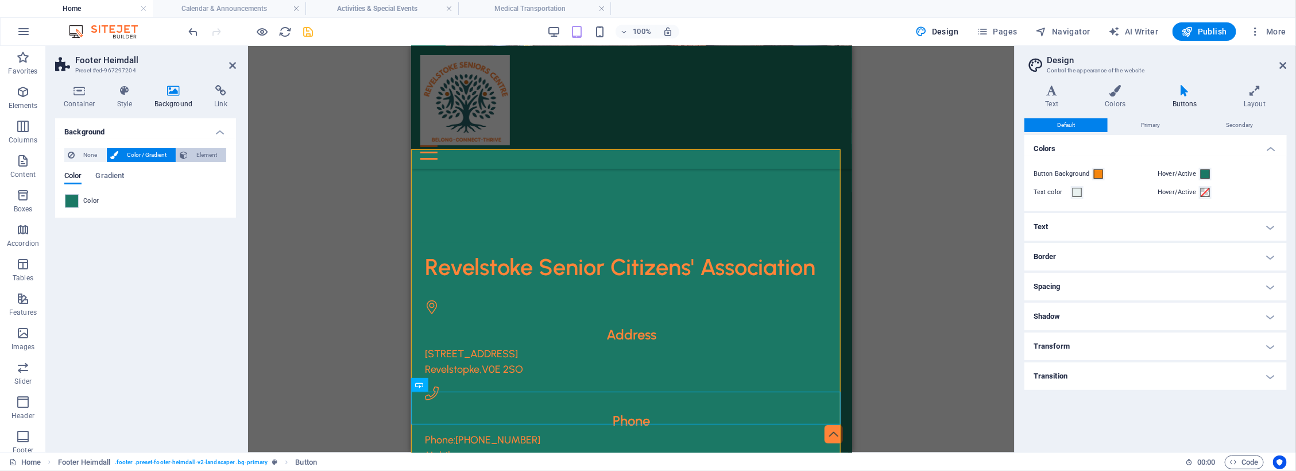
click at [202, 154] on span "Element" at bounding box center [207, 155] width 32 height 14
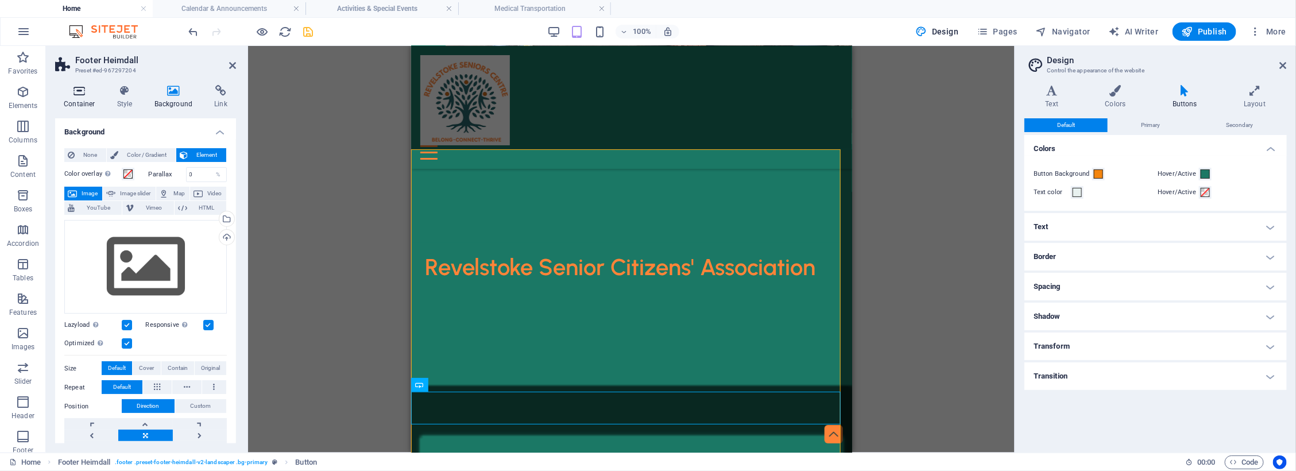
click at [75, 92] on icon at bounding box center [79, 90] width 49 height 11
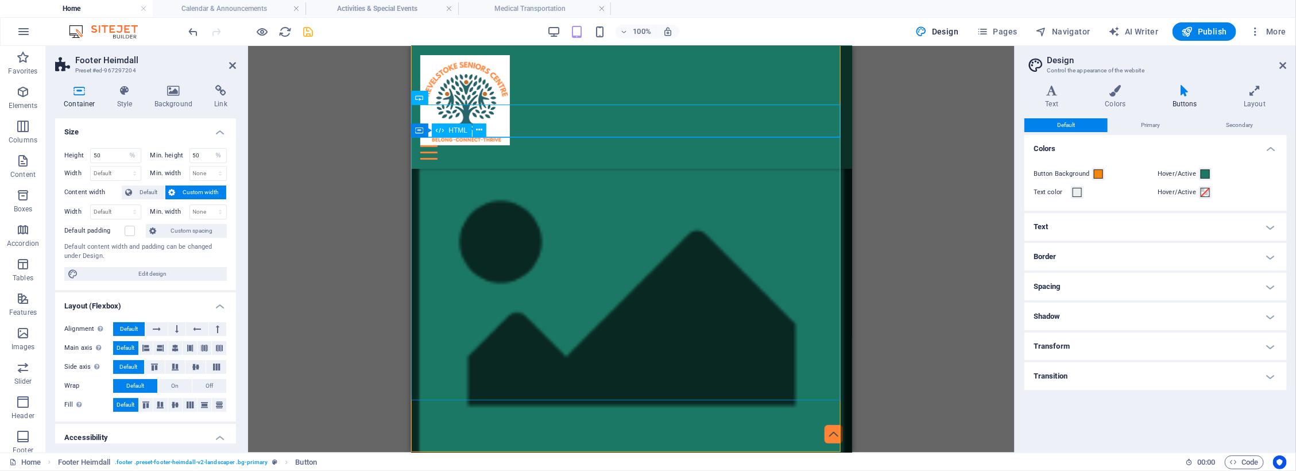
scroll to position [883, 0]
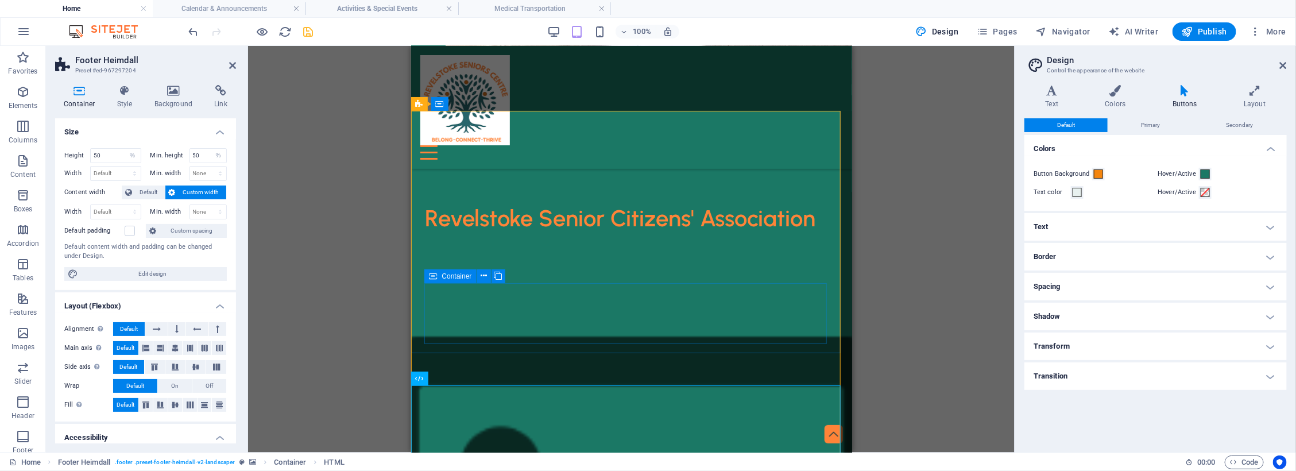
scroll to position [668, 0]
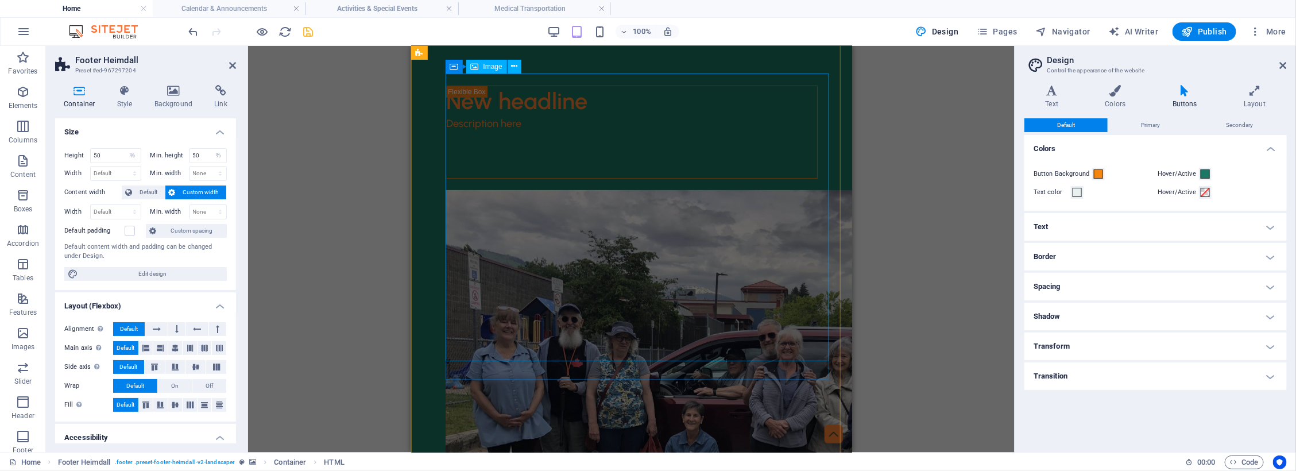
scroll to position [0, 0]
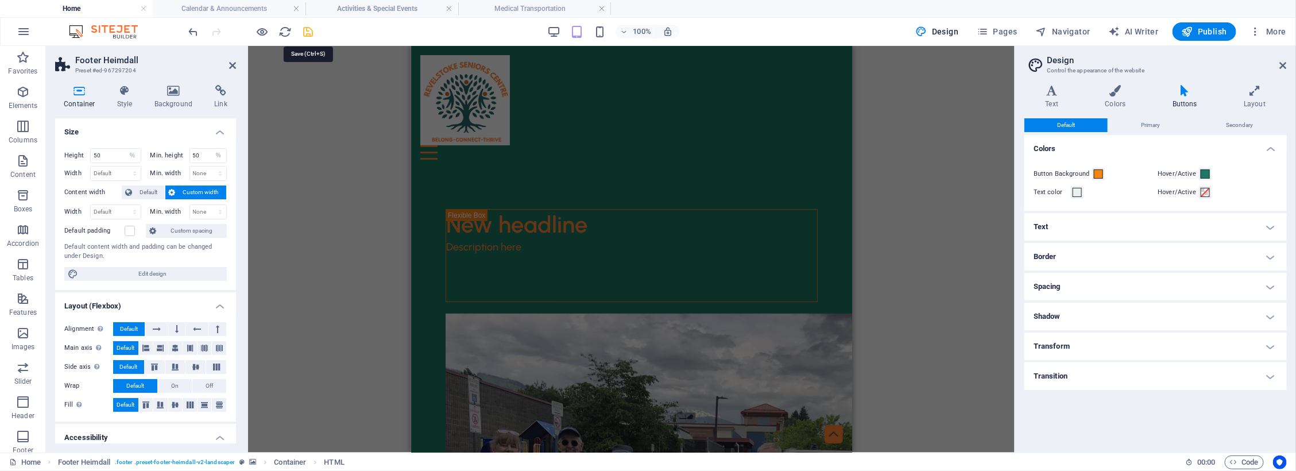
click at [311, 30] on icon "save" at bounding box center [308, 31] width 13 height 13
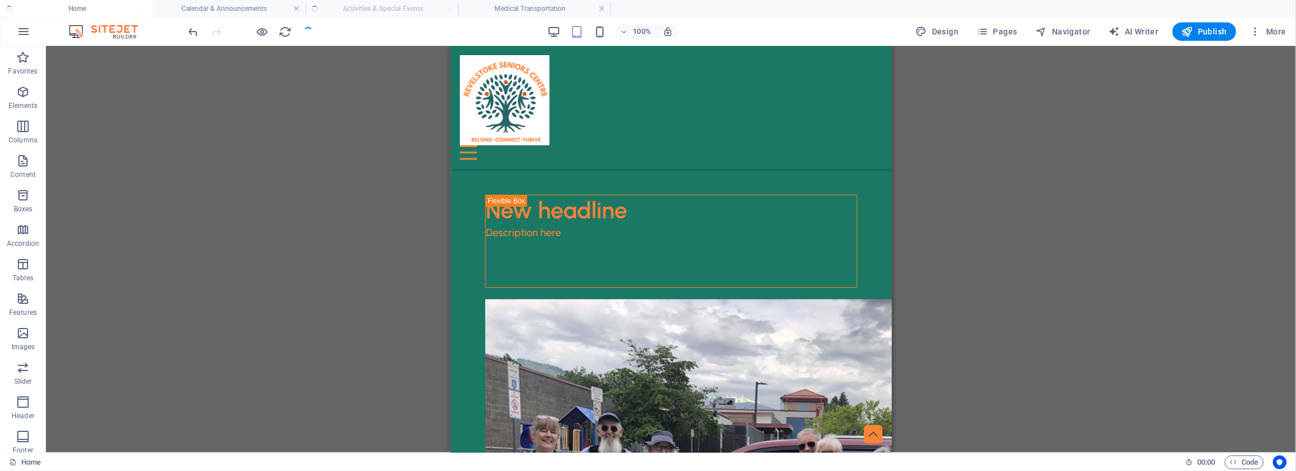
scroll to position [883, 0]
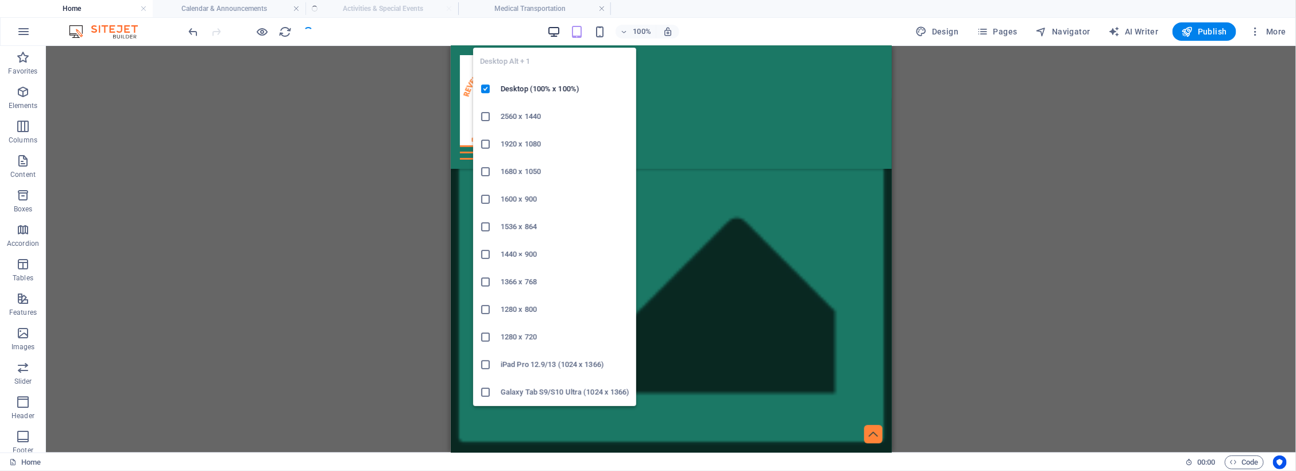
click at [554, 30] on icon "button" at bounding box center [553, 31] width 13 height 13
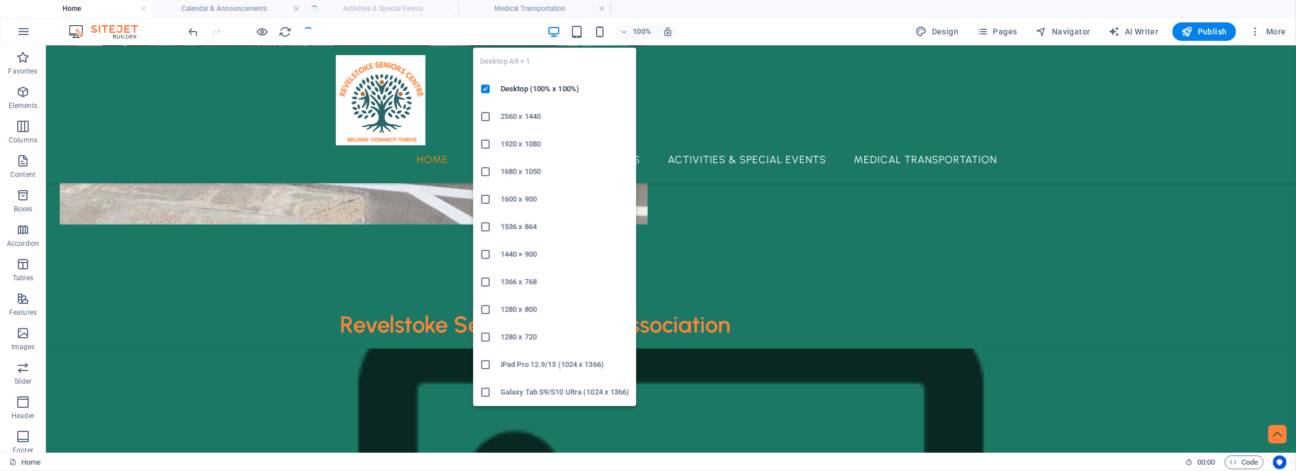
scroll to position [578, 0]
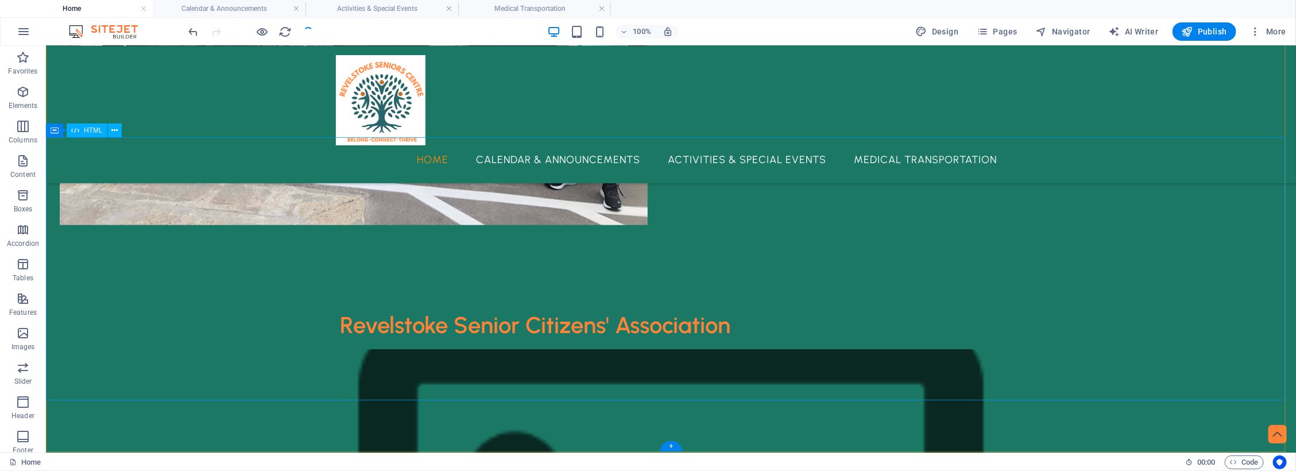
drag, startPoint x: 694, startPoint y: 306, endPoint x: 693, endPoint y: 300, distance: 5.9
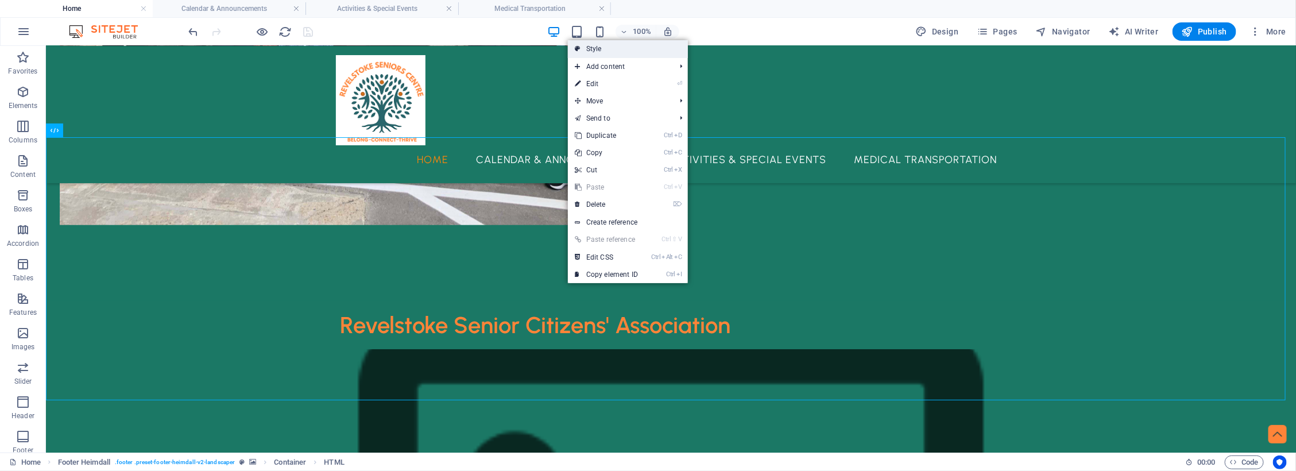
click at [624, 47] on link "Style" at bounding box center [628, 48] width 120 height 17
select select "rem"
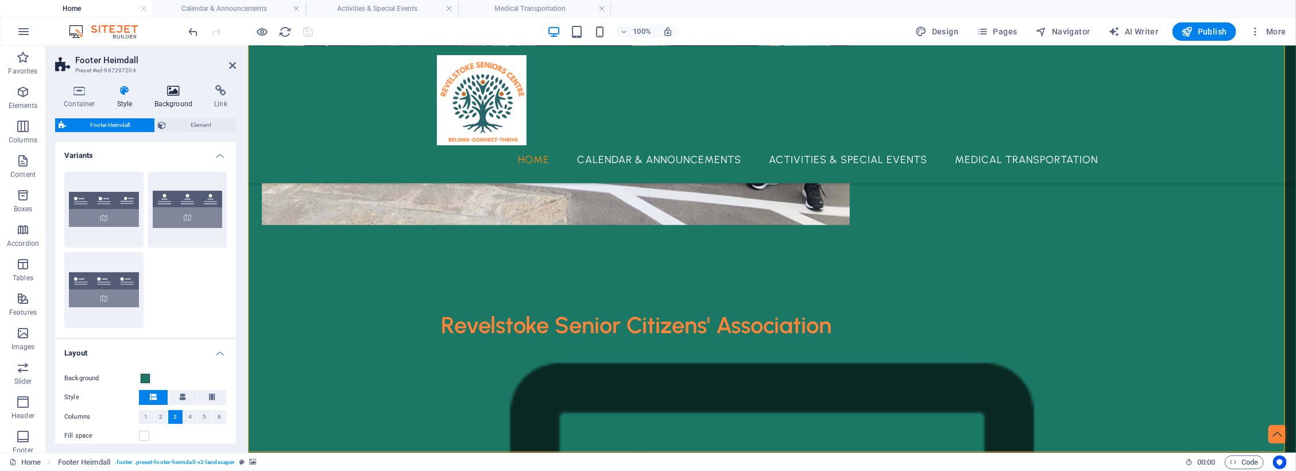
click at [168, 92] on icon at bounding box center [174, 90] width 56 height 11
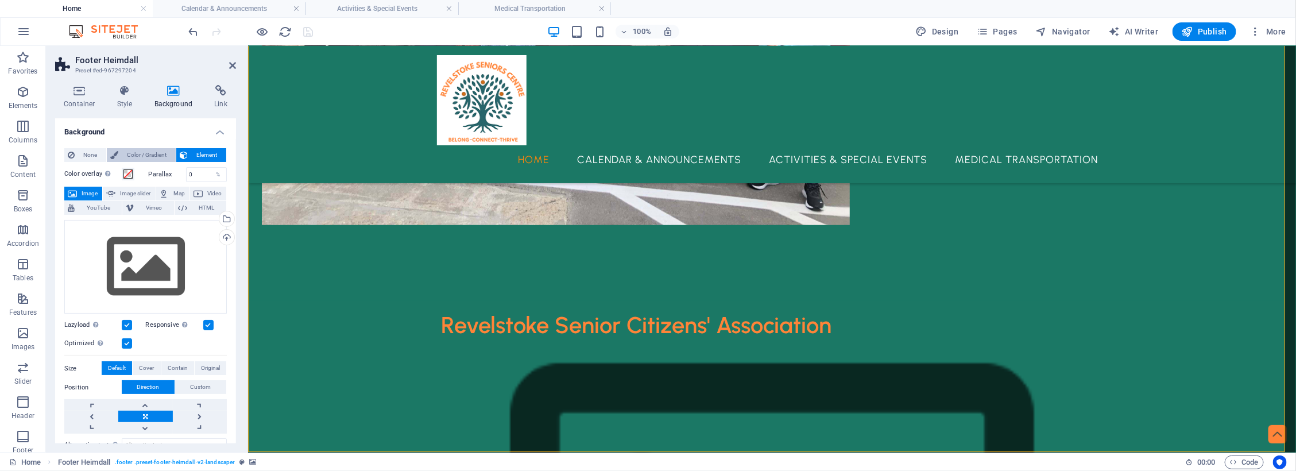
click at [128, 156] on span "Color / Gradient" at bounding box center [147, 155] width 51 height 14
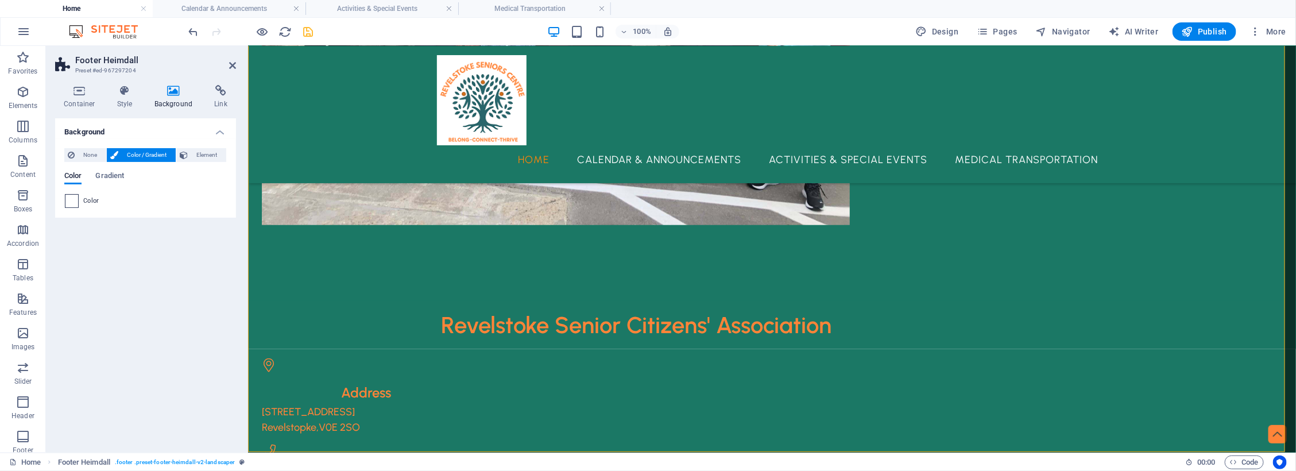
click at [68, 203] on span at bounding box center [71, 201] width 13 height 13
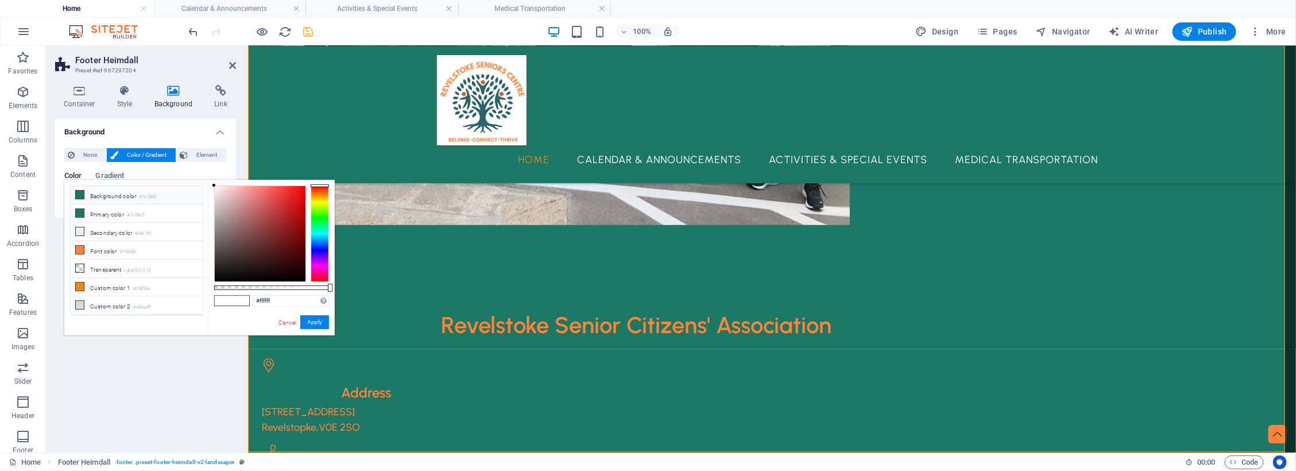
click at [80, 193] on icon at bounding box center [80, 195] width 8 height 8
type input "#1b7865"
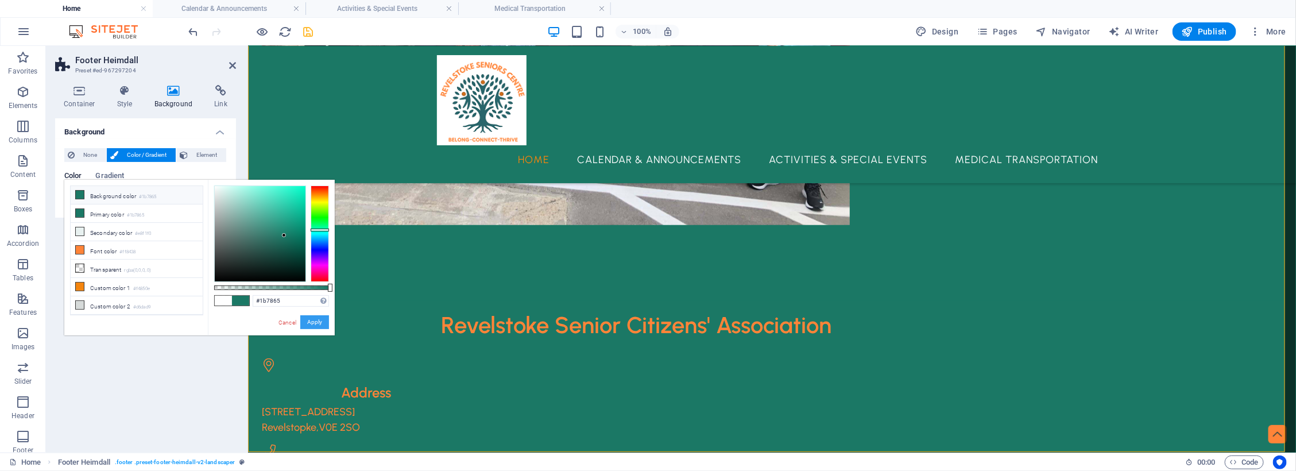
click at [316, 319] on button "Apply" at bounding box center [314, 322] width 29 height 14
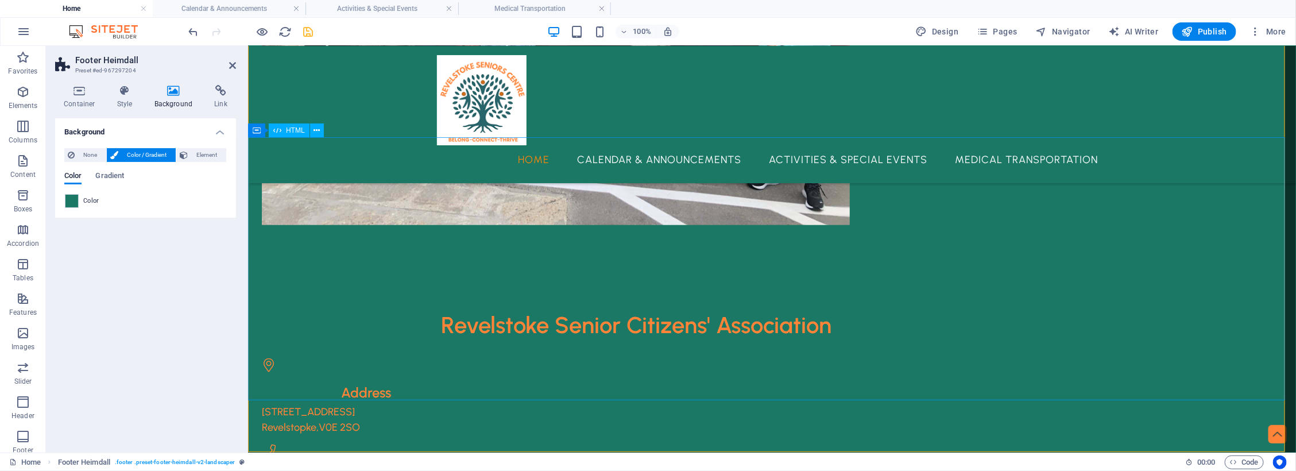
click at [308, 30] on icon "save" at bounding box center [308, 31] width 13 height 13
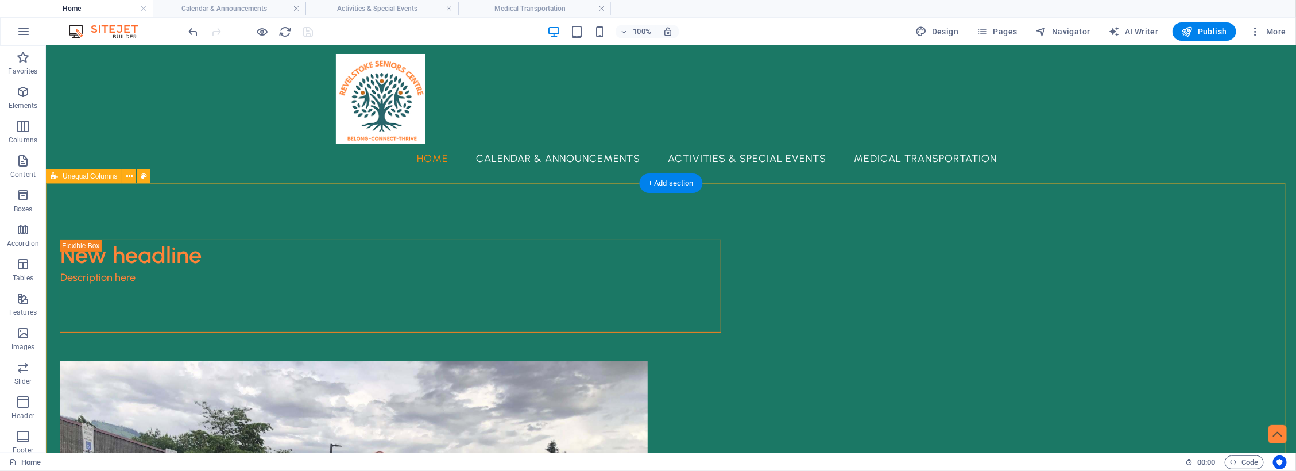
scroll to position [0, 0]
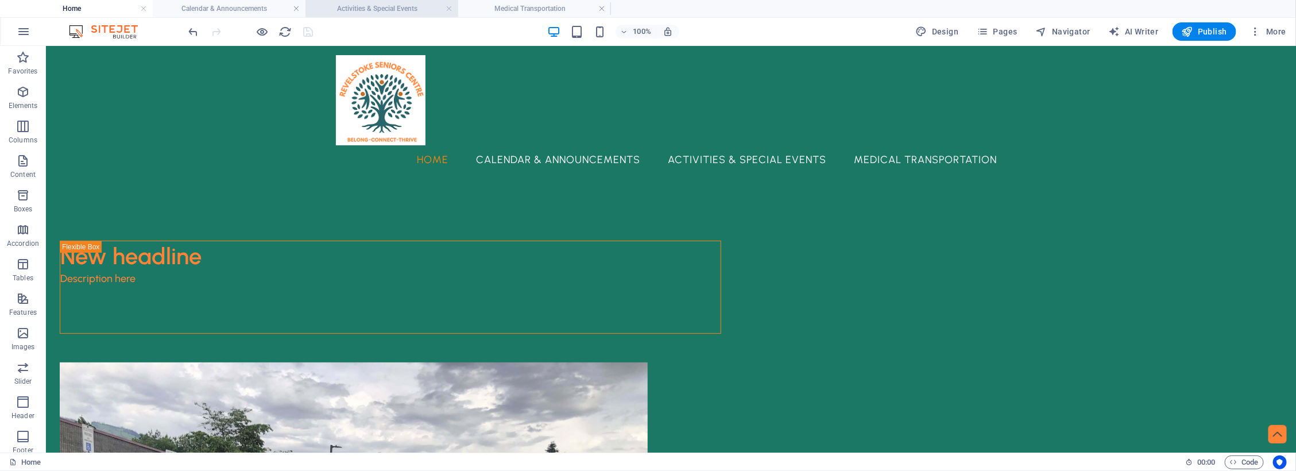
click at [369, 10] on h4 "Activities & Special Events" at bounding box center [382, 8] width 153 height 13
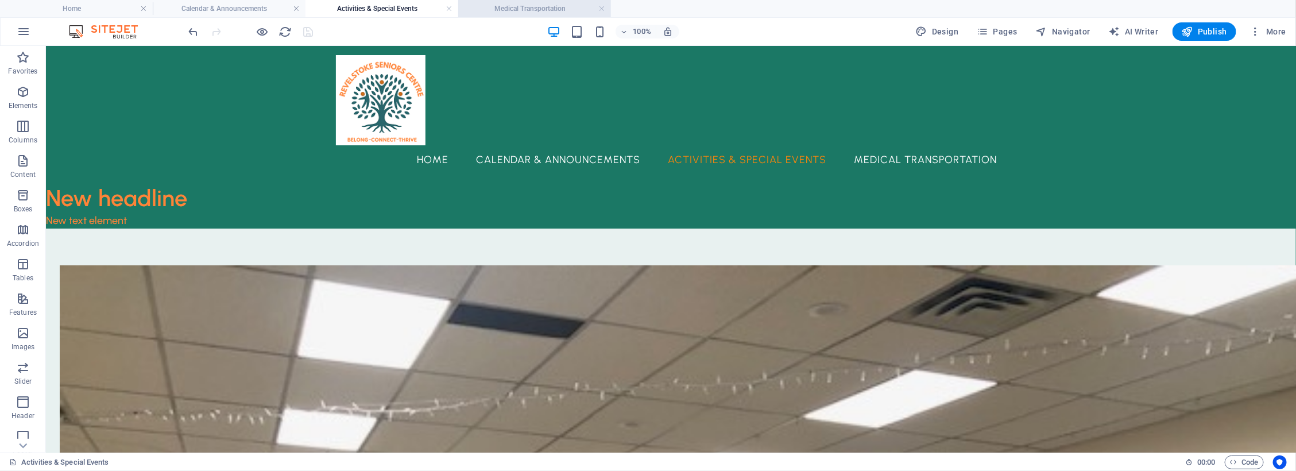
click at [547, 9] on h4 "Medical Transportation" at bounding box center [534, 8] width 153 height 13
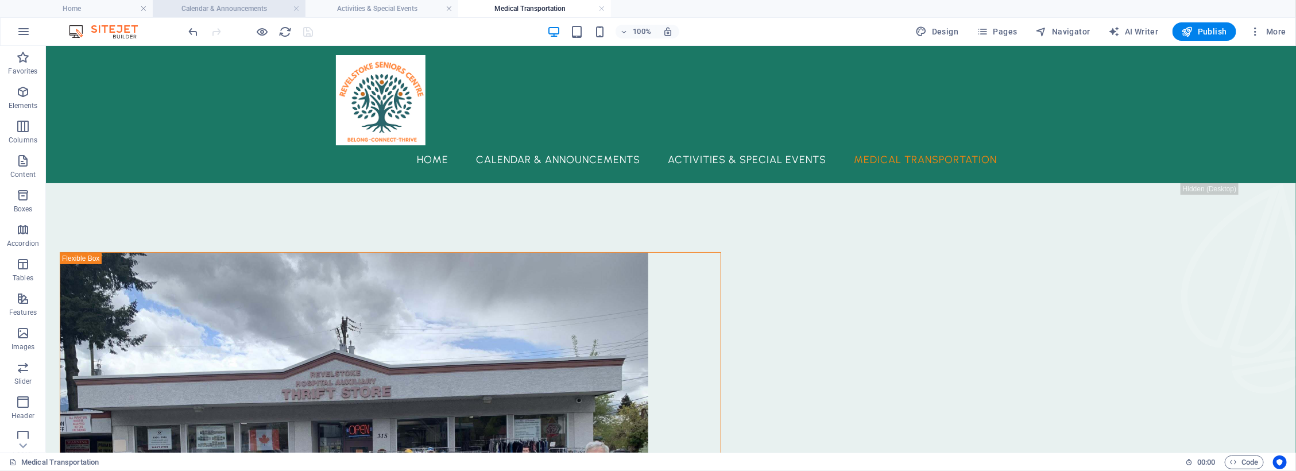
click at [240, 10] on h4 "Calendar & Announcements" at bounding box center [229, 8] width 153 height 13
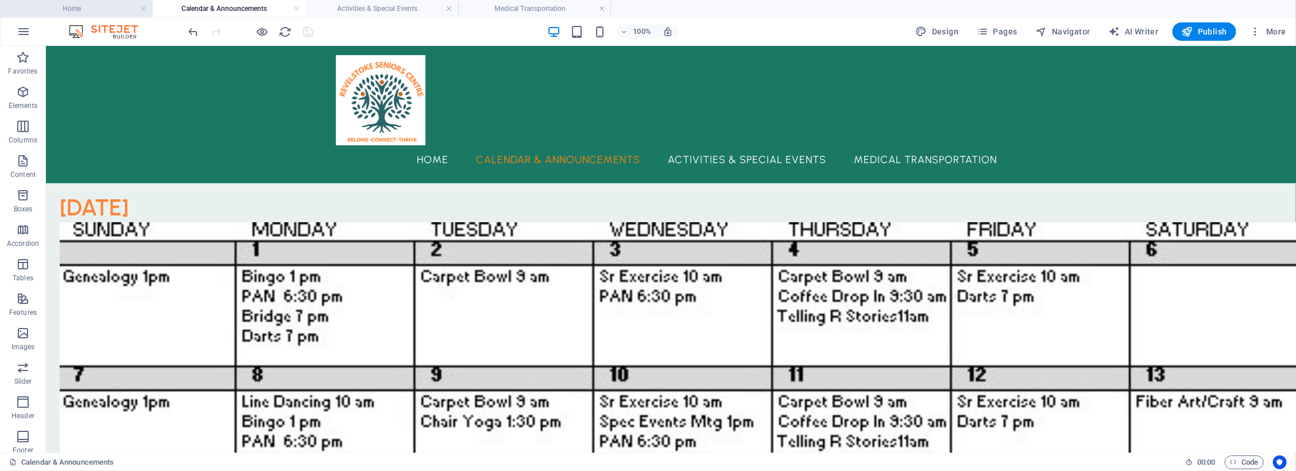
click at [119, 11] on h4 "Home" at bounding box center [76, 8] width 153 height 13
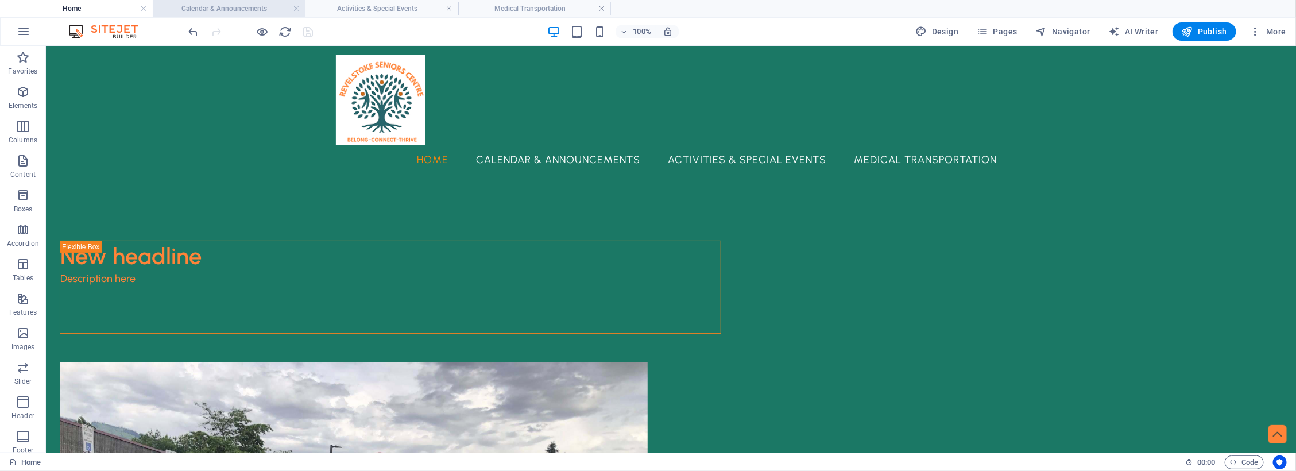
click at [208, 7] on h4 "Calendar & Announcements" at bounding box center [229, 8] width 153 height 13
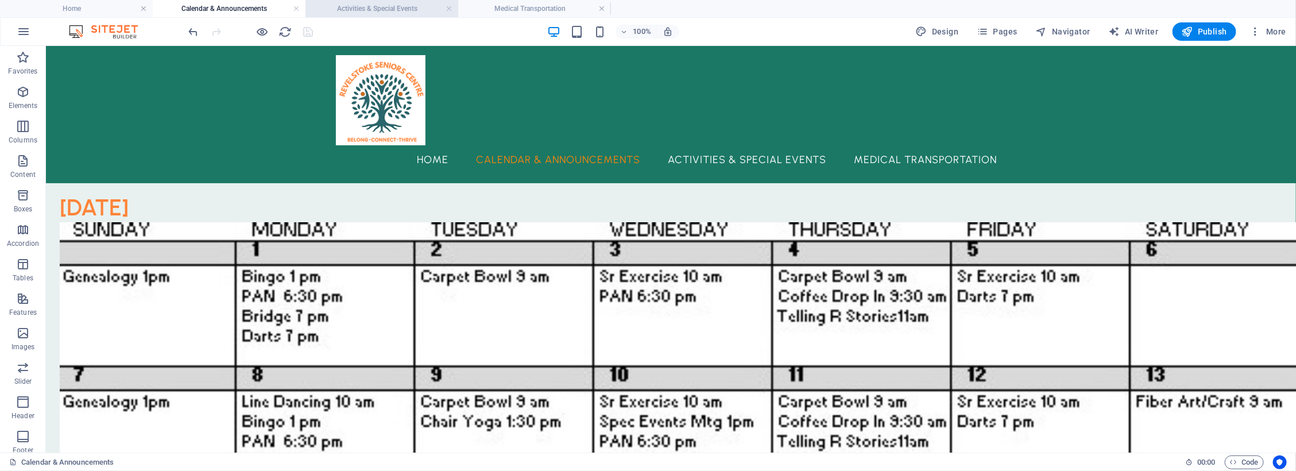
click at [387, 5] on h4 "Activities & Special Events" at bounding box center [382, 8] width 153 height 13
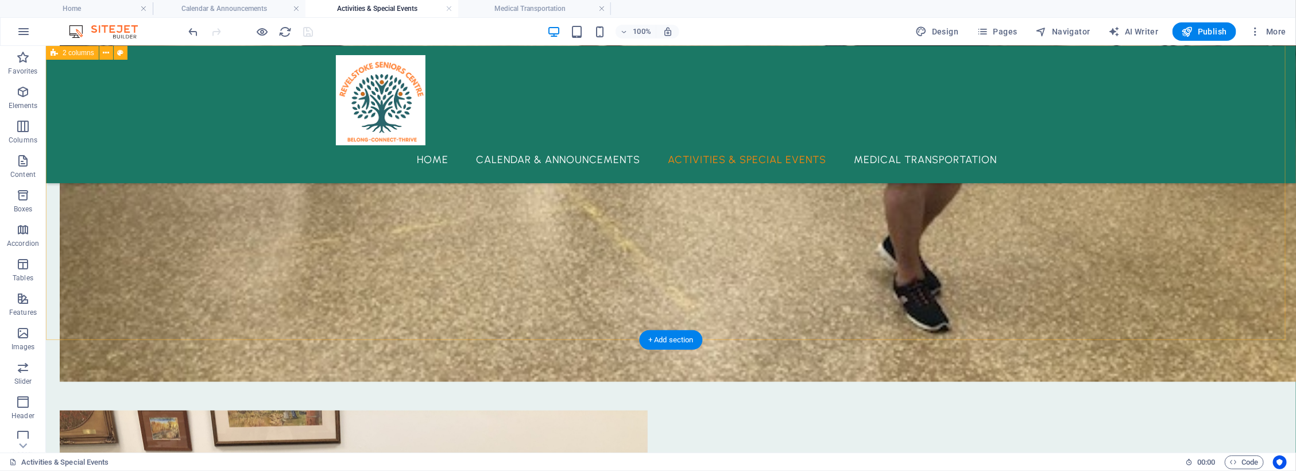
scroll to position [570, 0]
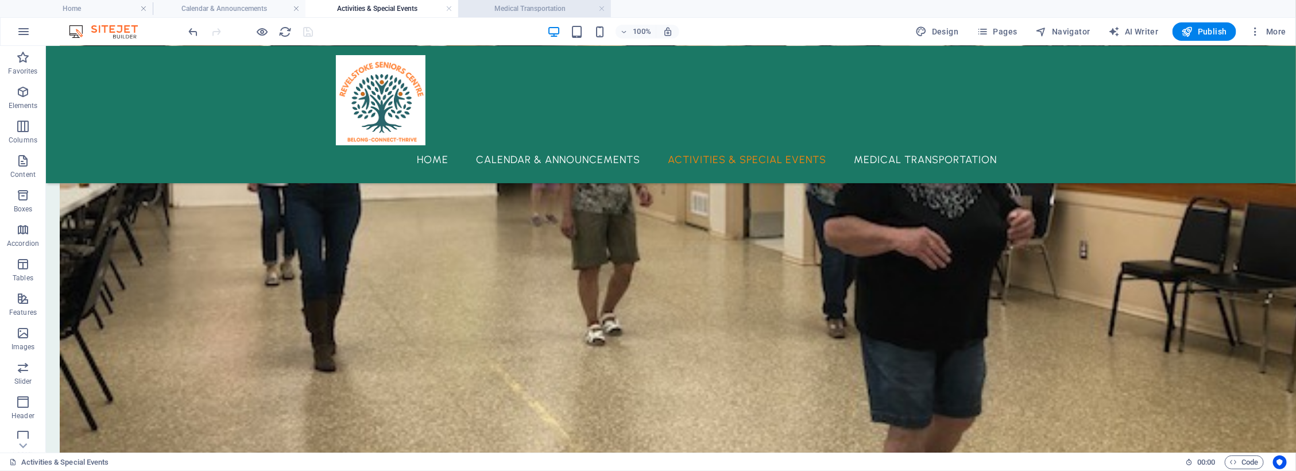
click at [549, 2] on h4 "Medical Transportation" at bounding box center [534, 8] width 153 height 13
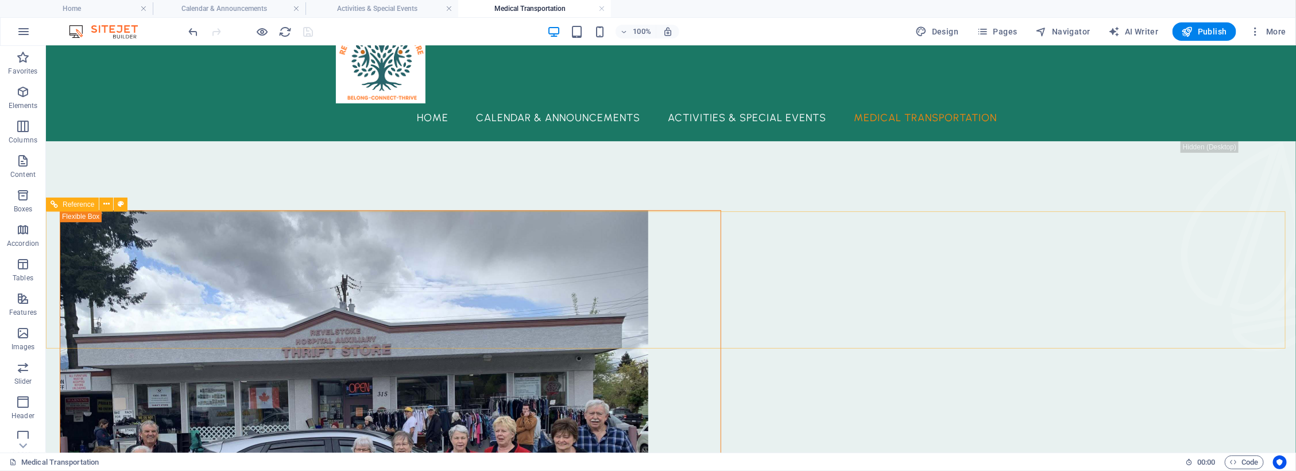
scroll to position [0, 0]
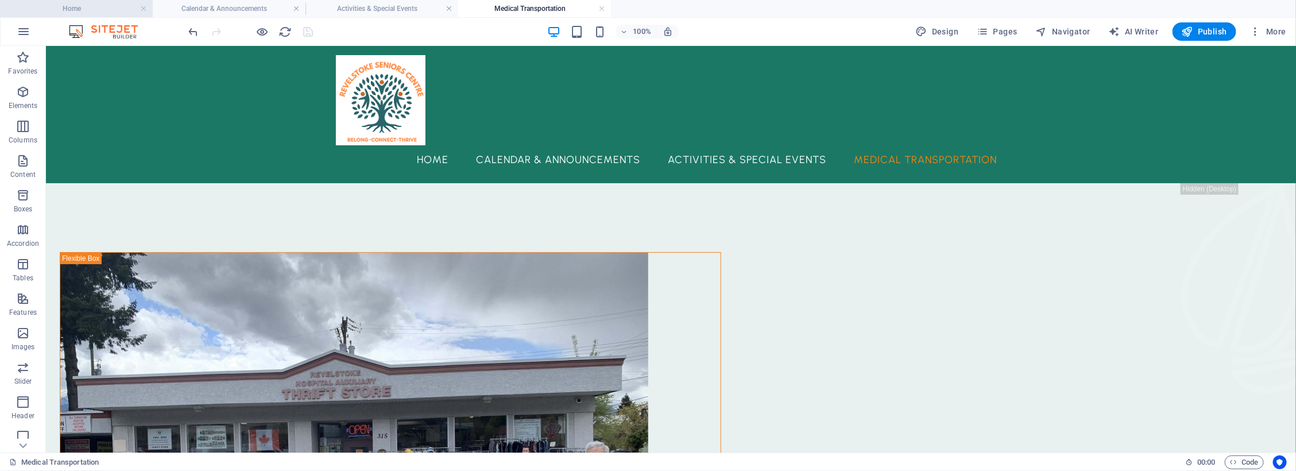
click at [104, 9] on h4 "Home" at bounding box center [76, 8] width 153 height 13
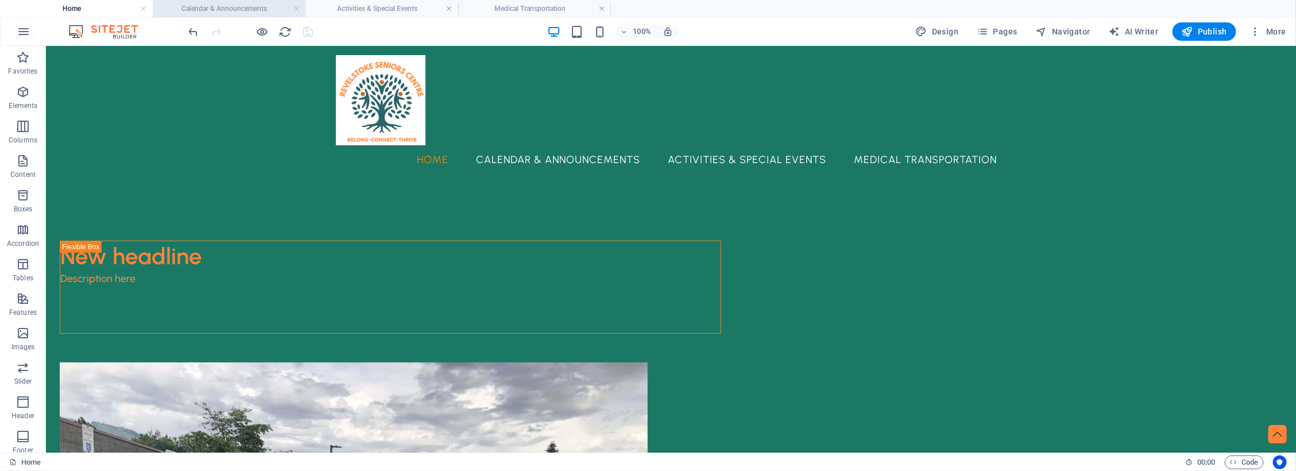
click at [206, 9] on h4 "Calendar & Announcements" at bounding box center [229, 8] width 153 height 13
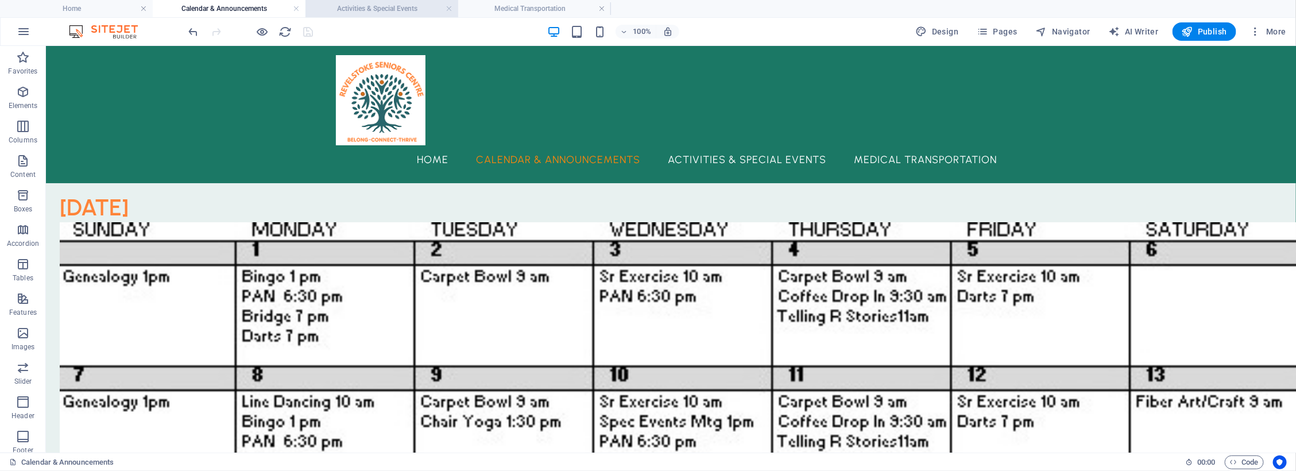
click at [368, 6] on h4 "Activities & Special Events" at bounding box center [382, 8] width 153 height 13
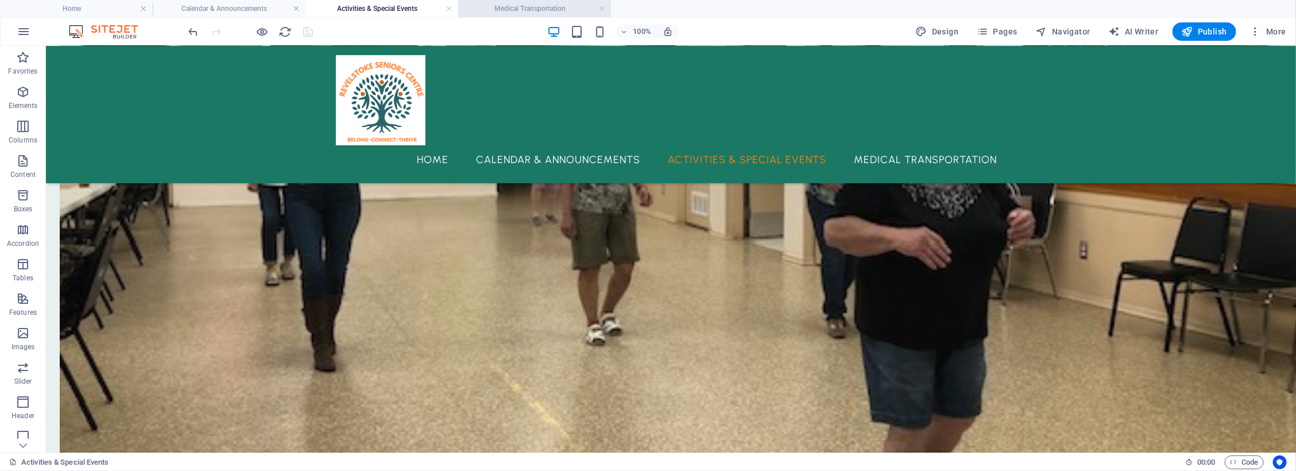
click at [530, 10] on h4 "Medical Transportation" at bounding box center [534, 8] width 153 height 13
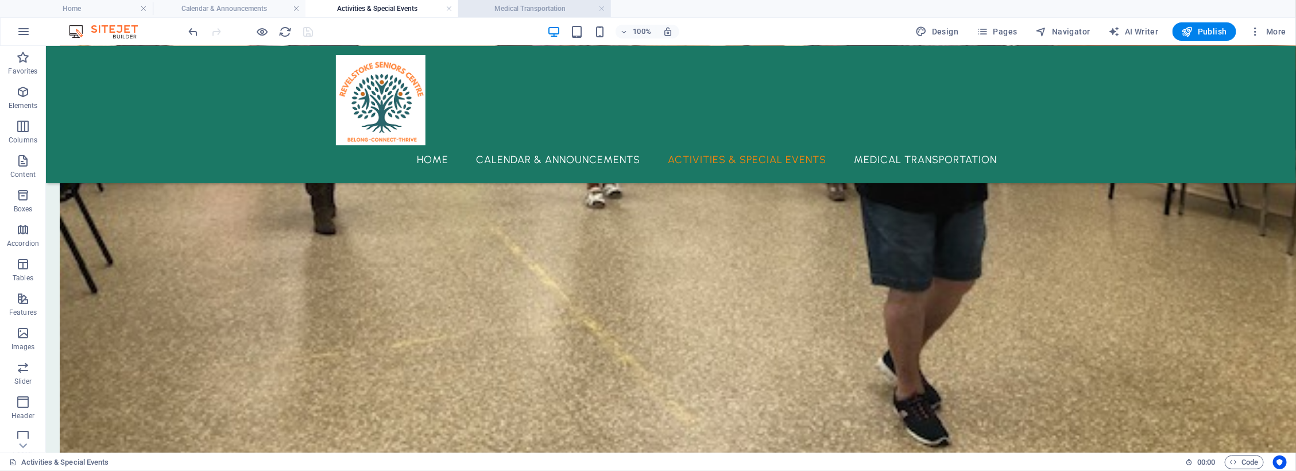
scroll to position [0, 0]
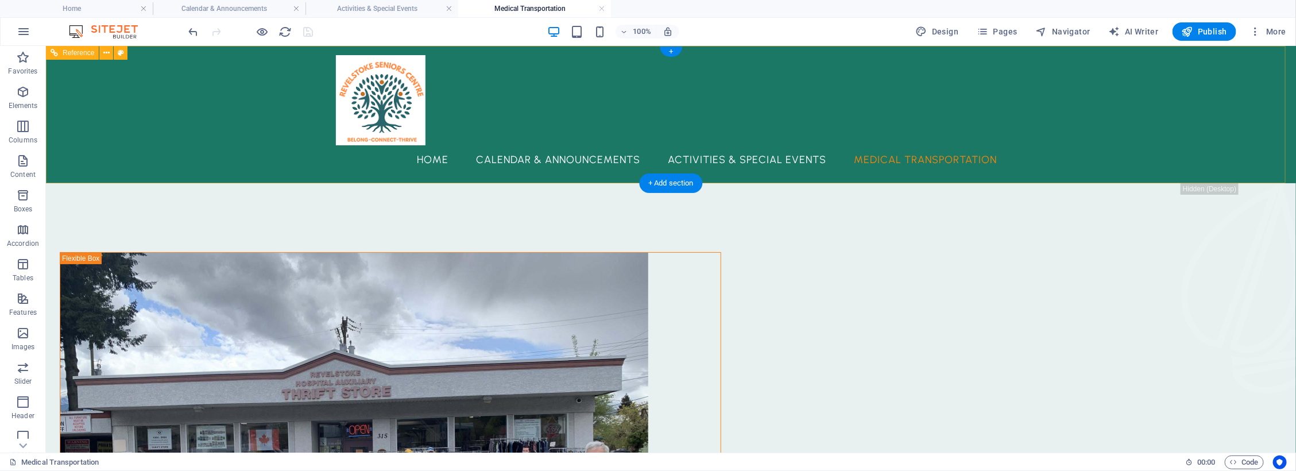
click at [457, 156] on nav "Home Calendar & Announcements Activities & Special Events Medical Transportation" at bounding box center [670, 159] width 671 height 29
click at [455, 156] on nav "Home Calendar & Announcements Activities & Special Events Medical Transportation" at bounding box center [670, 159] width 671 height 29
click at [389, 114] on div at bounding box center [670, 100] width 671 height 90
click at [937, 86] on div "Home Calendar & Announcements Activities & Special Events Medical Transportatio…" at bounding box center [670, 113] width 1250 height 137
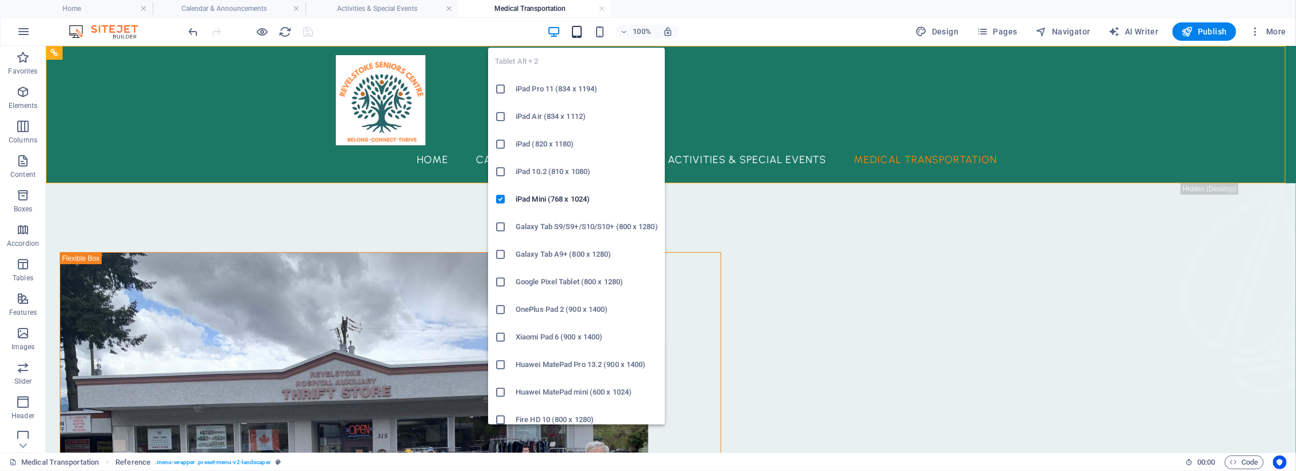
click at [574, 32] on icon "button" at bounding box center [576, 31] width 13 height 13
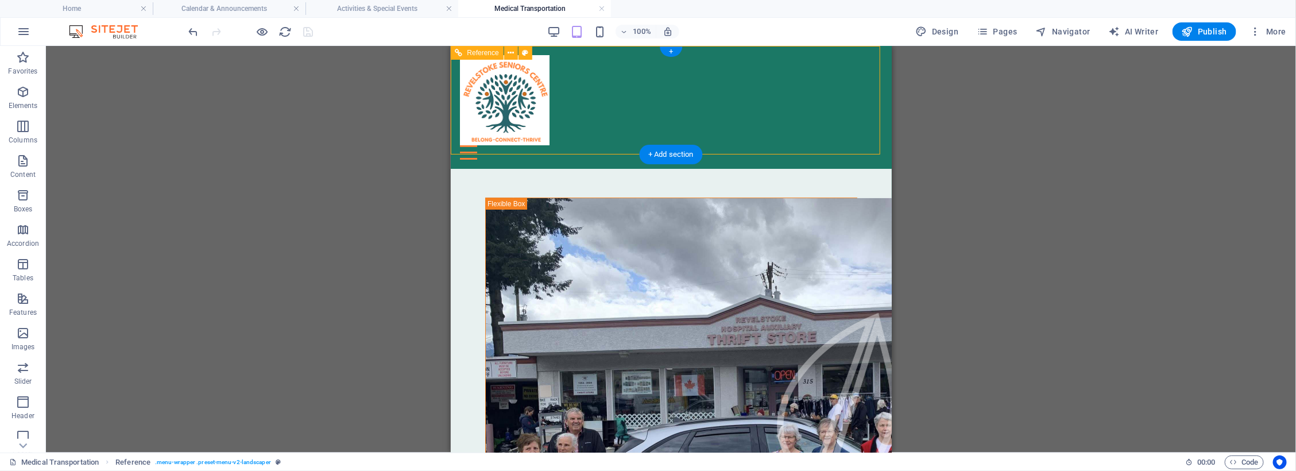
click at [858, 145] on div "Menu" at bounding box center [670, 152] width 423 height 14
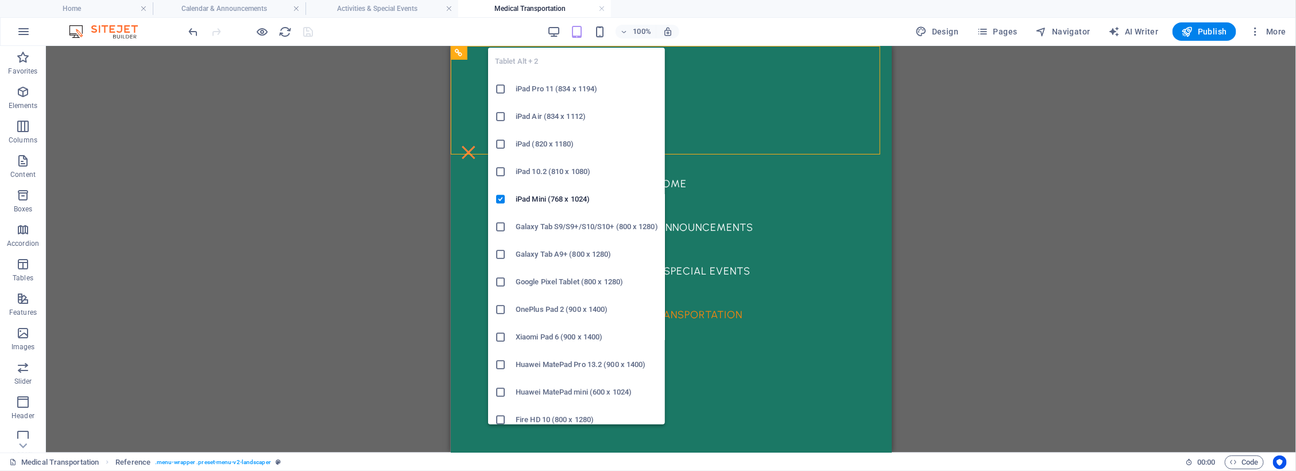
click at [579, 32] on icon "button" at bounding box center [576, 31] width 13 height 13
click at [581, 33] on icon "button" at bounding box center [576, 31] width 13 height 13
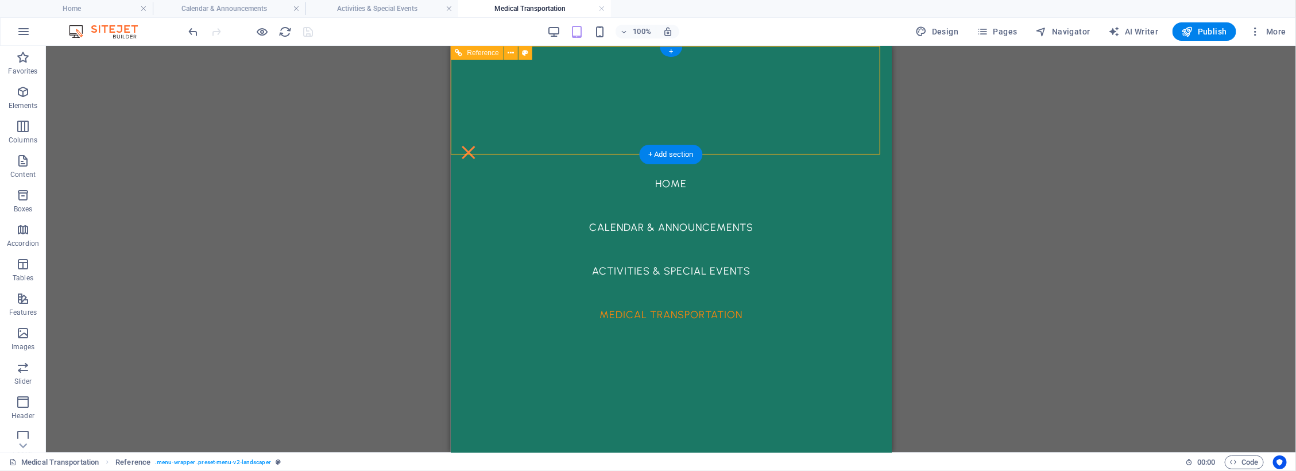
click at [477, 145] on div "Menu" at bounding box center [467, 152] width 17 height 14
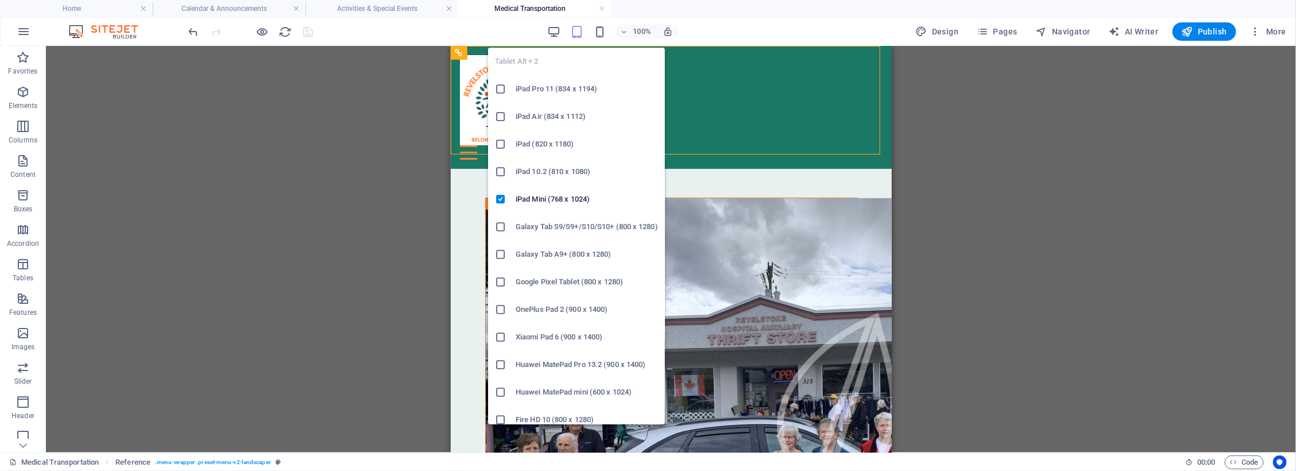
click at [576, 34] on icon "button" at bounding box center [576, 31] width 13 height 13
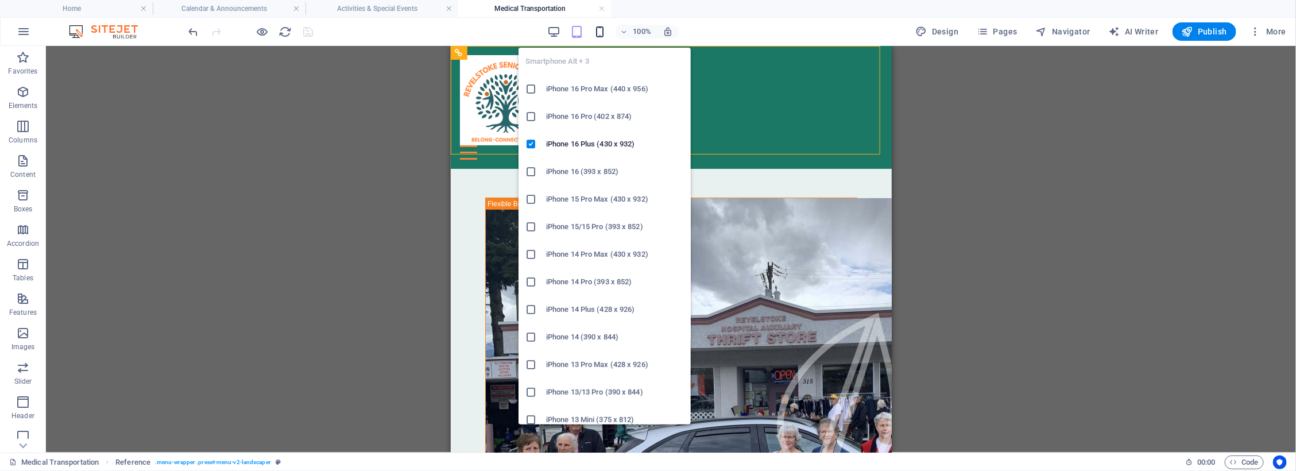
click at [603, 33] on icon "button" at bounding box center [599, 31] width 13 height 13
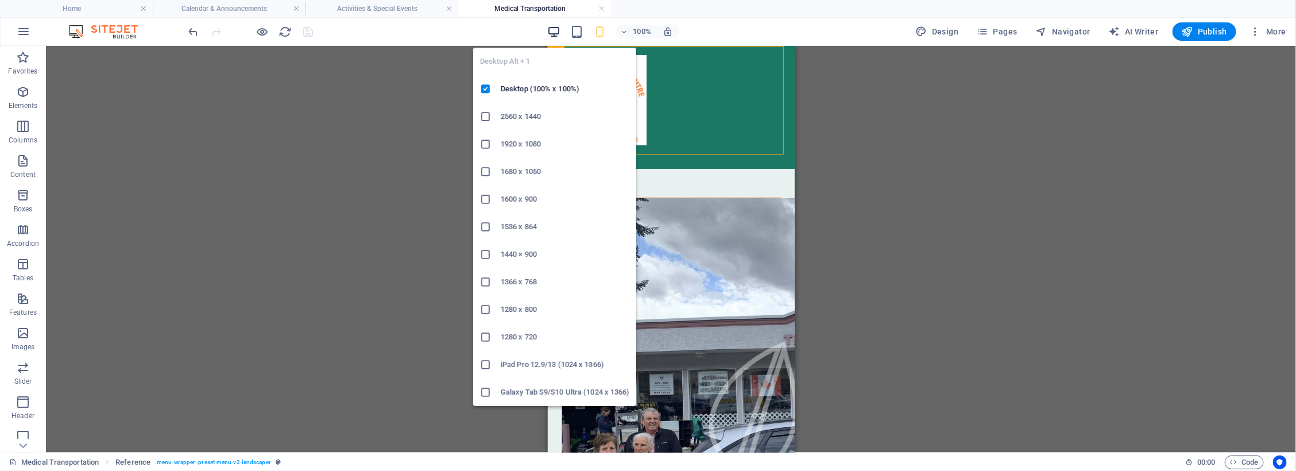
click at [558, 30] on icon "button" at bounding box center [553, 31] width 13 height 13
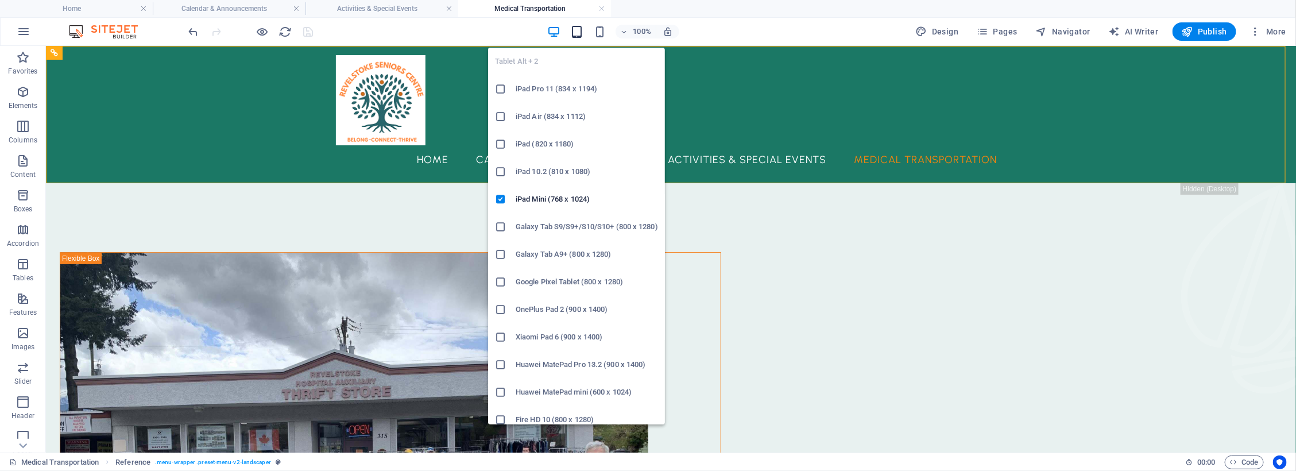
click at [581, 29] on icon "button" at bounding box center [576, 31] width 13 height 13
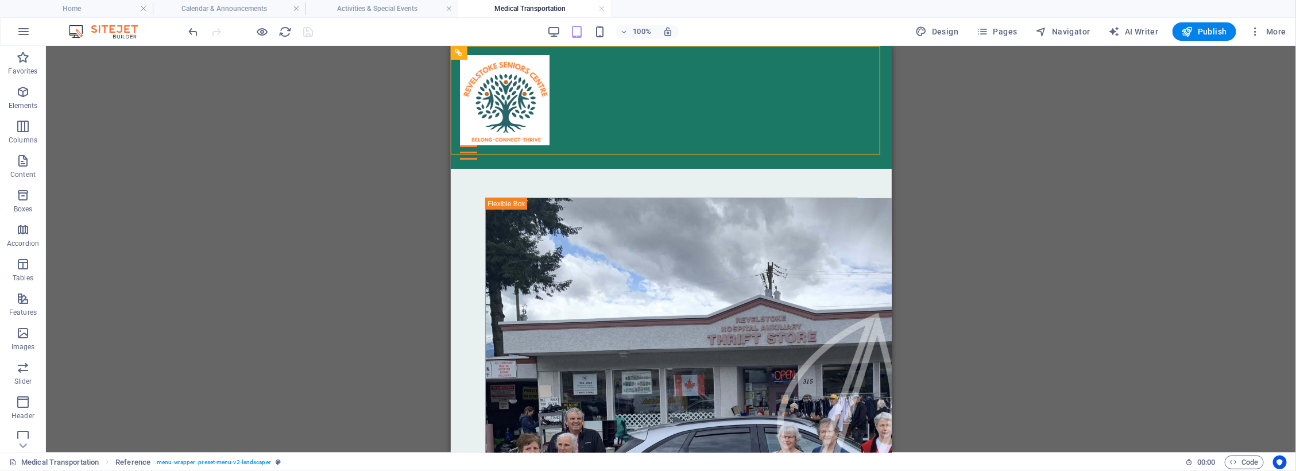
click at [1102, 245] on div "H2 Slider Reference Spacer Slider Container H3 Container Icon Text Spacer Space…" at bounding box center [671, 249] width 1250 height 407
